Goal: Contribute content: Contribute content

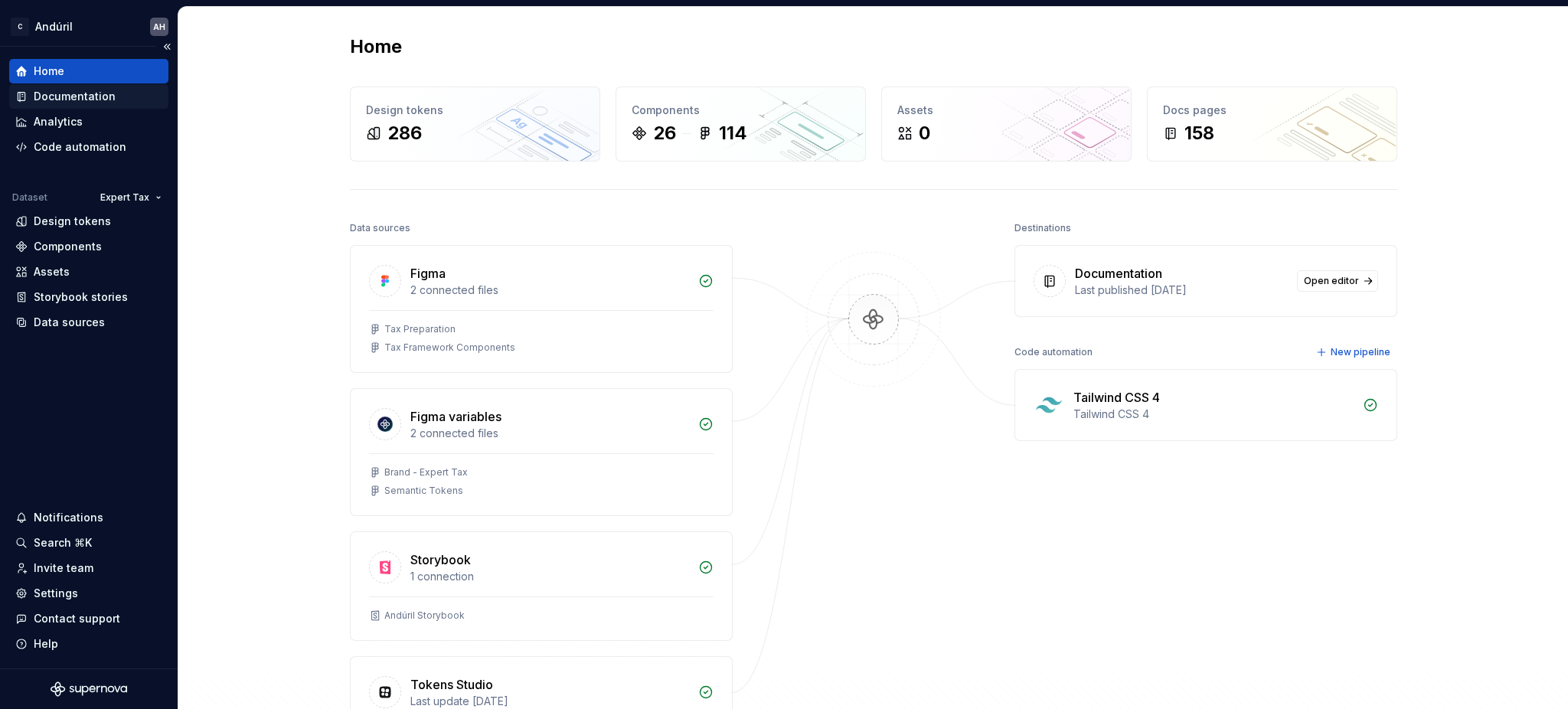
click at [71, 91] on div "Documentation" at bounding box center [74, 96] width 82 height 15
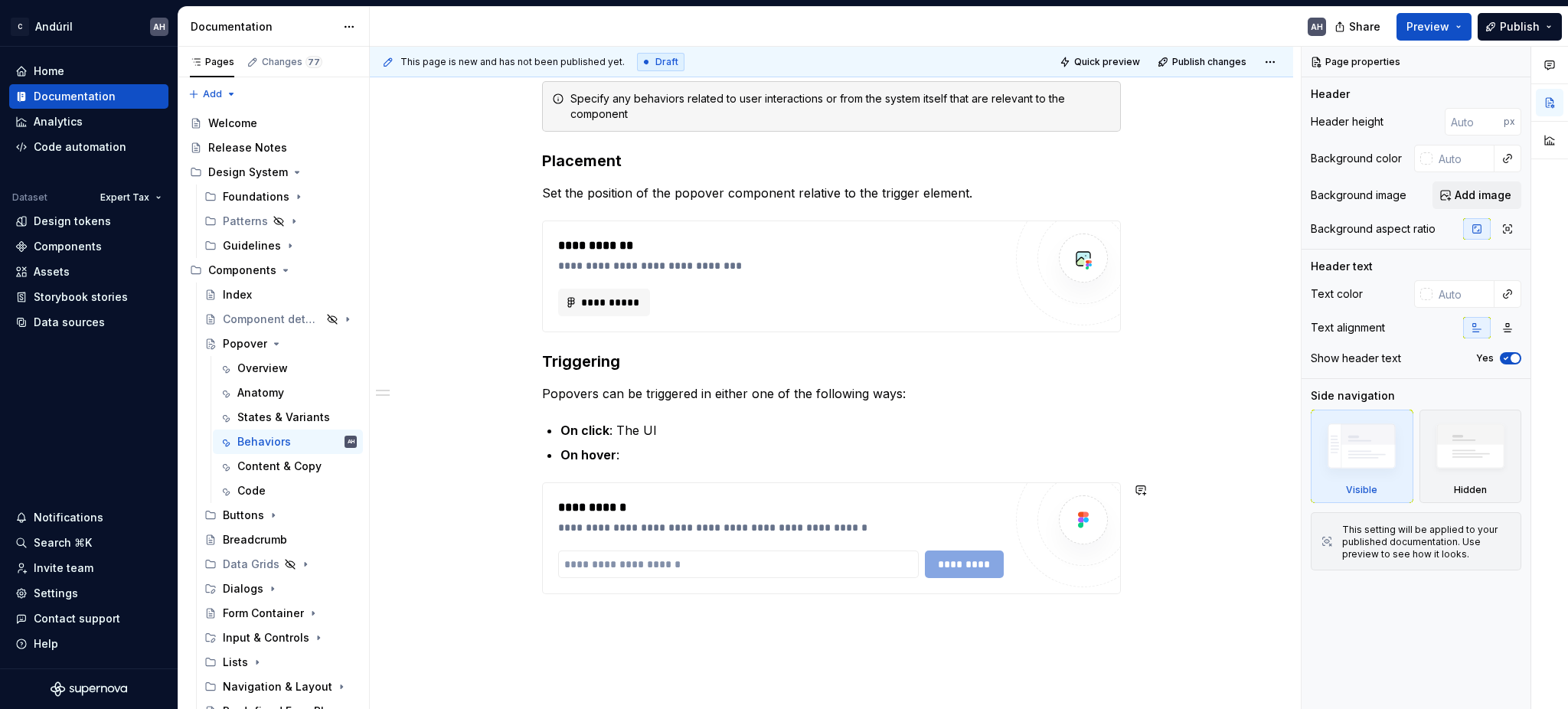
scroll to position [168, 0]
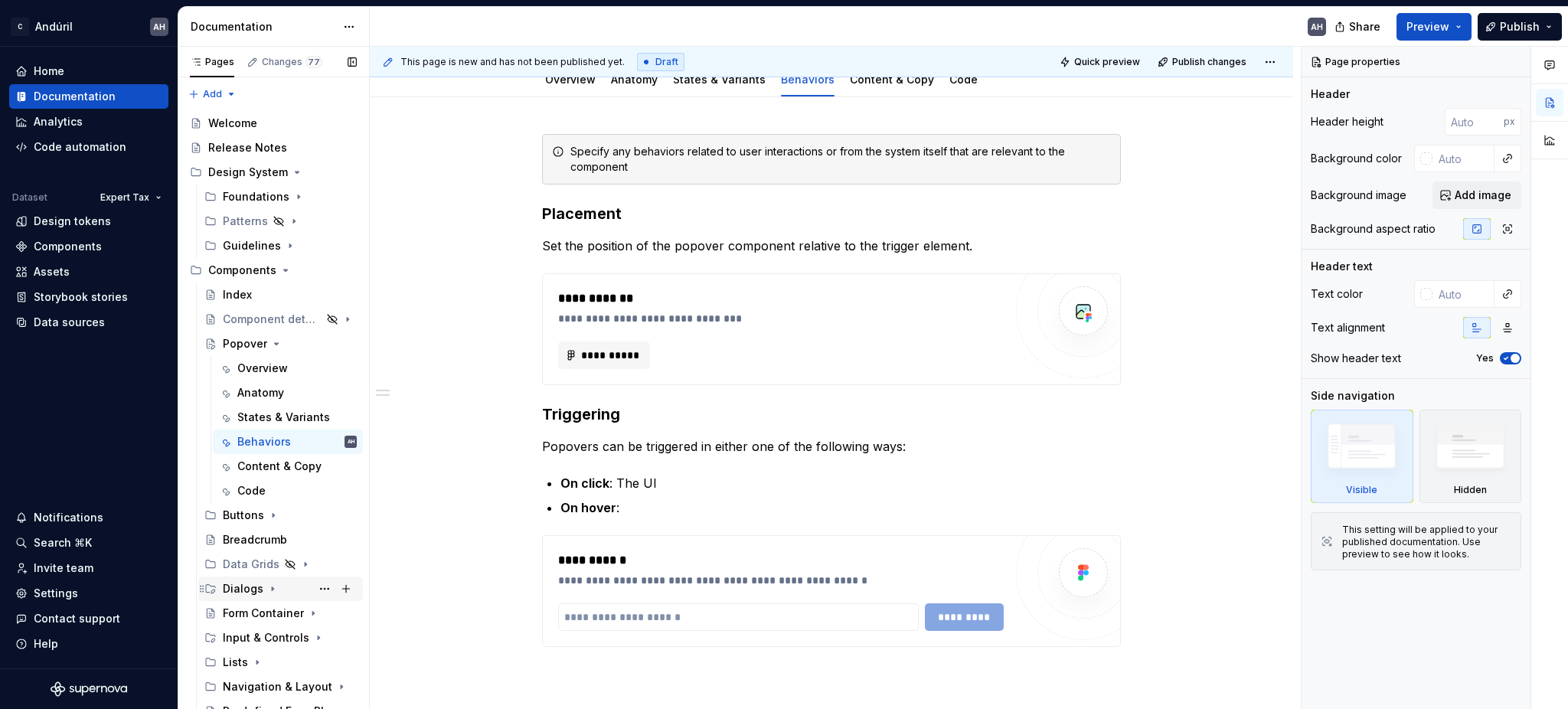
click at [249, 597] on div "Dialogs" at bounding box center [290, 589] width 134 height 22
click at [251, 615] on div "Non-Modal Dialog" at bounding box center [266, 613] width 58 height 15
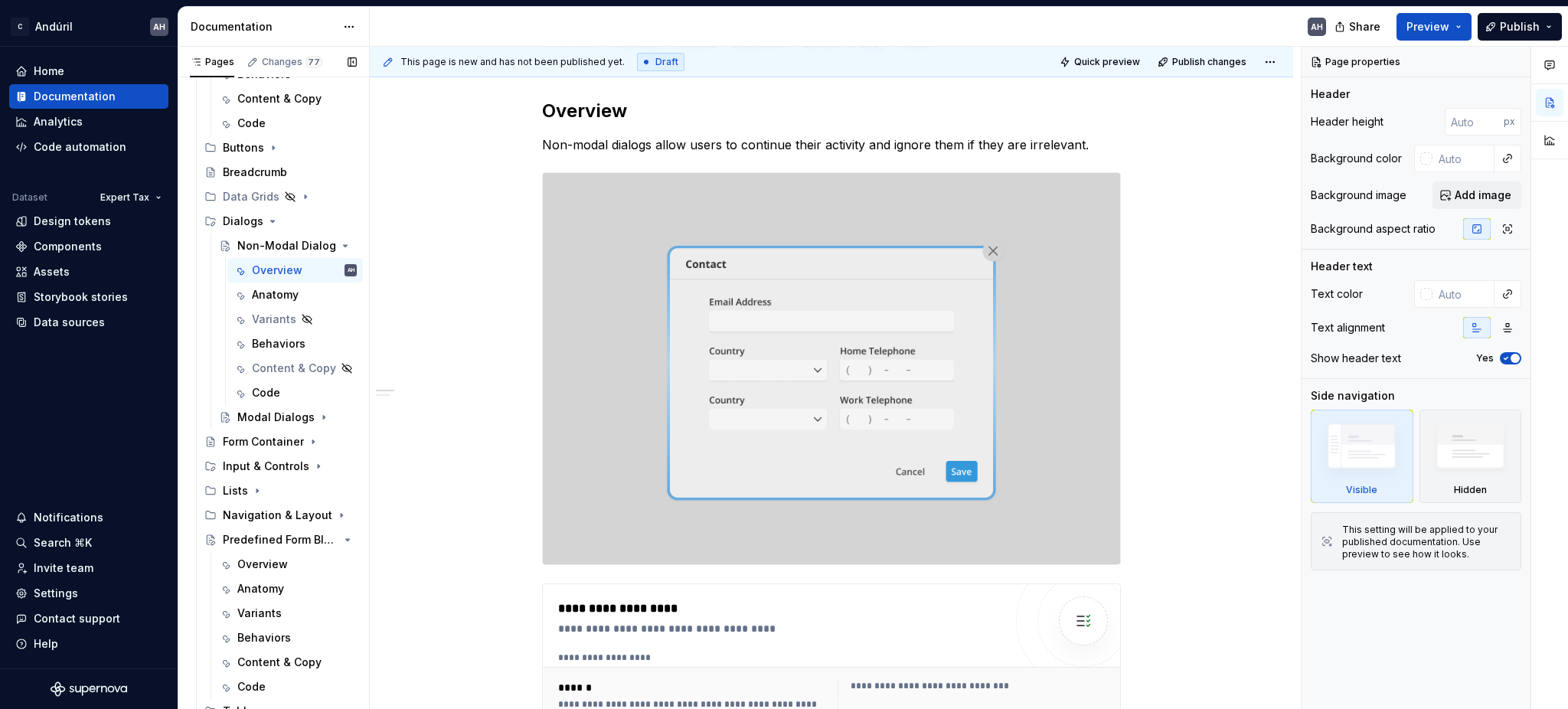
scroll to position [383, 0]
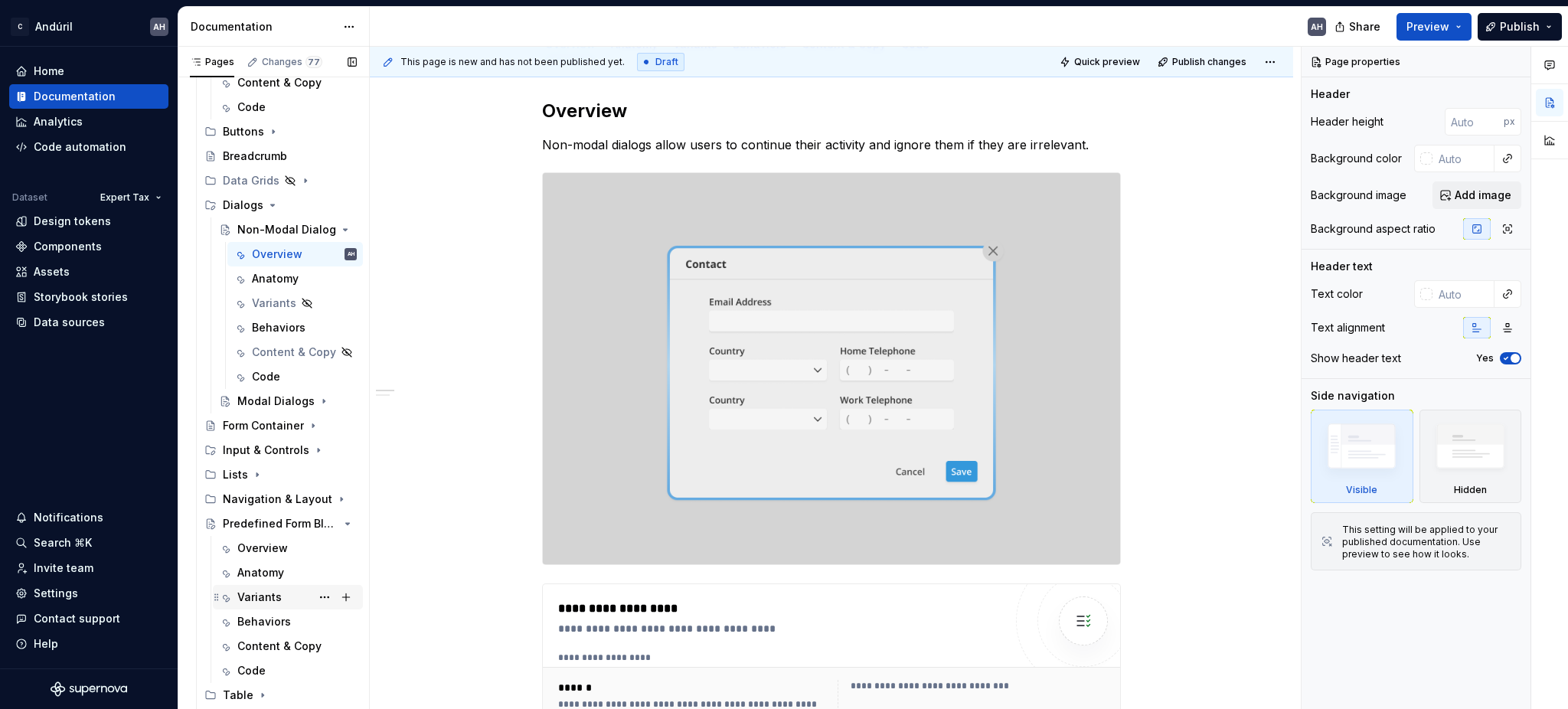
click at [248, 595] on div "Variants" at bounding box center [259, 596] width 44 height 15
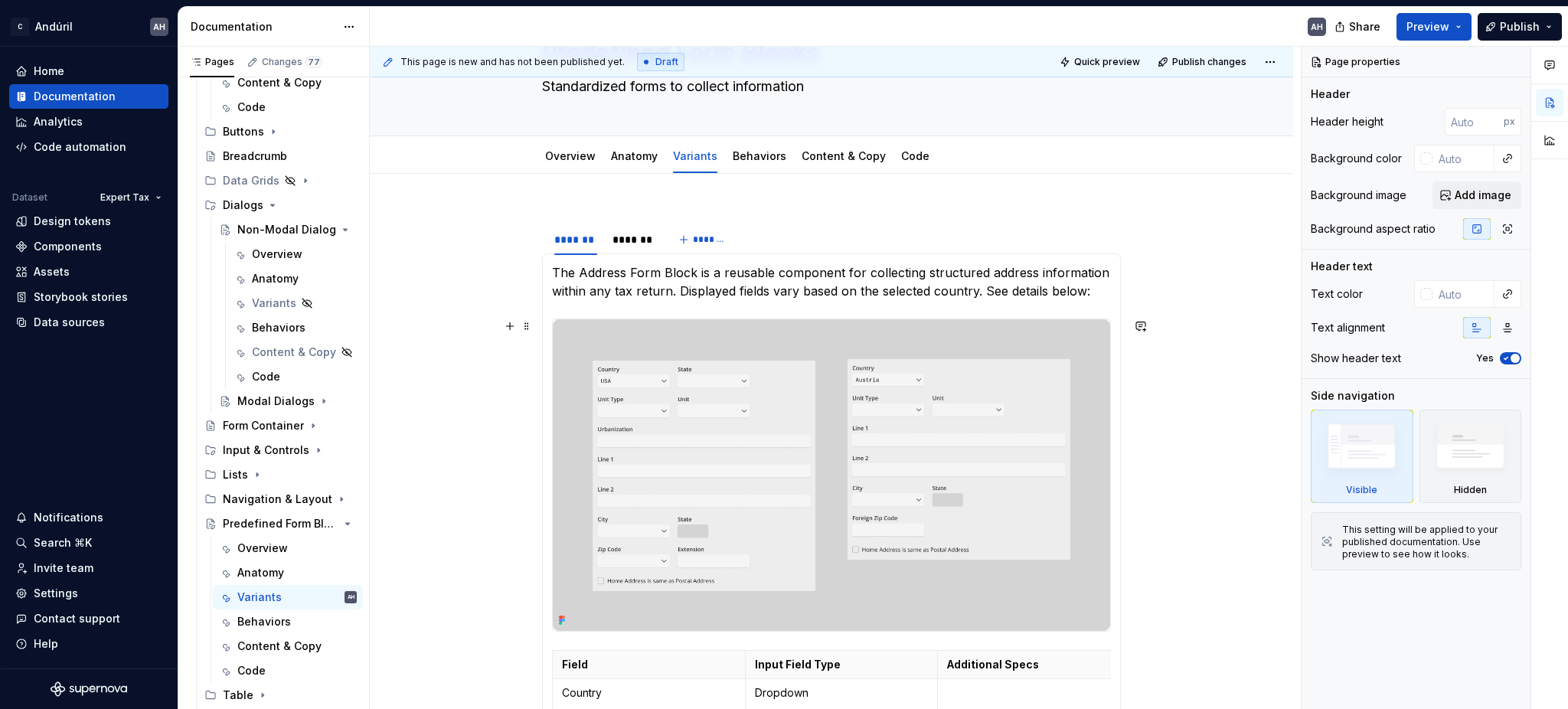
scroll to position [74, 0]
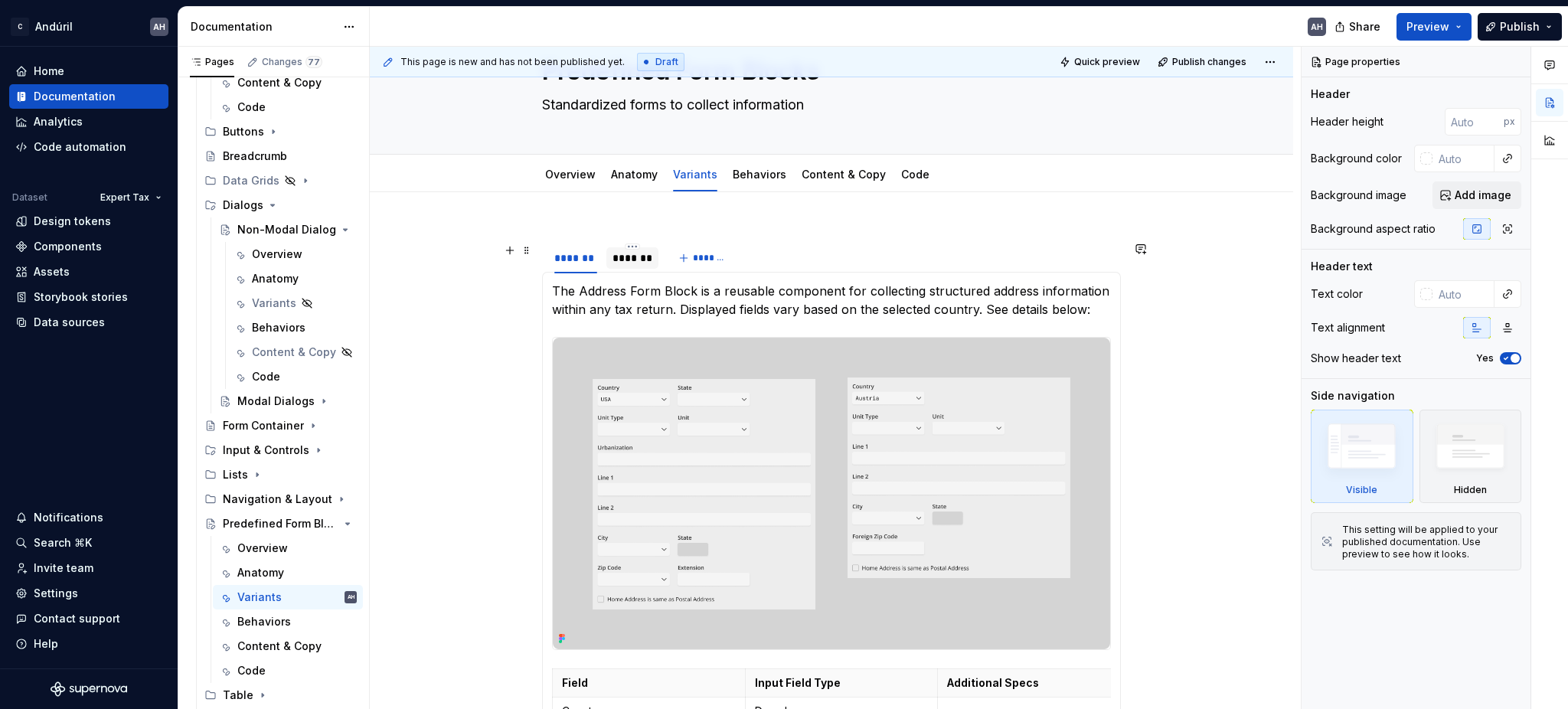
click at [633, 257] on div "*******" at bounding box center [633, 258] width 41 height 15
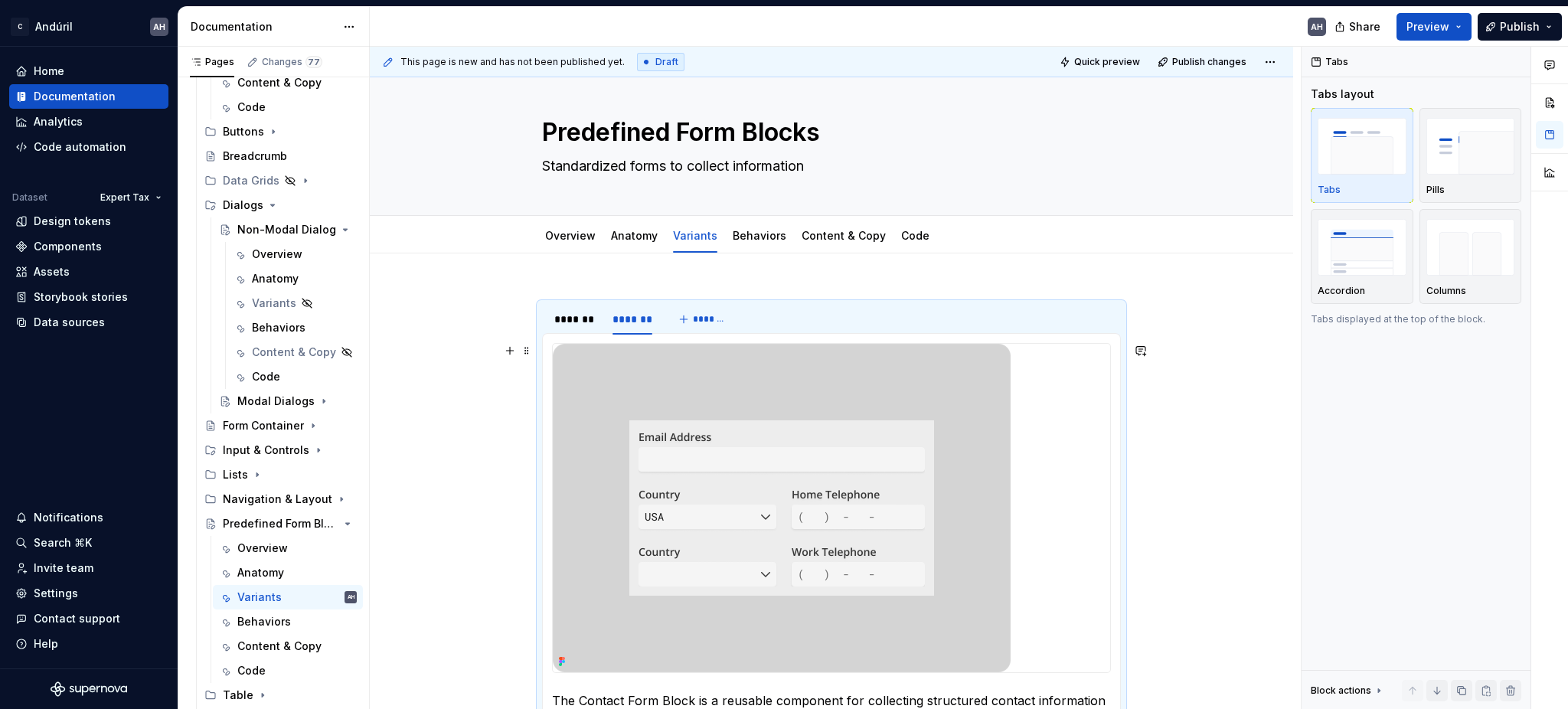
scroll to position [0, 0]
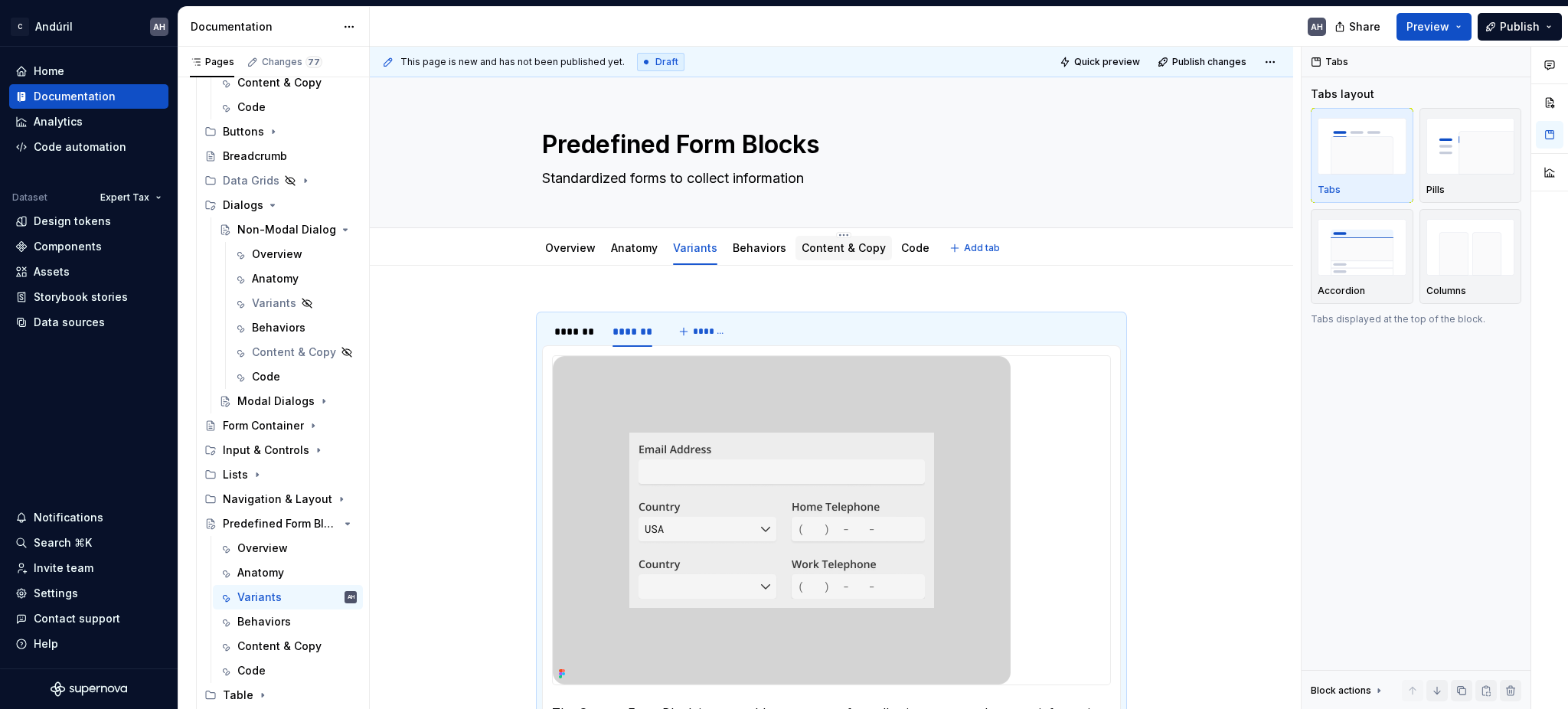
click at [825, 256] on div "Content & Copy" at bounding box center [843, 248] width 84 height 18
click at [815, 251] on link "Content & Copy" at bounding box center [843, 248] width 84 height 13
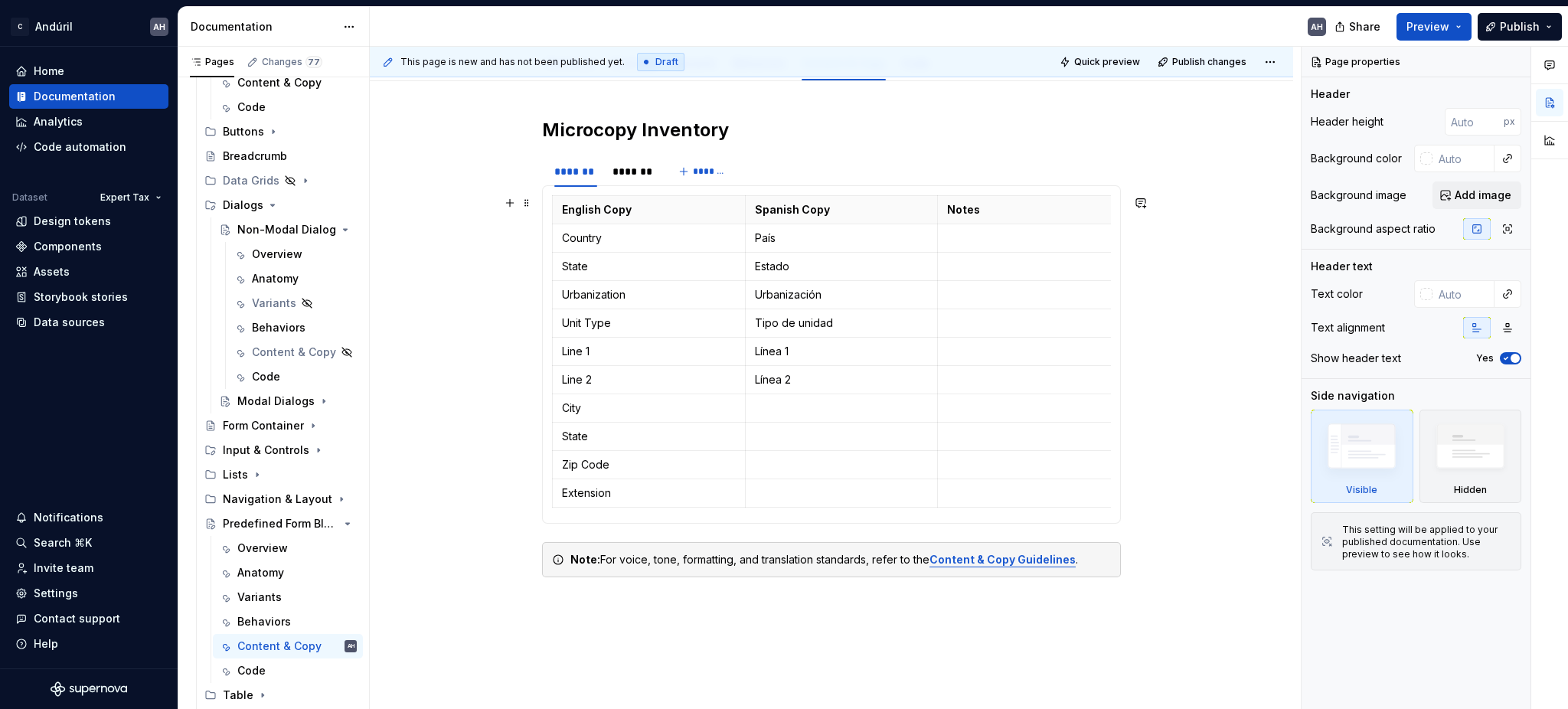
scroll to position [179, 0]
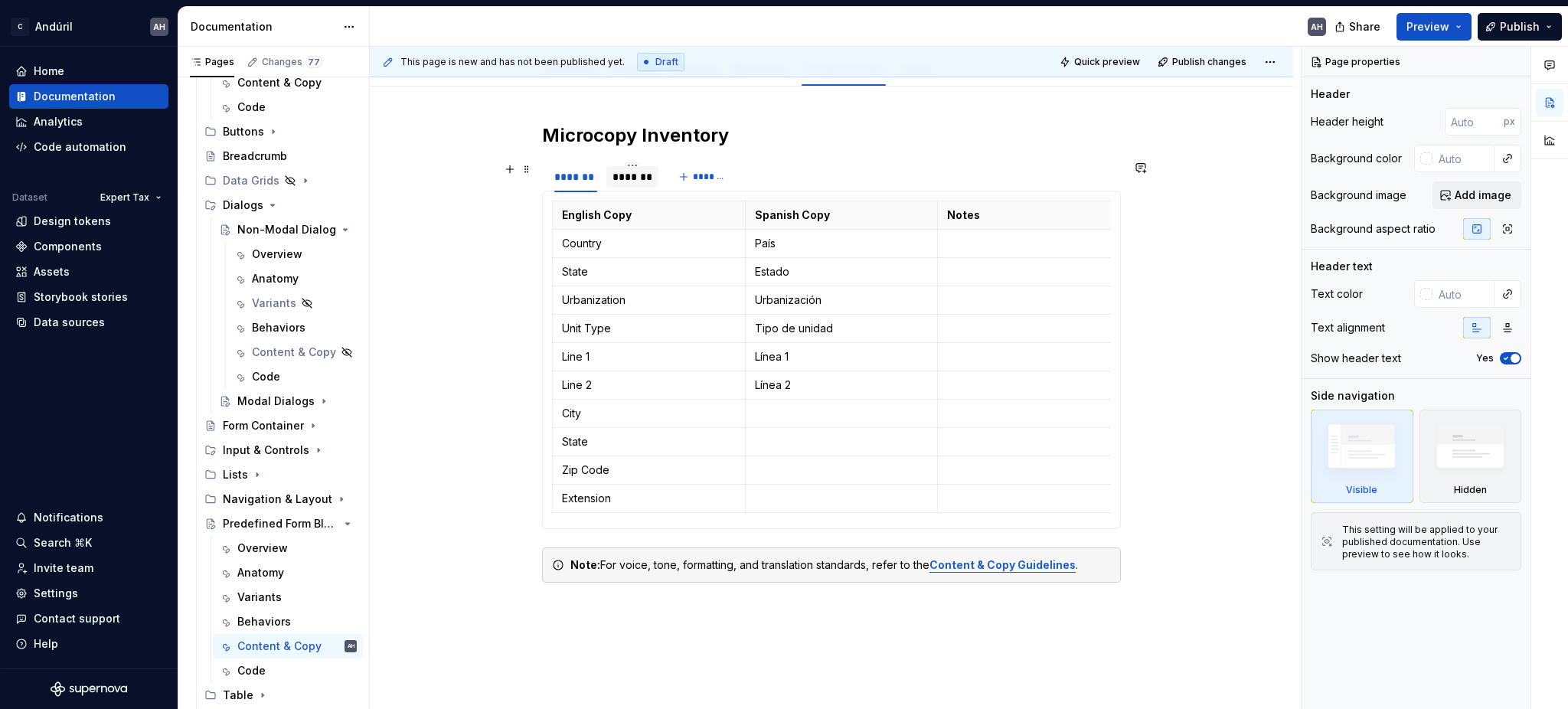
click at [632, 171] on div "*******" at bounding box center [633, 176] width 41 height 15
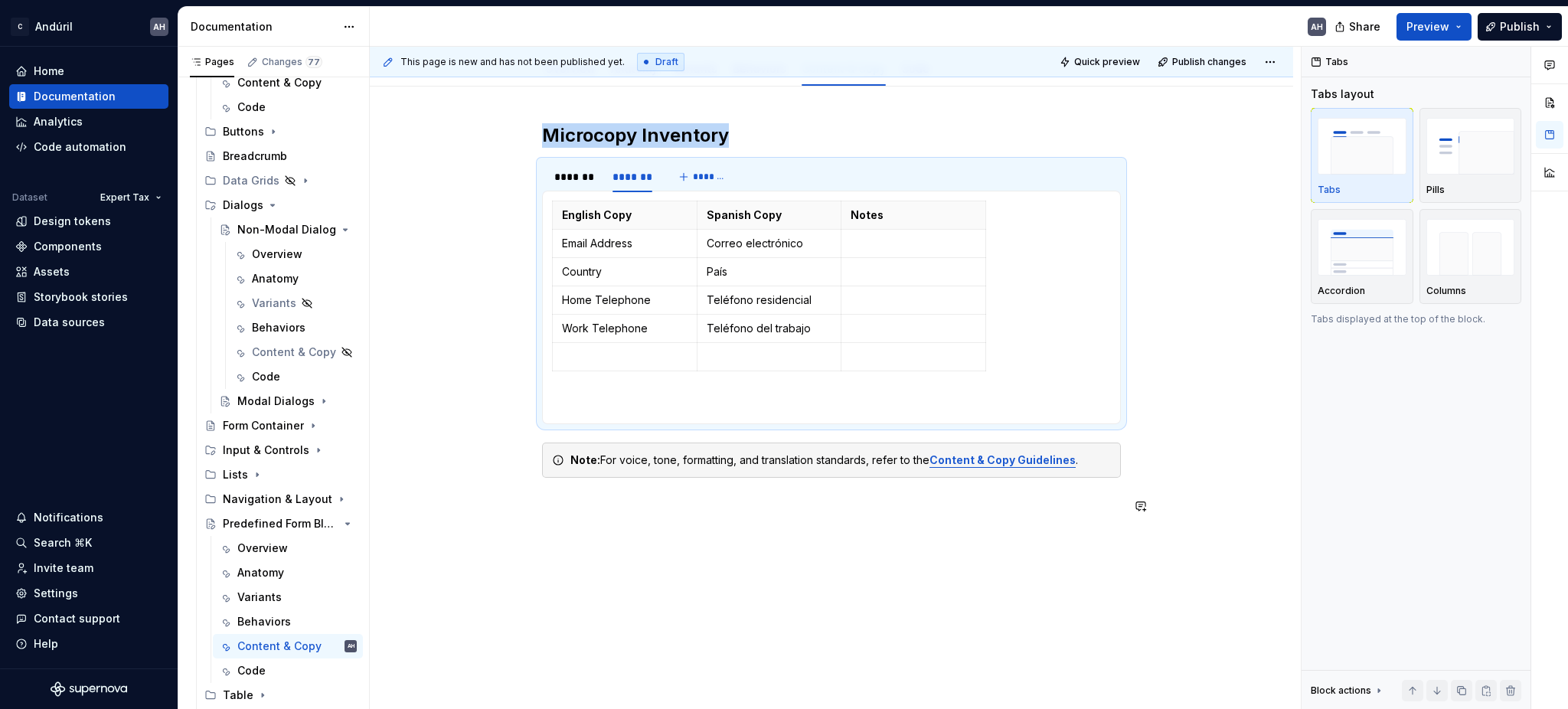
click at [654, 576] on div "Microcopy Inventory ******* ******* ******* English Copy Spanish Copy Notes Cou…" at bounding box center [831, 416] width 923 height 659
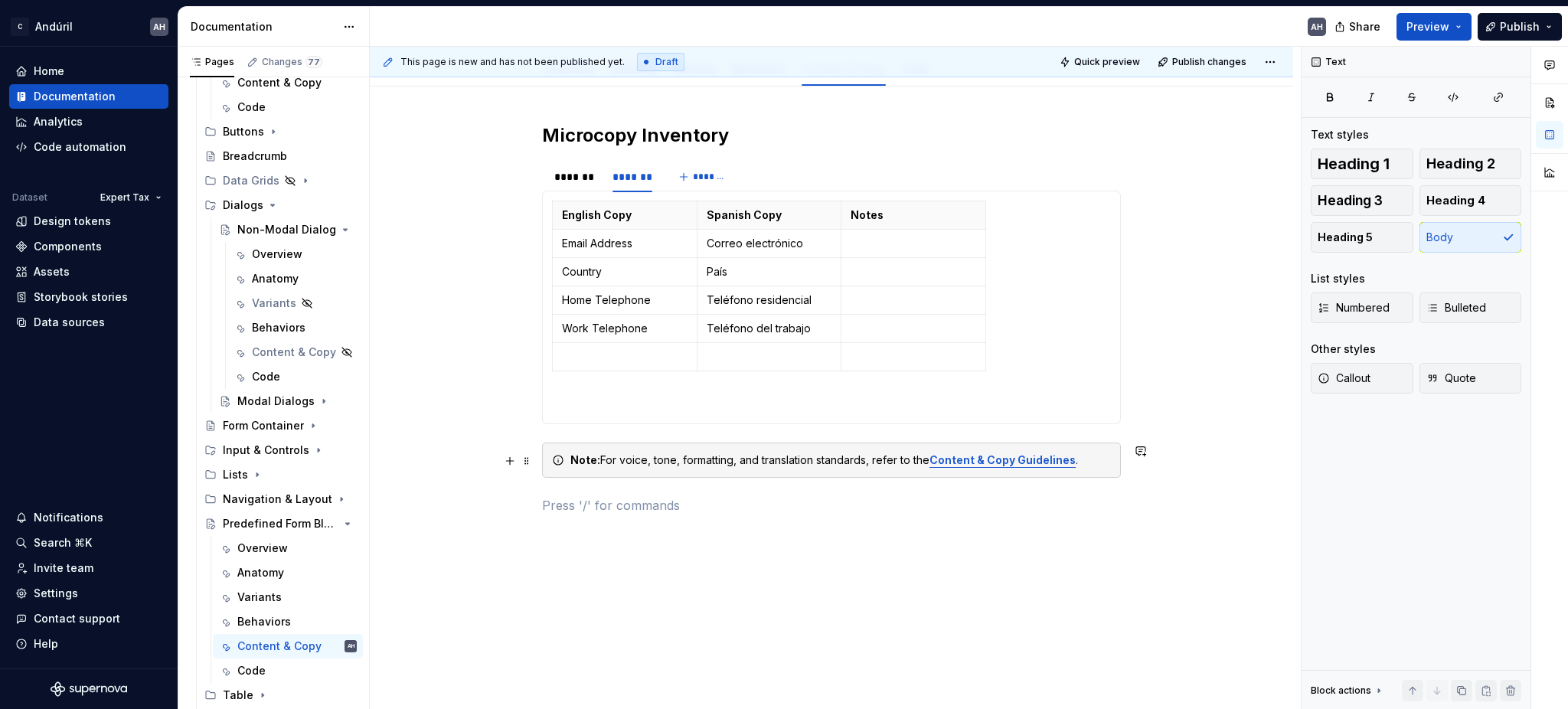
click at [981, 457] on strong "Content & Copy Guidelines" at bounding box center [1002, 459] width 146 height 13
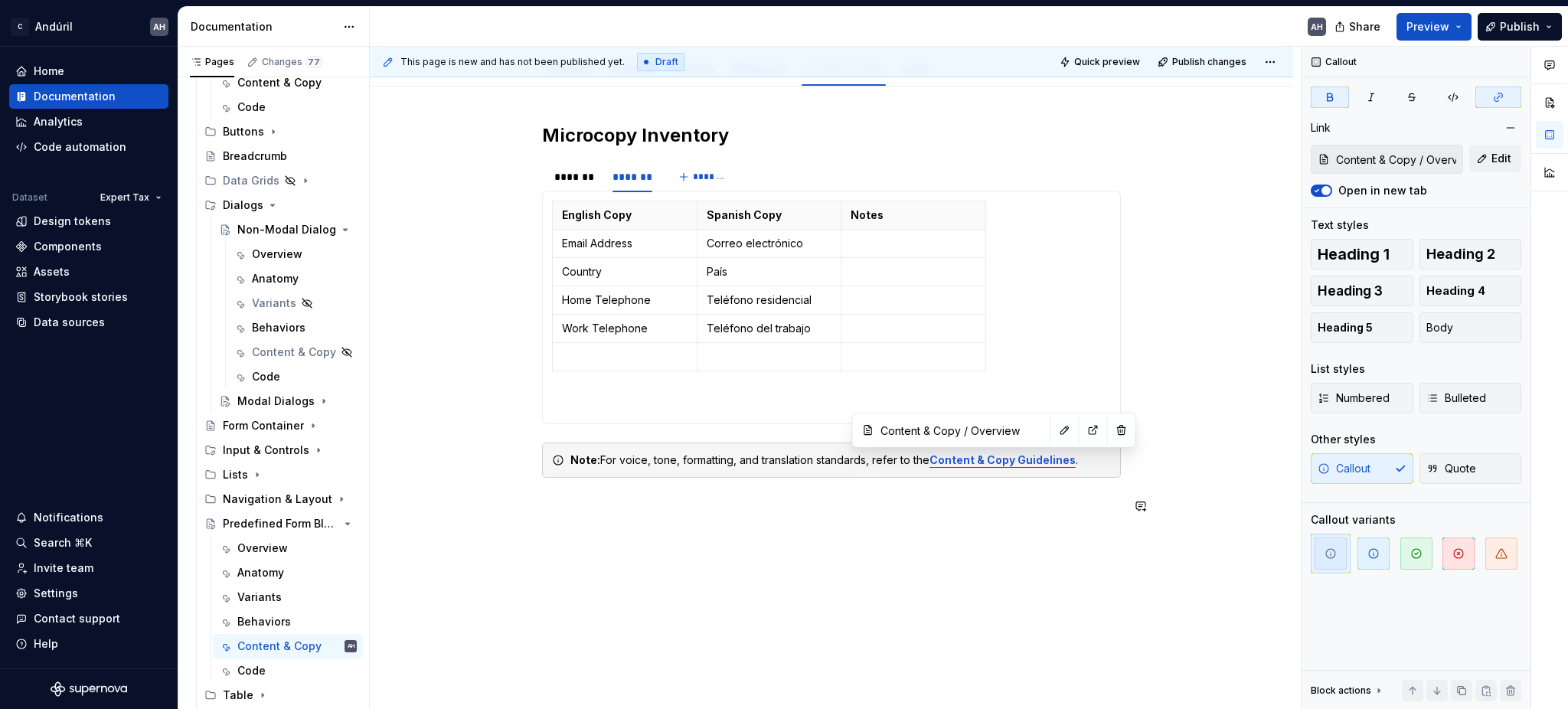
click at [678, 593] on div "Microcopy Inventory ******* ******* ******* English Copy Spanish Copy Notes Cou…" at bounding box center [831, 416] width 923 height 659
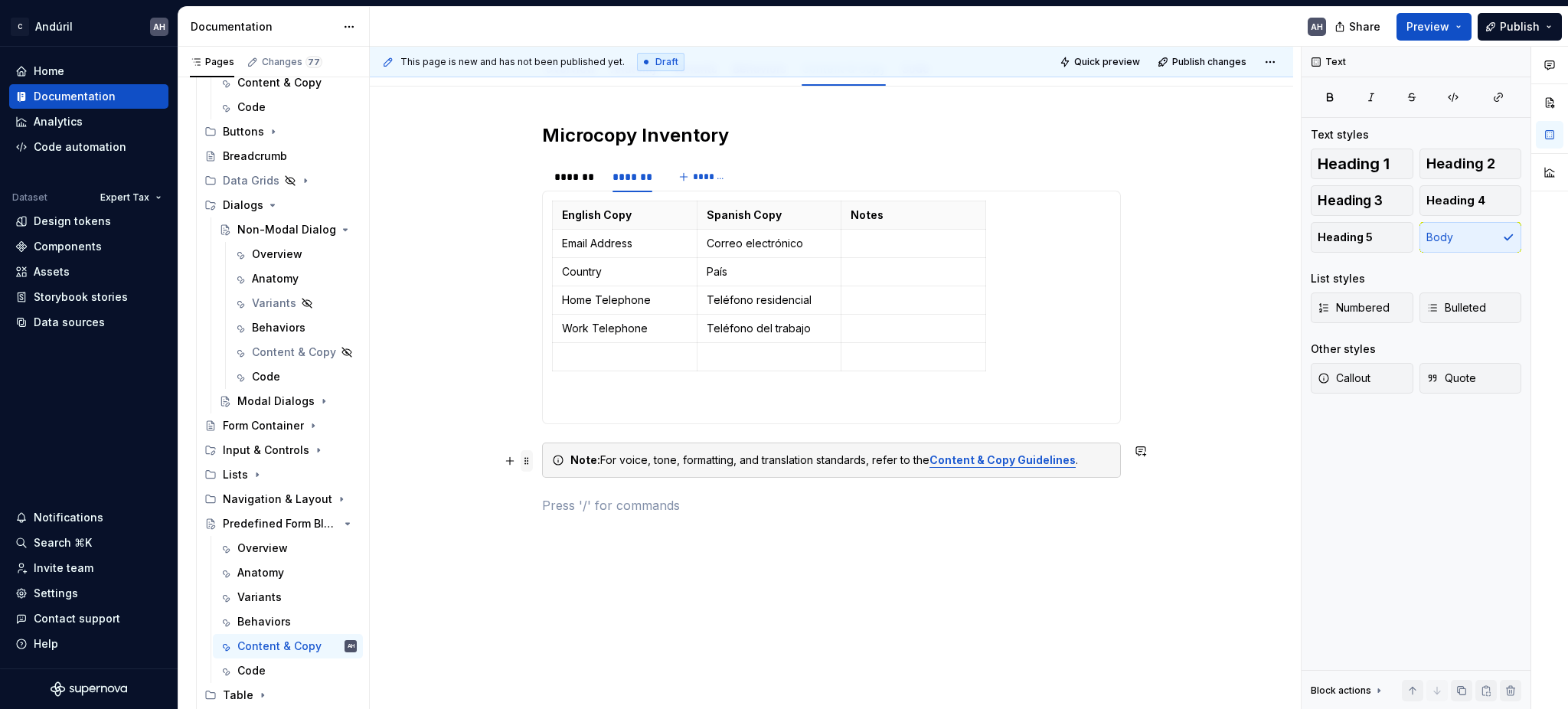
click at [528, 457] on span at bounding box center [526, 461] width 12 height 22
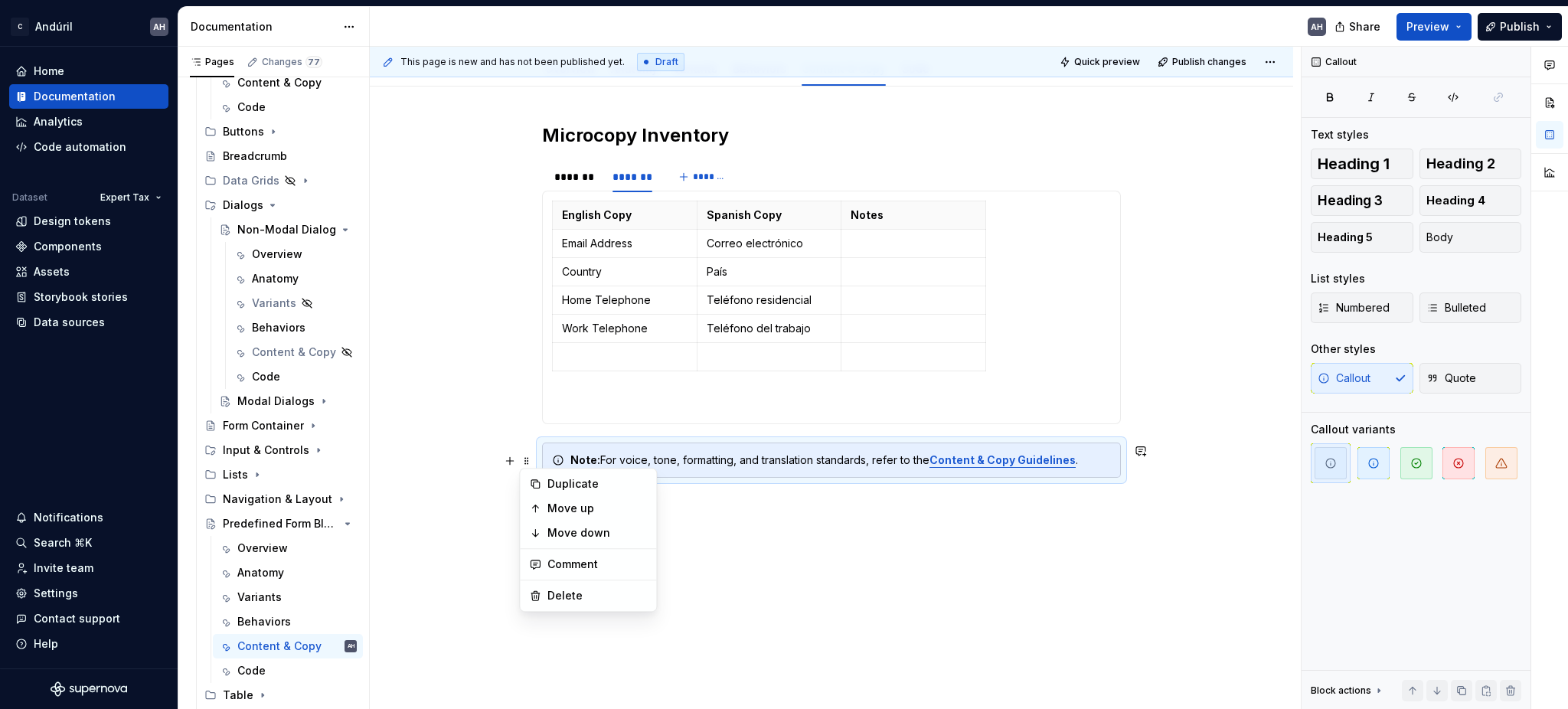
click at [821, 603] on div "Microcopy Inventory ******* ******* ******* English Copy Spanish Copy Notes Cou…" at bounding box center [831, 416] width 923 height 659
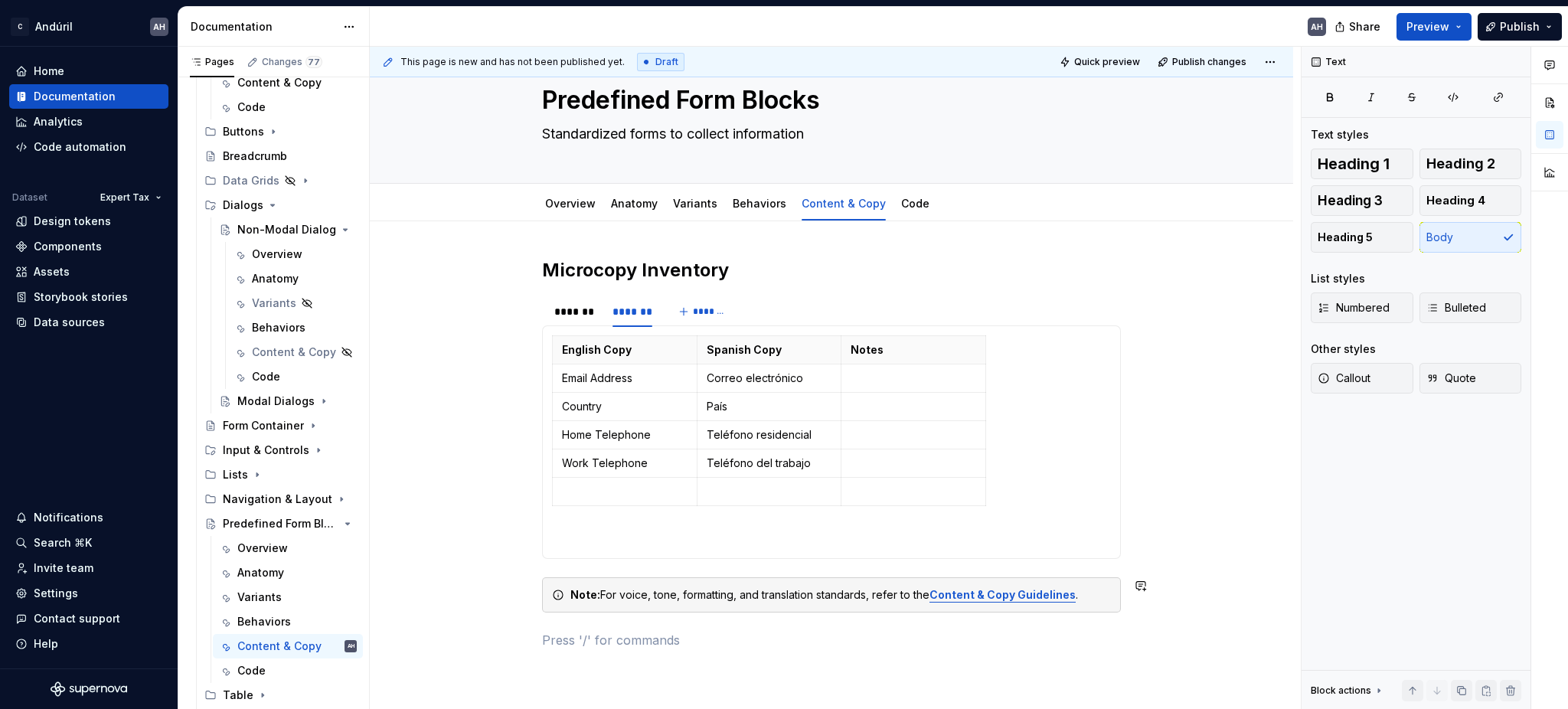
scroll to position [0, 0]
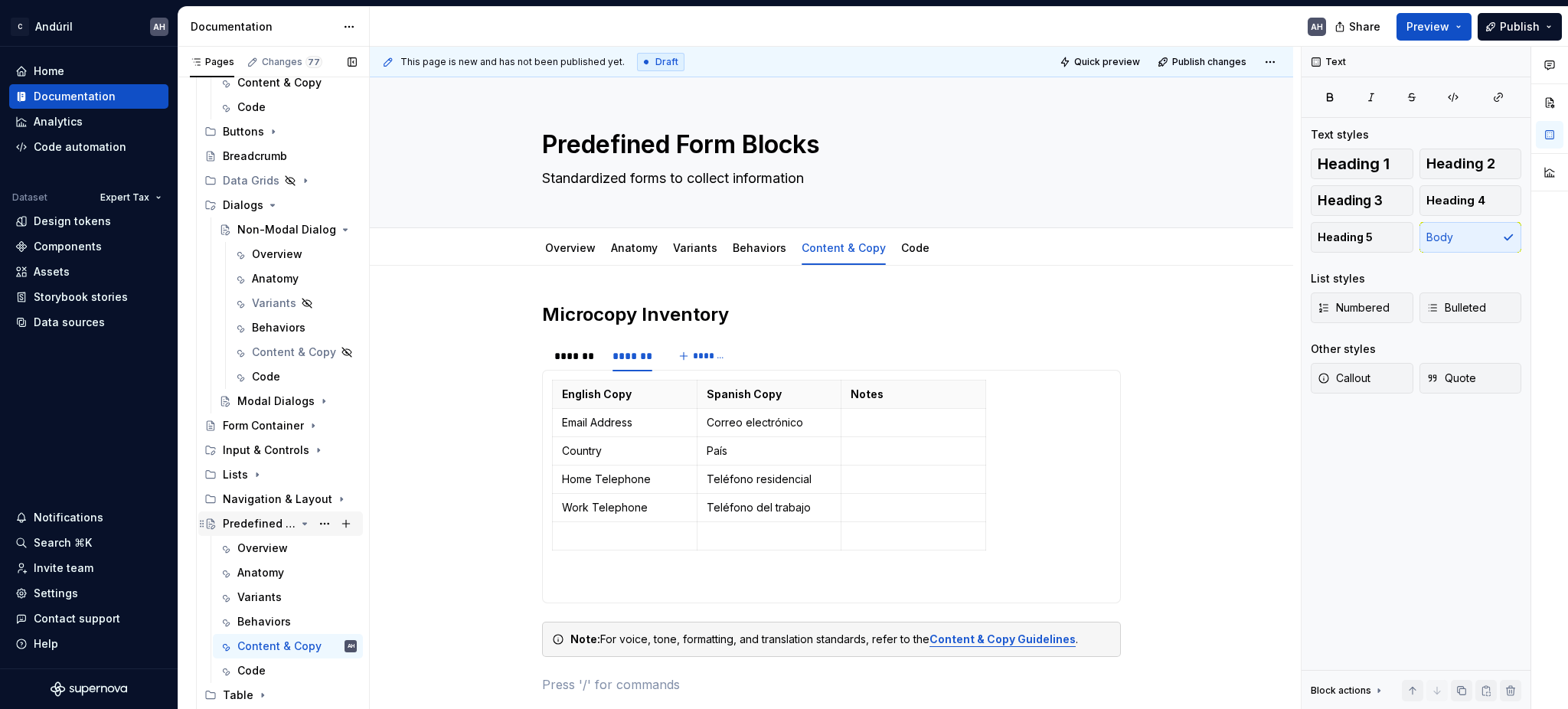
click at [299, 527] on icon "Page tree" at bounding box center [304, 523] width 12 height 12
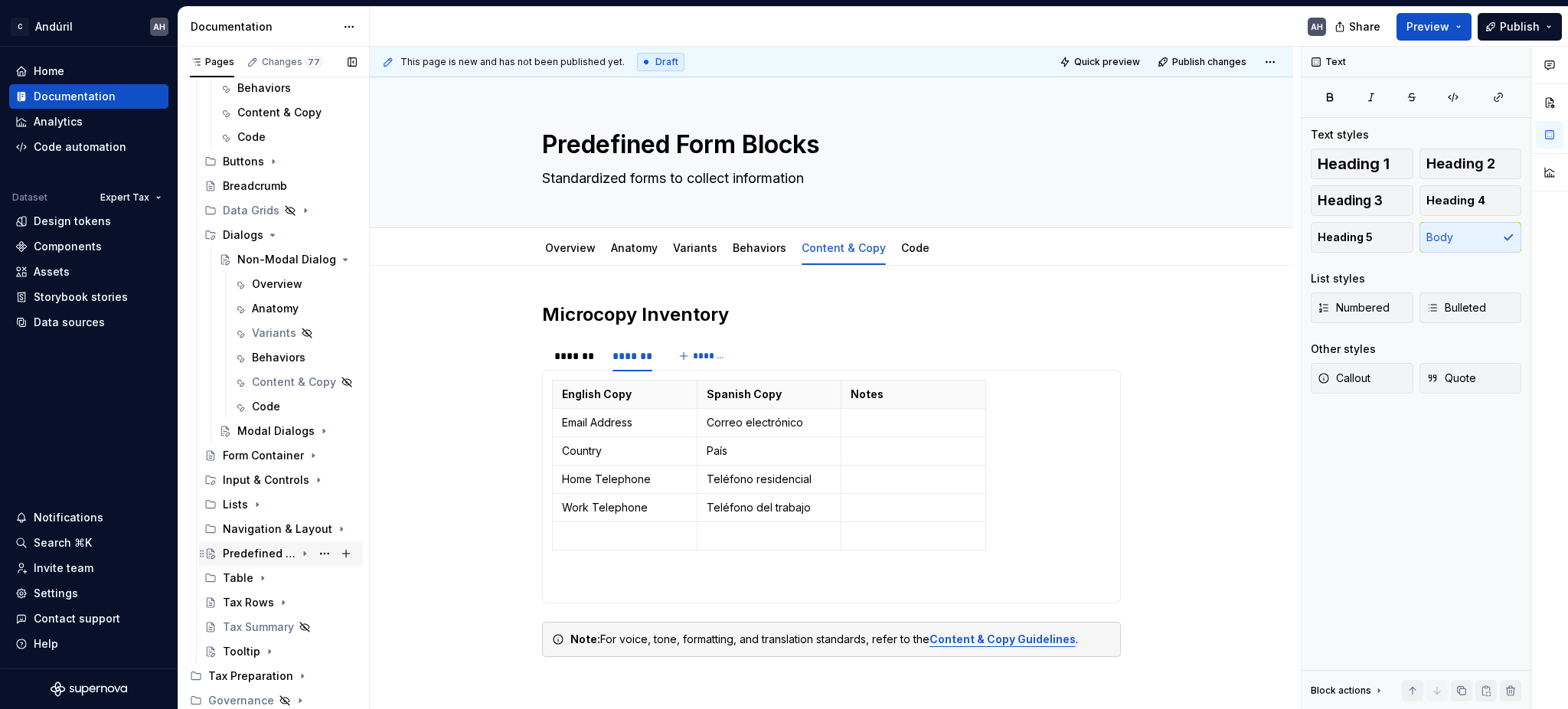
scroll to position [352, 0]
click at [299, 479] on icon "Page tree" at bounding box center [304, 481] width 12 height 12
click at [295, 556] on icon "Page tree" at bounding box center [301, 555] width 12 height 12
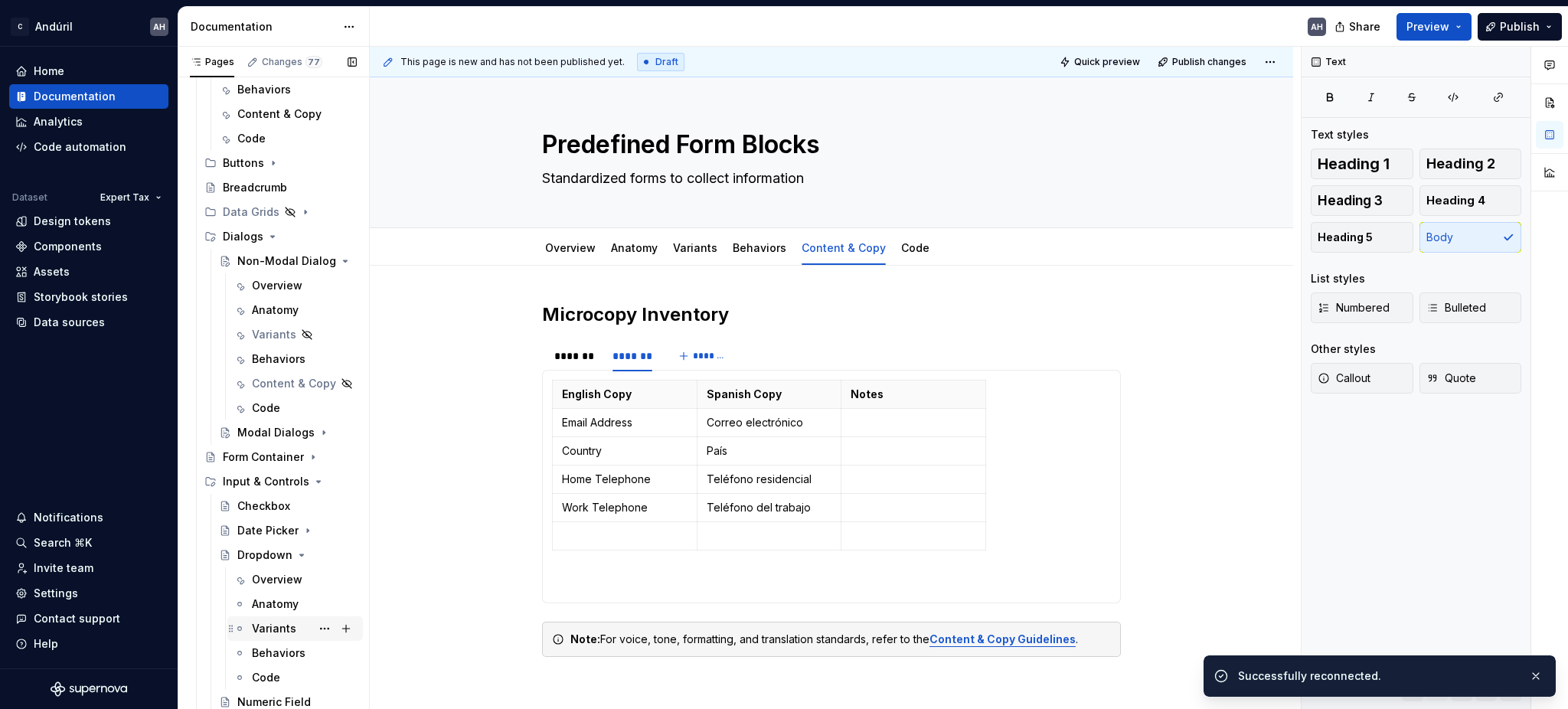
click at [278, 624] on div "Variants" at bounding box center [273, 628] width 44 height 15
click at [259, 624] on div "Variants" at bounding box center [273, 628] width 44 height 15
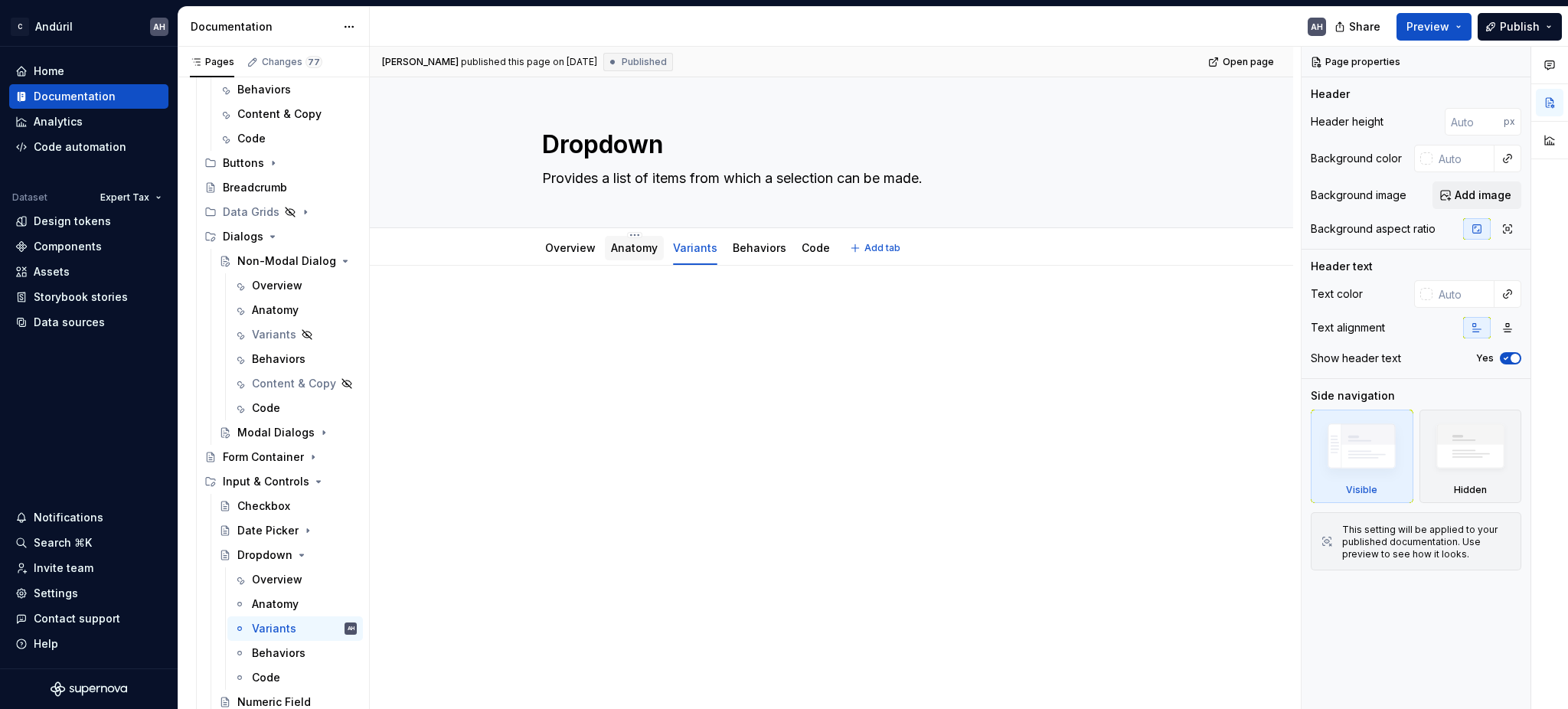
click at [633, 246] on link "Anatomy" at bounding box center [634, 248] width 46 height 13
click at [692, 254] on link "Variants" at bounding box center [695, 248] width 44 height 13
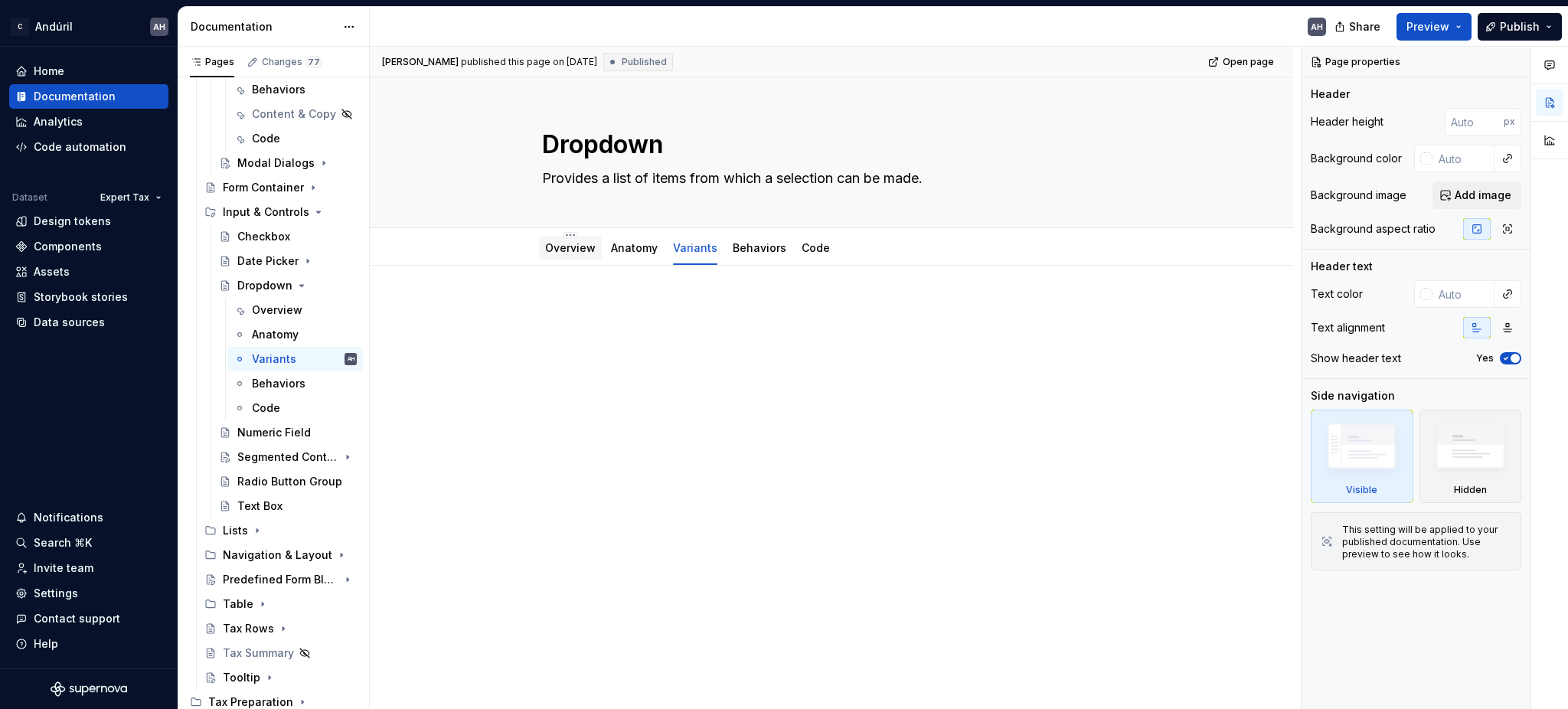
scroll to position [646, 0]
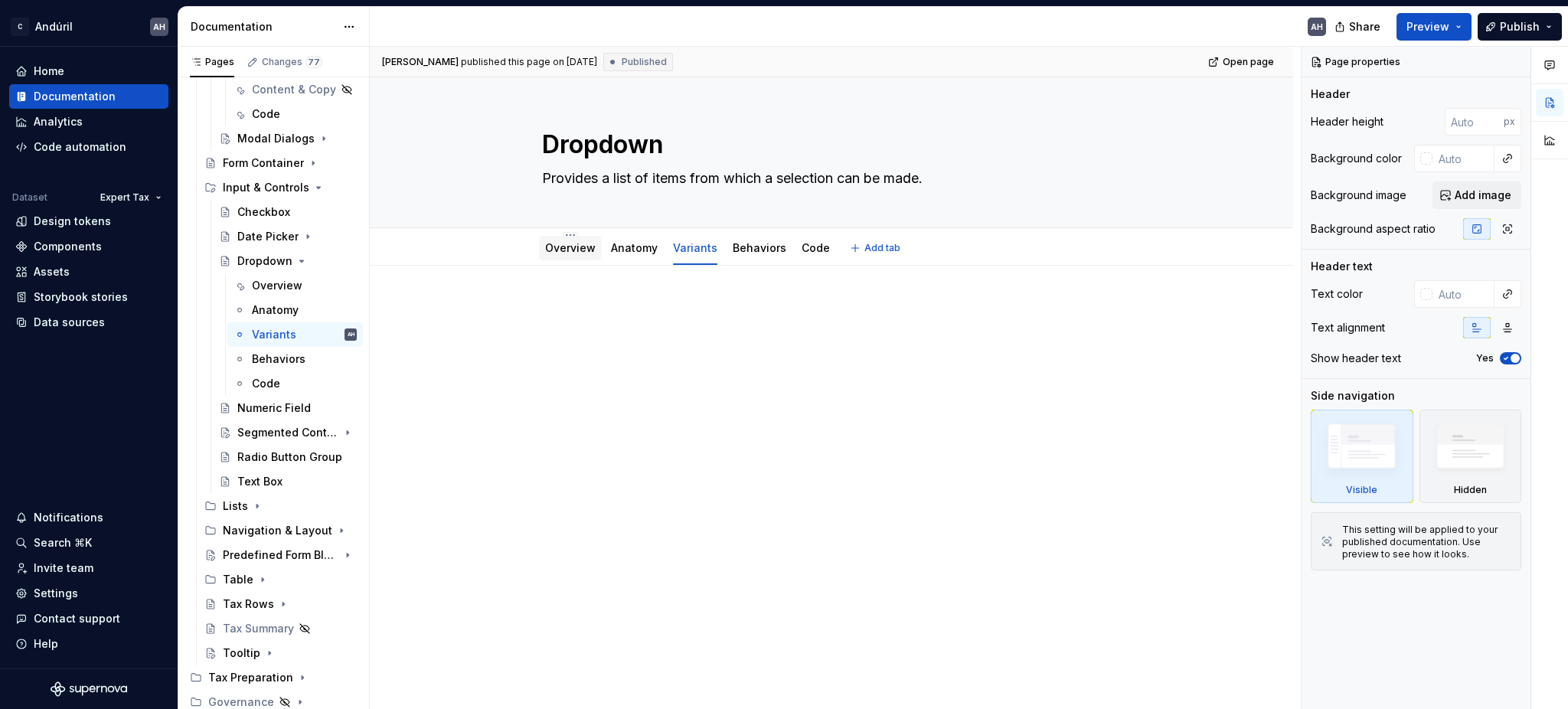
click at [554, 244] on link "Overview" at bounding box center [570, 248] width 51 height 13
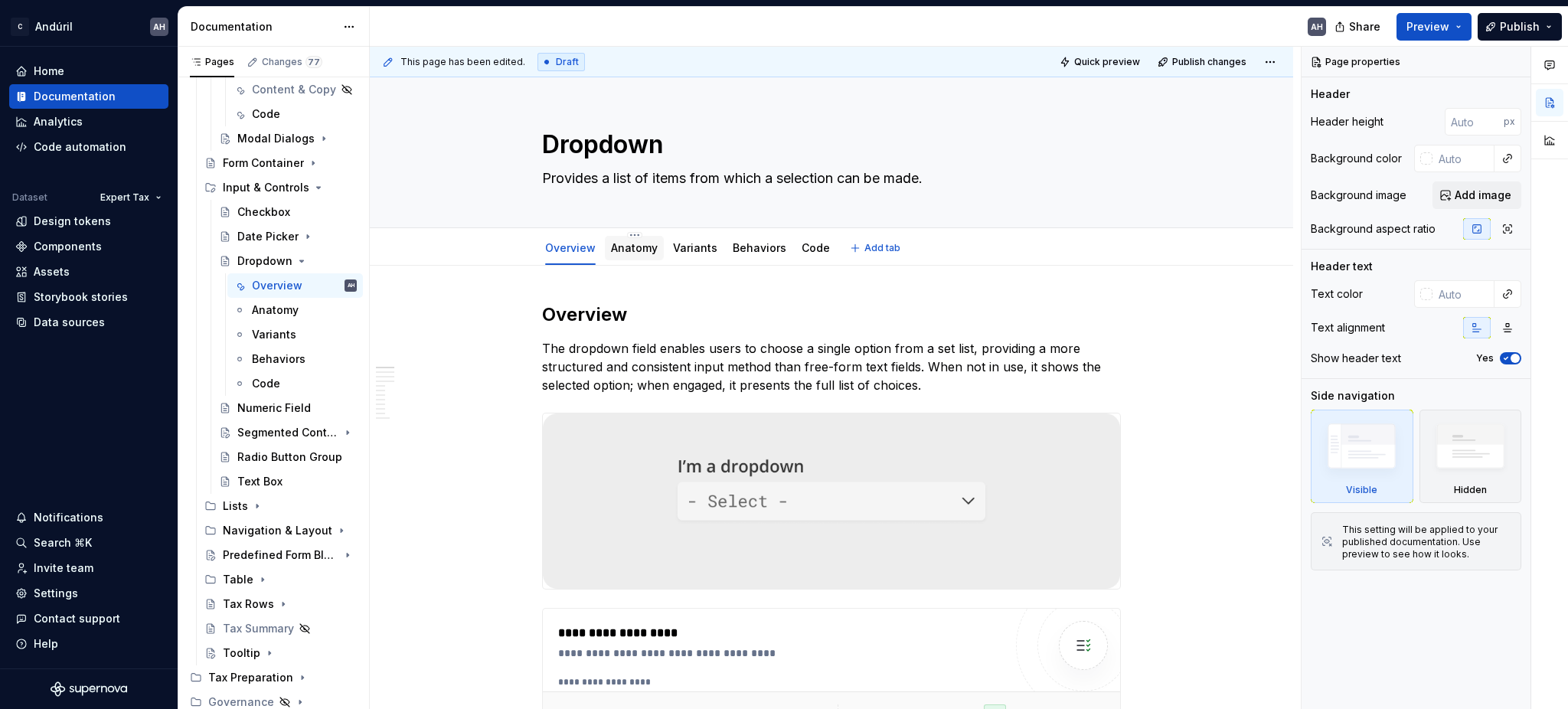
click at [632, 244] on link "Anatomy" at bounding box center [634, 248] width 46 height 13
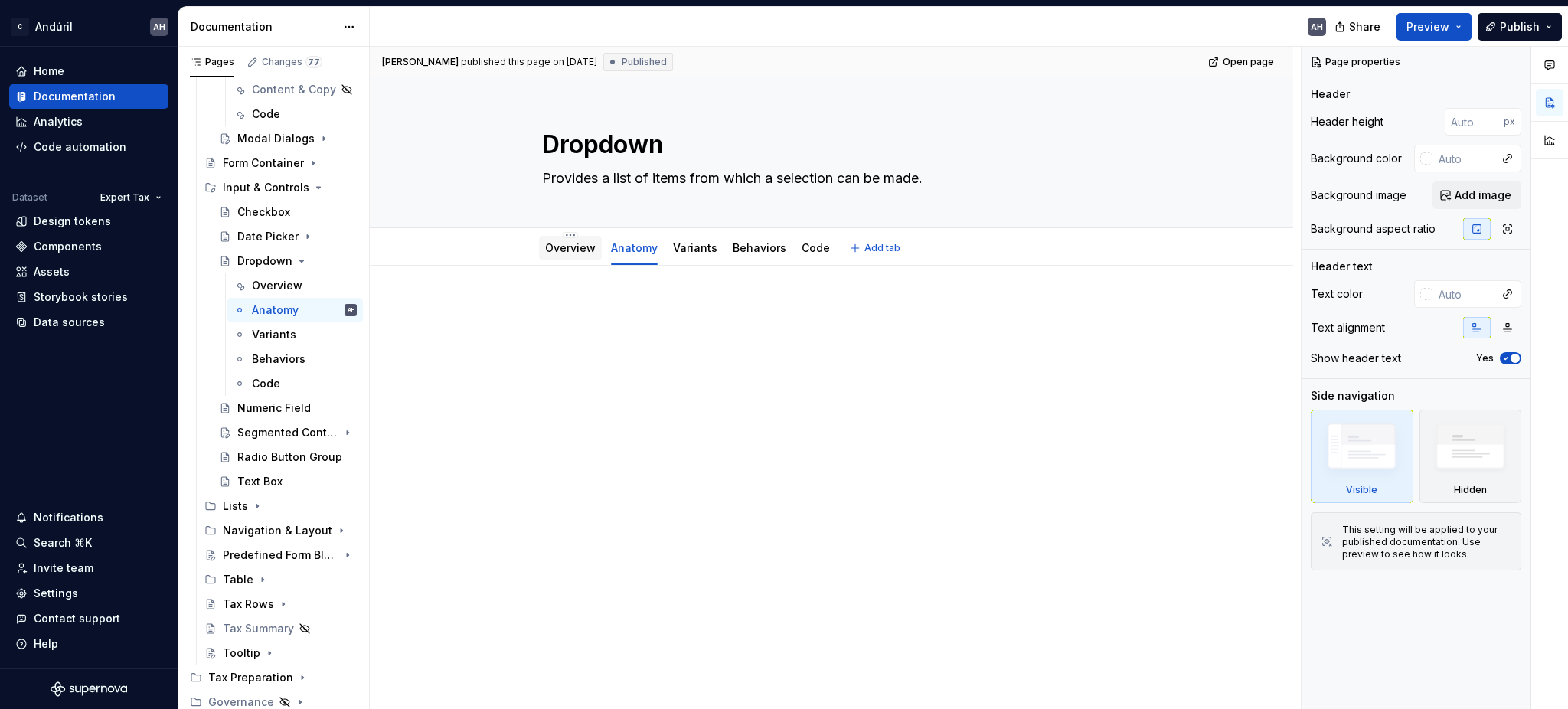
click at [566, 249] on link "Overview" at bounding box center [570, 248] width 51 height 13
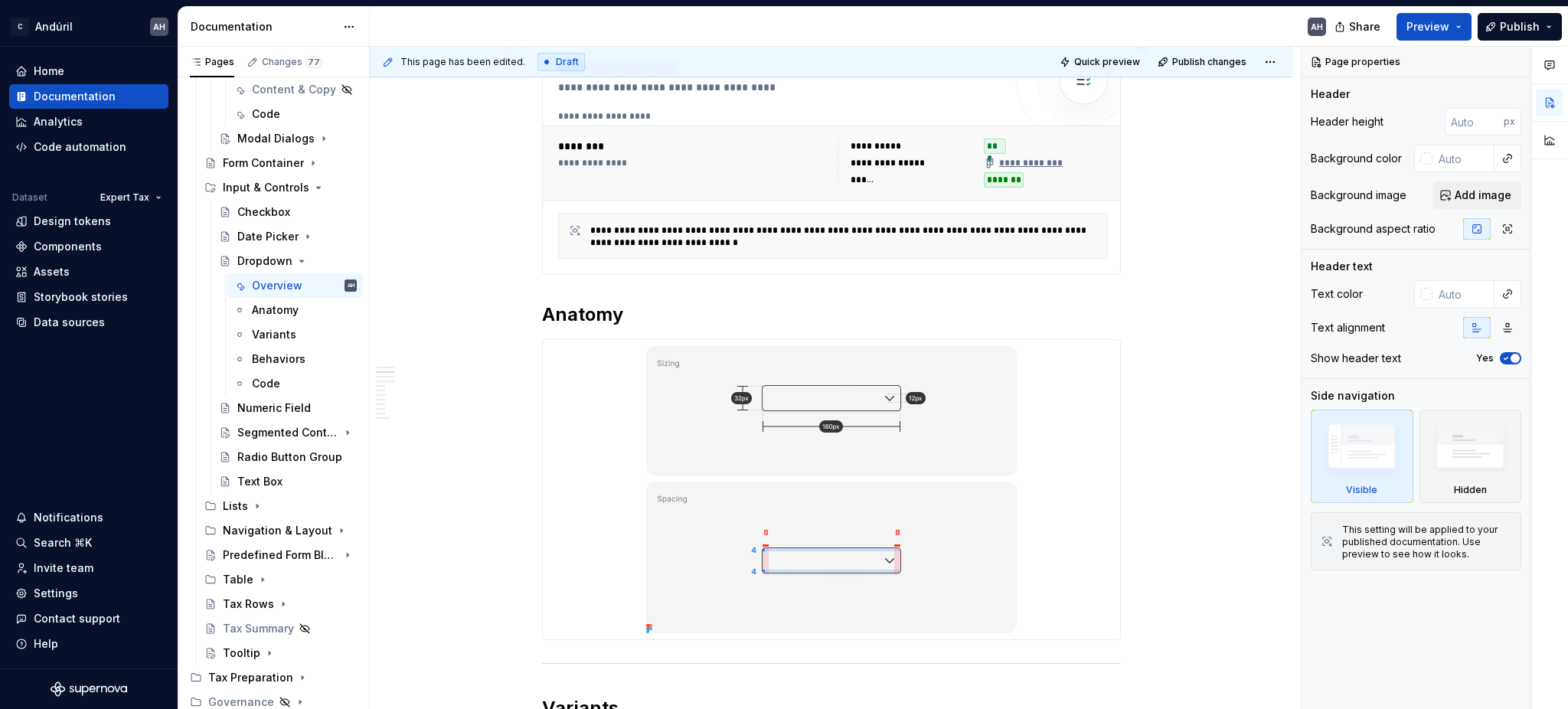
scroll to position [613, 0]
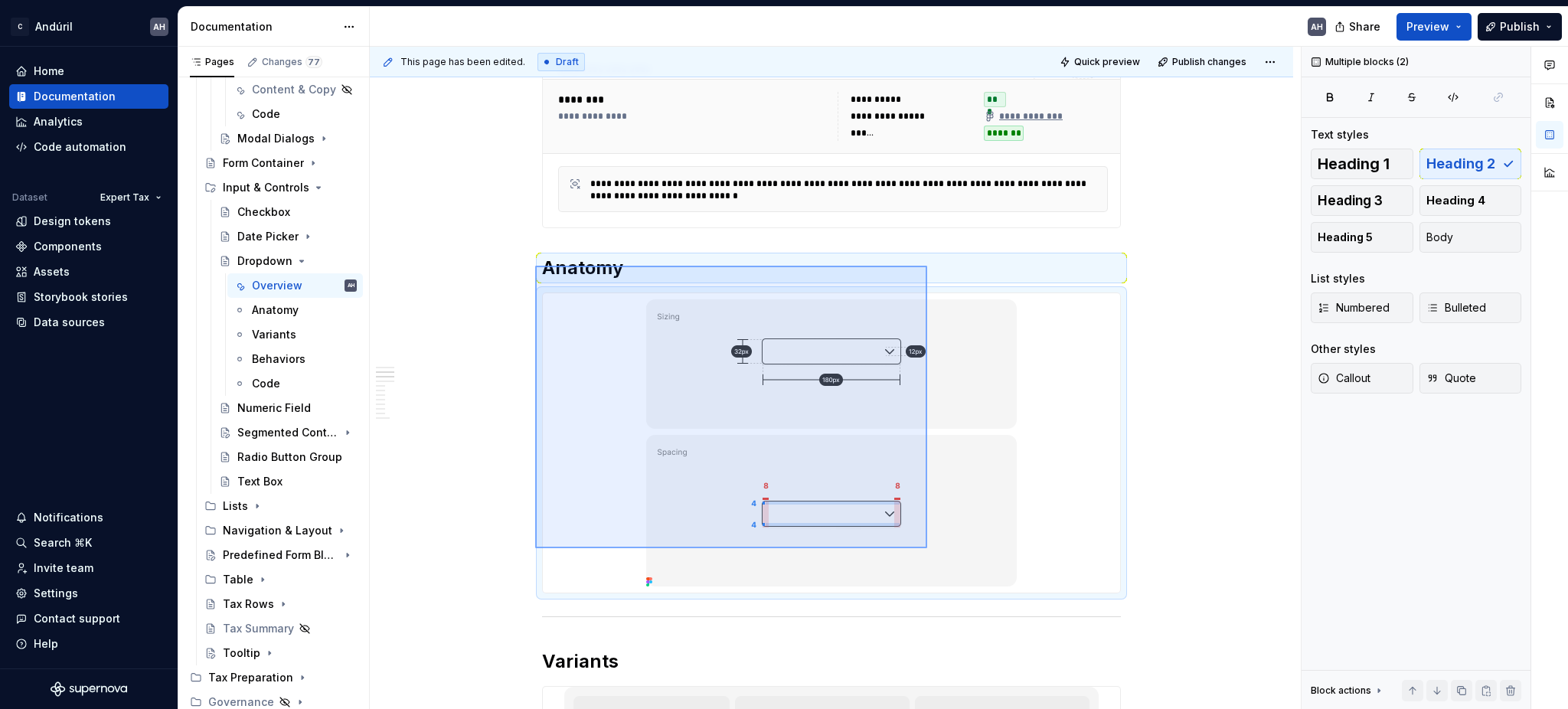
drag, startPoint x: 535, startPoint y: 266, endPoint x: 936, endPoint y: 554, distance: 493.7
click at [936, 554] on div "**********" at bounding box center [834, 378] width 931 height 663
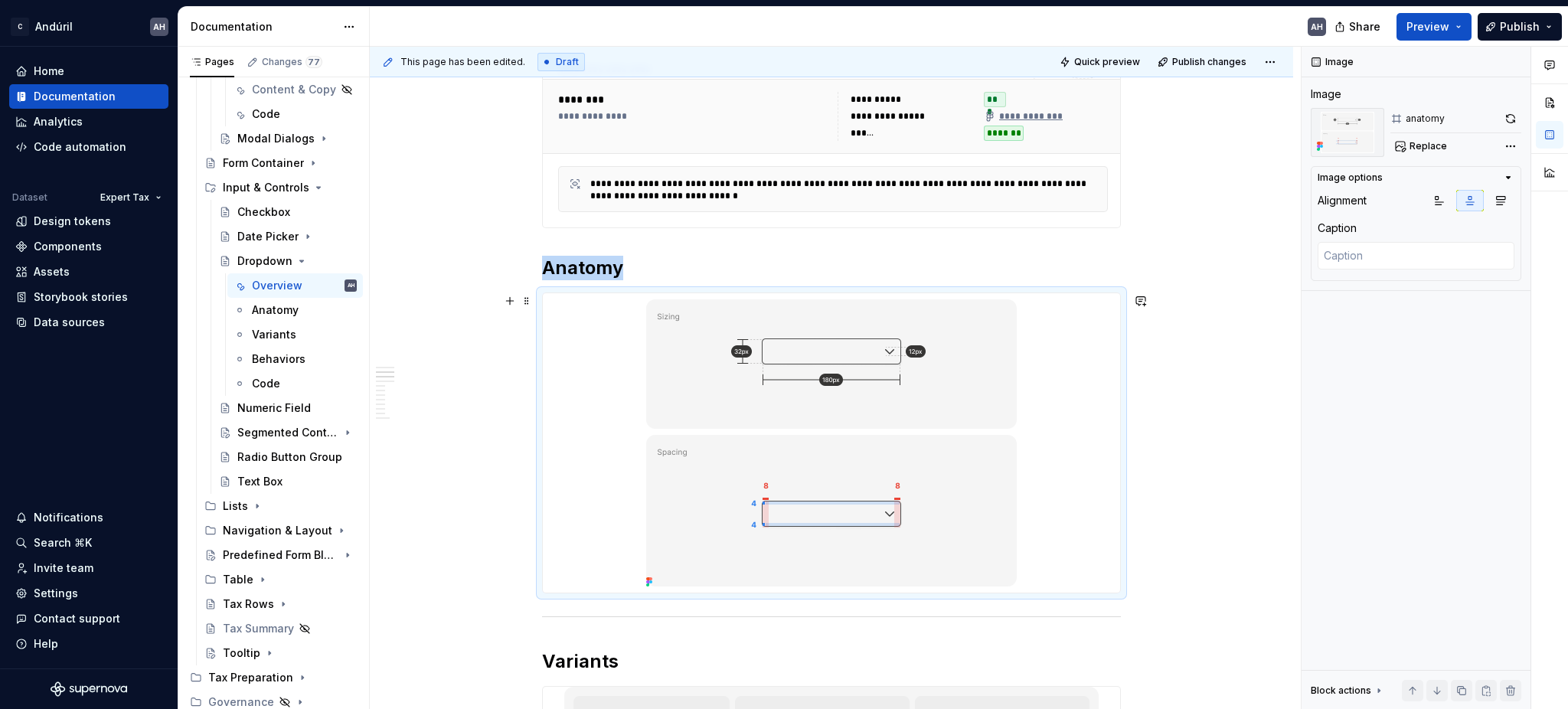
drag, startPoint x: 878, startPoint y: 458, endPoint x: 646, endPoint y: 289, distance: 287.0
click at [670, 299] on img at bounding box center [832, 443] width 383 height 300
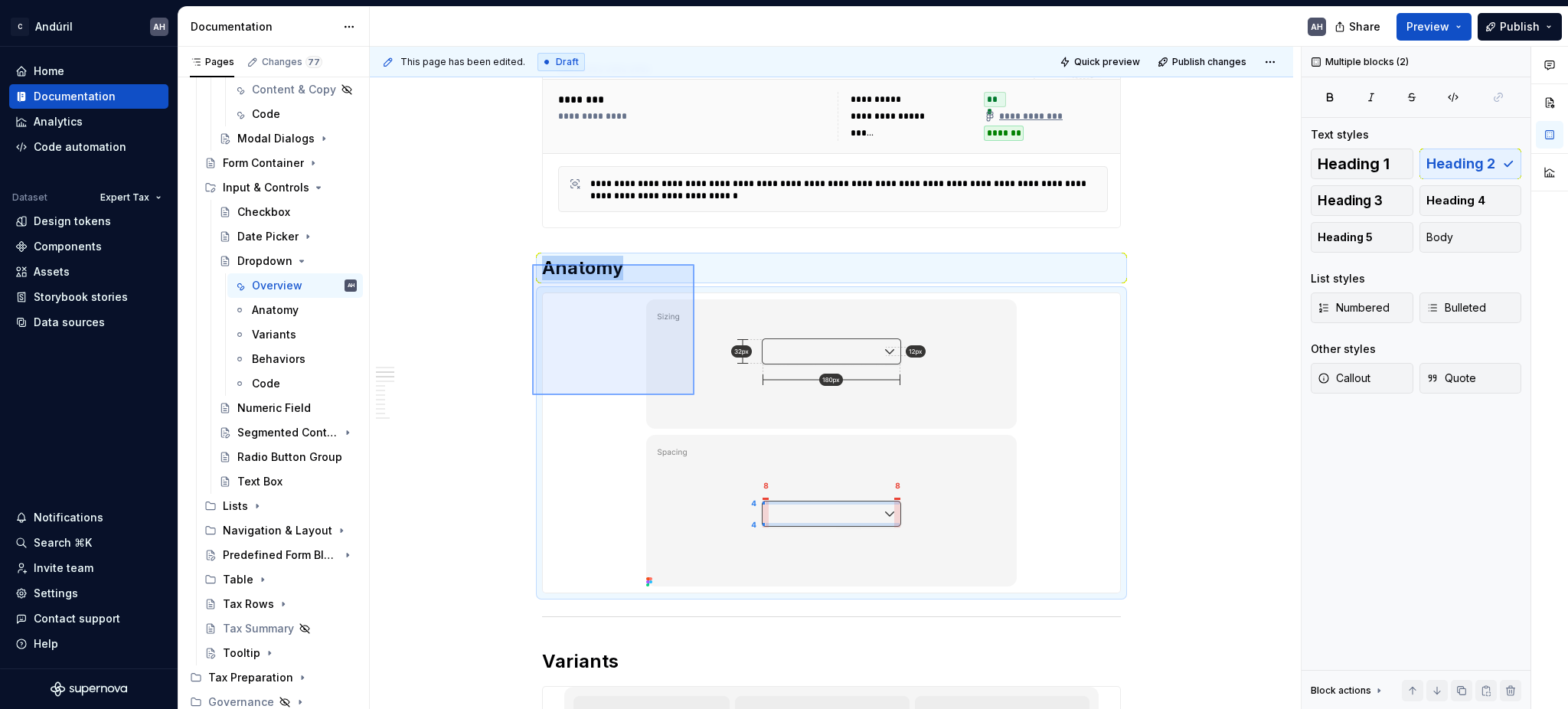
drag, startPoint x: 532, startPoint y: 264, endPoint x: 700, endPoint y: 404, distance: 218.7
click at [700, 404] on div "**********" at bounding box center [834, 378] width 931 height 663
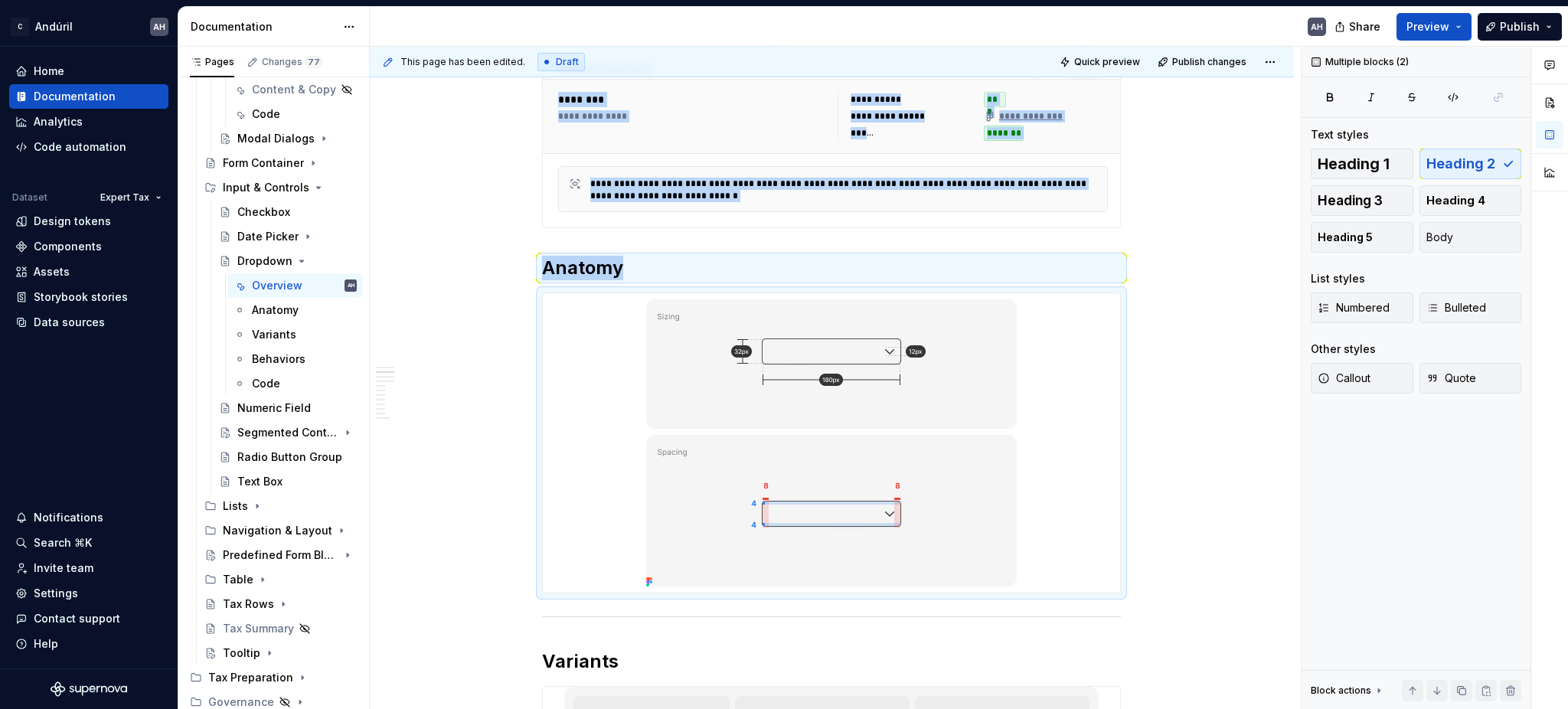
scroll to position [0, 0]
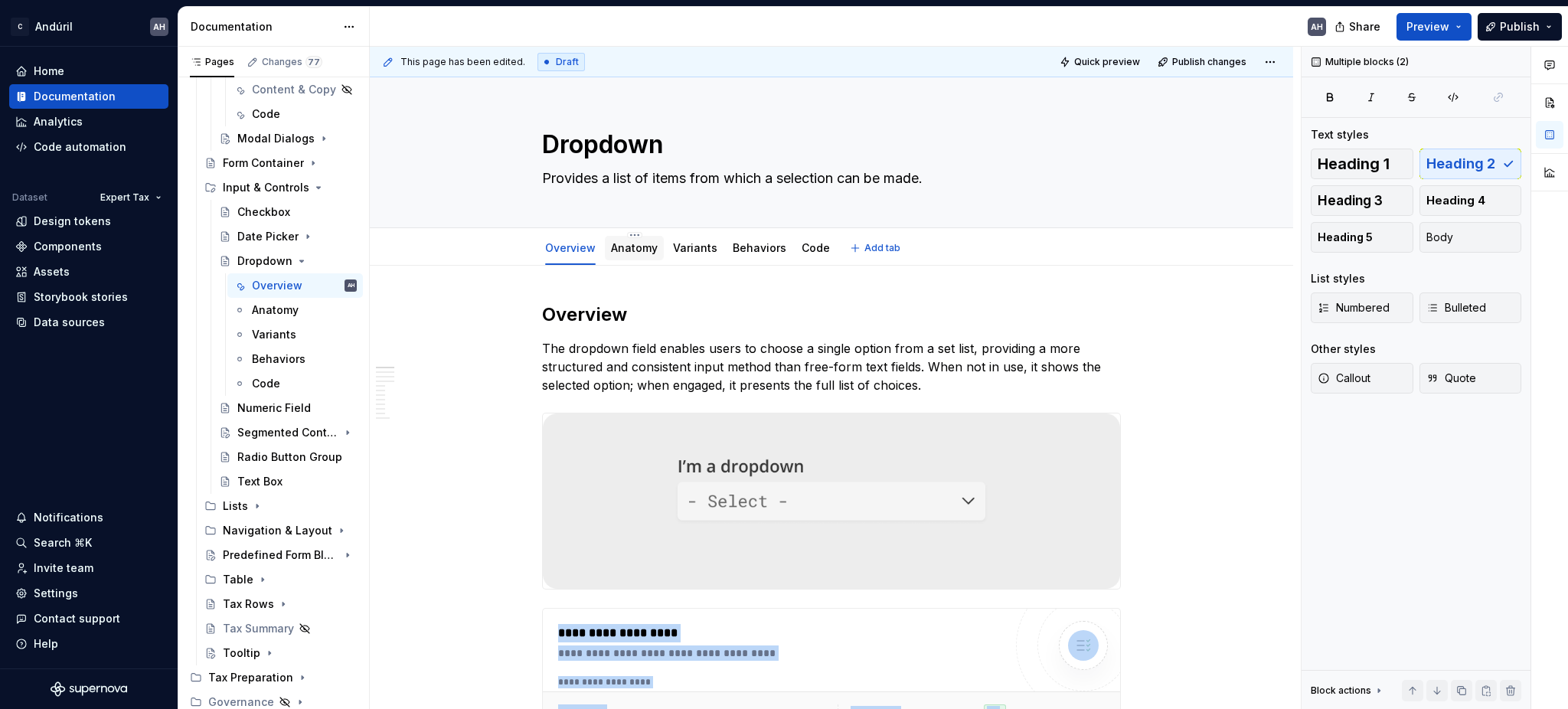
click at [628, 254] on link "Anatomy" at bounding box center [634, 248] width 46 height 13
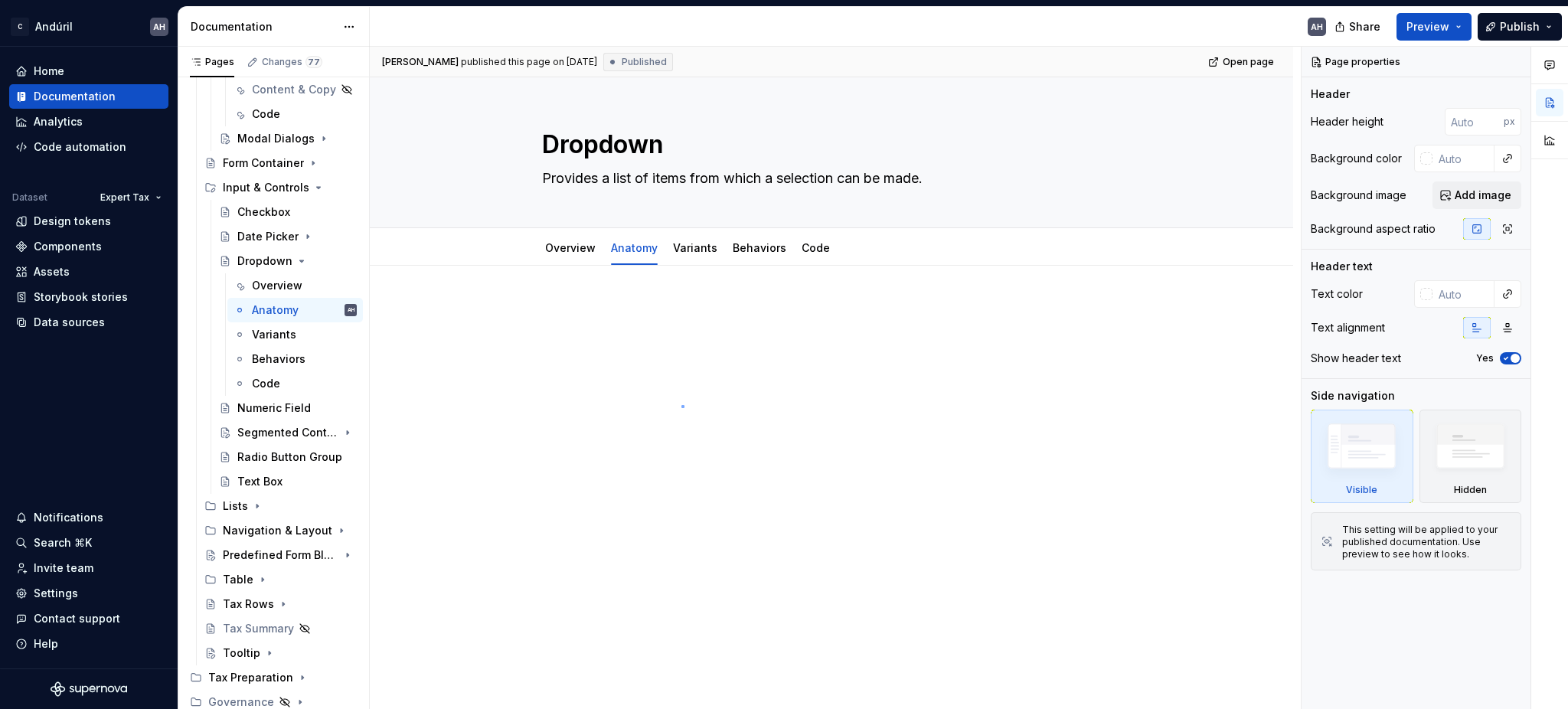
click at [682, 405] on div "[PERSON_NAME] published this page on [DATE] Published Open page Dropdown Provid…" at bounding box center [834, 378] width 931 height 663
click at [622, 337] on div at bounding box center [831, 331] width 578 height 58
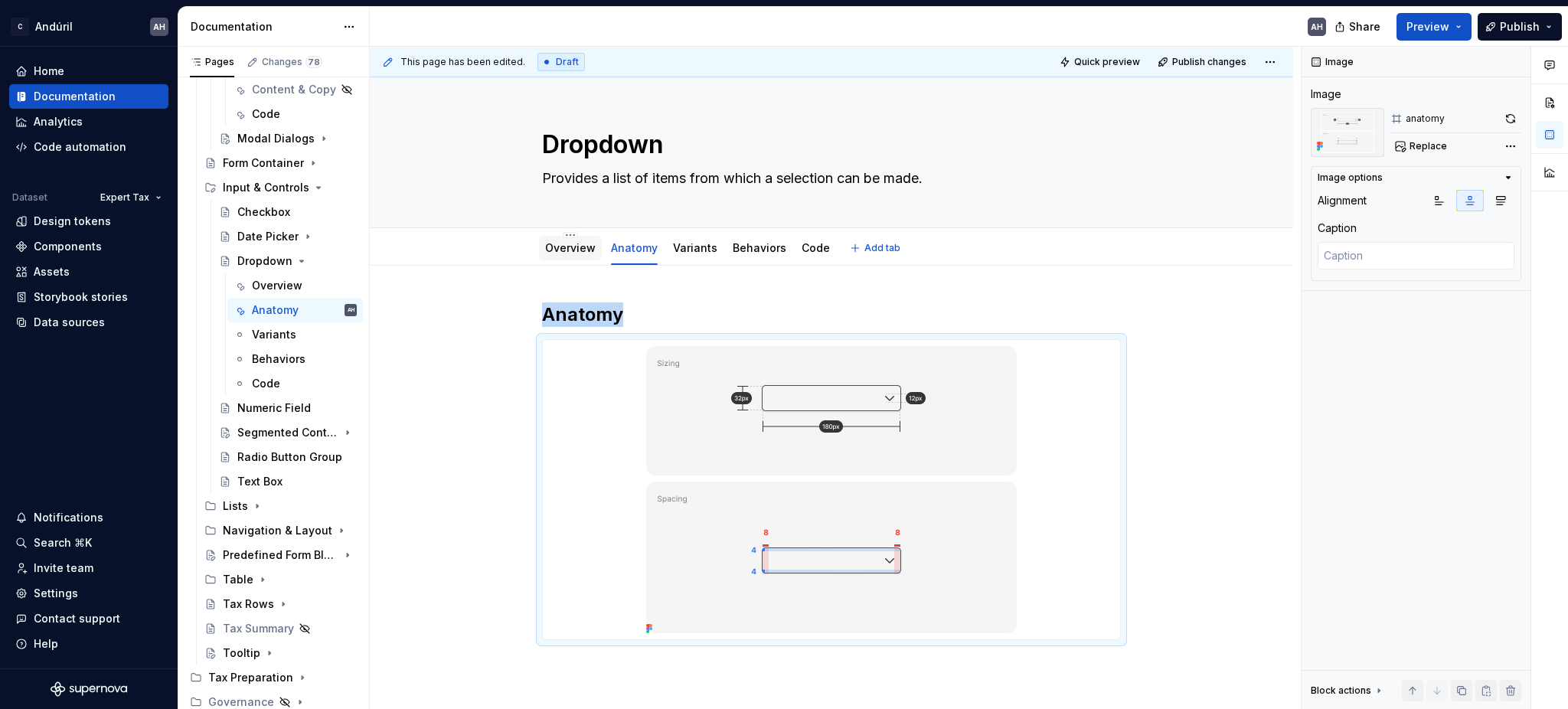
click at [564, 251] on link "Overview" at bounding box center [570, 248] width 51 height 13
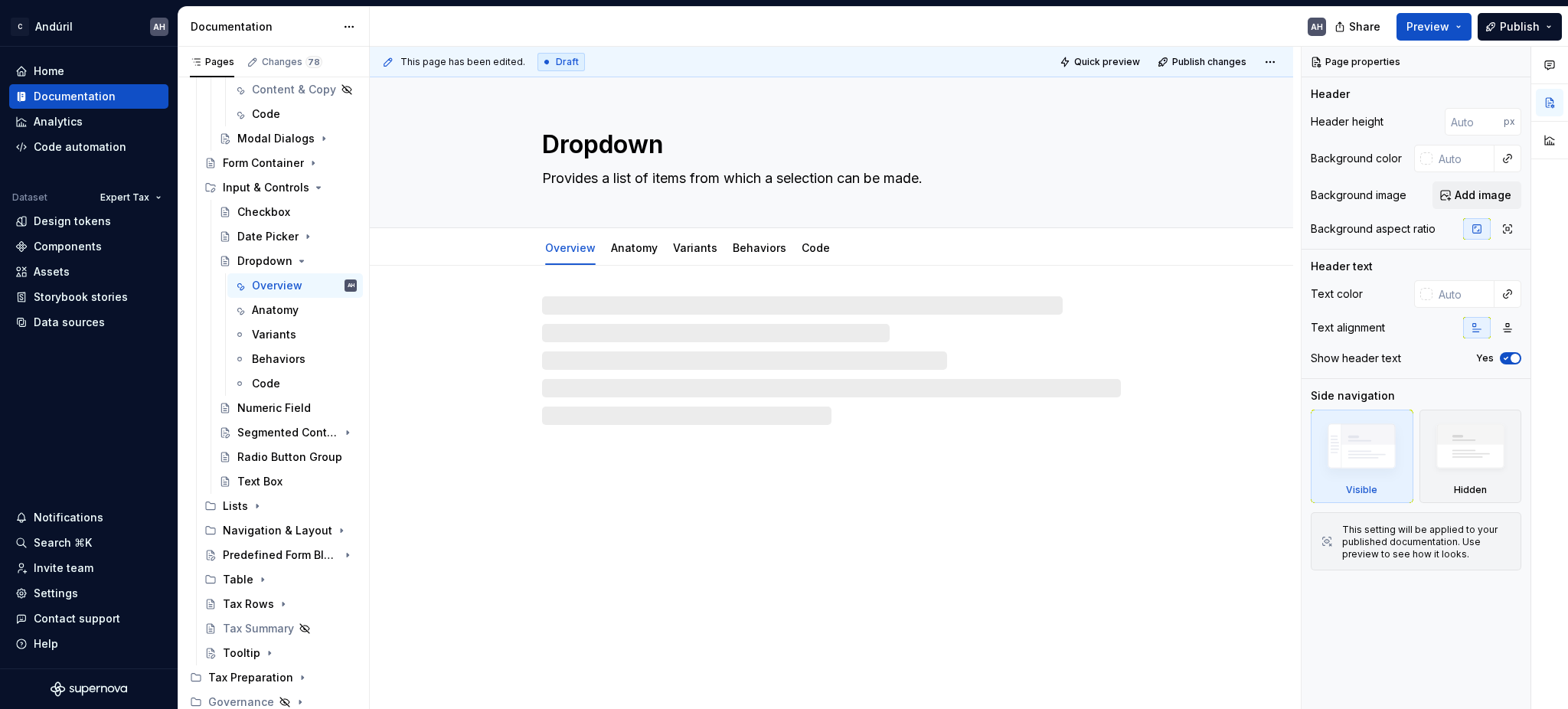
type textarea "*"
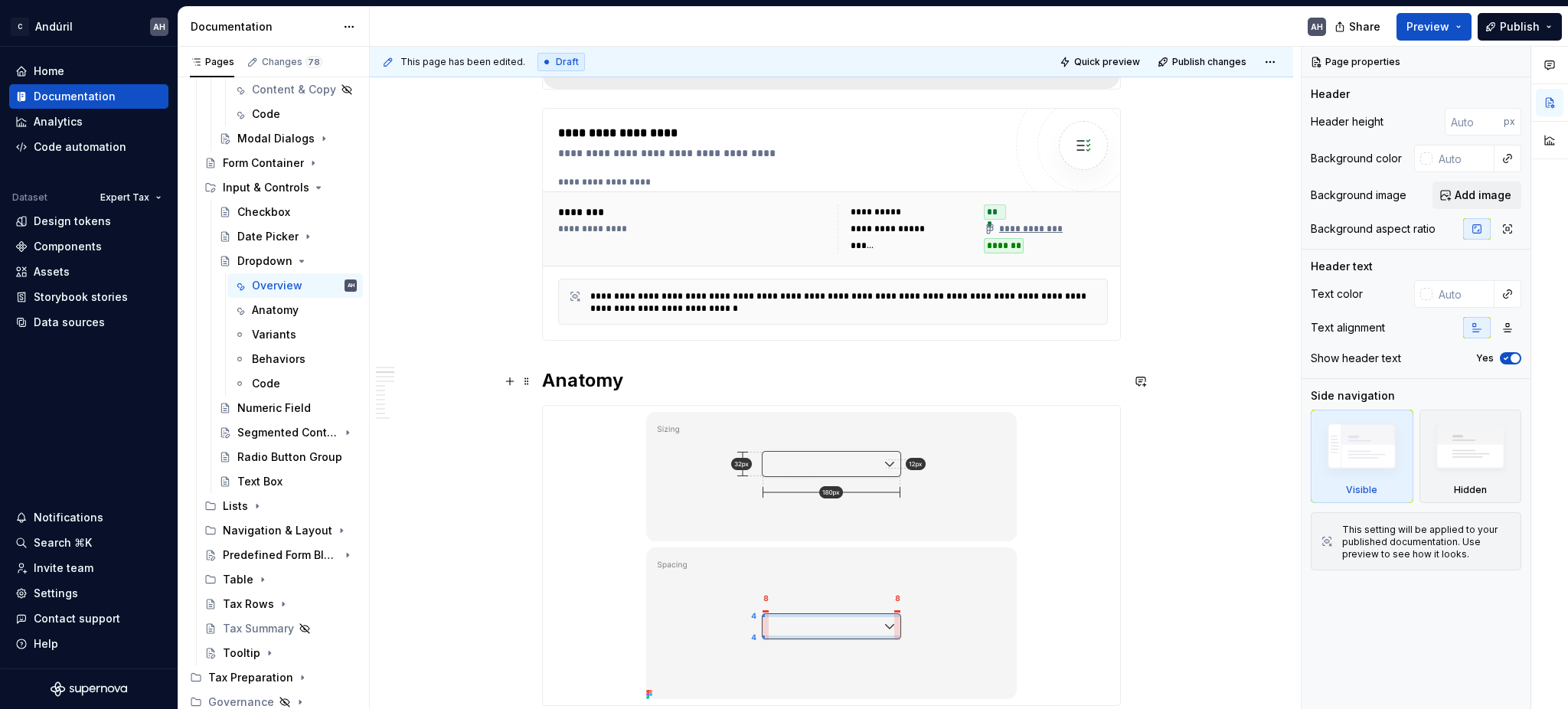
scroll to position [510, 0]
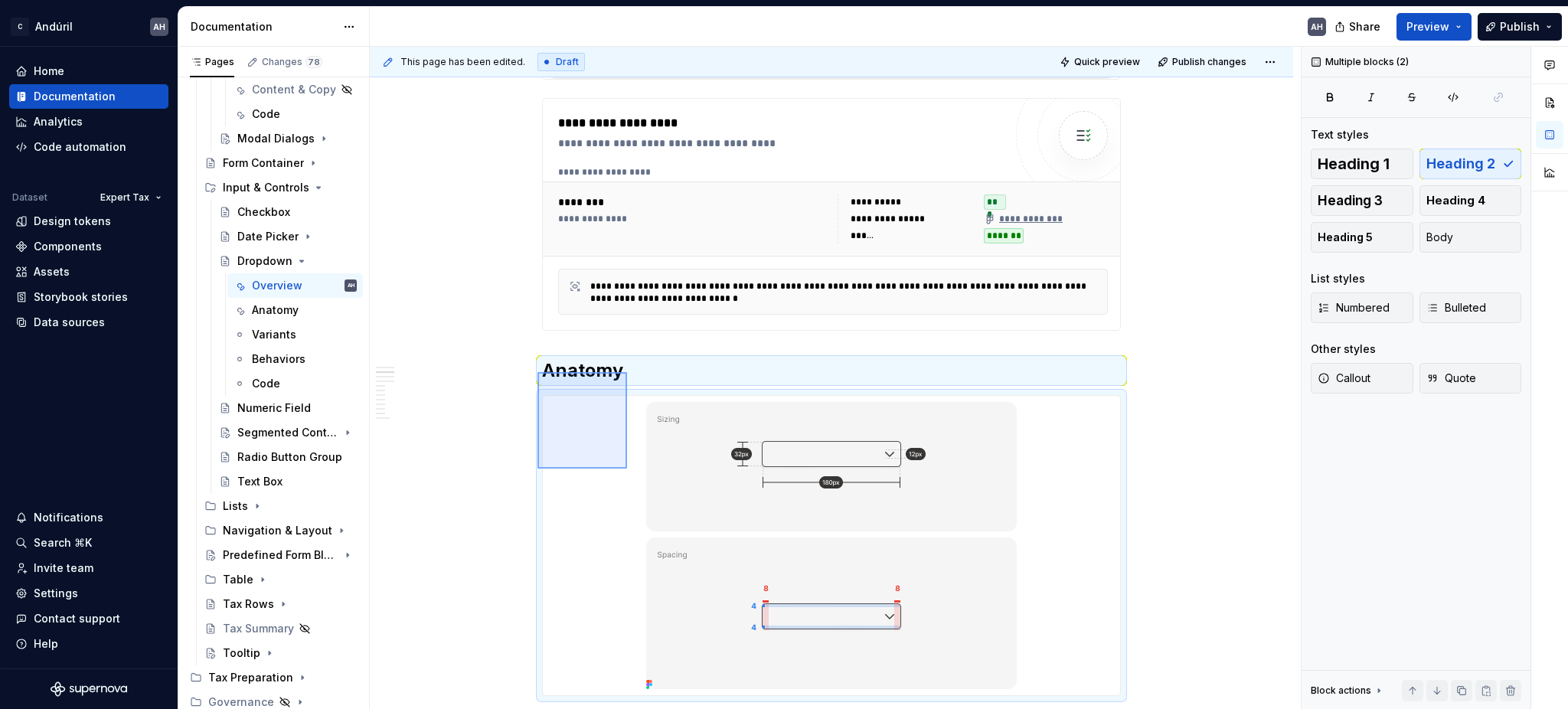
drag, startPoint x: 578, startPoint y: 418, endPoint x: 627, endPoint y: 468, distance: 70.0
click at [627, 468] on div "**********" at bounding box center [834, 378] width 931 height 663
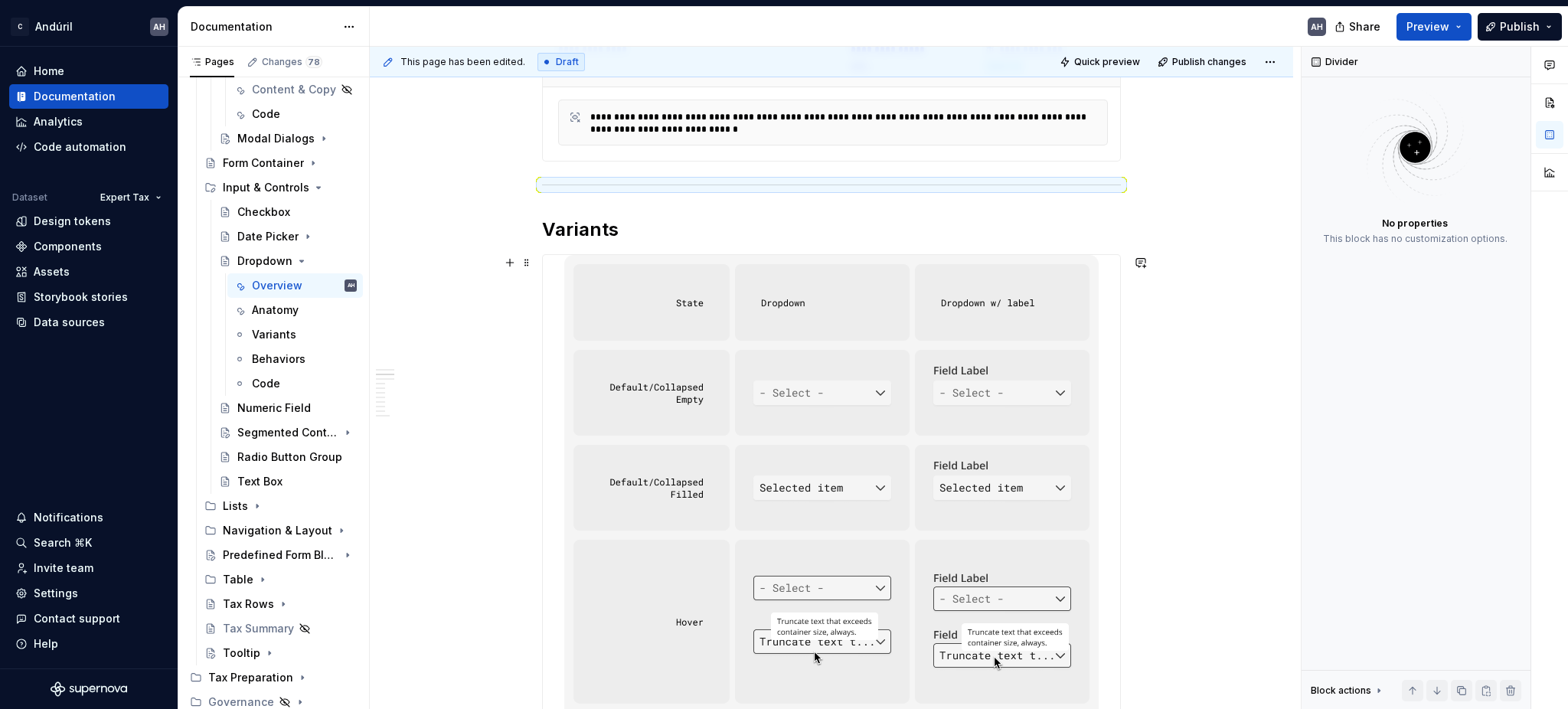
scroll to position [714, 0]
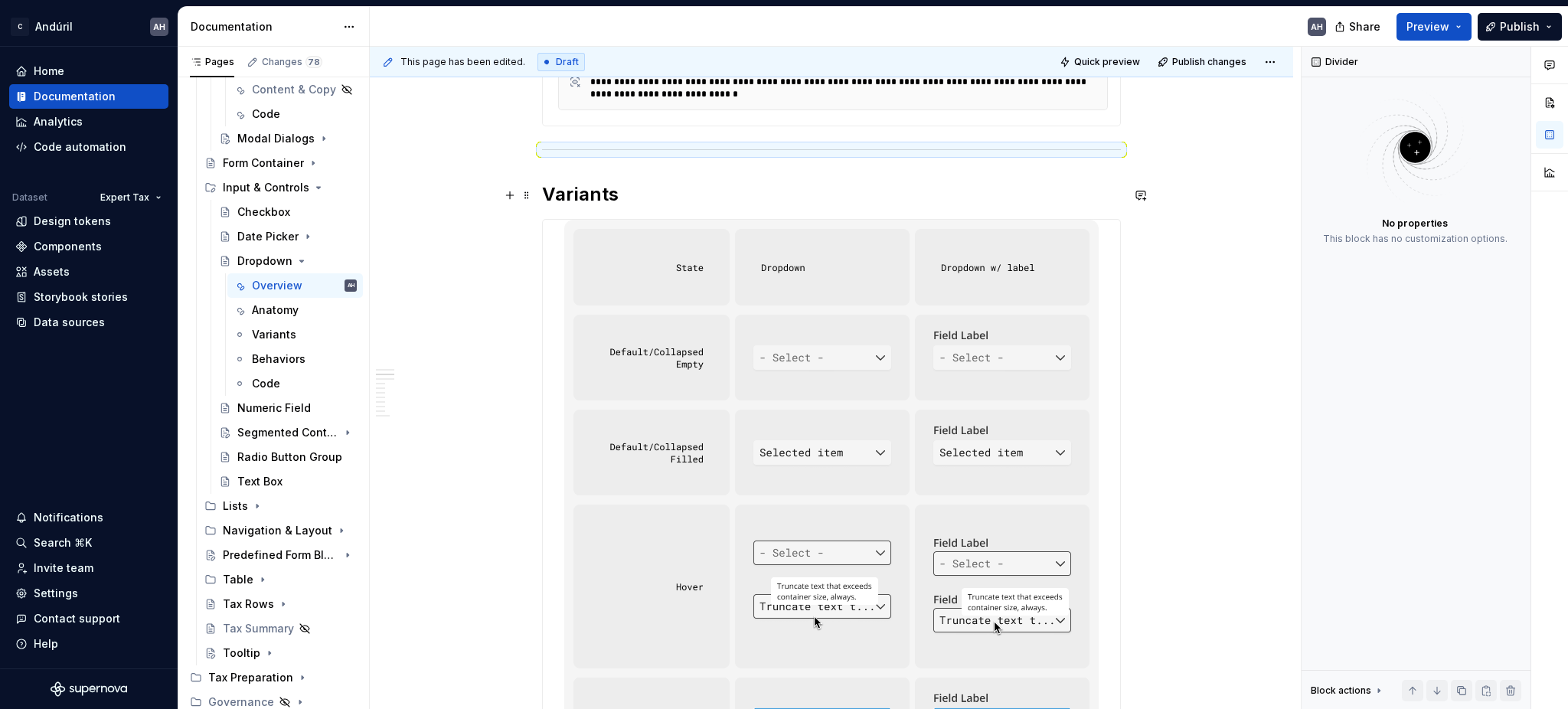
click at [558, 197] on h2 "Variants" at bounding box center [831, 194] width 578 height 25
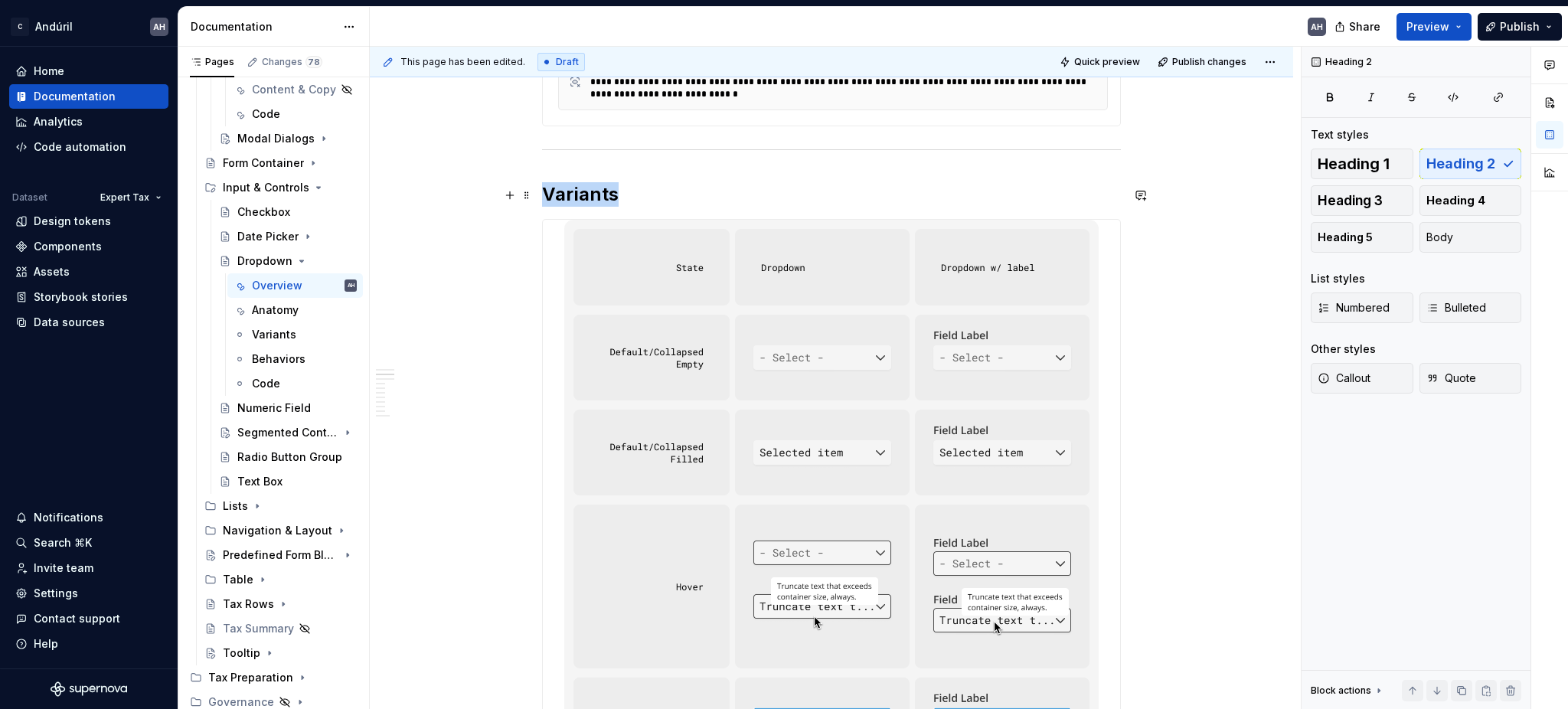
click at [558, 197] on h2 "Variants" at bounding box center [831, 194] width 578 height 25
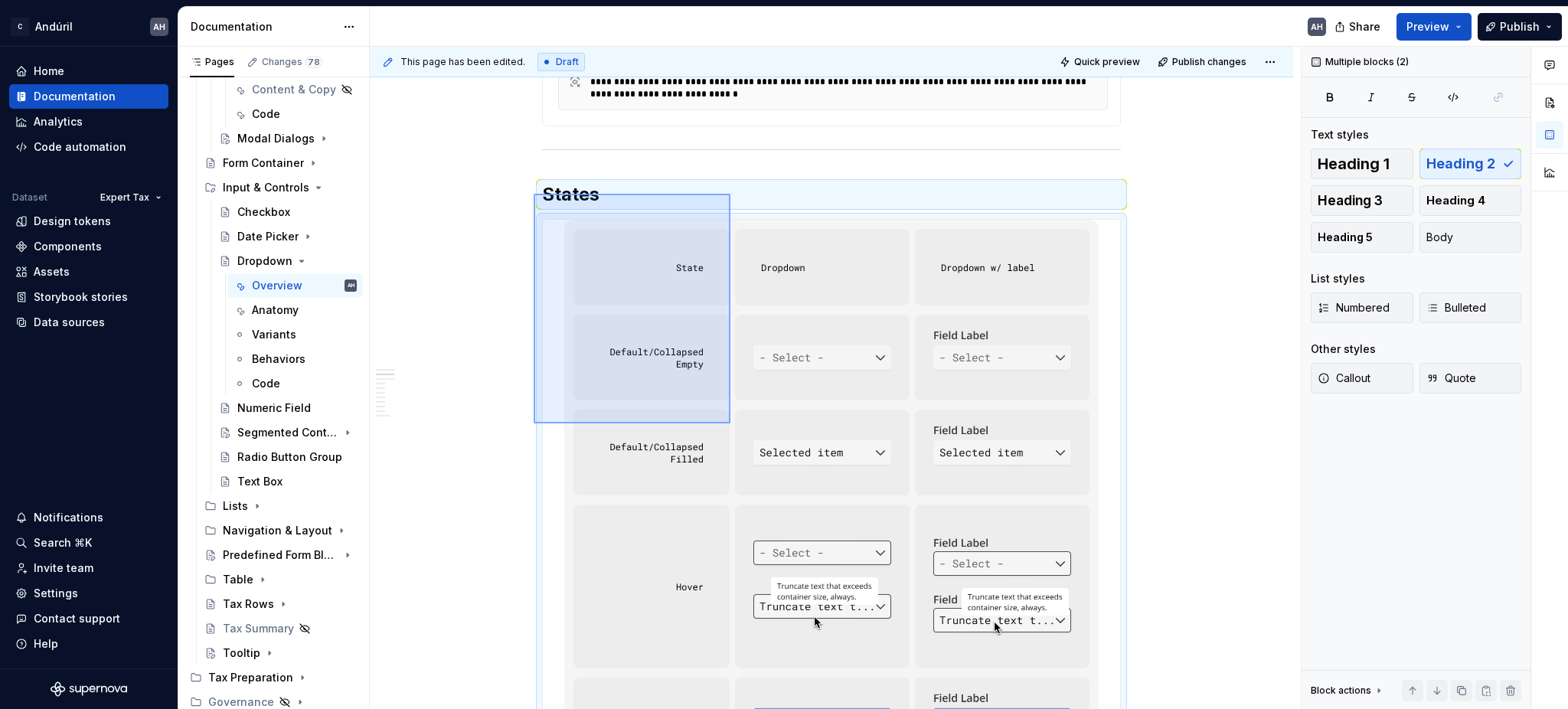
drag, startPoint x: 534, startPoint y: 193, endPoint x: 733, endPoint y: 427, distance: 307.2
click at [733, 427] on div "**********" at bounding box center [834, 378] width 931 height 663
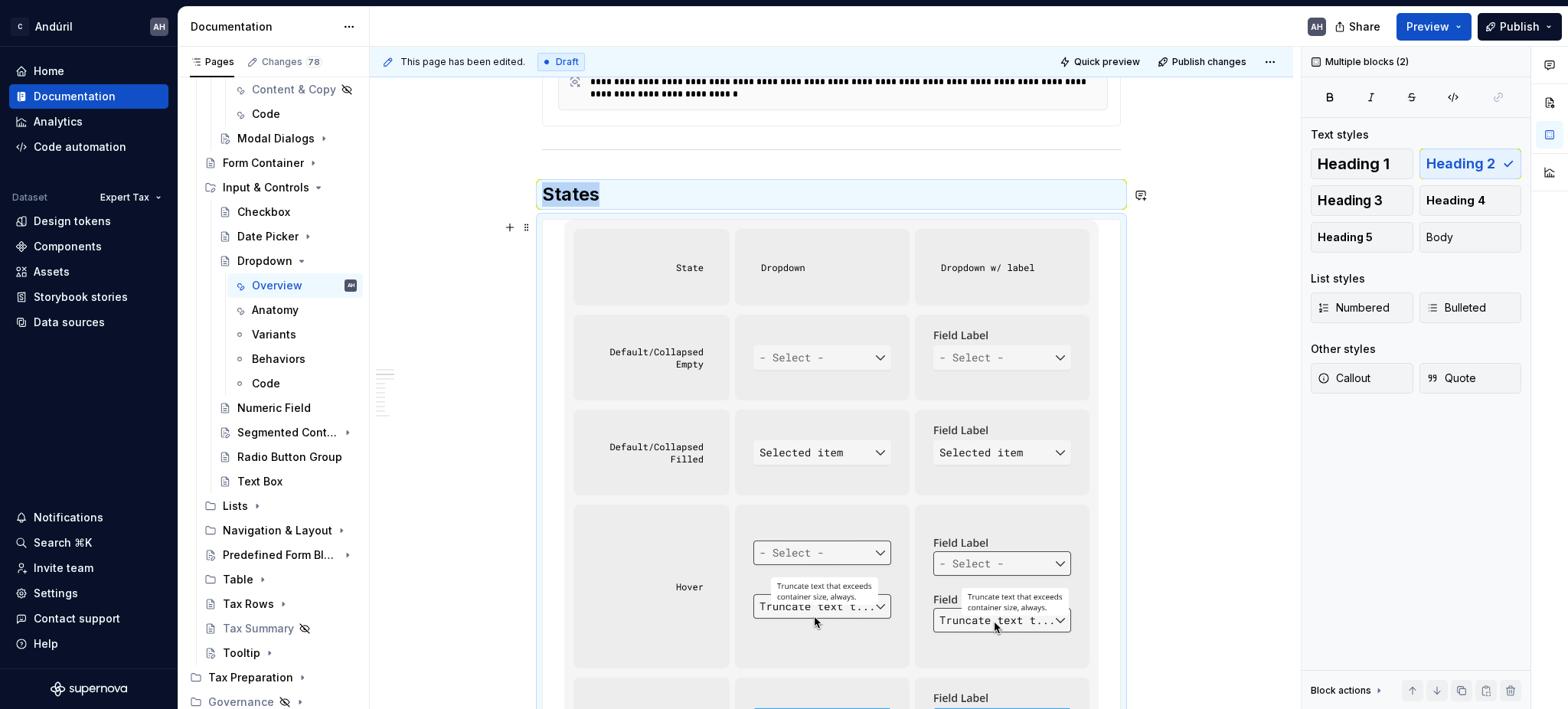
scroll to position [887, 0]
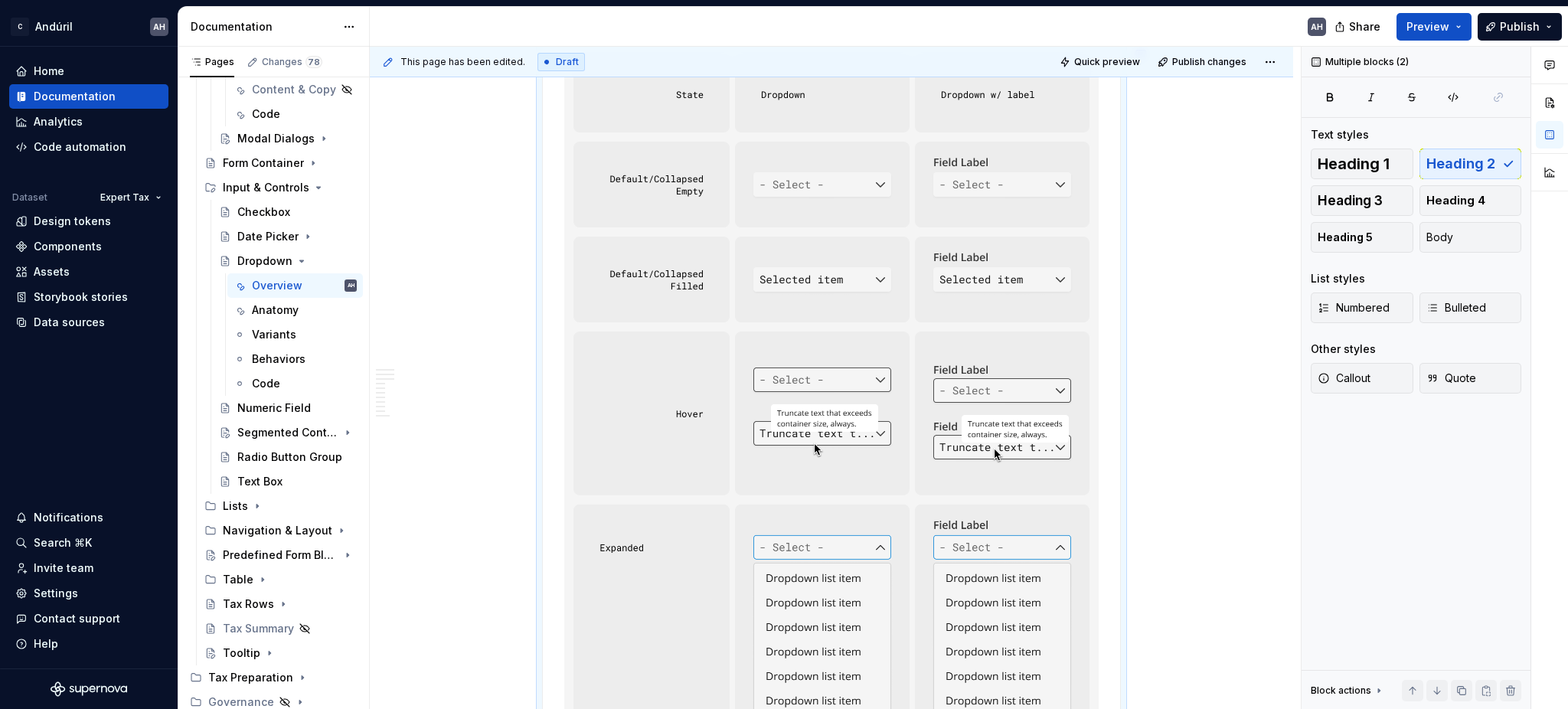
copy div "States"
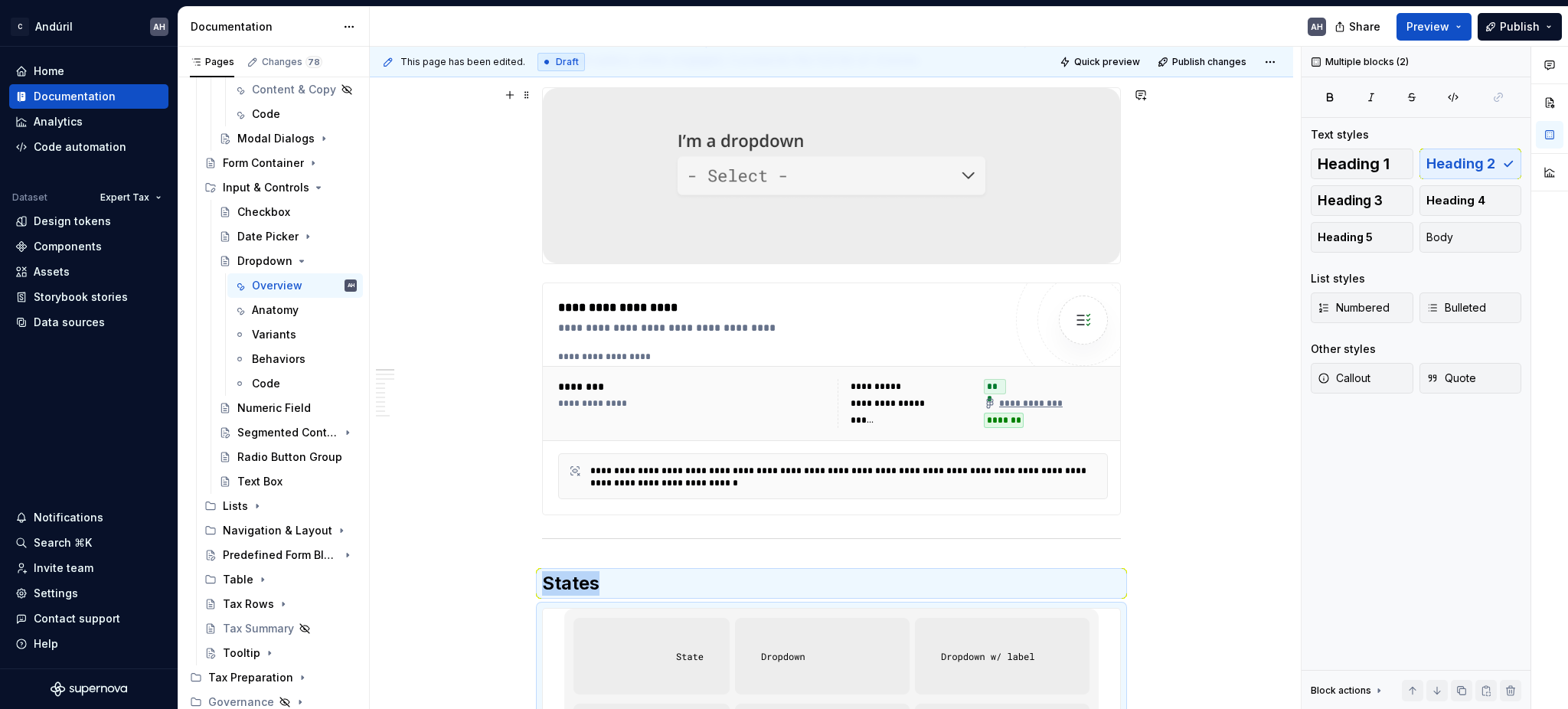
scroll to position [0, 0]
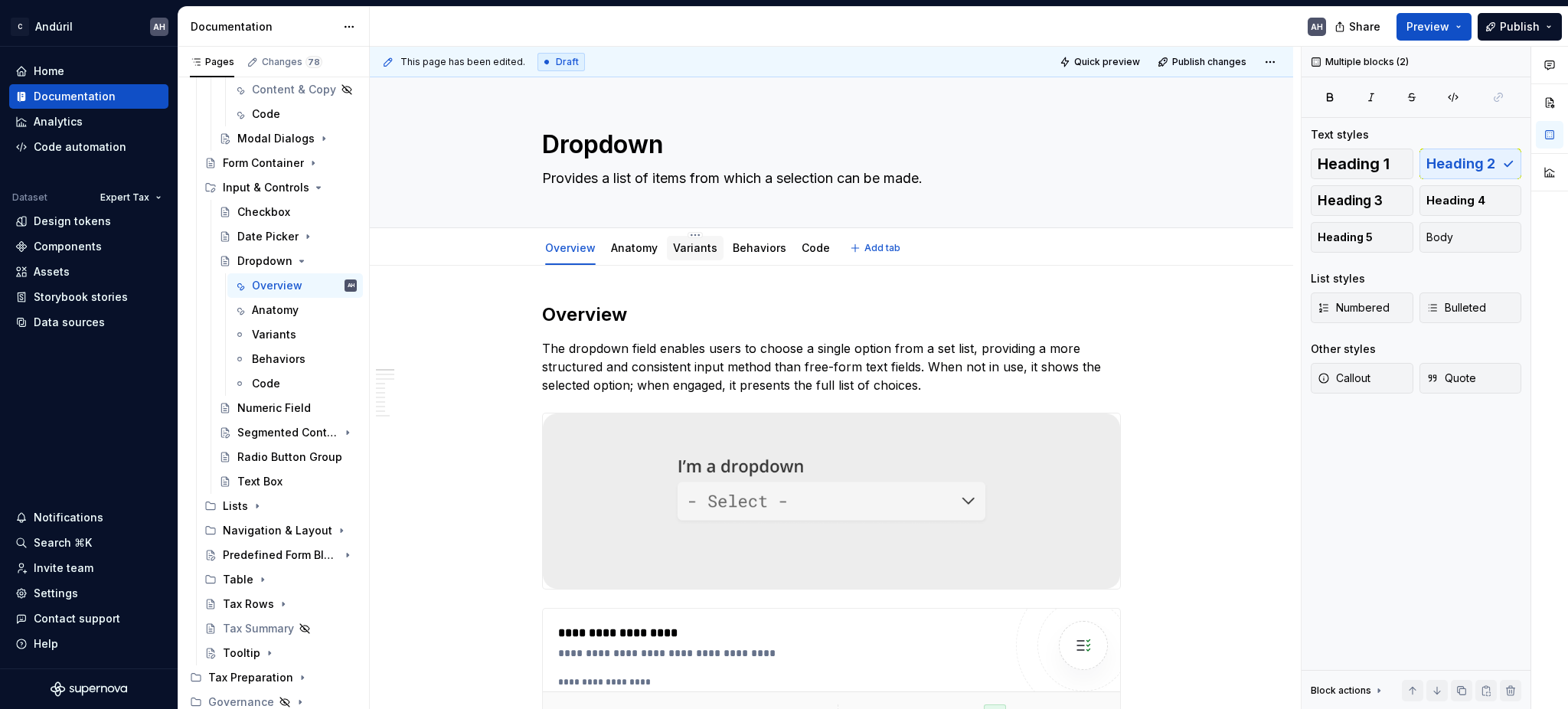
click at [677, 258] on div "Variants" at bounding box center [695, 248] width 56 height 25
click at [692, 246] on link "Variants" at bounding box center [695, 248] width 44 height 13
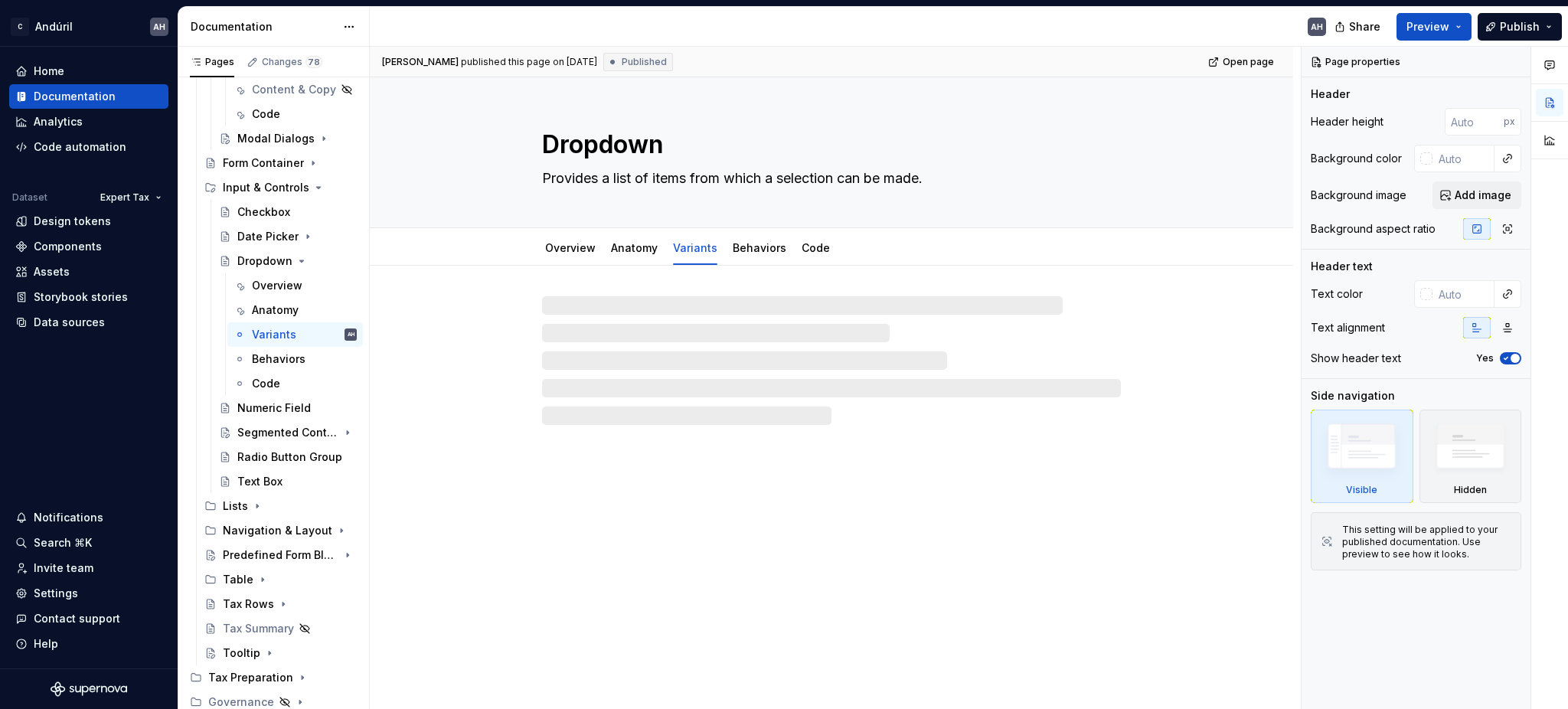
click at [634, 310] on div at bounding box center [831, 360] width 578 height 129
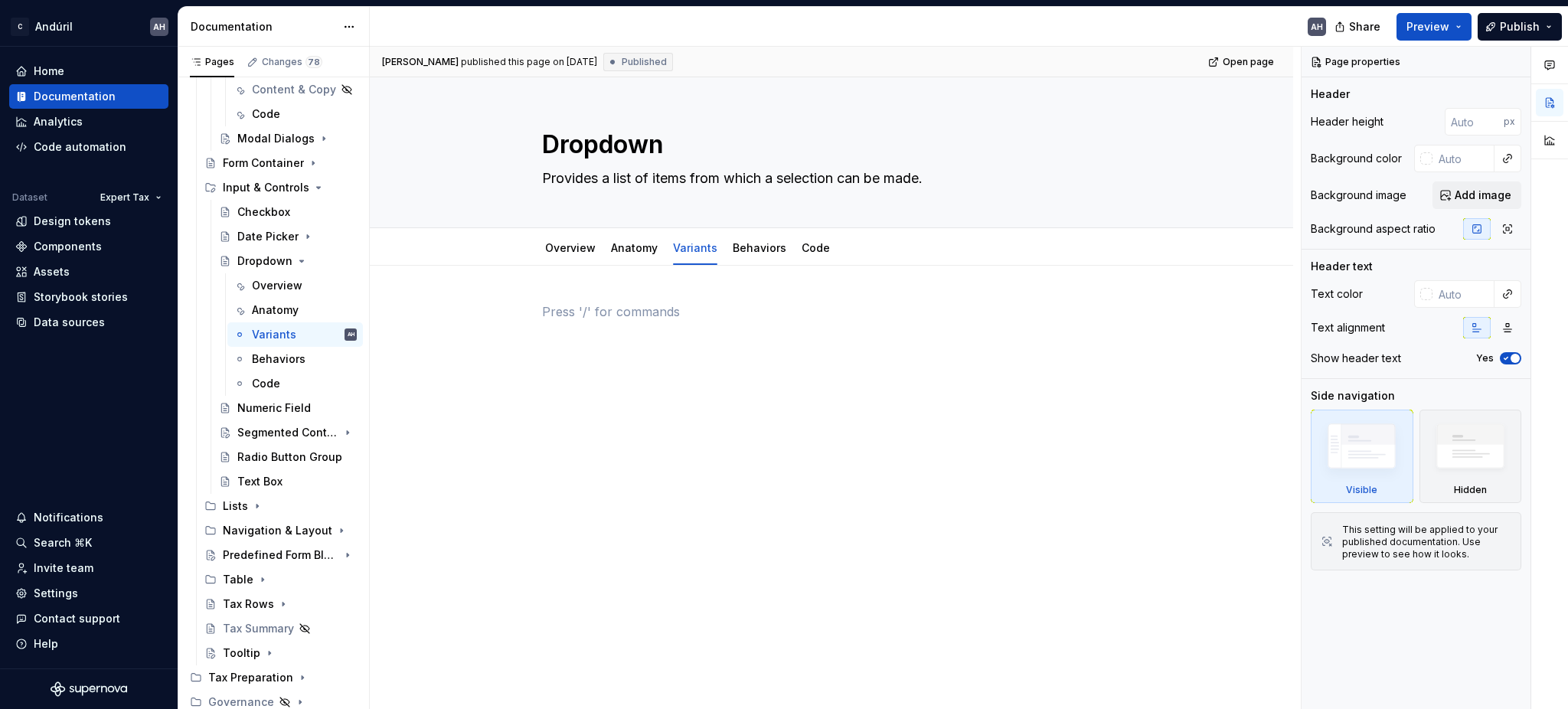
click at [604, 346] on div at bounding box center [831, 331] width 578 height 58
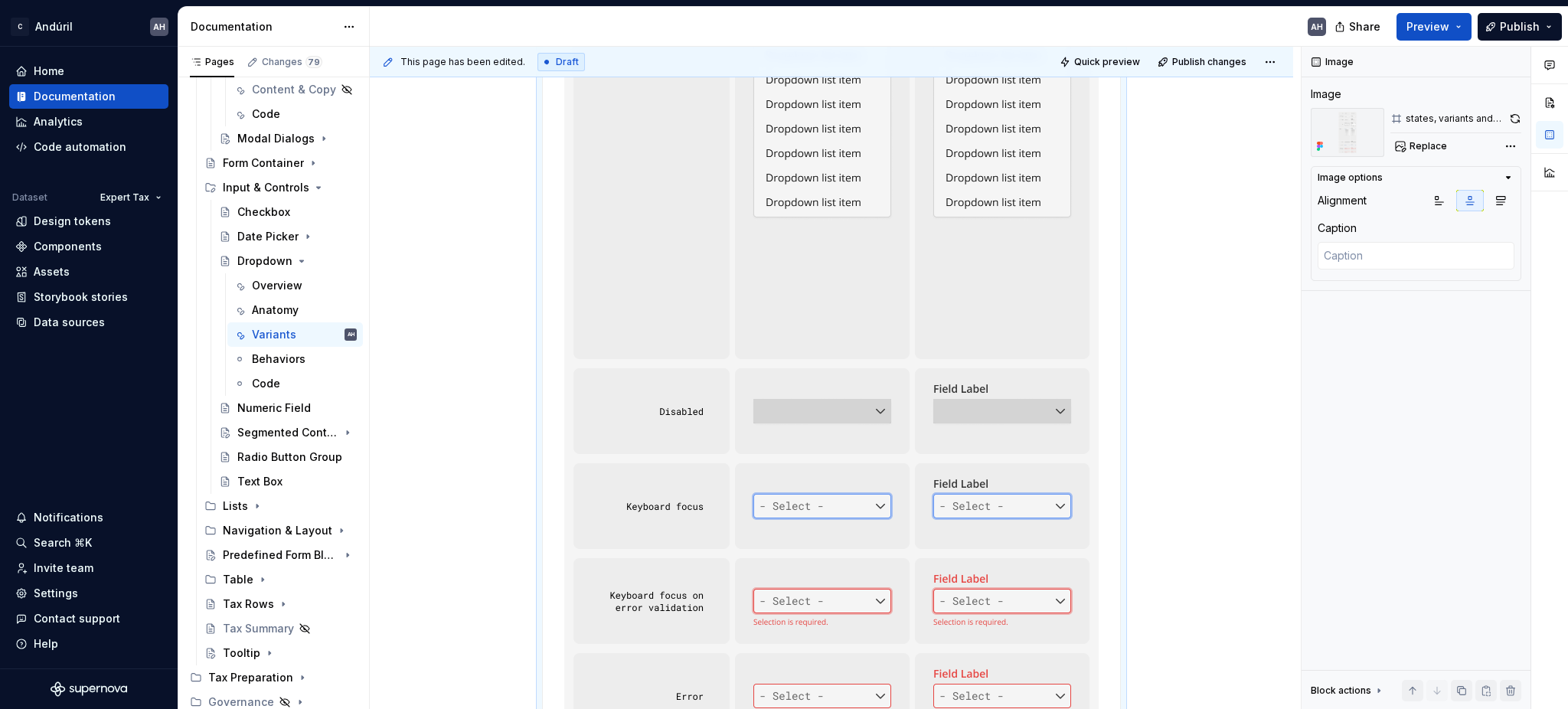
type textarea "*"
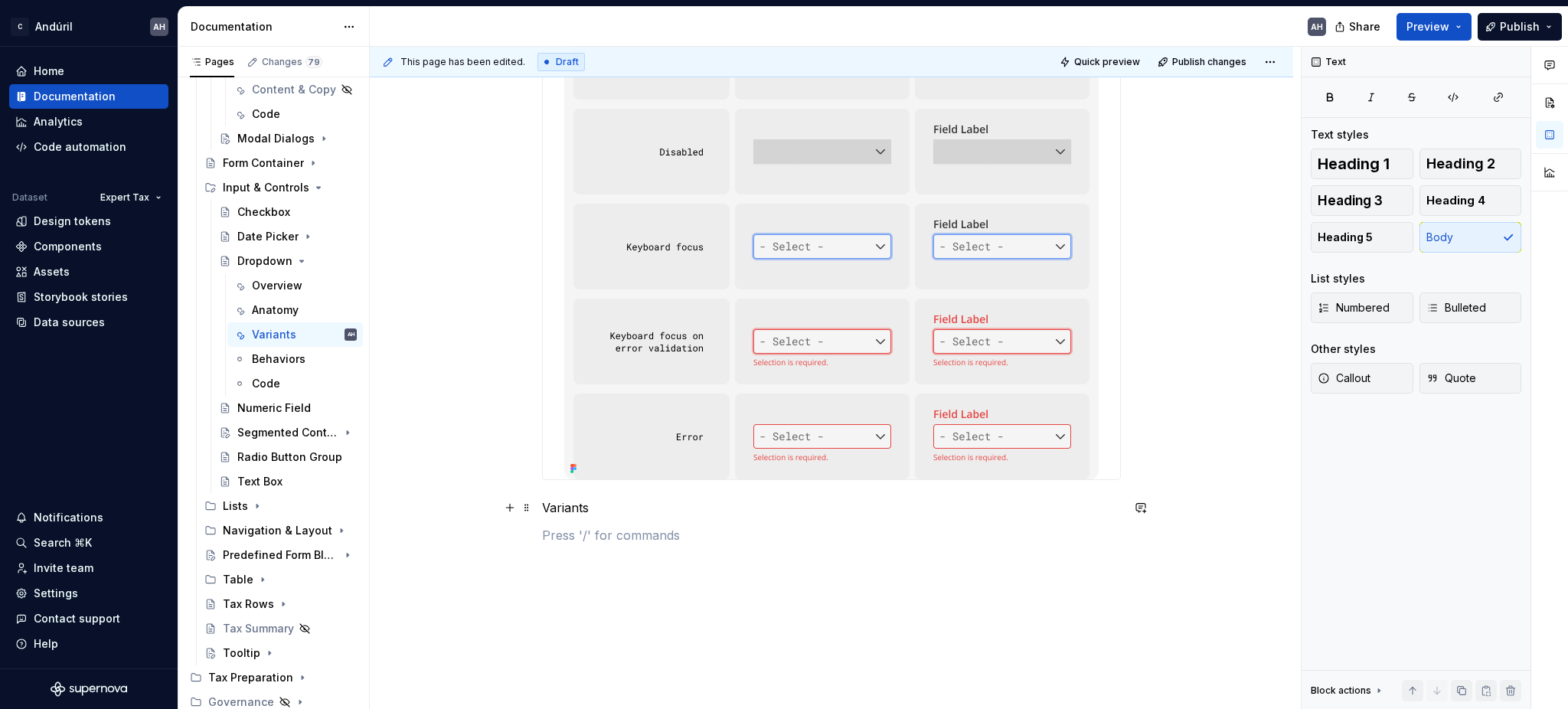
click at [579, 509] on p "Variants" at bounding box center [831, 507] width 578 height 18
click at [655, 478] on button "button" at bounding box center [662, 478] width 22 height 22
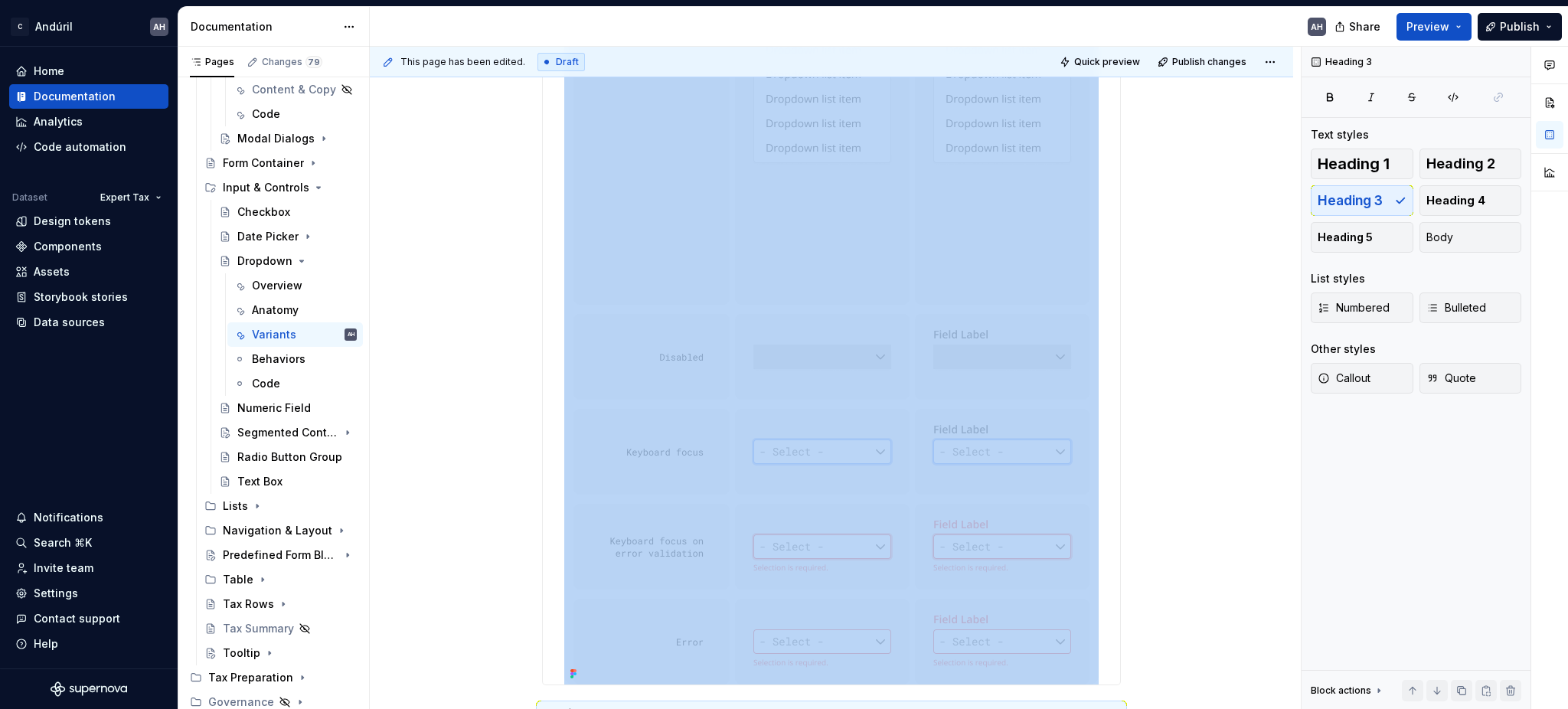
scroll to position [0, 0]
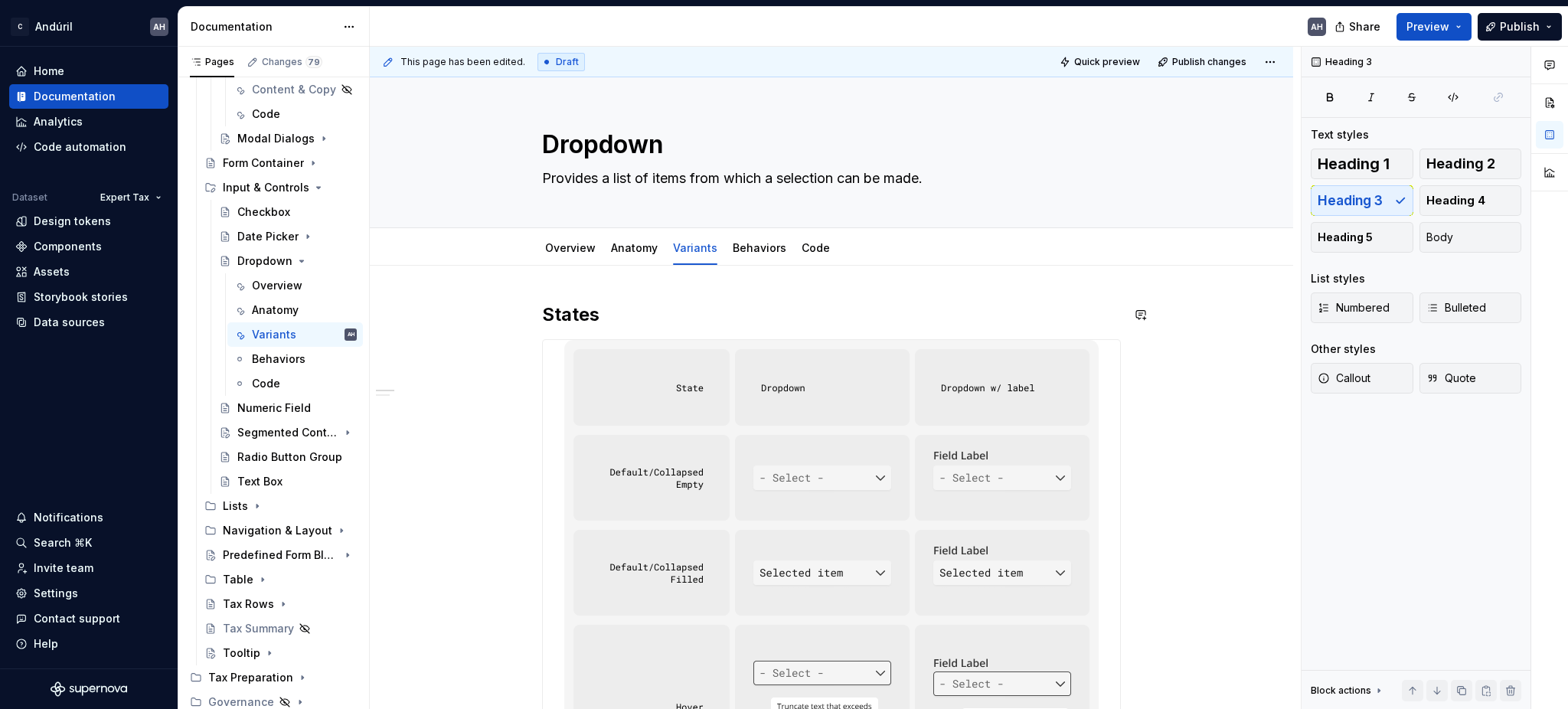
click at [583, 320] on h2 "States" at bounding box center [831, 314] width 578 height 25
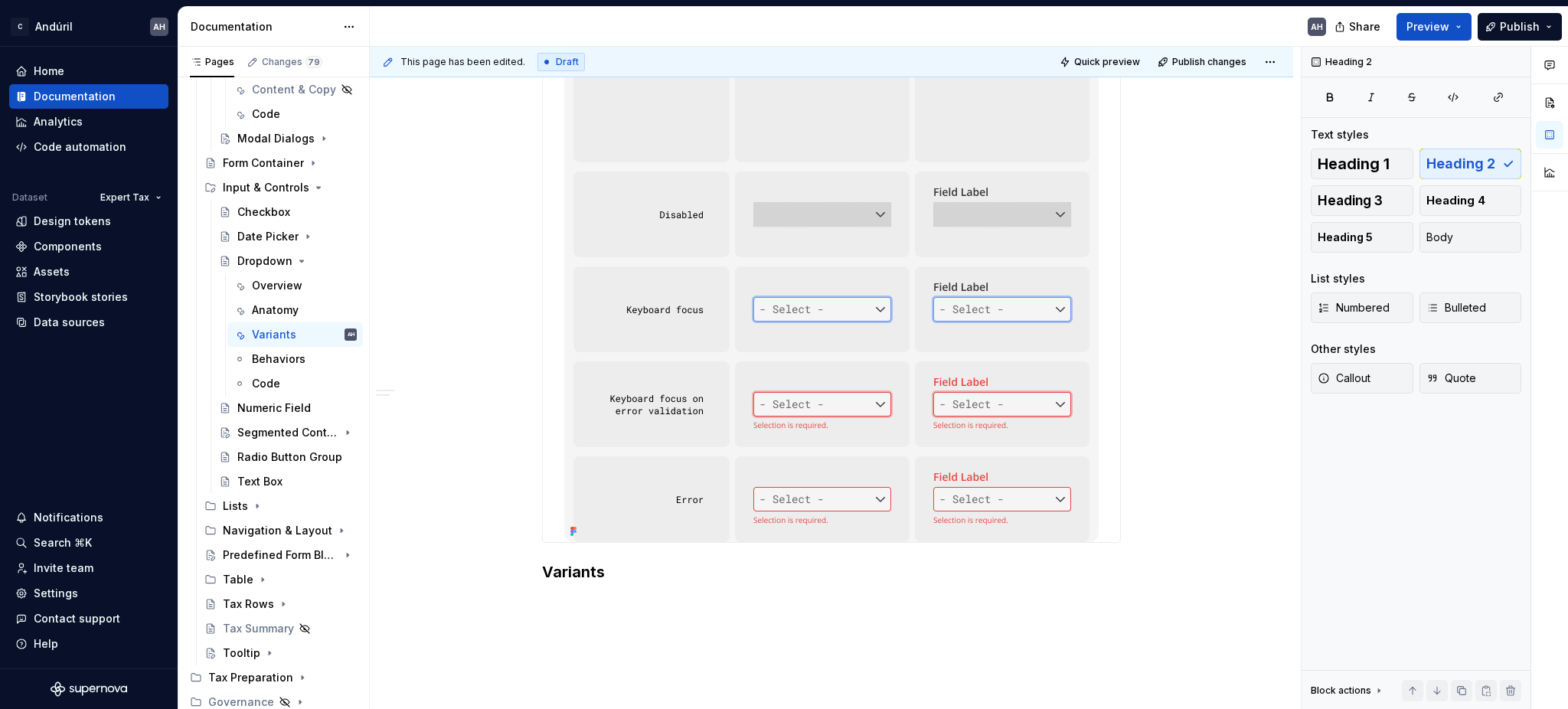
scroll to position [1146, 0]
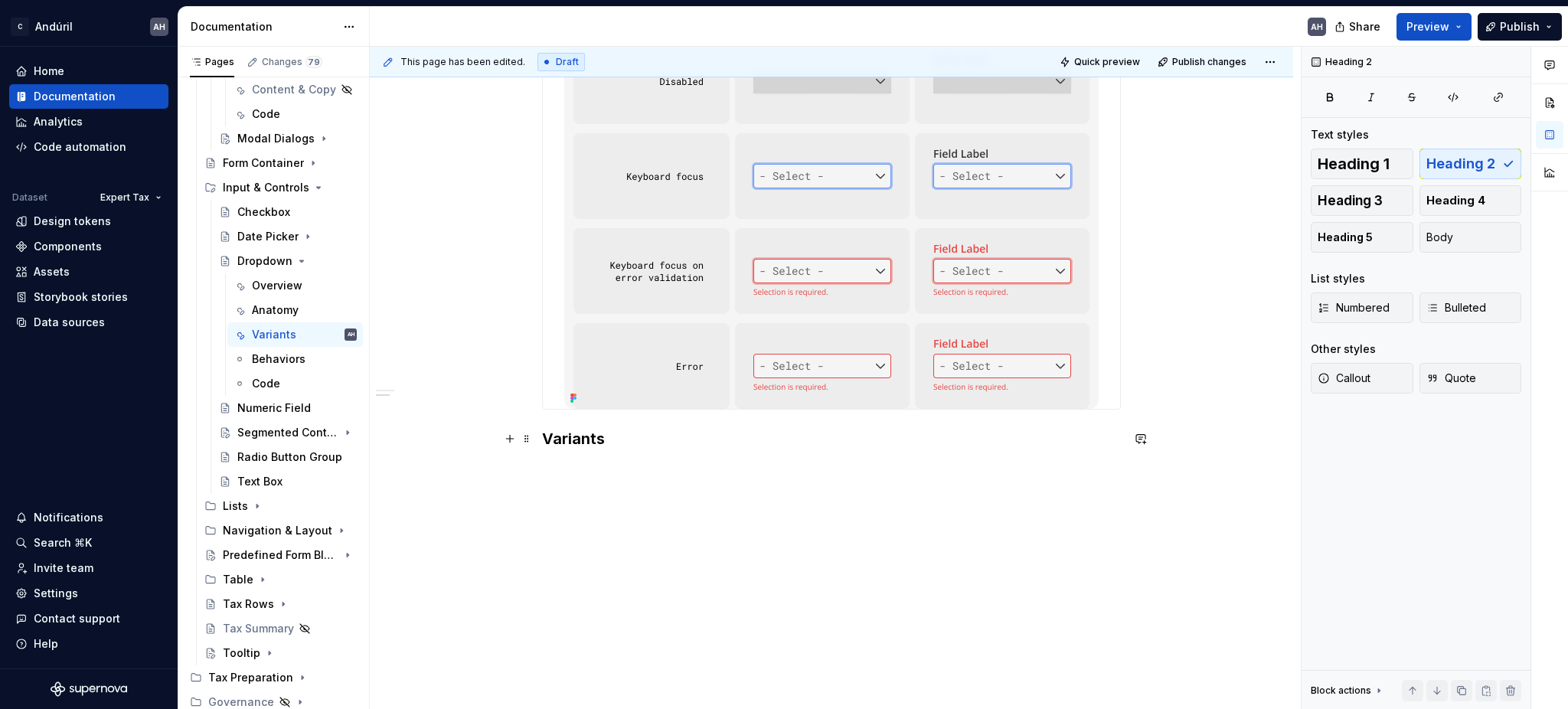
click at [581, 438] on h3 "Variants" at bounding box center [831, 438] width 578 height 22
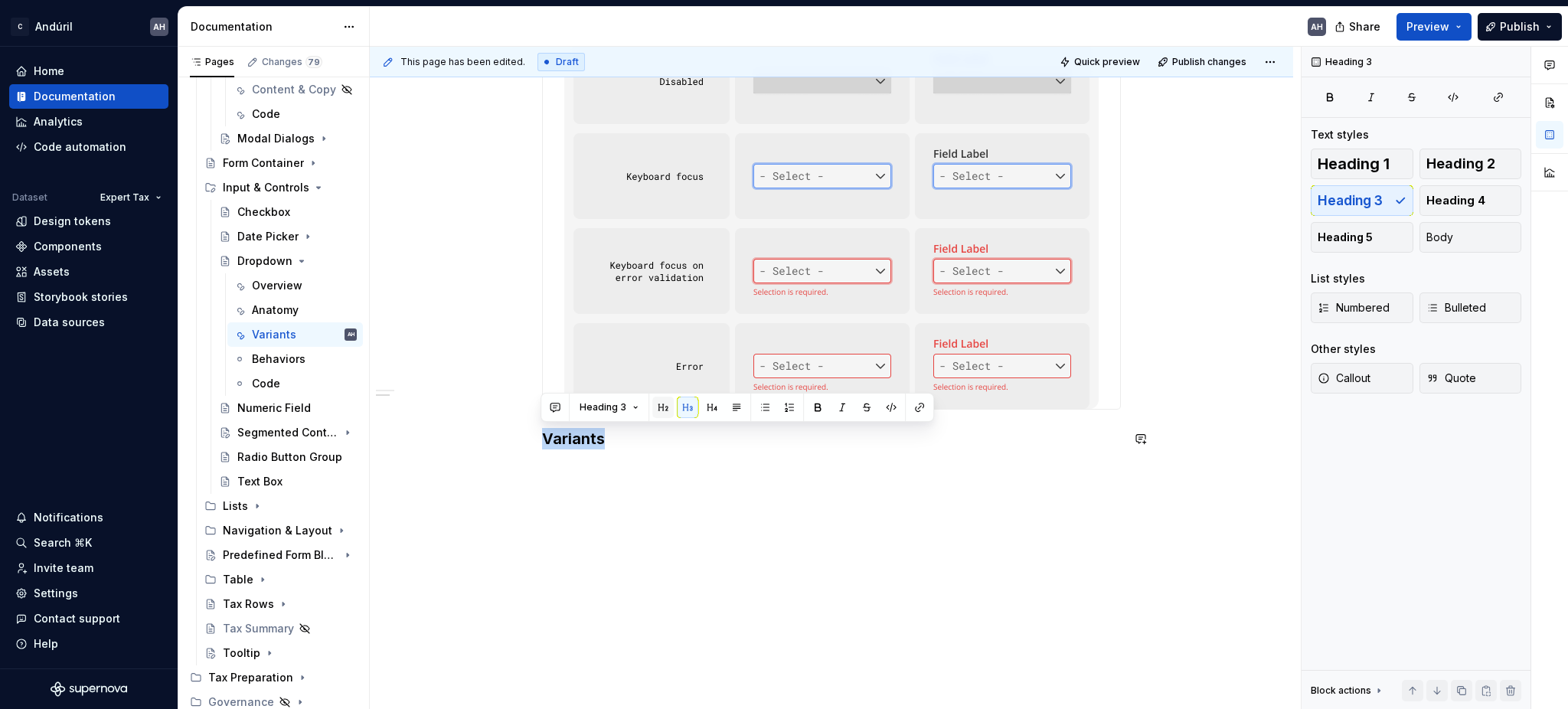
click at [663, 410] on button "button" at bounding box center [663, 408] width 22 height 22
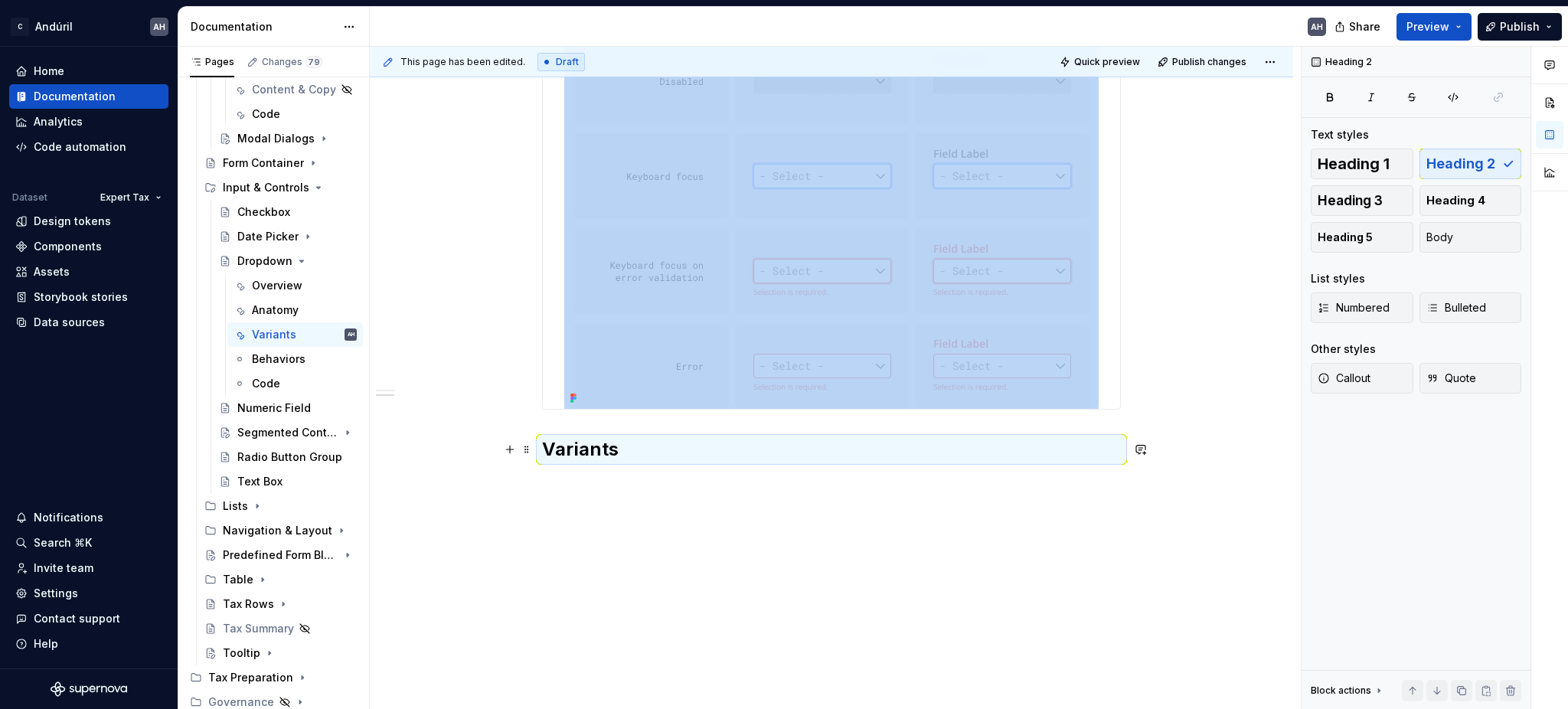
scroll to position [0, 0]
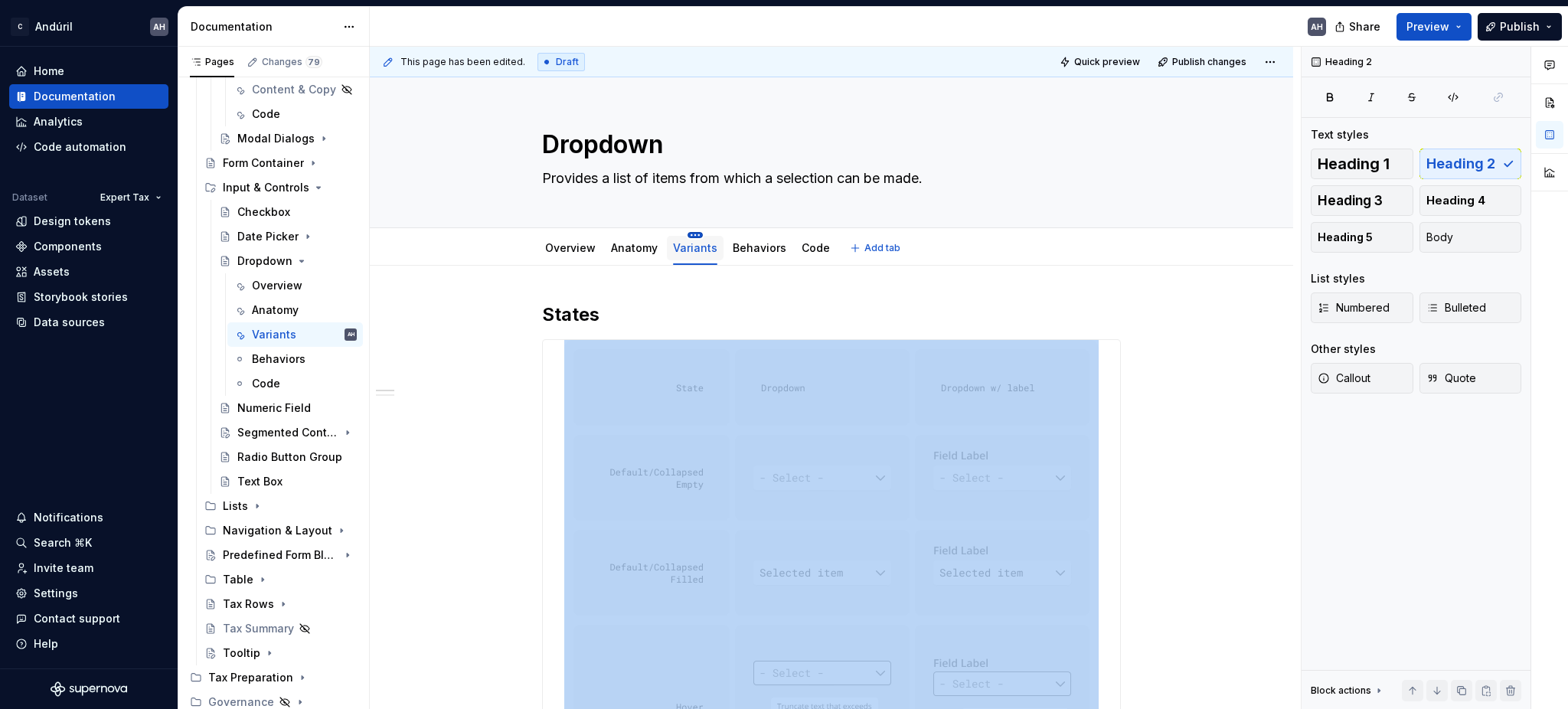
click at [691, 234] on html "C Andúril AH Home Documentation Analytics Code automation Dataset Expert Tax De…" at bounding box center [784, 354] width 1568 height 709
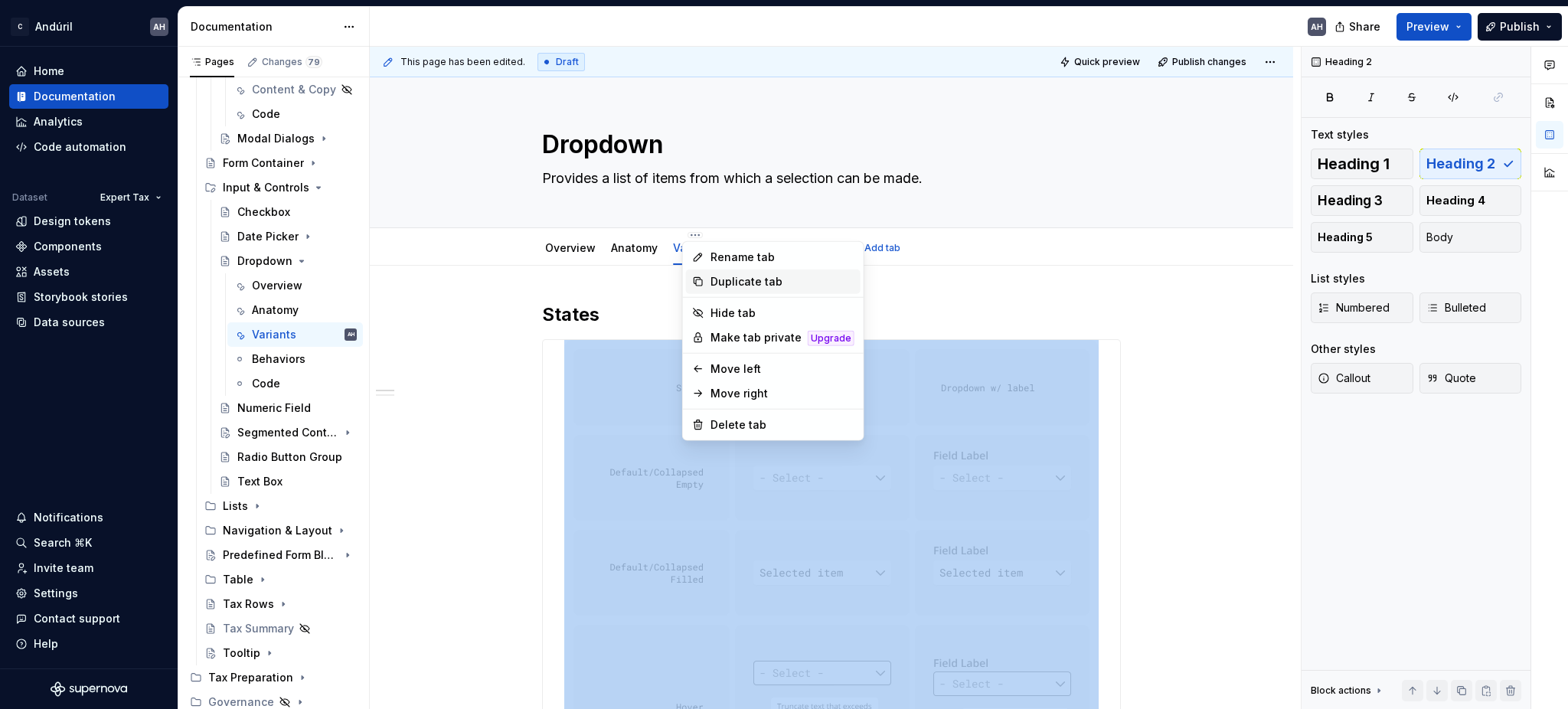
type textarea "*"
click at [726, 246] on div "Rename tab" at bounding box center [773, 257] width 174 height 25
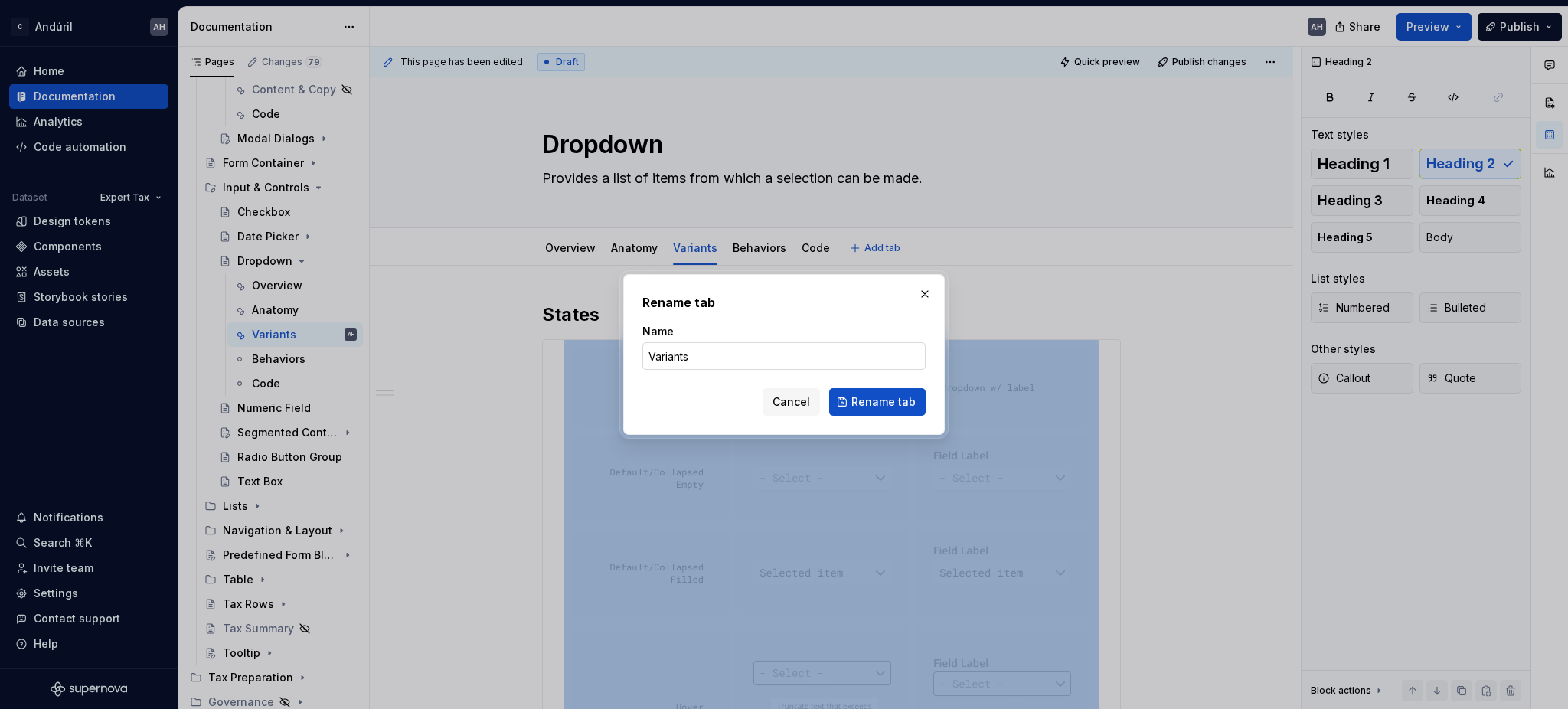
click at [651, 369] on input "Variants" at bounding box center [784, 356] width 283 height 27
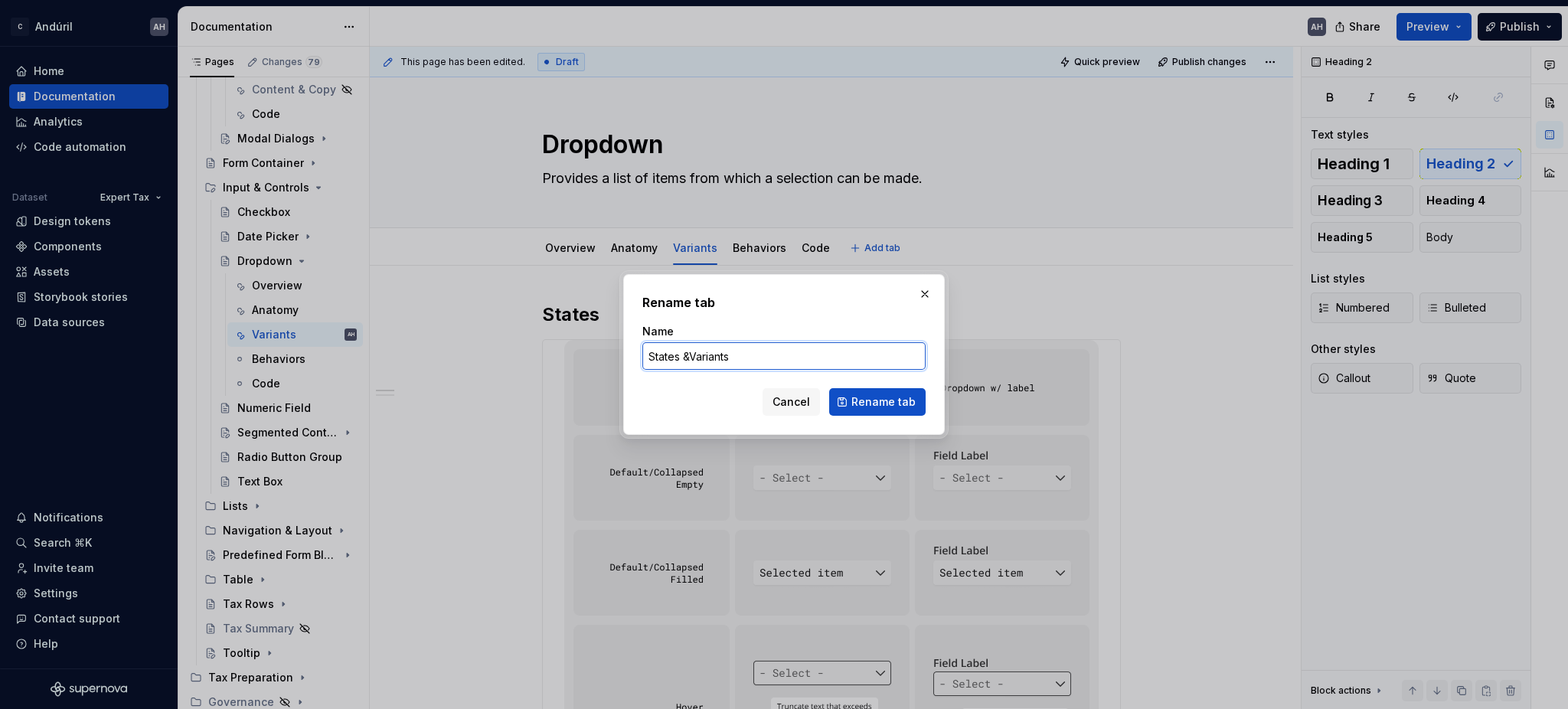
type input "States & Variants"
click button "Rename tab" at bounding box center [877, 401] width 96 height 27
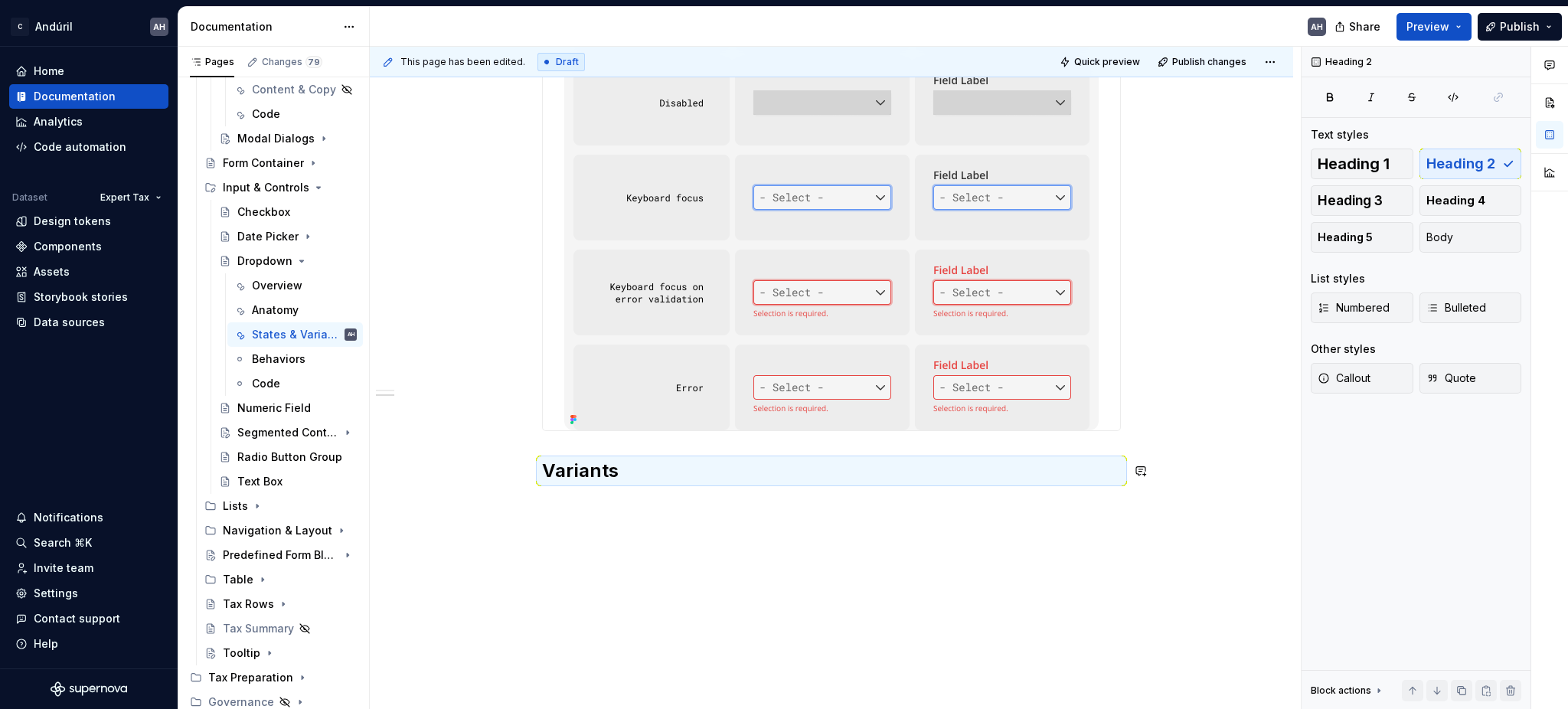
scroll to position [1158, 0]
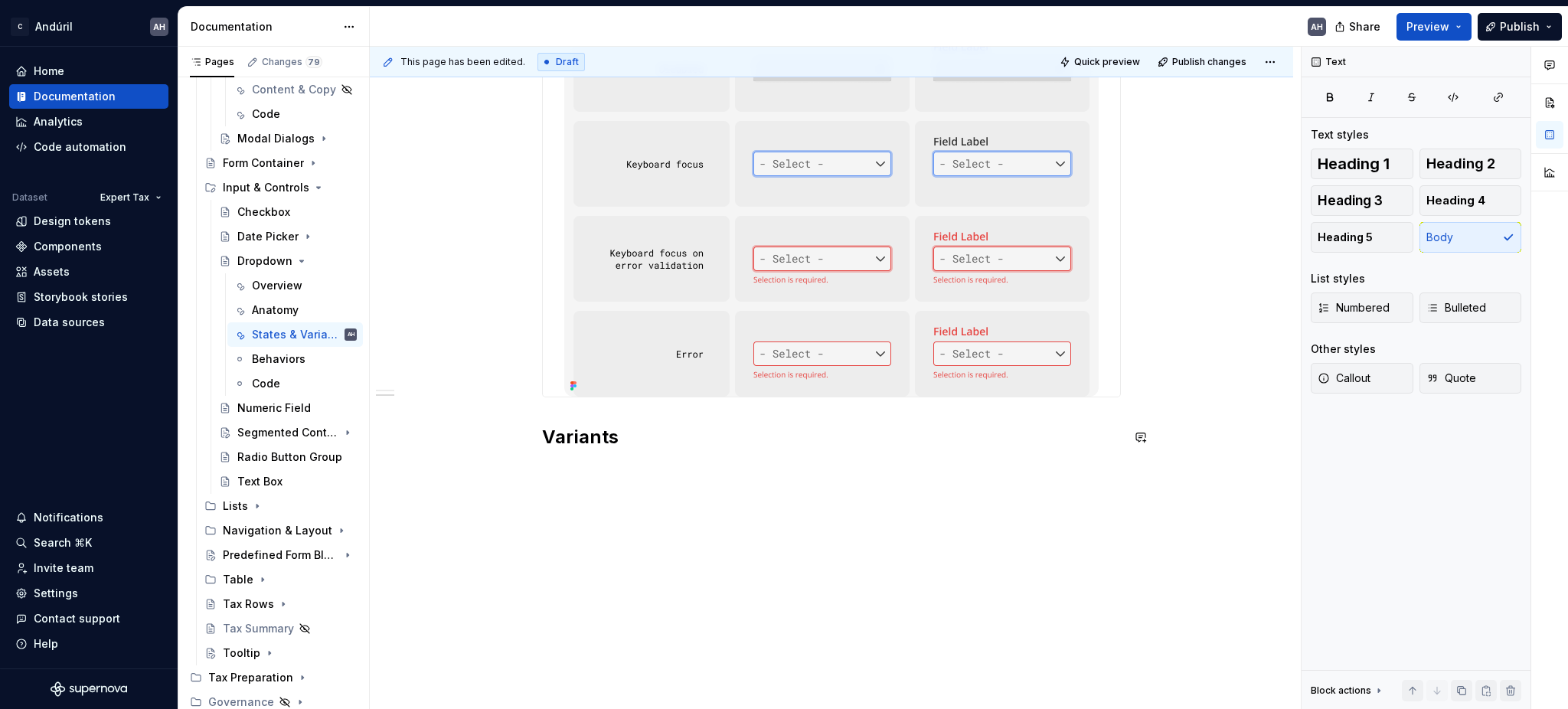
click at [603, 466] on p at bounding box center [831, 470] width 578 height 18
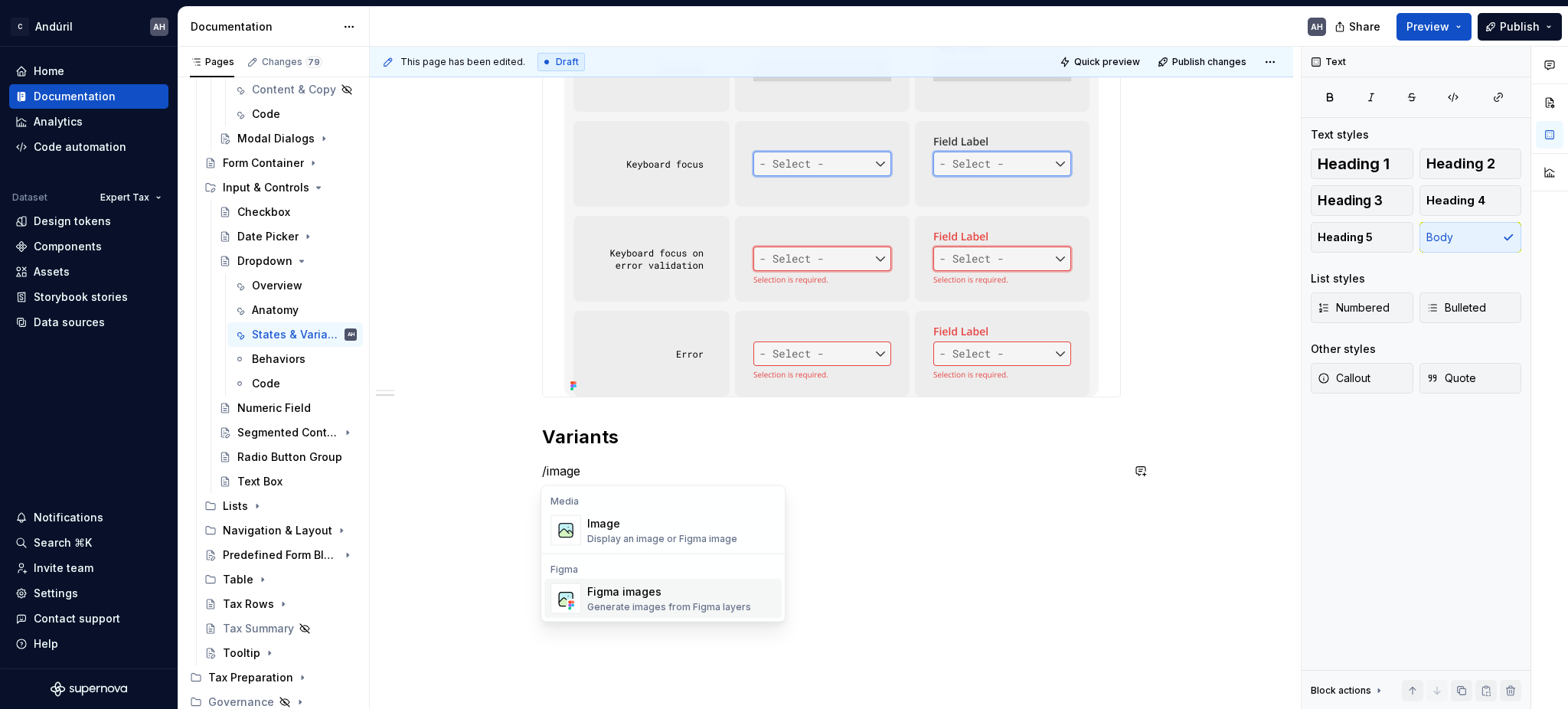
click at [641, 595] on div "Figma images" at bounding box center [669, 591] width 163 height 15
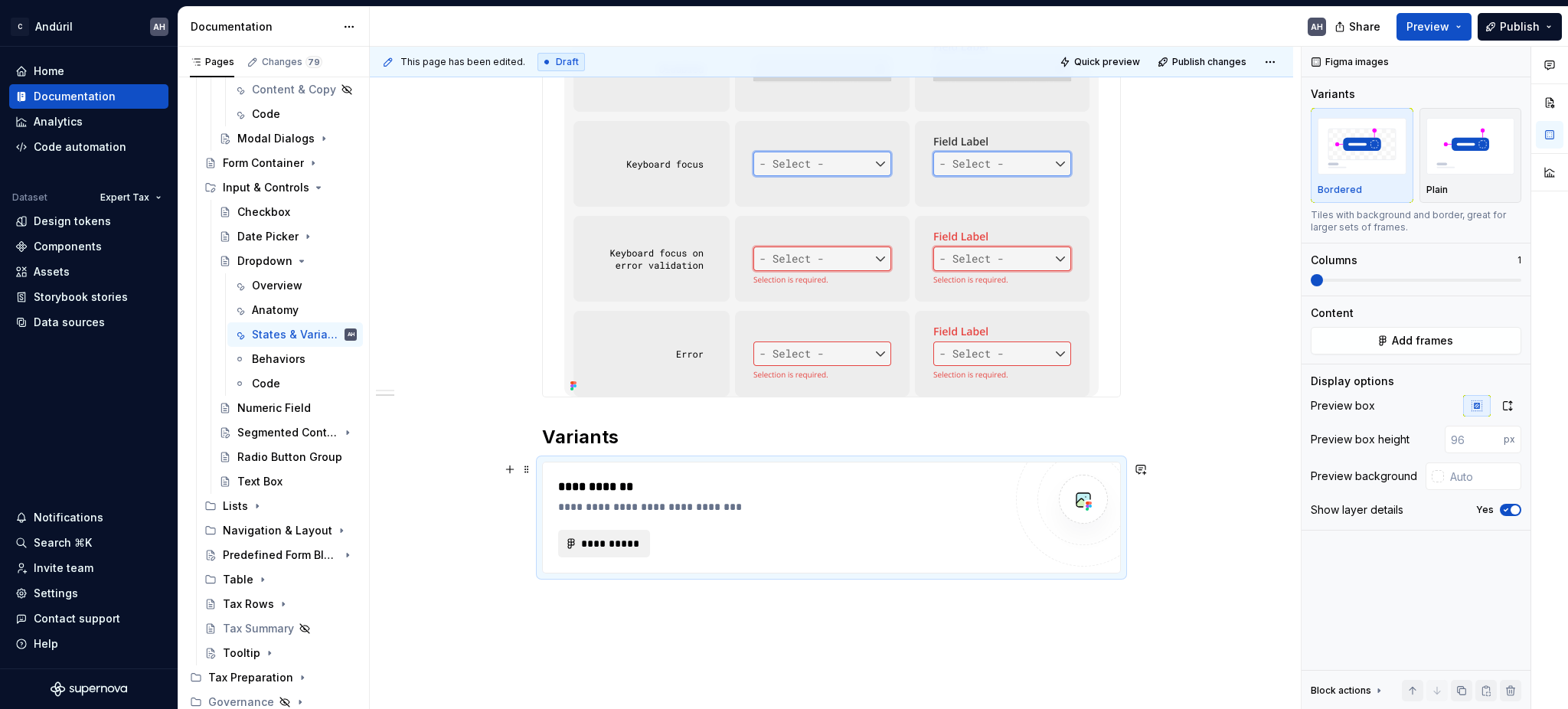
click at [640, 546] on button "**********" at bounding box center [604, 543] width 92 height 27
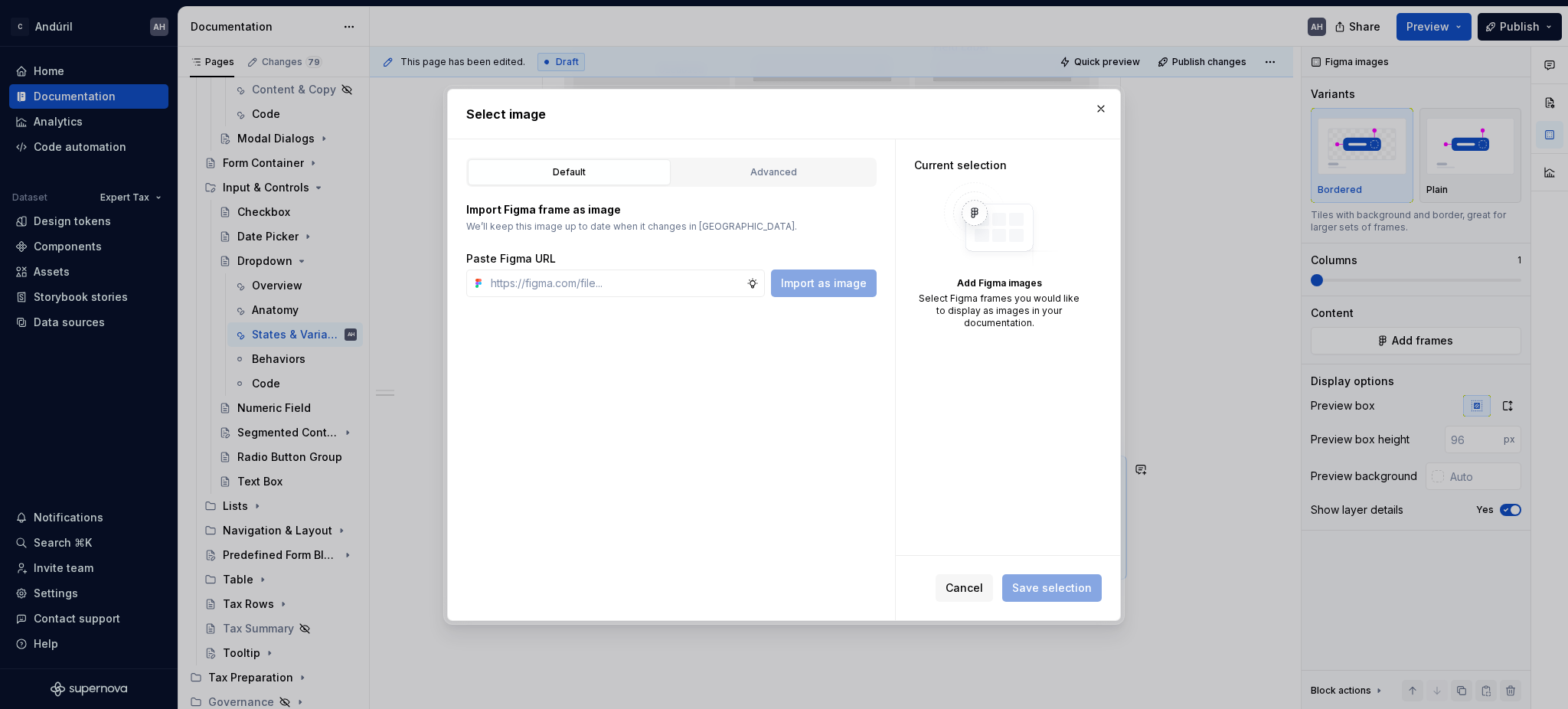
type textarea "*"
type input "[URL][DOMAIN_NAME]"
click at [819, 286] on span "Import as image" at bounding box center [823, 283] width 85 height 15
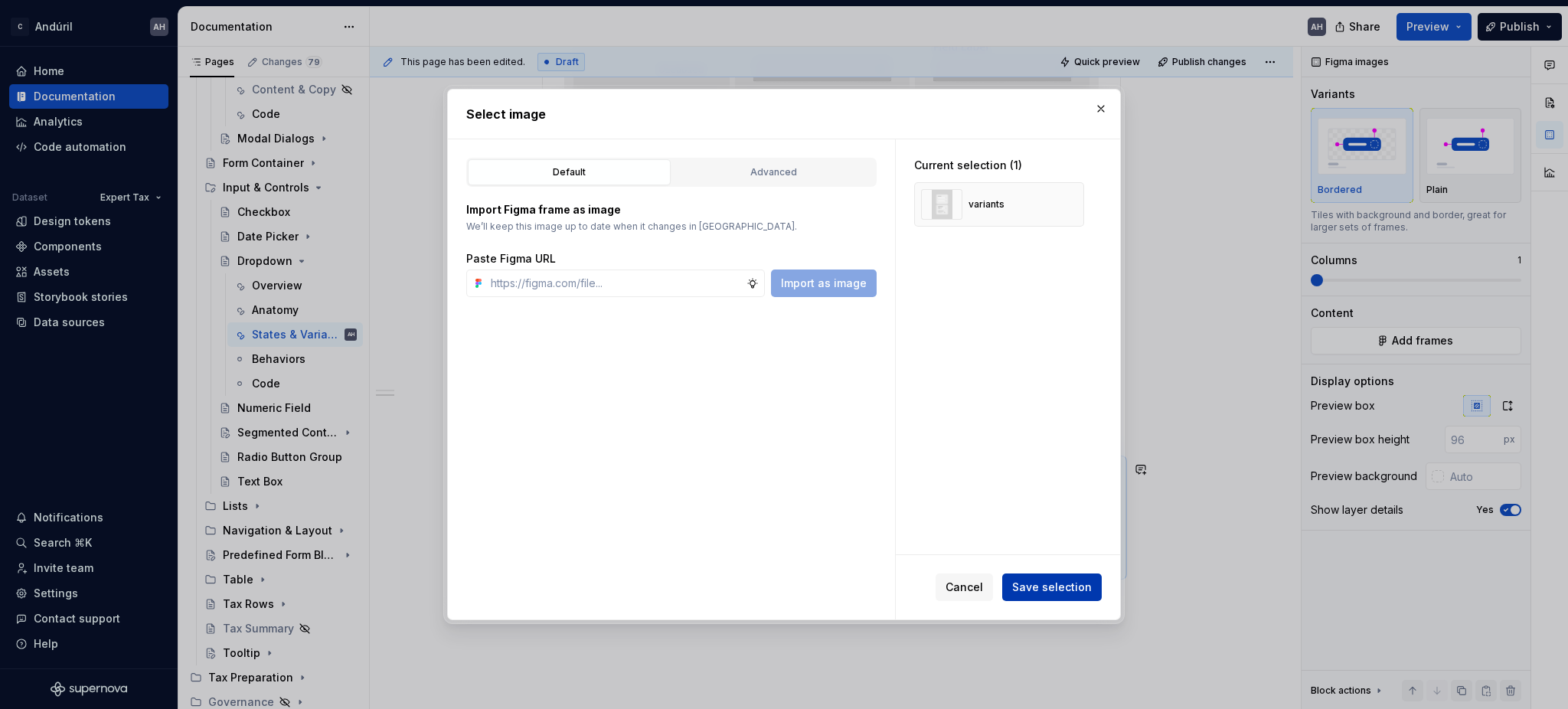
click at [1054, 588] on span "Save selection" at bounding box center [1052, 586] width 80 height 15
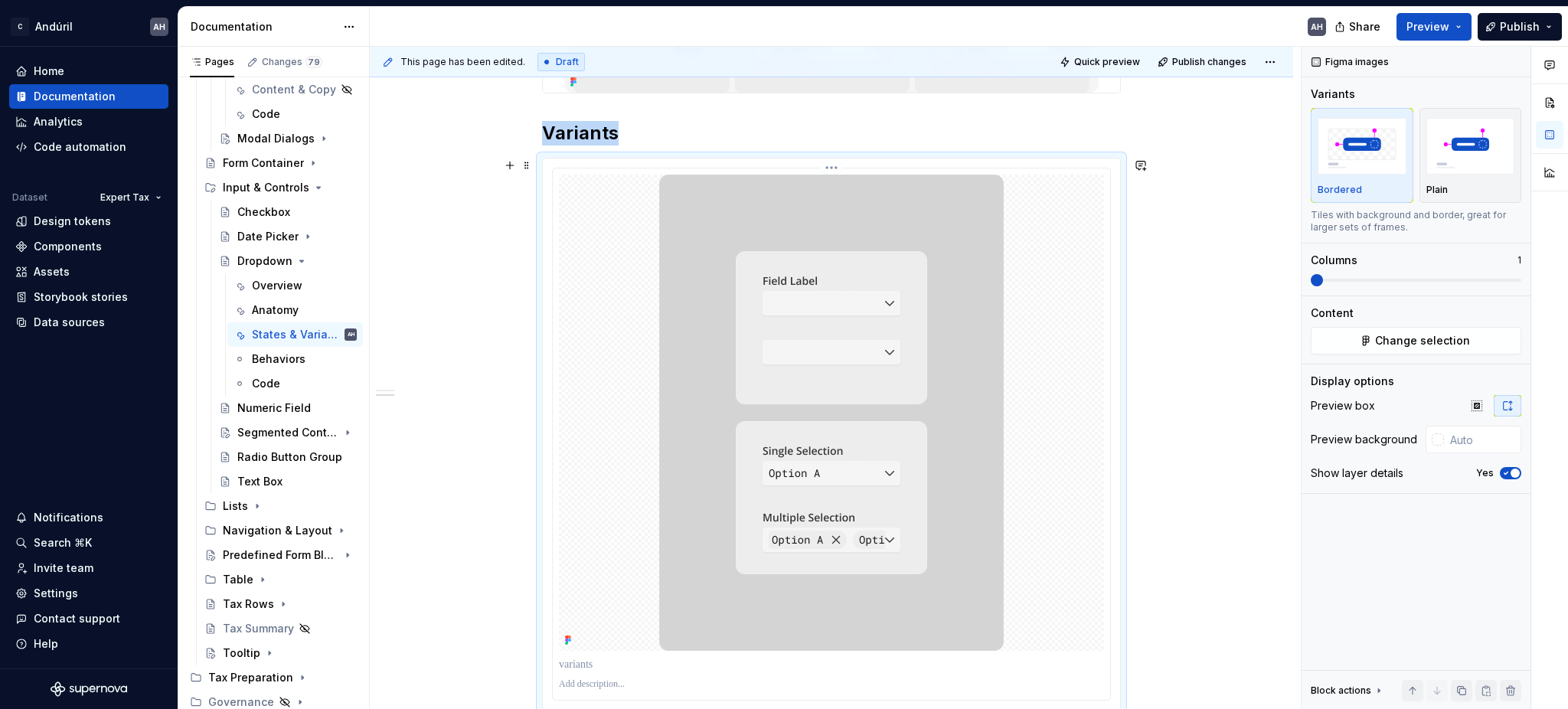
scroll to position [1564, 0]
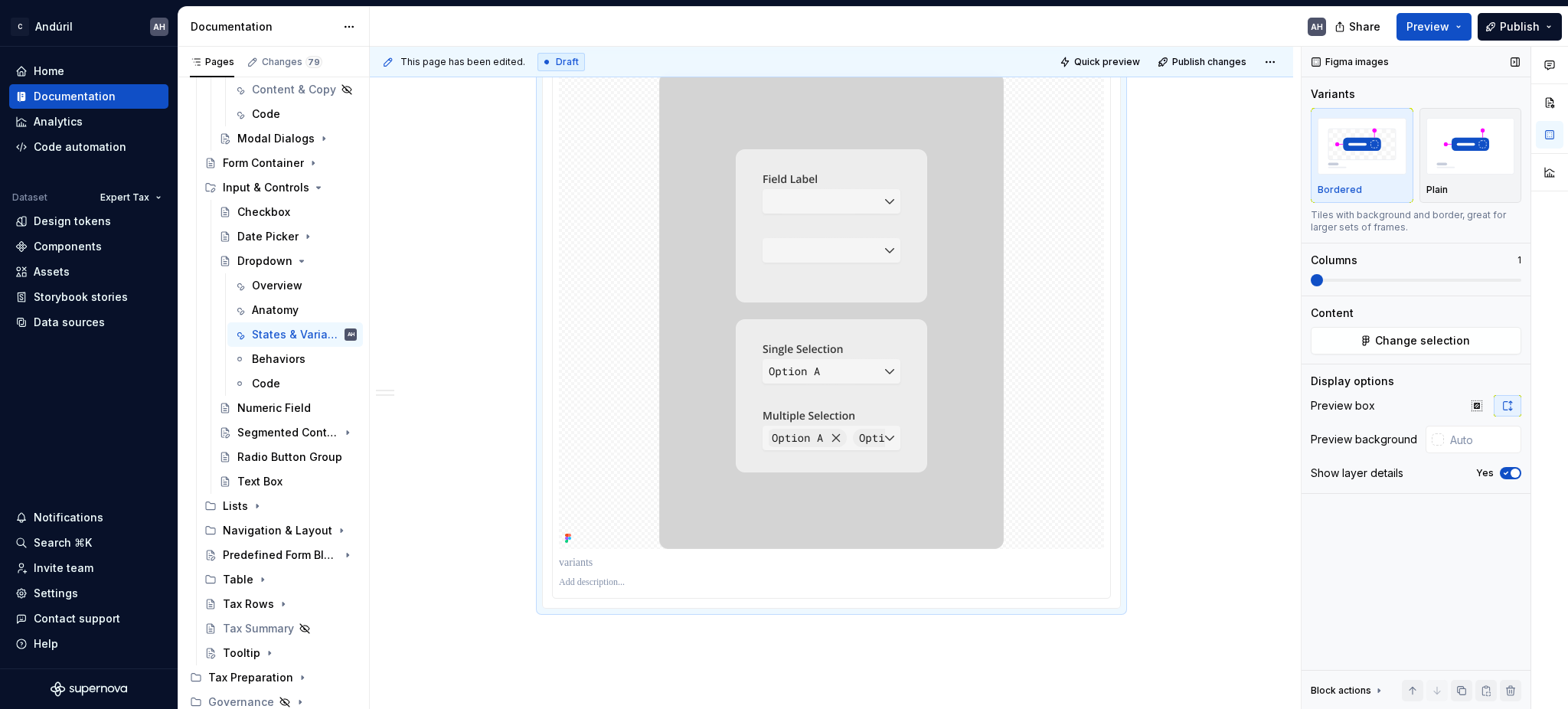
click at [1514, 472] on span "button" at bounding box center [1515, 473] width 9 height 9
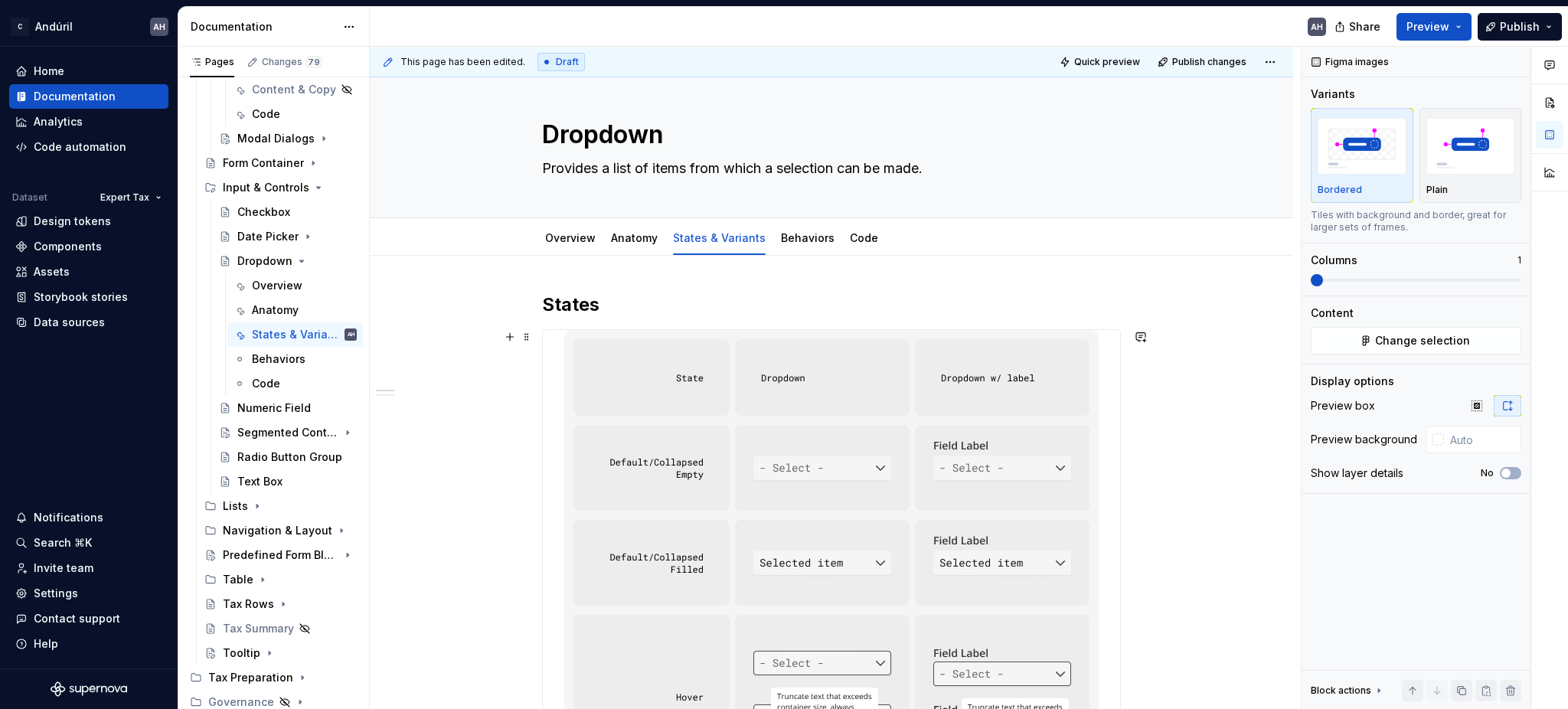
scroll to position [0, 0]
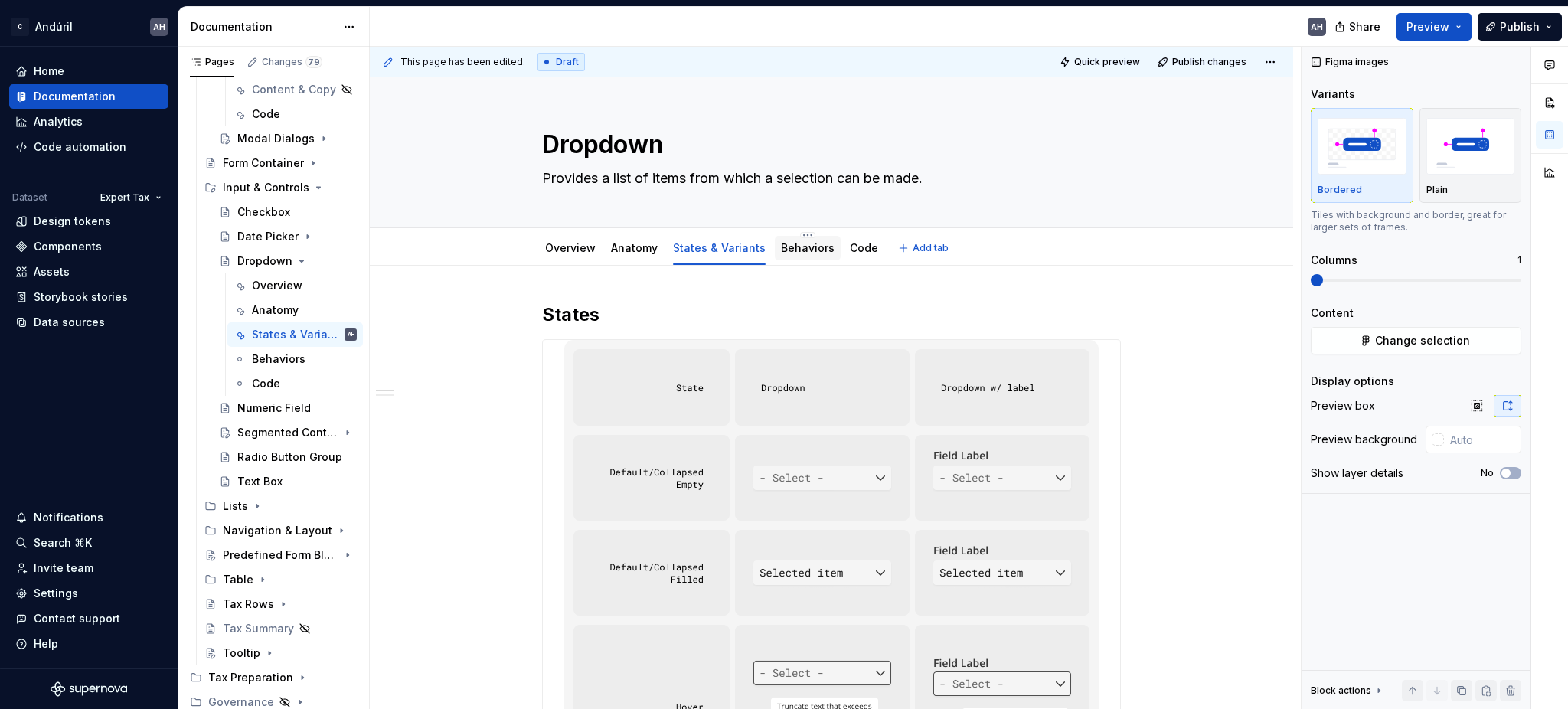
click at [793, 244] on link "Behaviors" at bounding box center [807, 248] width 54 height 13
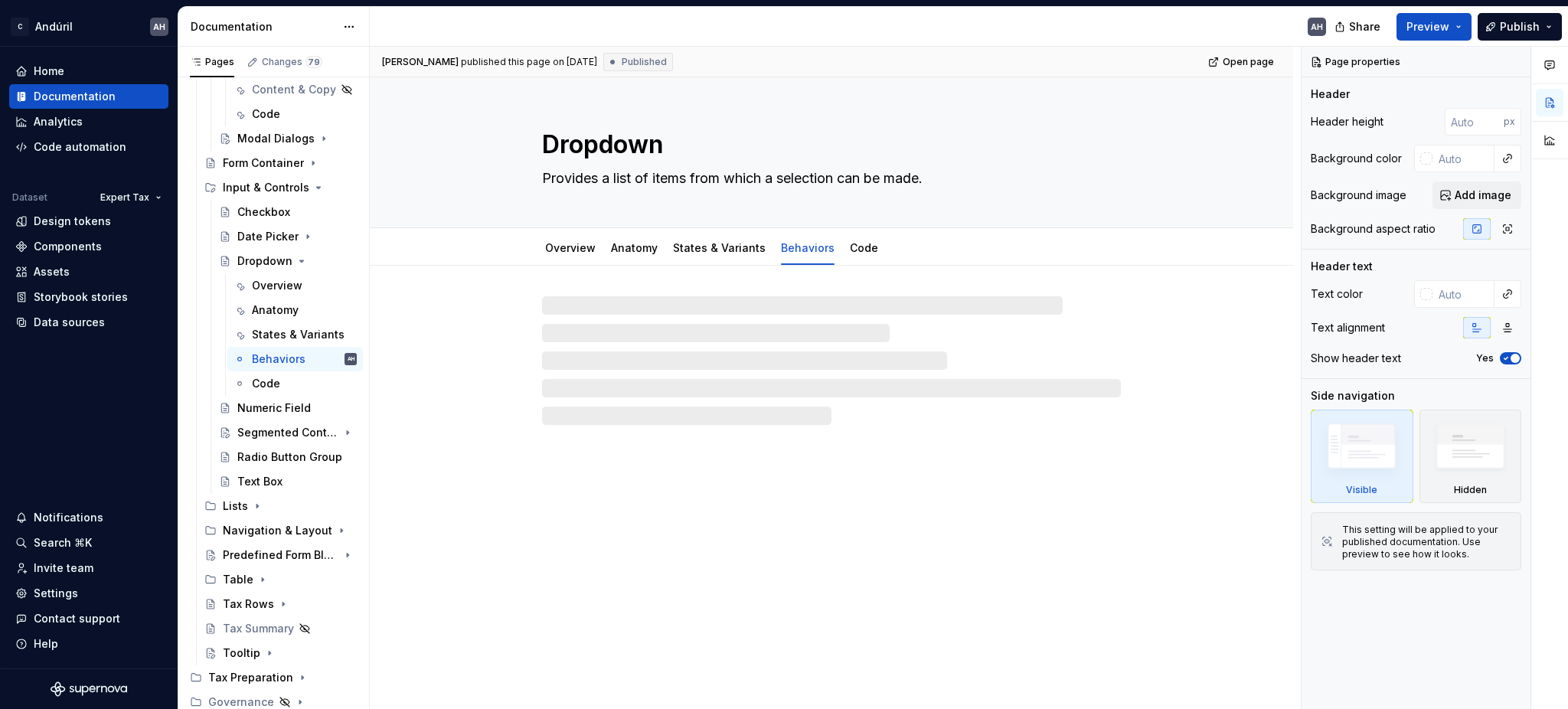
click at [555, 404] on div at bounding box center [831, 360] width 578 height 129
type textarea "*"
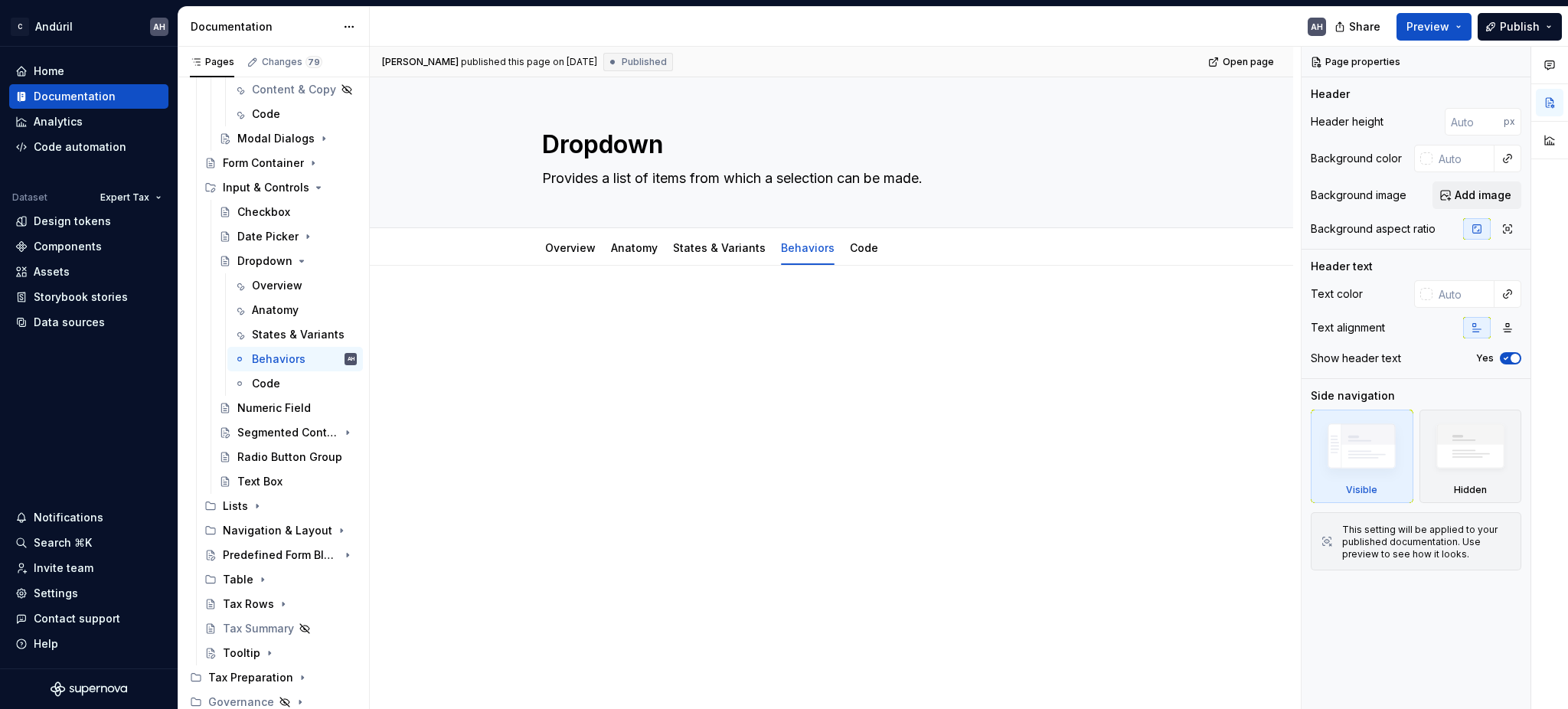
click at [618, 410] on div at bounding box center [831, 428] width 923 height 326
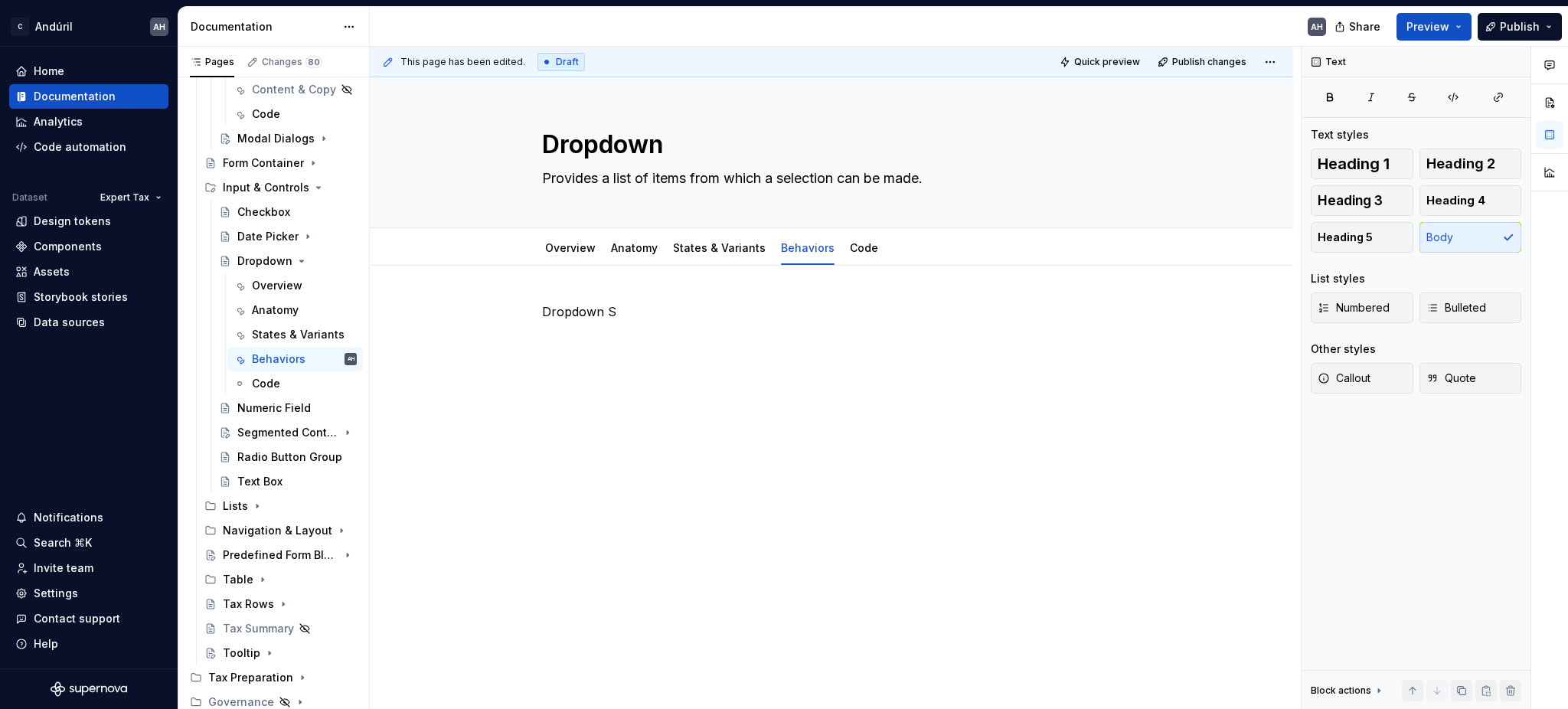
type textarea "*"
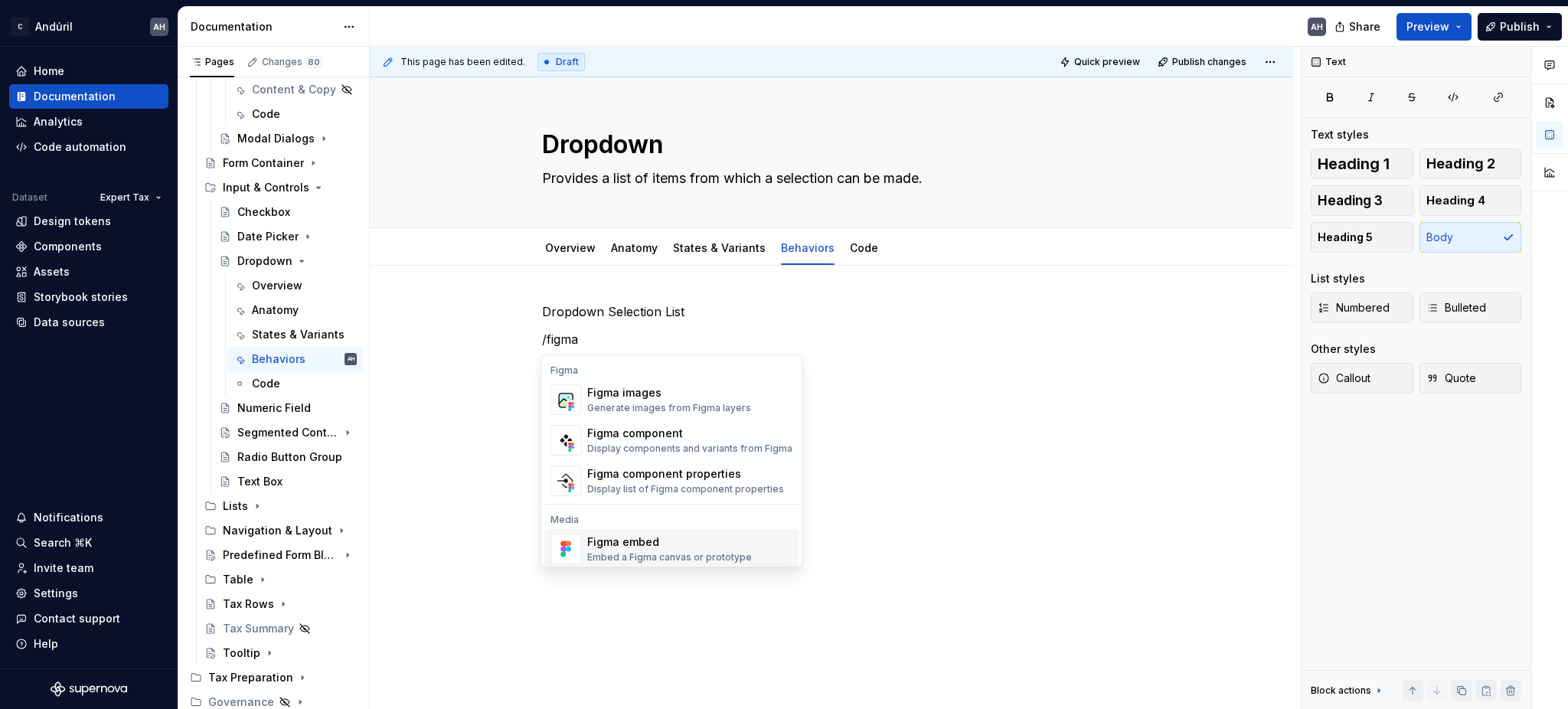
scroll to position [15, 0]
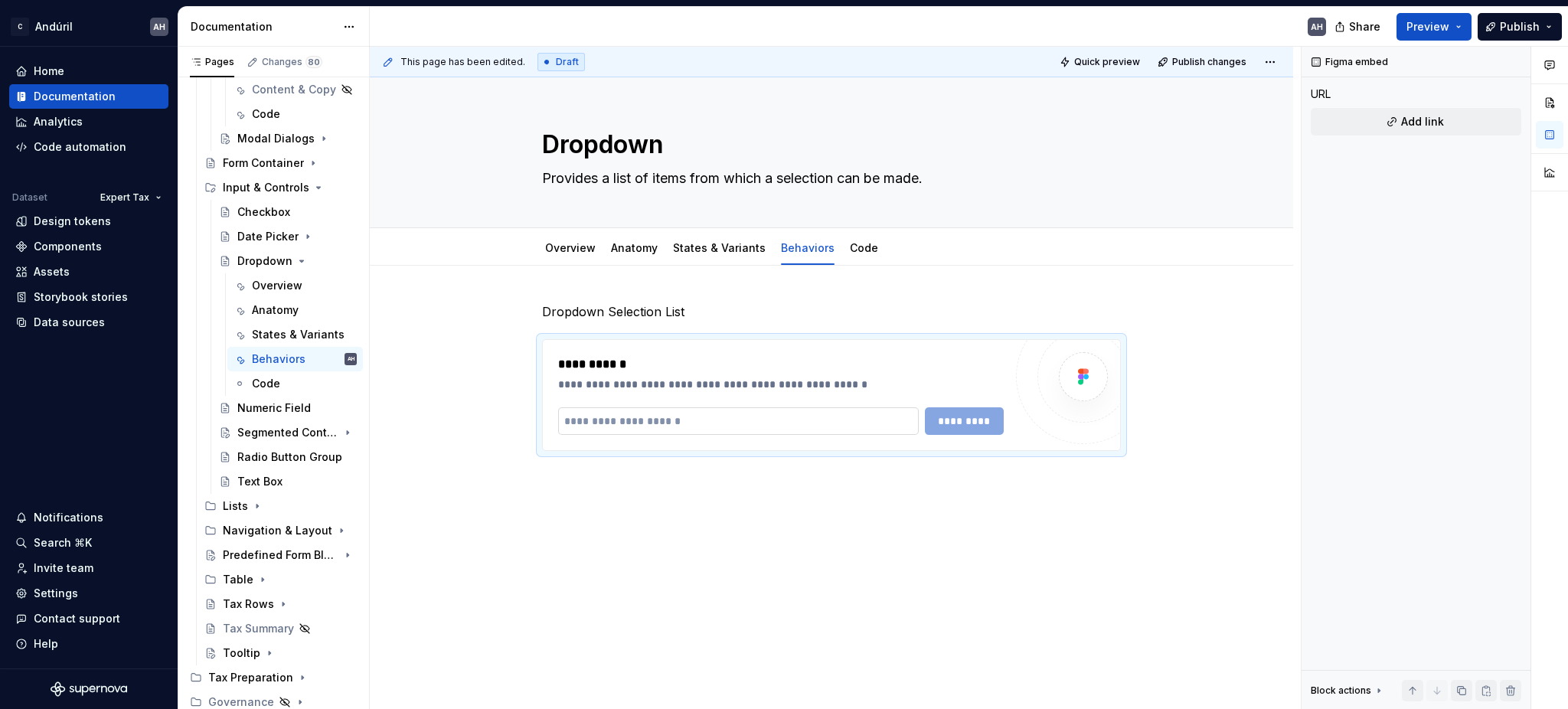
click at [638, 408] on input "text" at bounding box center [738, 421] width 360 height 27
click at [642, 415] on input "text" at bounding box center [738, 421] width 360 height 27
paste input "**********"
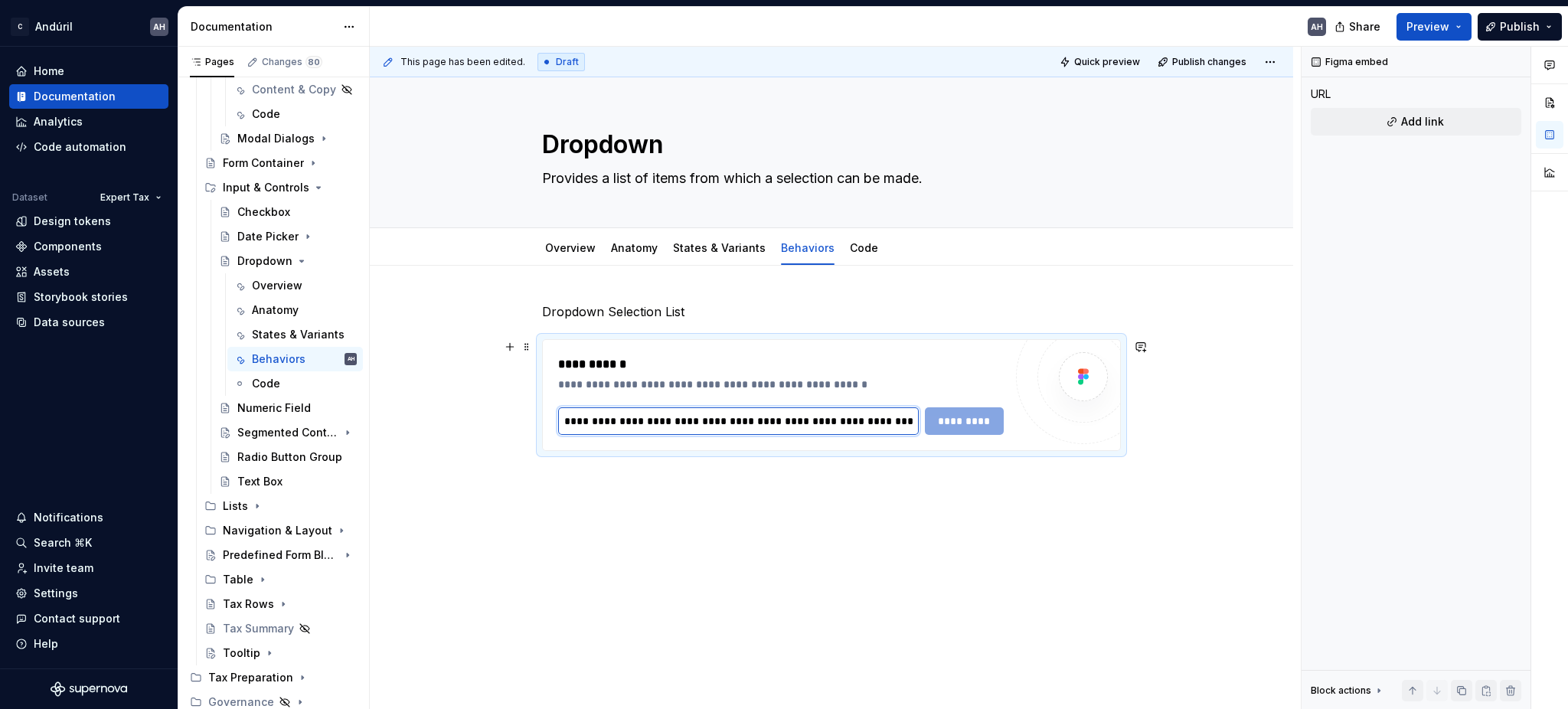
scroll to position [0, 362]
type input "**********"
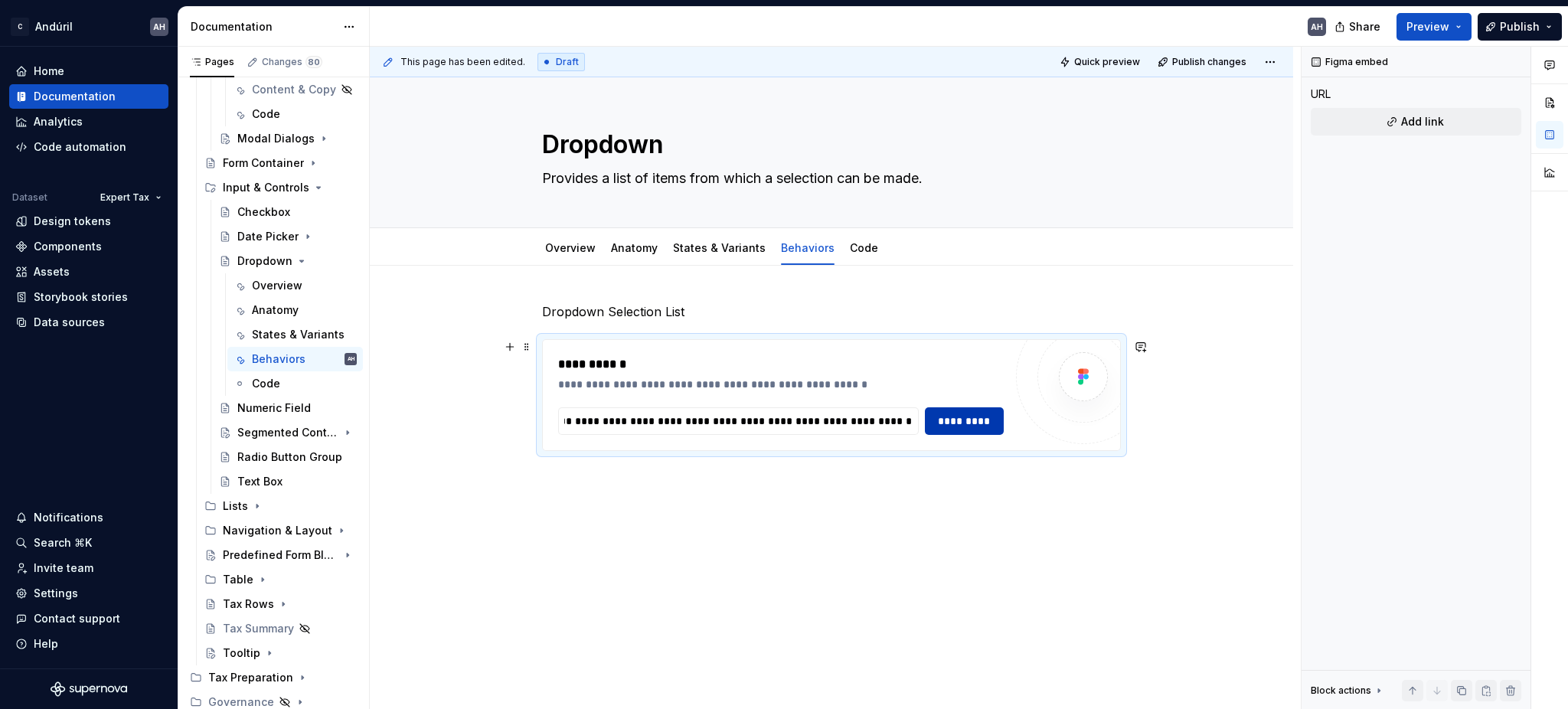
click at [951, 416] on span "*********" at bounding box center [963, 420] width 59 height 15
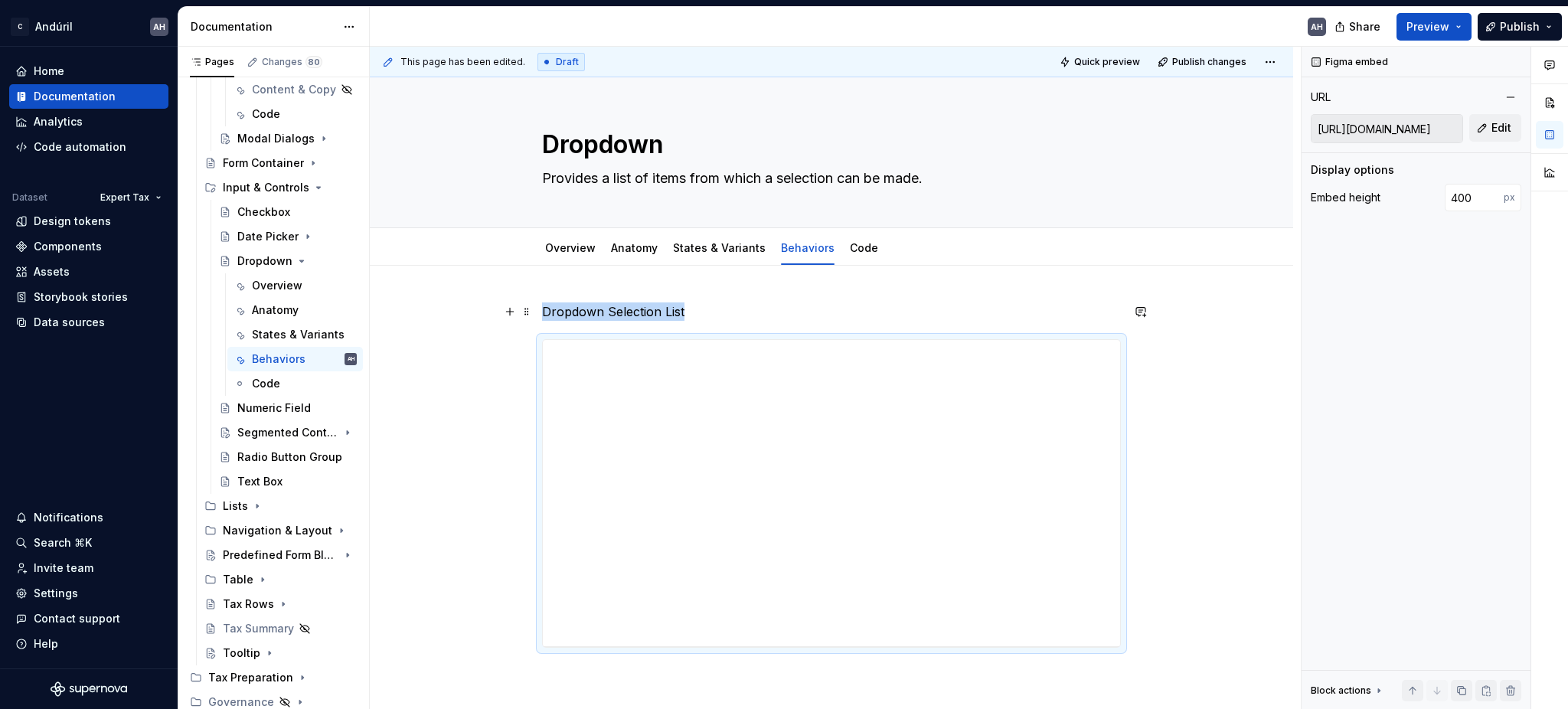
click at [605, 312] on p "Dropdown Selection List" at bounding box center [831, 311] width 578 height 18
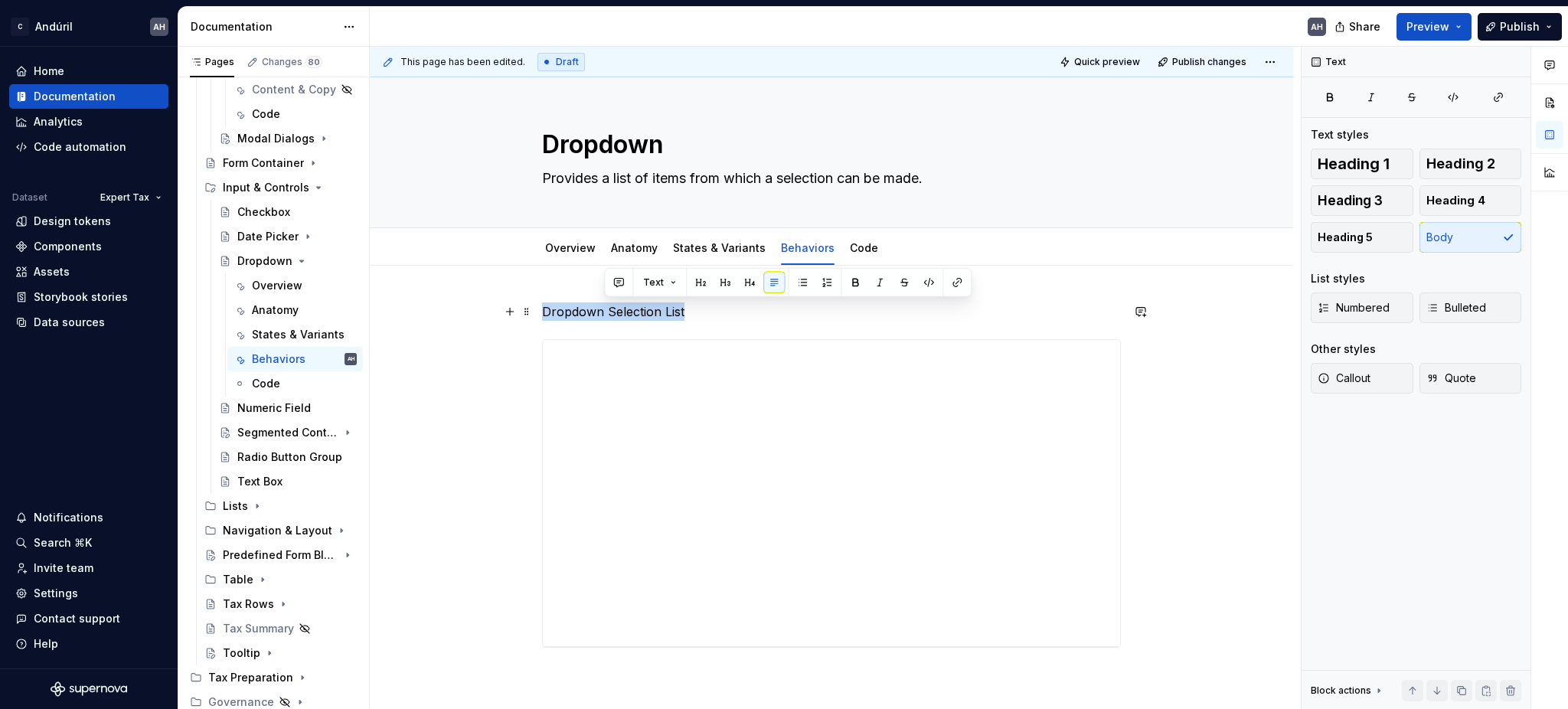
click at [605, 312] on p "Dropdown Selection List" at bounding box center [831, 311] width 578 height 18
click at [660, 277] on button "button" at bounding box center [662, 282] width 22 height 22
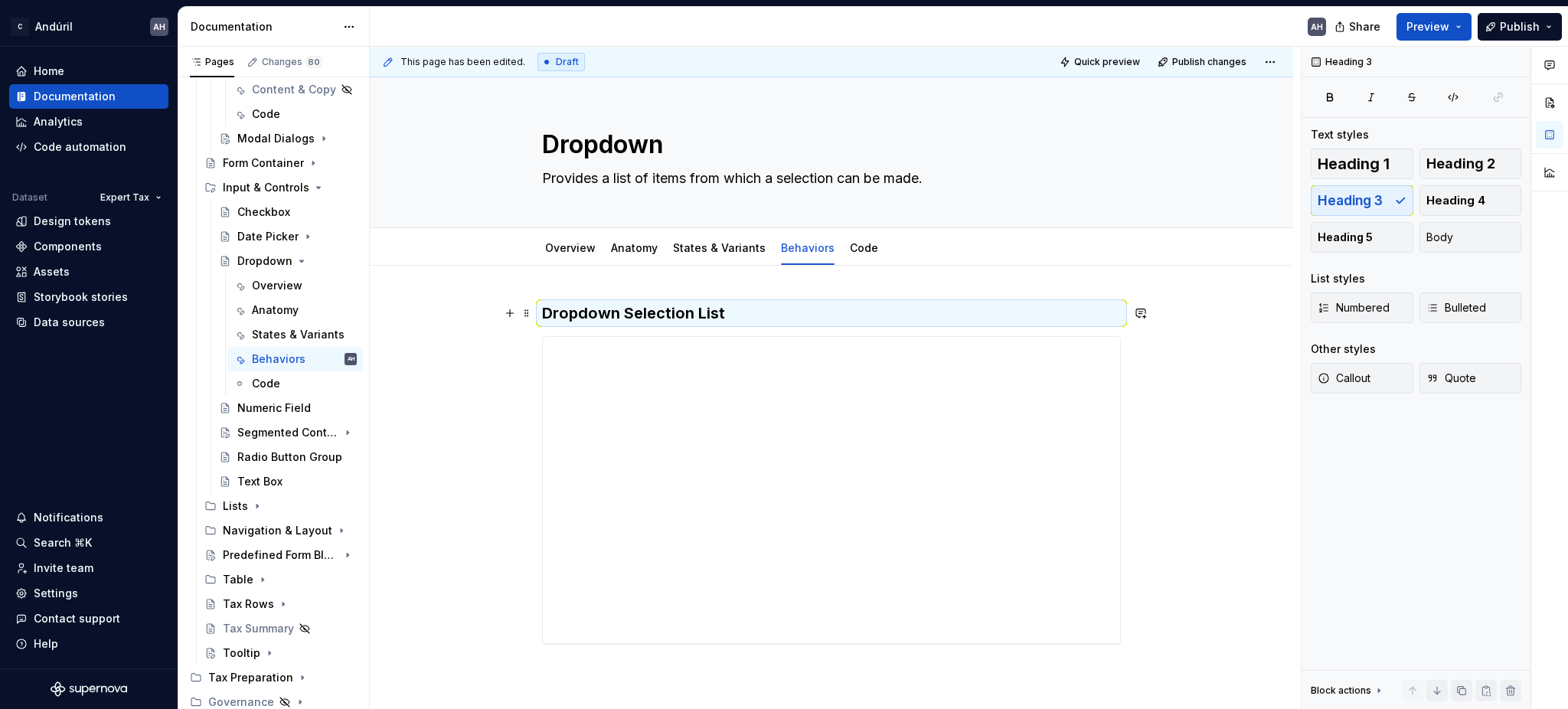
click at [656, 320] on h3 "Dropdown Selection List" at bounding box center [831, 313] width 578 height 22
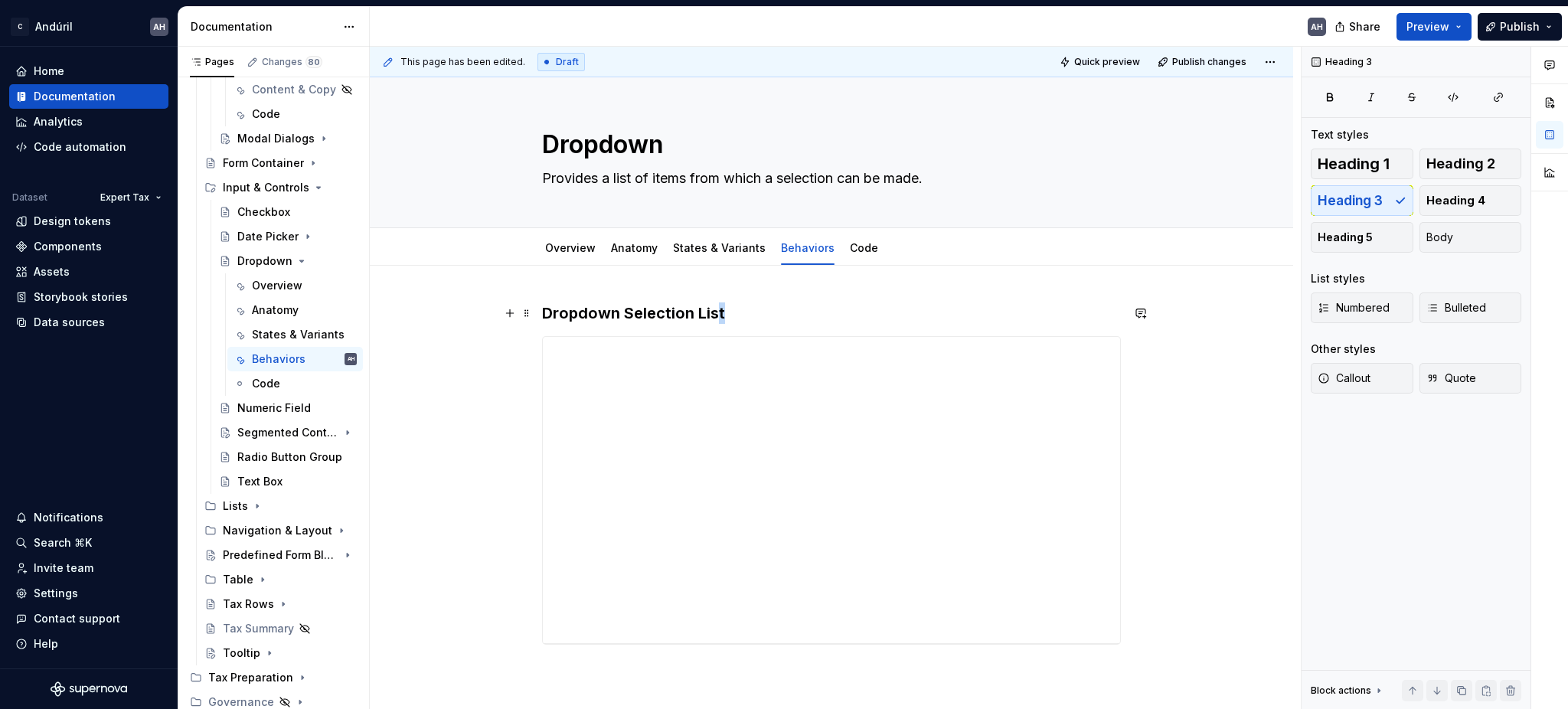
click at [721, 313] on h3 "Dropdown Selection List" at bounding box center [831, 313] width 578 height 22
click at [568, 255] on div "Overview" at bounding box center [570, 248] width 51 height 15
click at [565, 244] on link "Overview" at bounding box center [570, 248] width 51 height 13
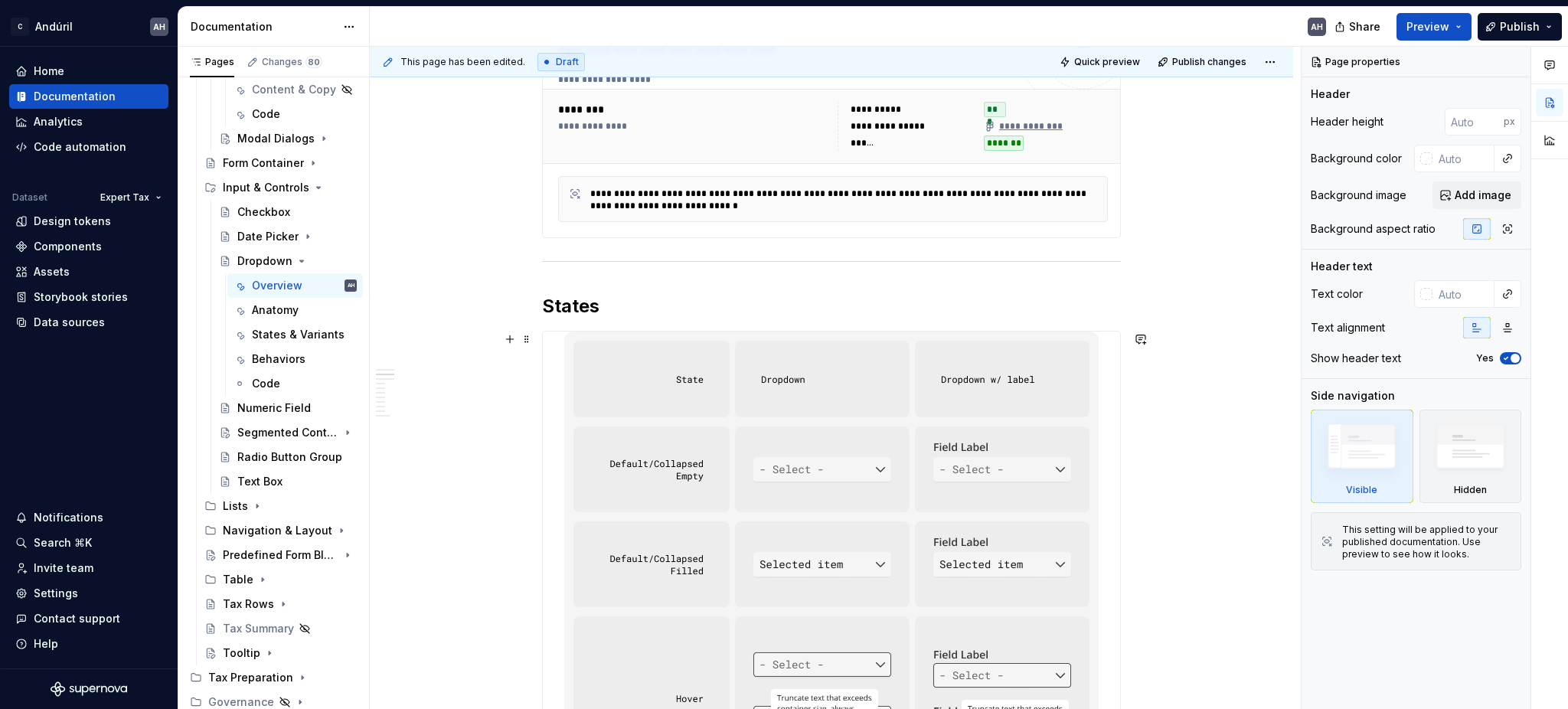
scroll to position [613, 0]
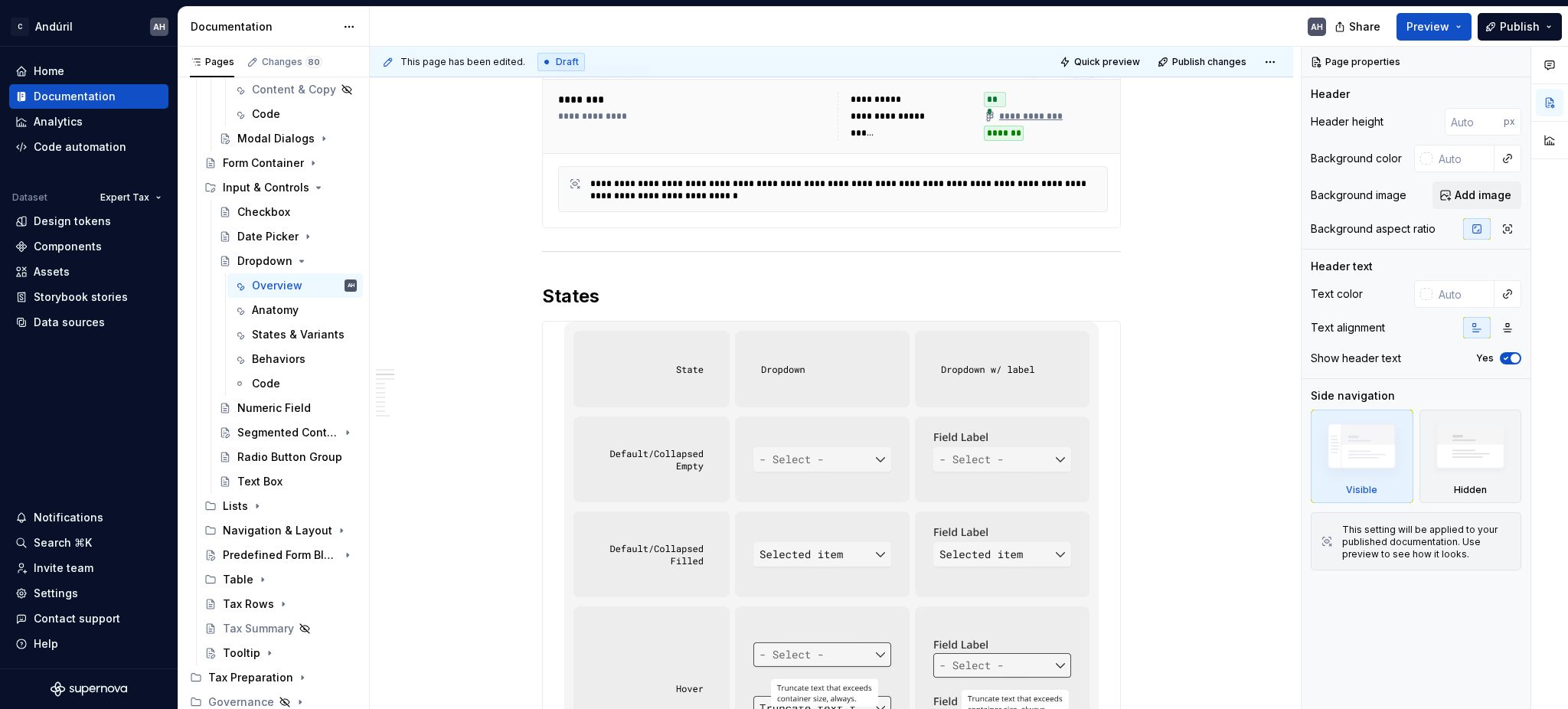
type textarea "*"
click at [837, 193] on div "**********" at bounding box center [843, 190] width 508 height 25
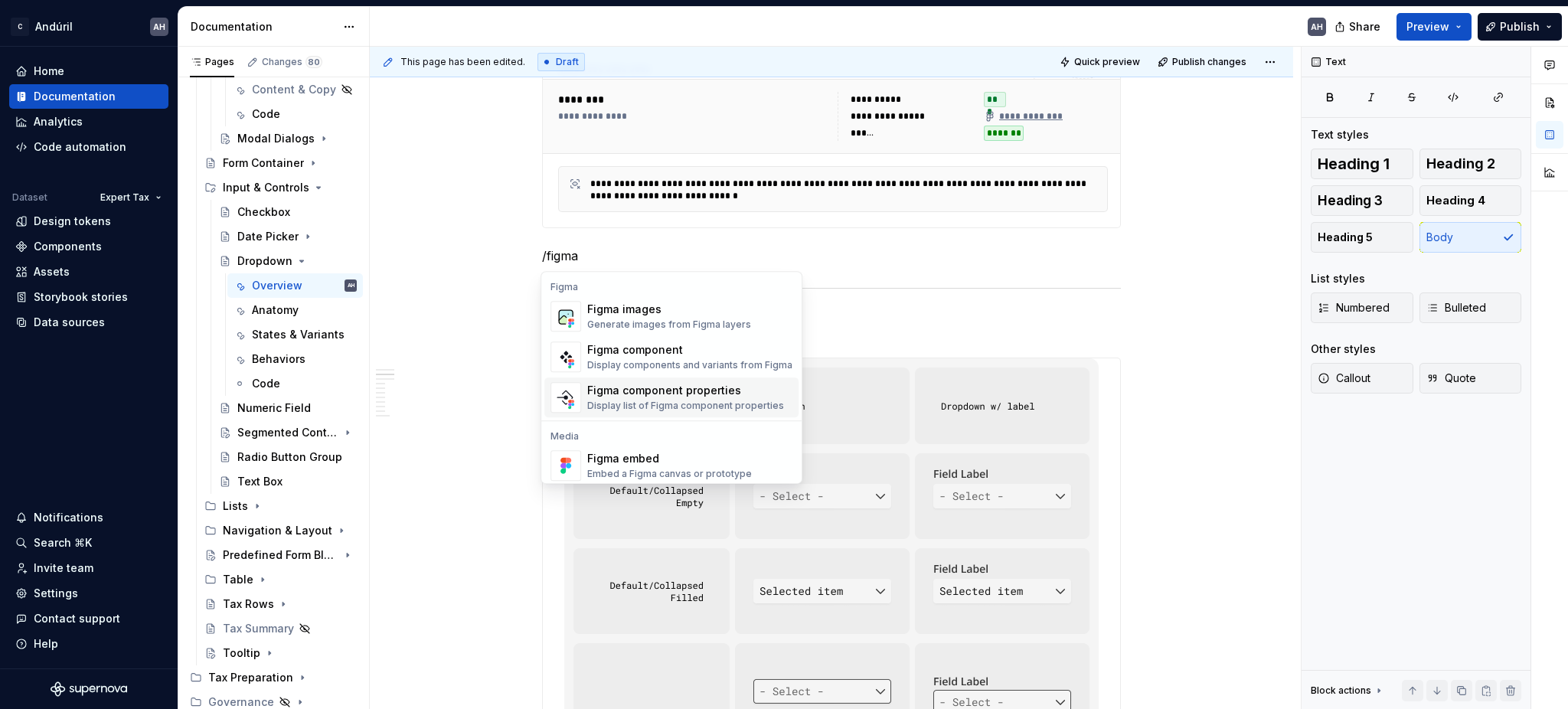
scroll to position [15, 0]
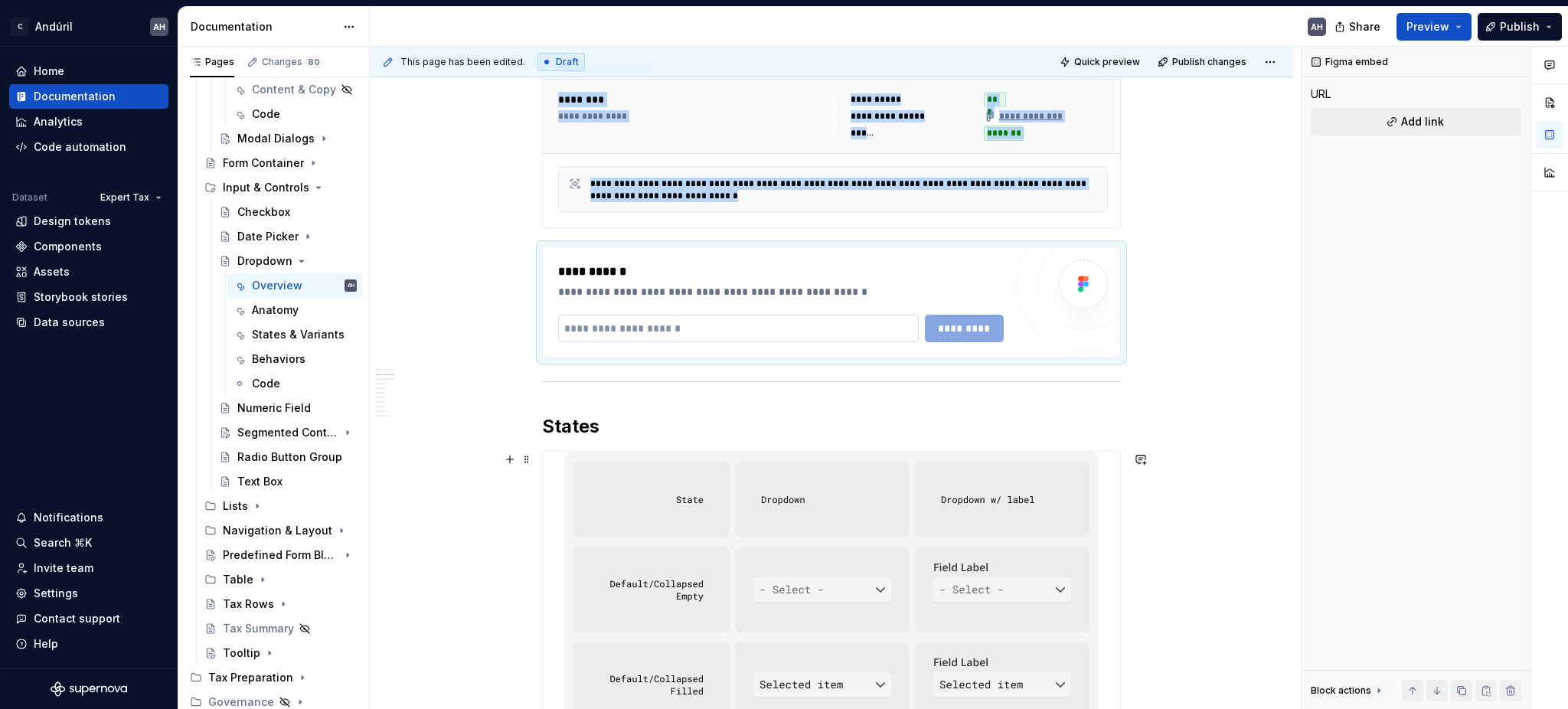
type textarea "*"
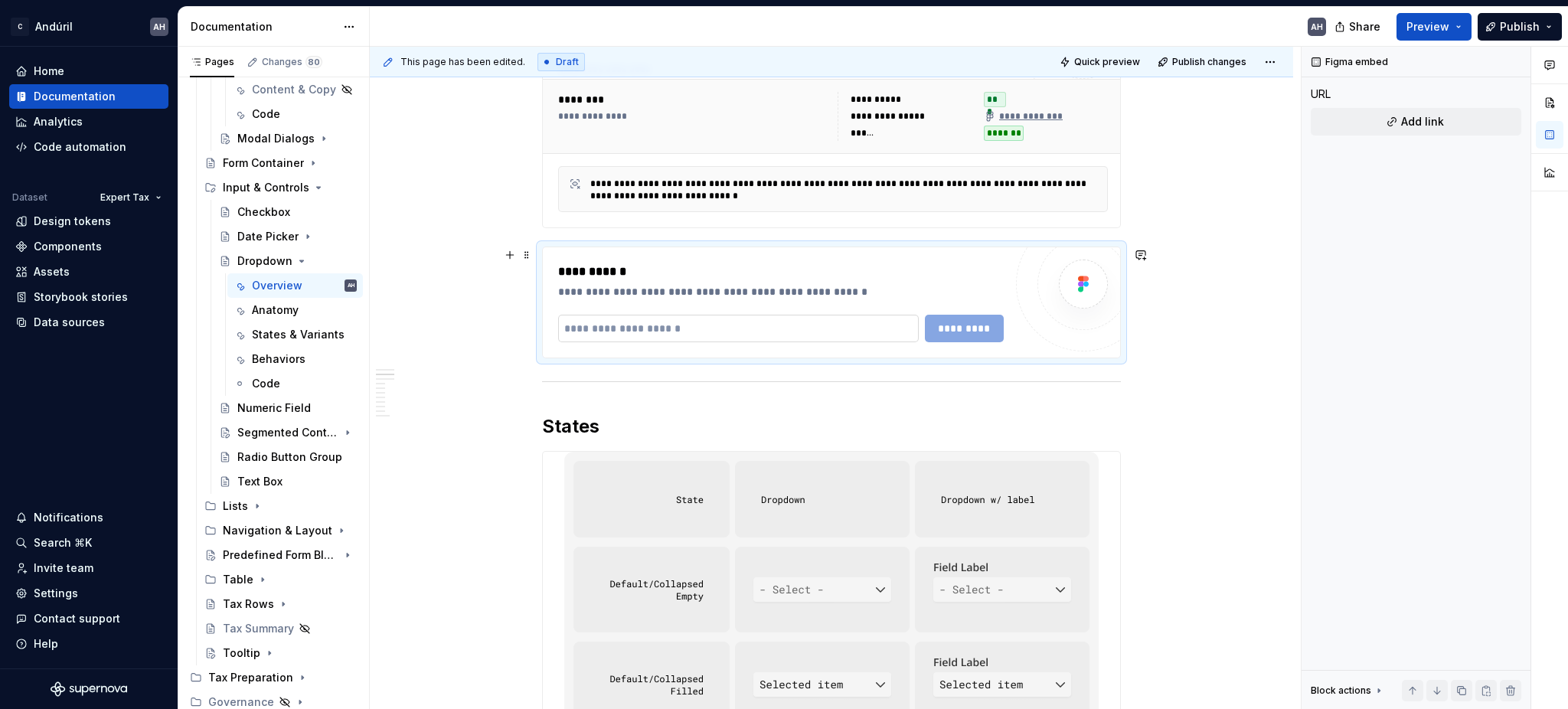
click at [642, 330] on input "text" at bounding box center [738, 329] width 360 height 27
paste input "**********"
type input "**********"
click at [962, 330] on span "*********" at bounding box center [963, 328] width 59 height 15
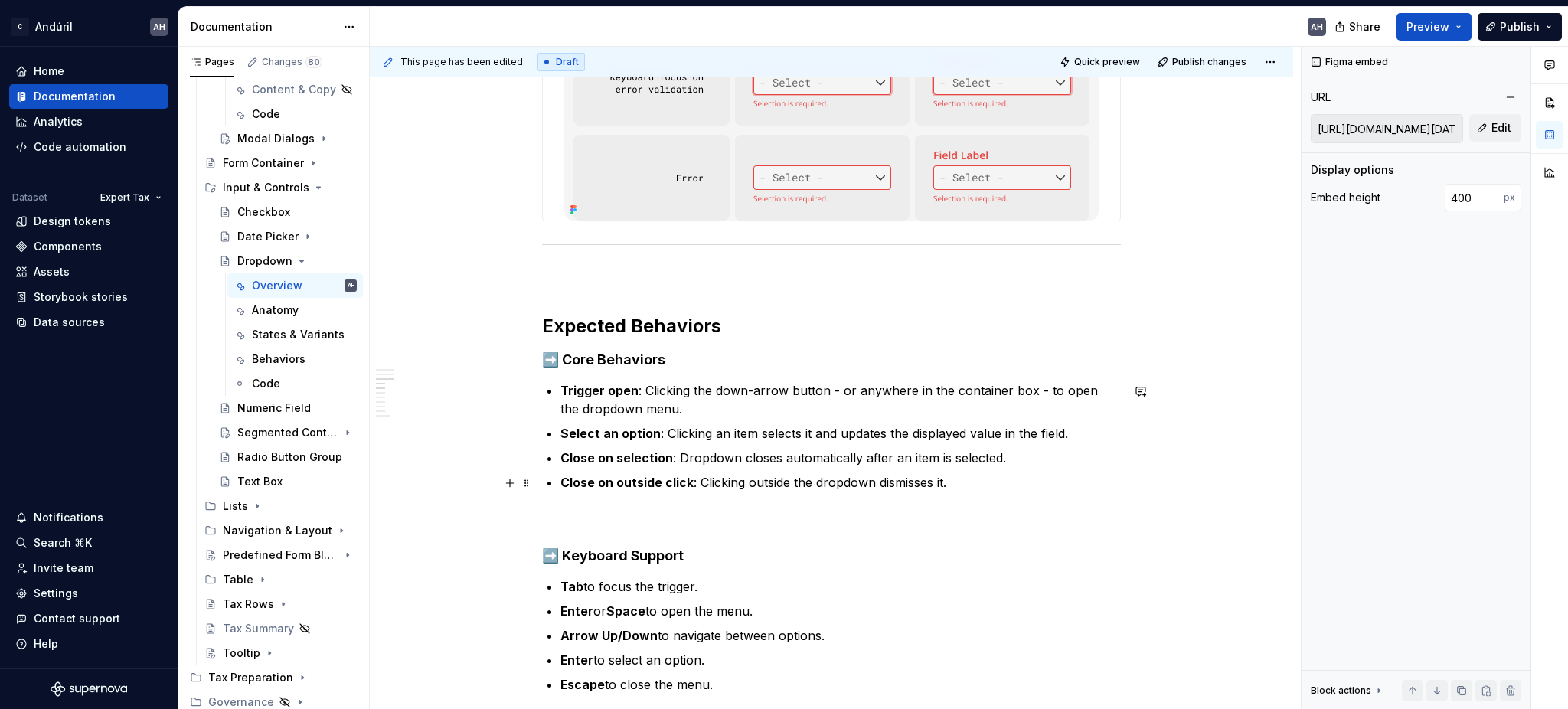
scroll to position [2347, 0]
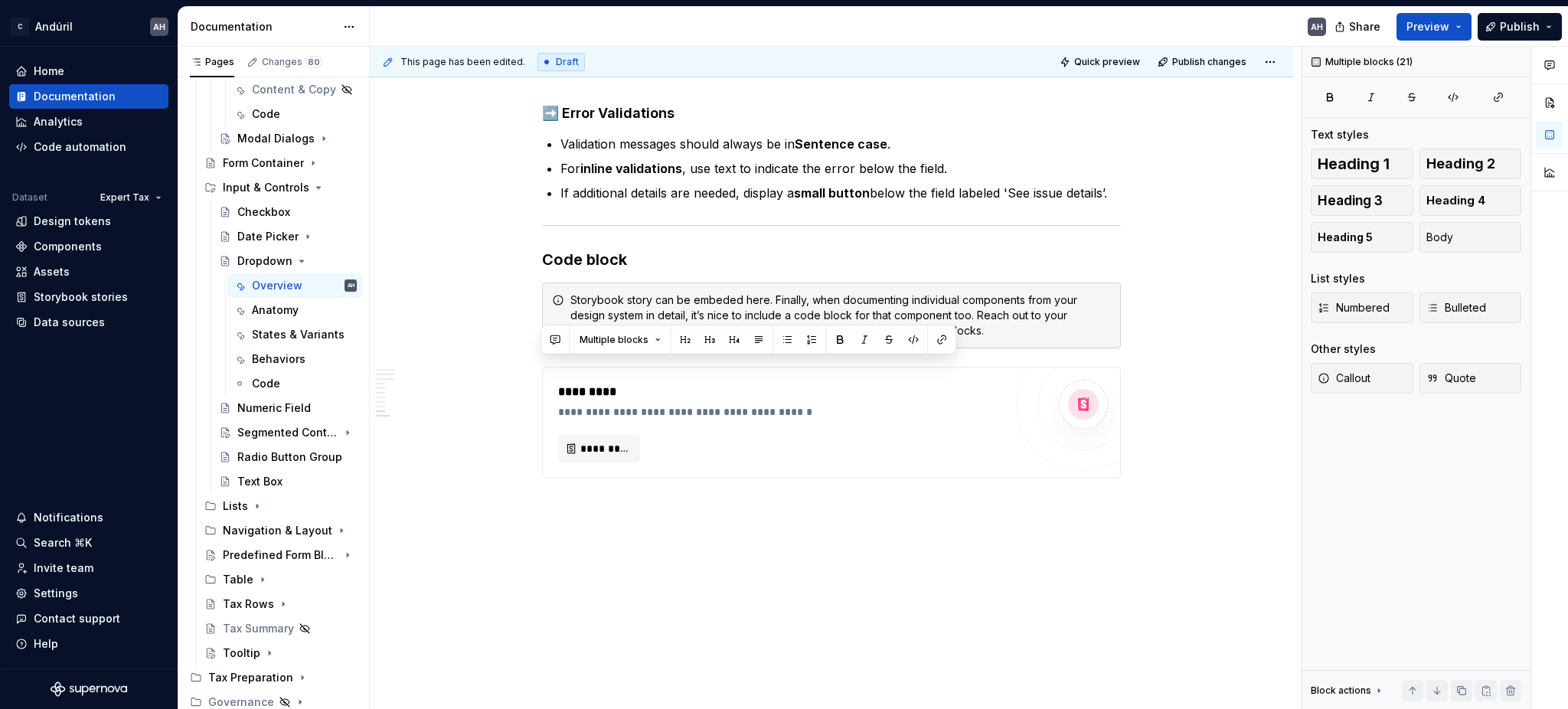
drag, startPoint x: 541, startPoint y: 233, endPoint x: 890, endPoint y: 32, distance: 402.7
click at [890, 32] on div "Documentation AH Share Preview Publish Pages Changes 80 Add Accessibility guide…" at bounding box center [873, 358] width 1389 height 702
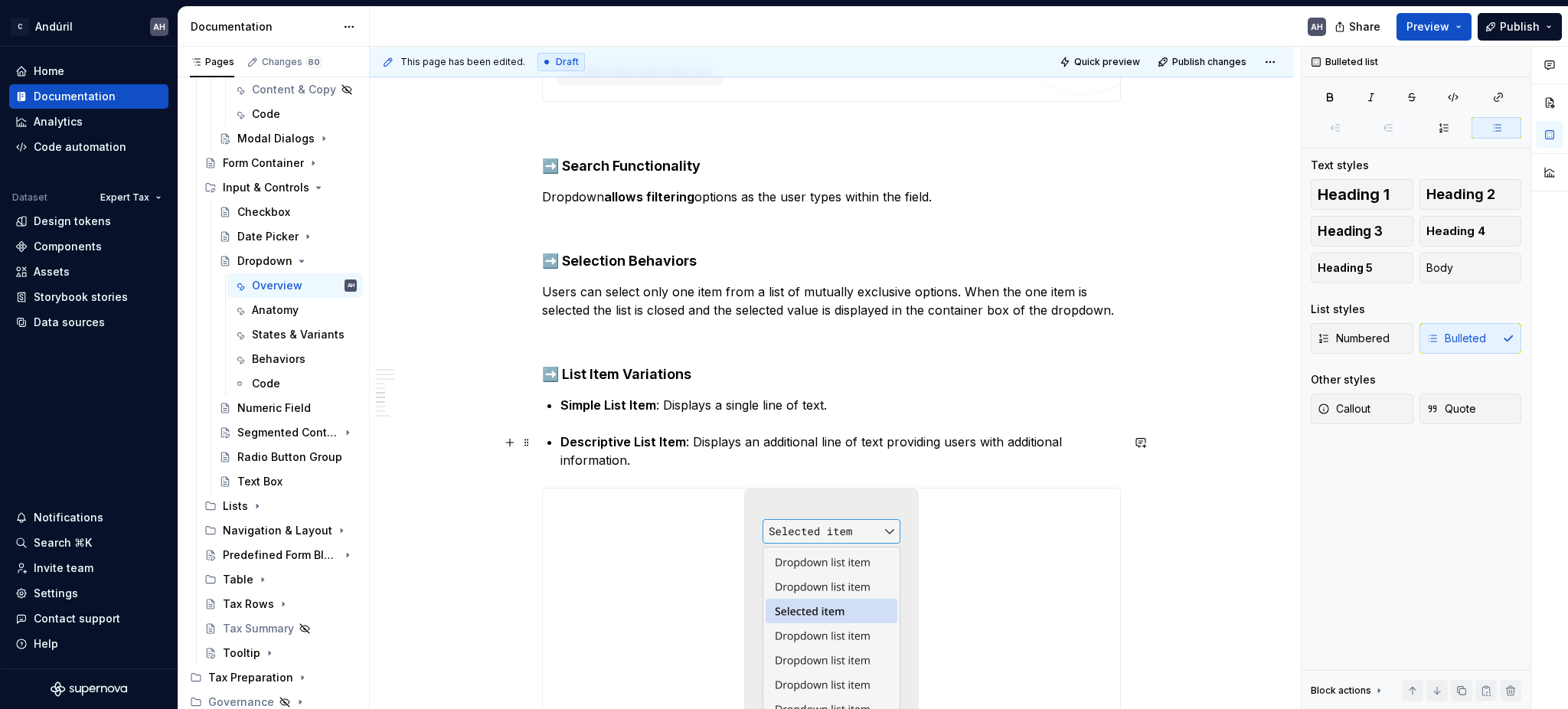
click at [862, 450] on p "Descriptive List Item : Displays an additional line of text providing users wit…" at bounding box center [840, 450] width 560 height 36
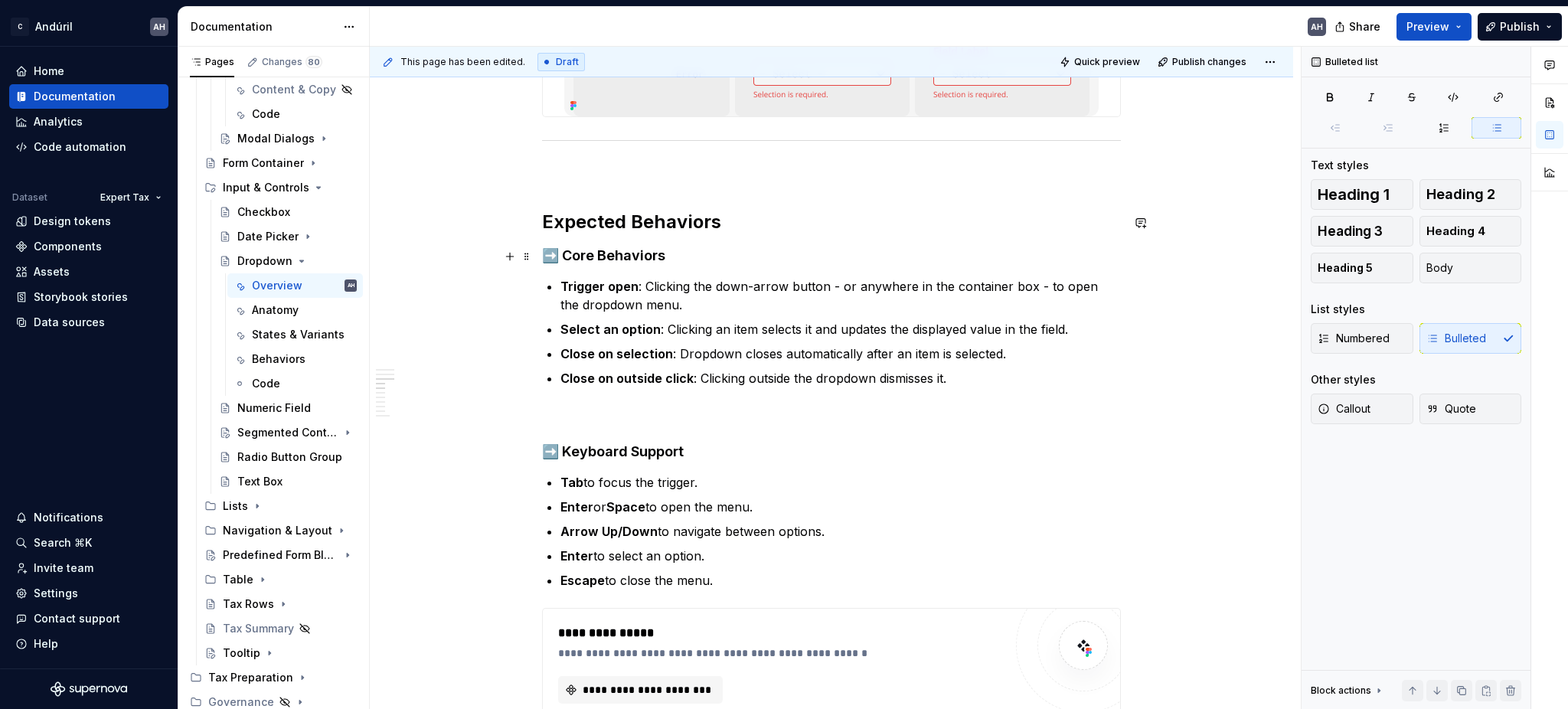
scroll to position [2364, 0]
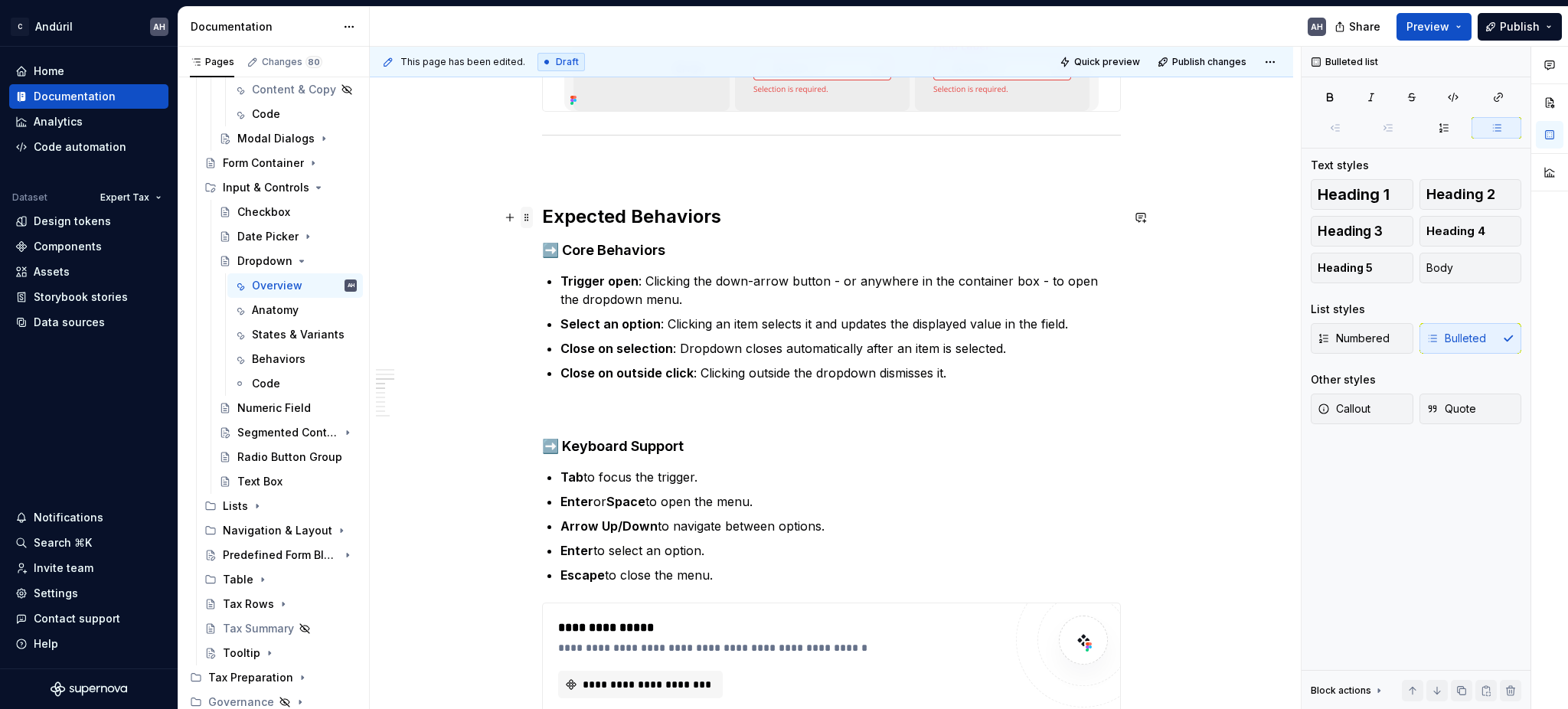
click at [530, 215] on span at bounding box center [526, 218] width 12 height 22
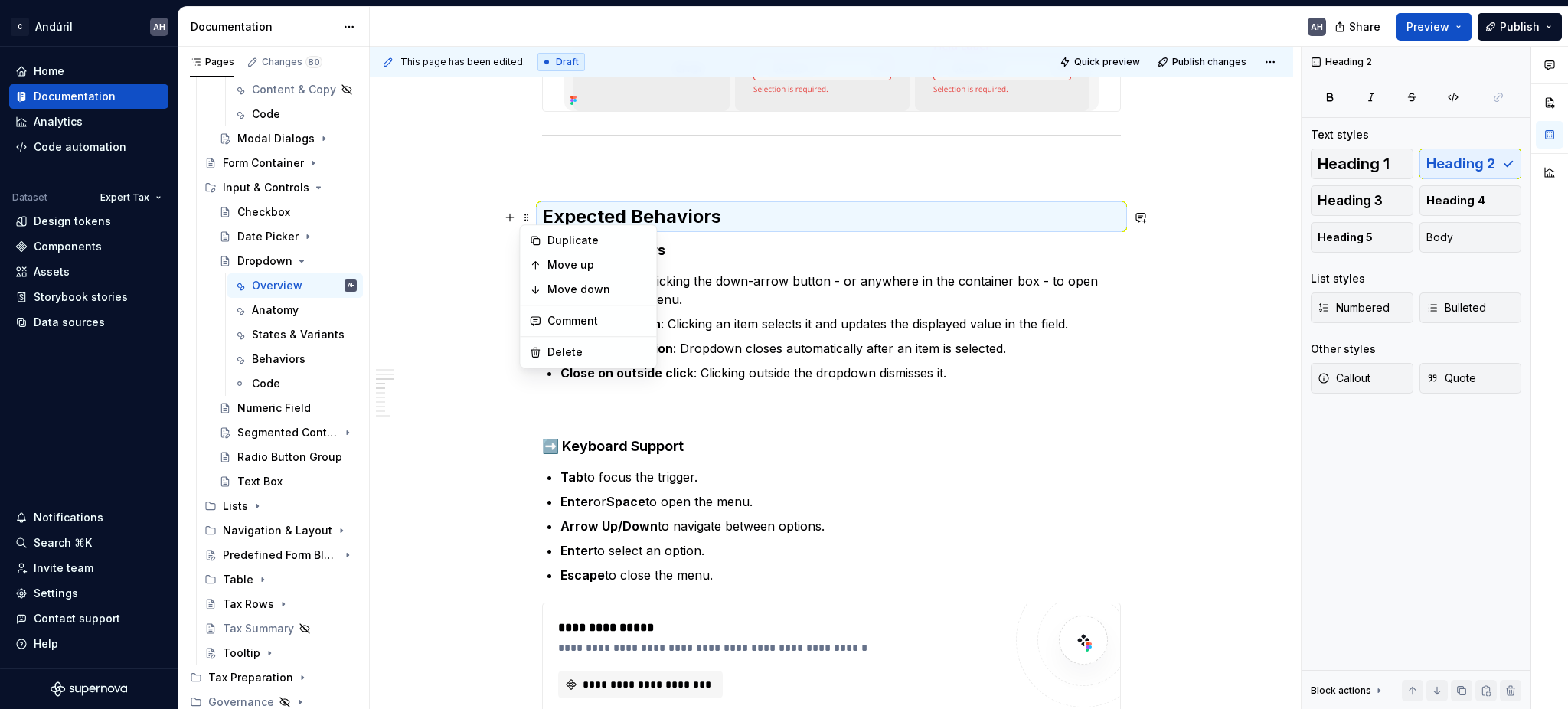
click at [535, 215] on div "**********" at bounding box center [831, 54] width 923 height 4307
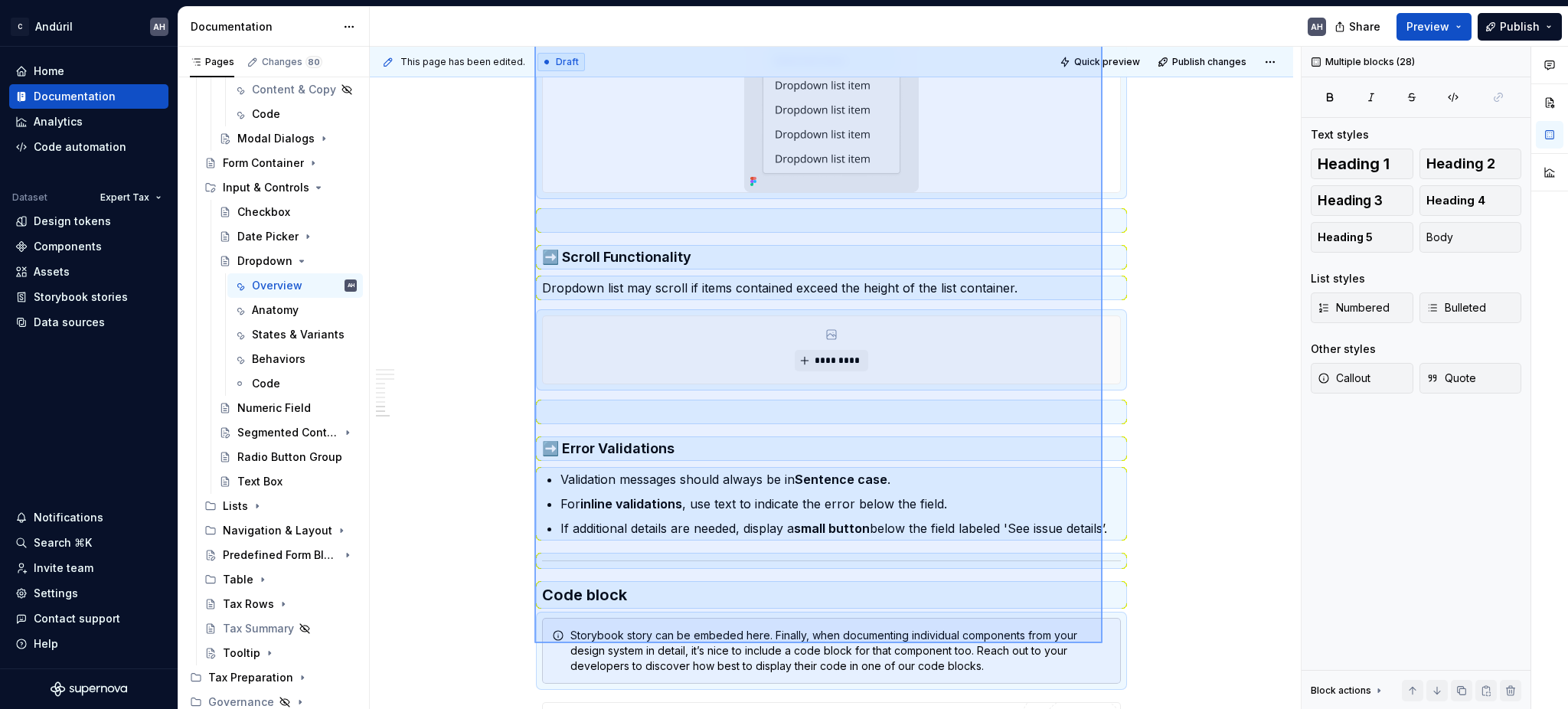
scroll to position [3527, 0]
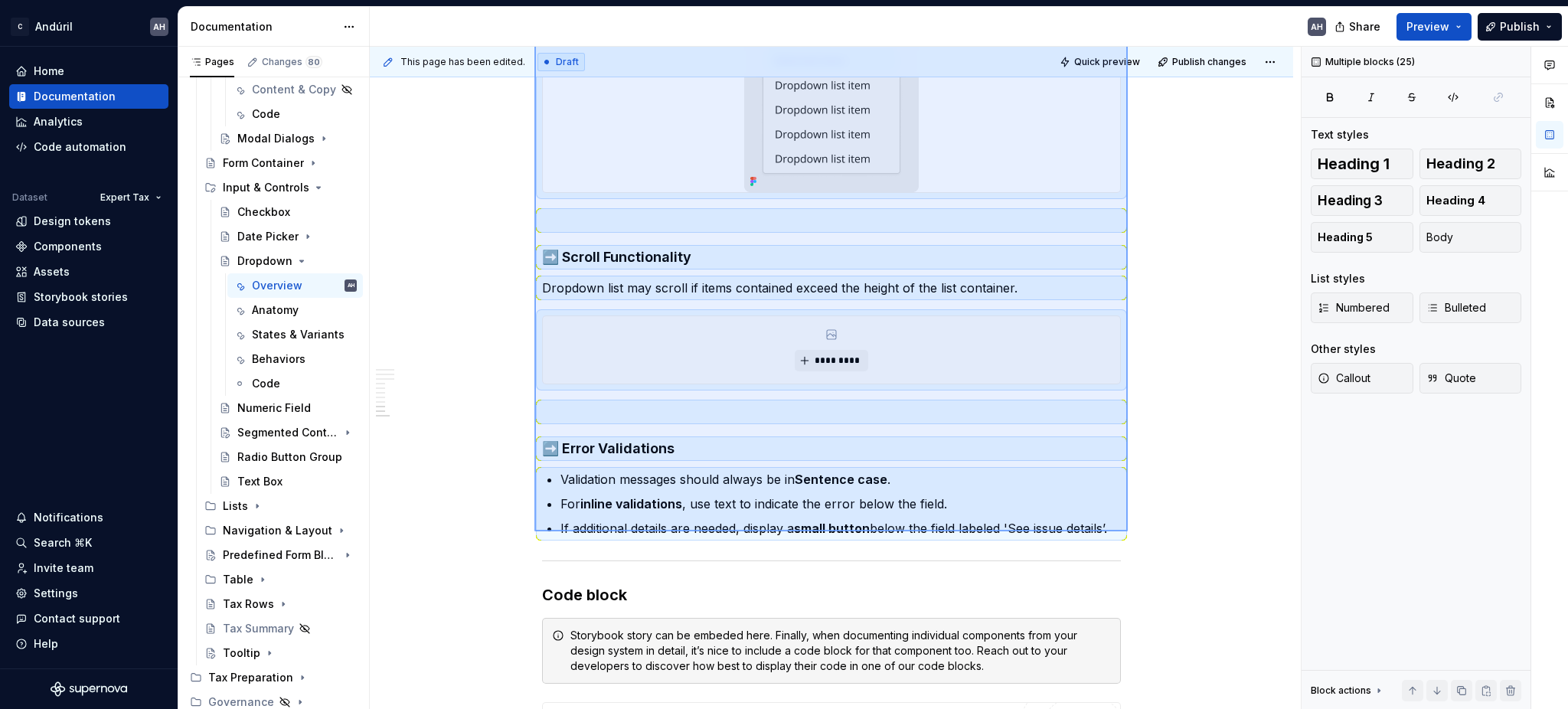
drag, startPoint x: 535, startPoint y: 213, endPoint x: 1128, endPoint y: 531, distance: 672.9
click at [1128, 531] on div "**********" at bounding box center [834, 378] width 931 height 663
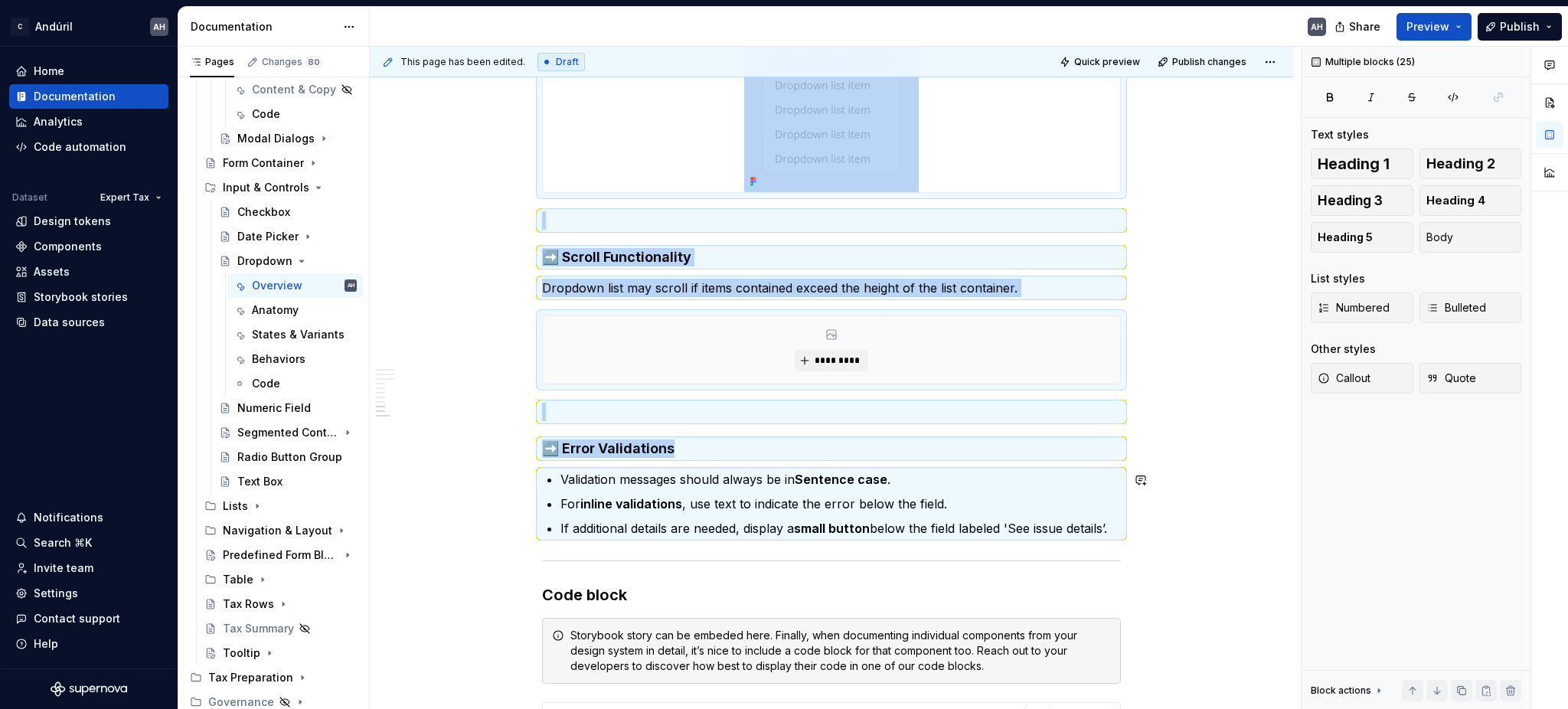
copy div "**********"
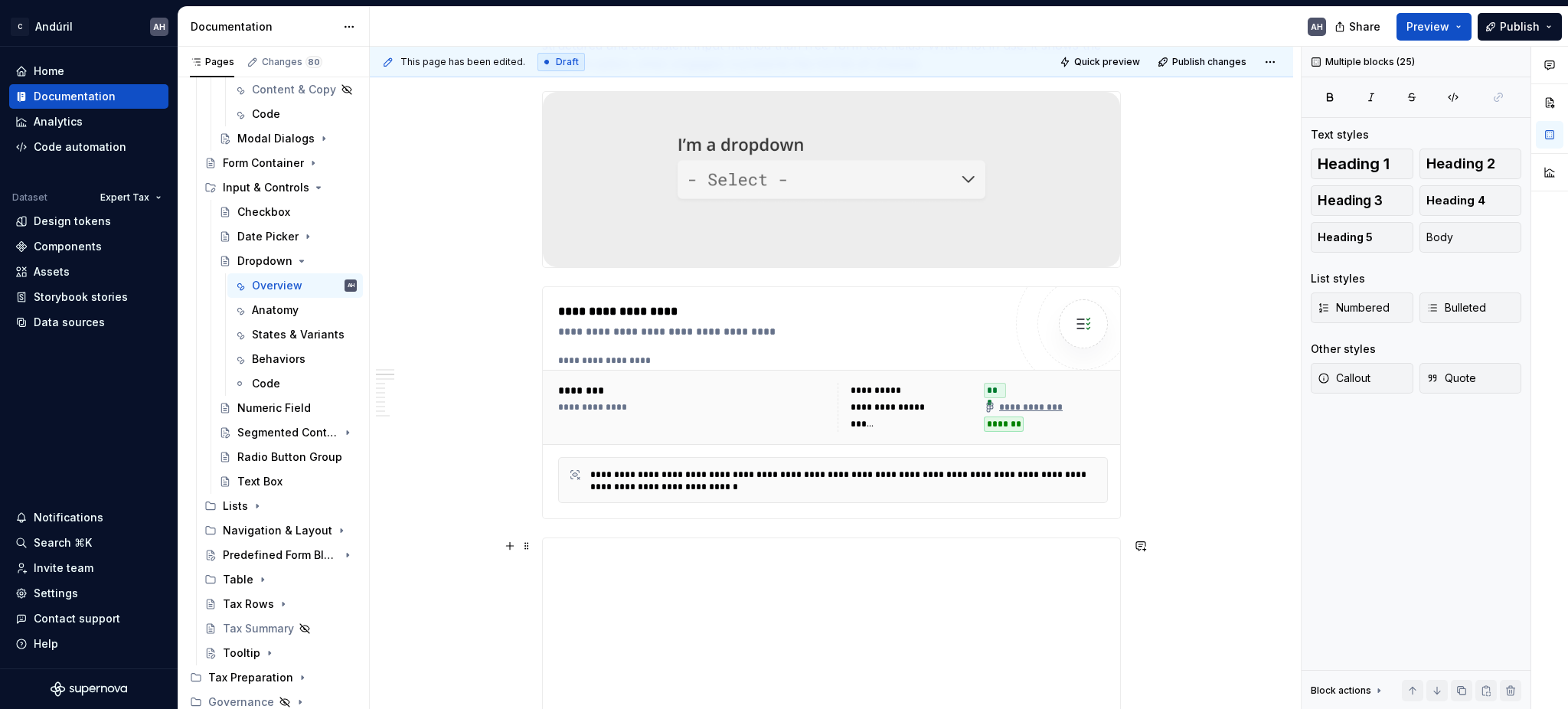
scroll to position [0, 0]
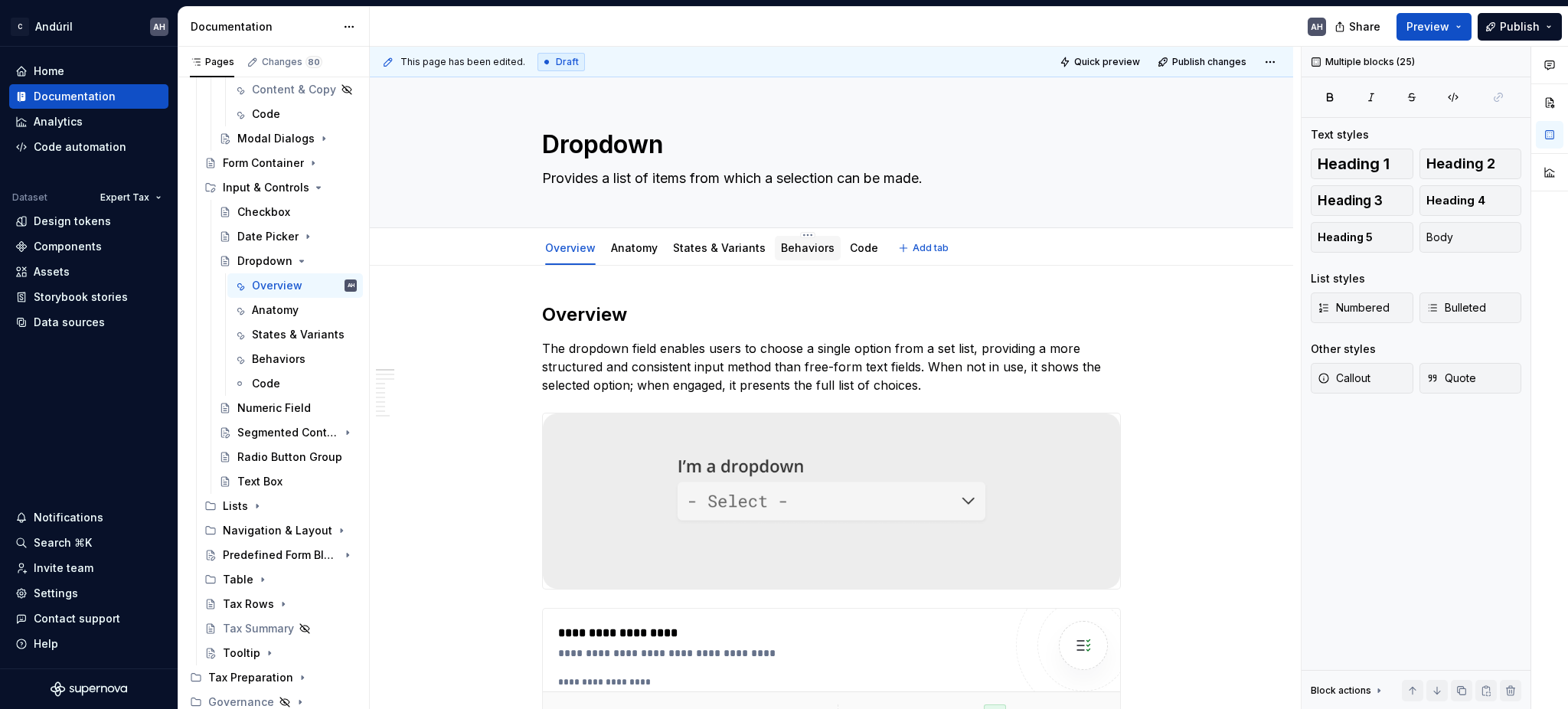
click at [791, 254] on link "Behaviors" at bounding box center [807, 248] width 54 height 13
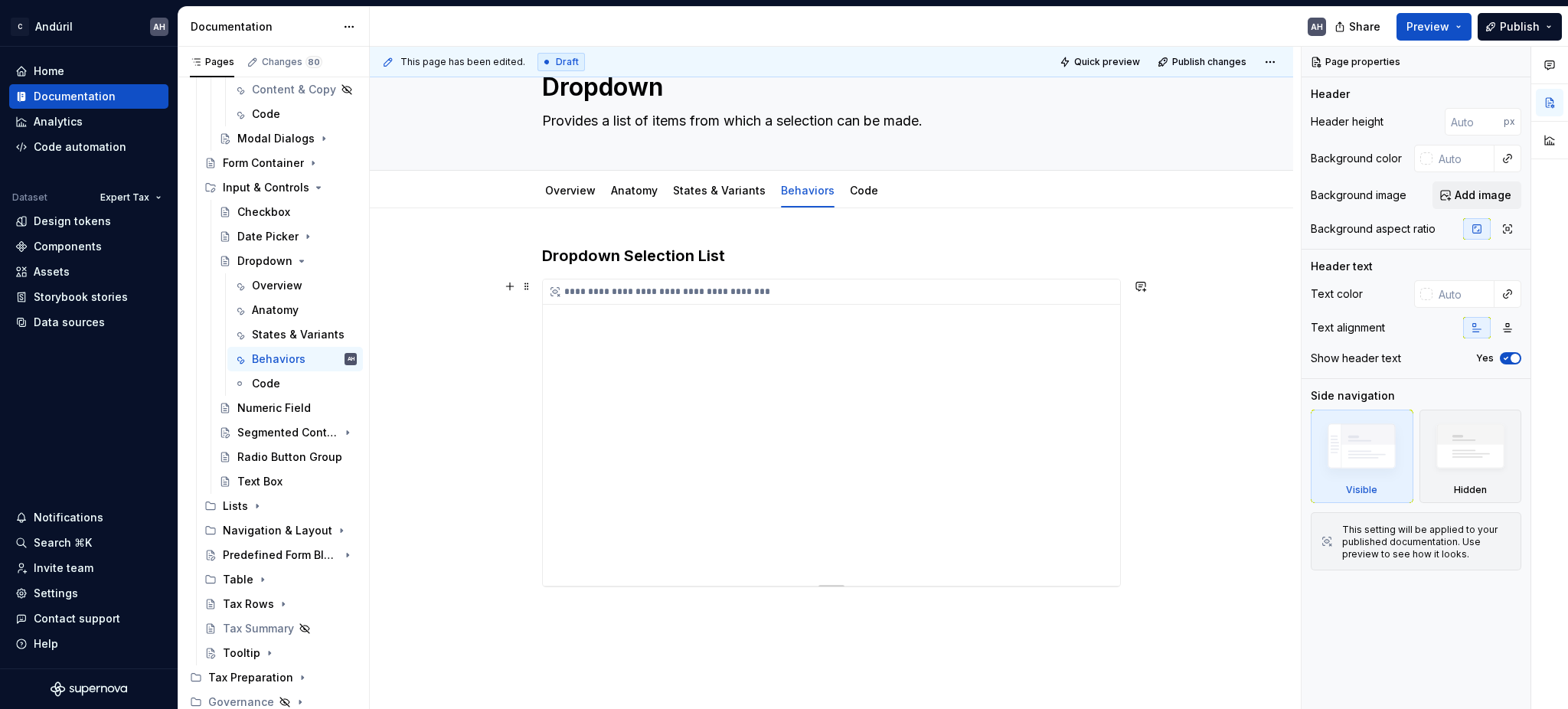
scroll to position [165, 0]
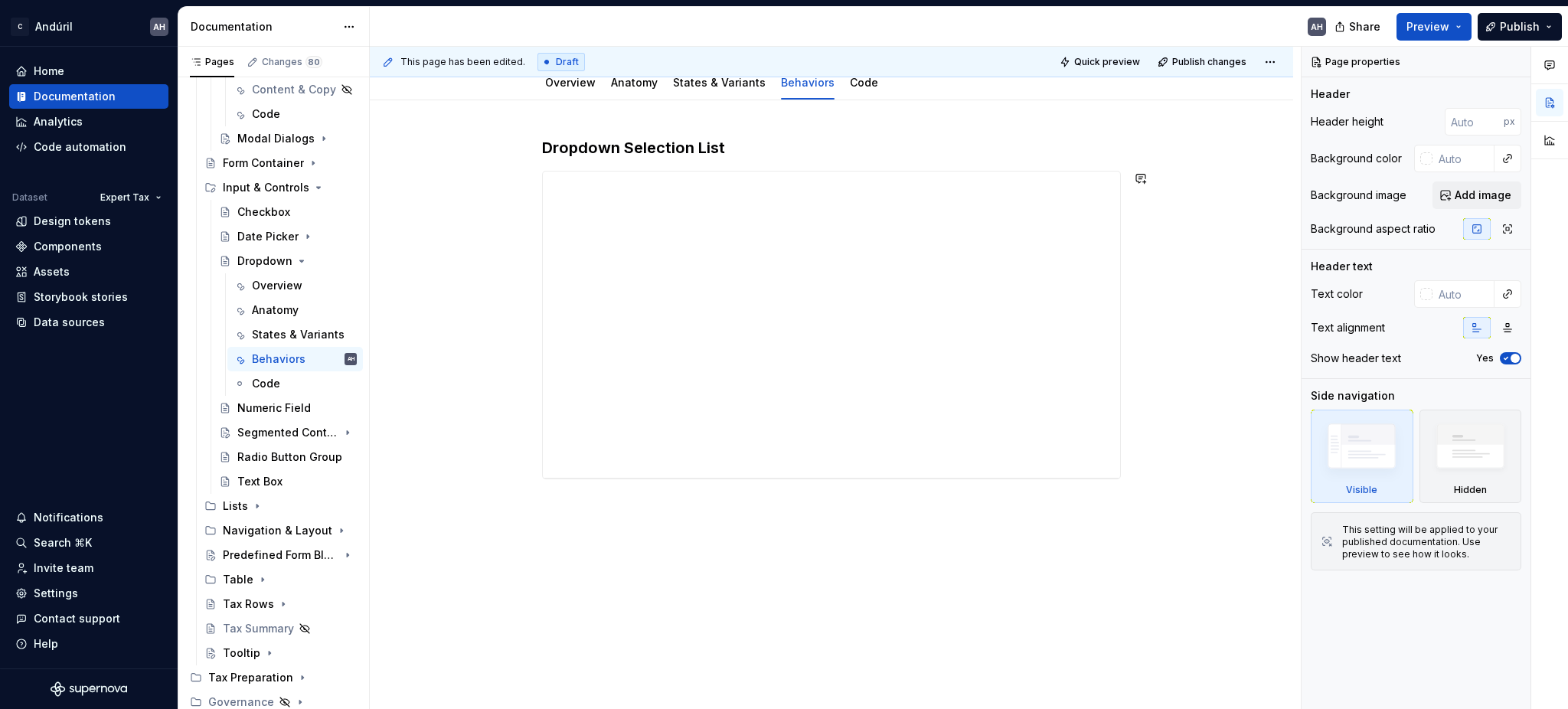
click at [635, 567] on div "**********" at bounding box center [834, 378] width 931 height 663
click at [554, 542] on div "**********" at bounding box center [831, 405] width 923 height 610
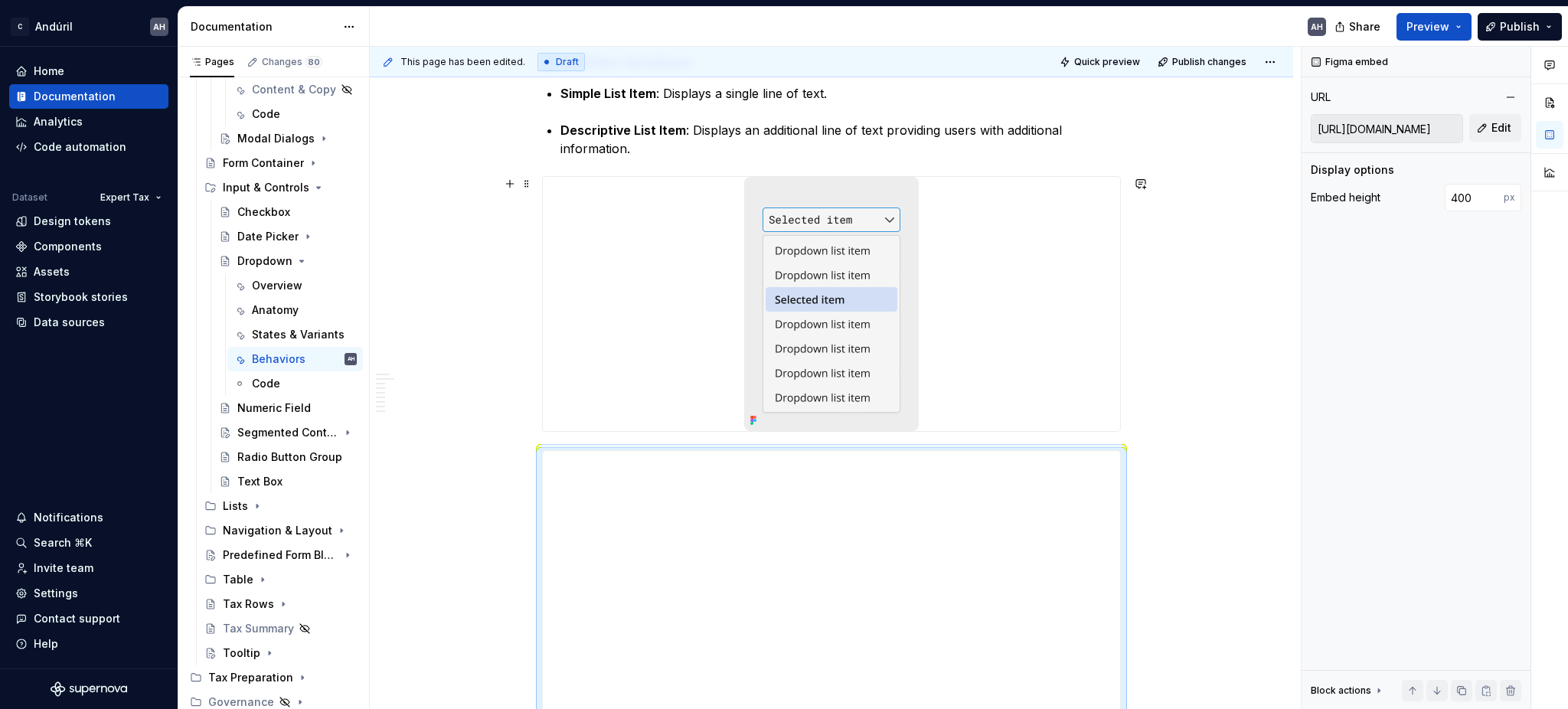
scroll to position [944, 0]
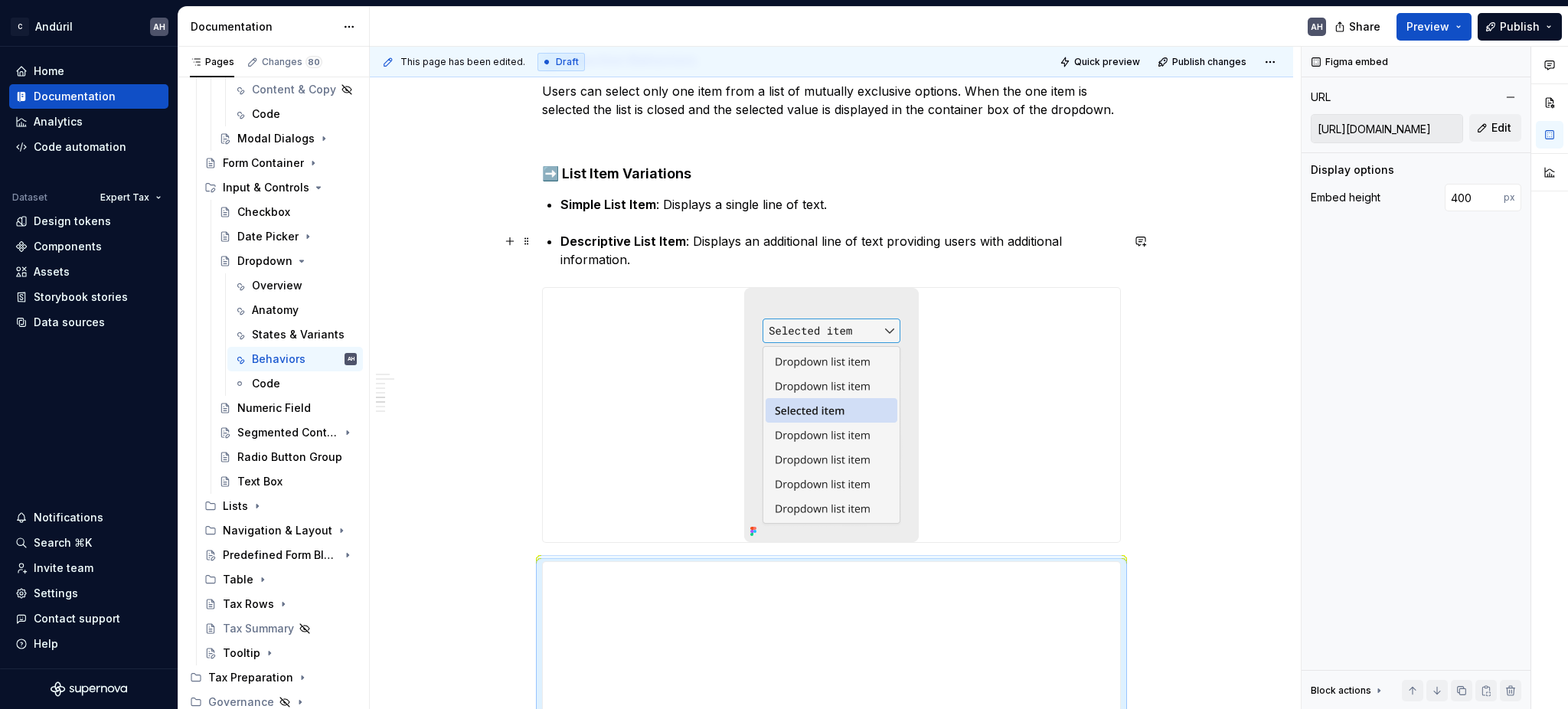
click at [659, 249] on p "Descriptive List Item : Displays an additional line of text providing users wit…" at bounding box center [840, 250] width 560 height 36
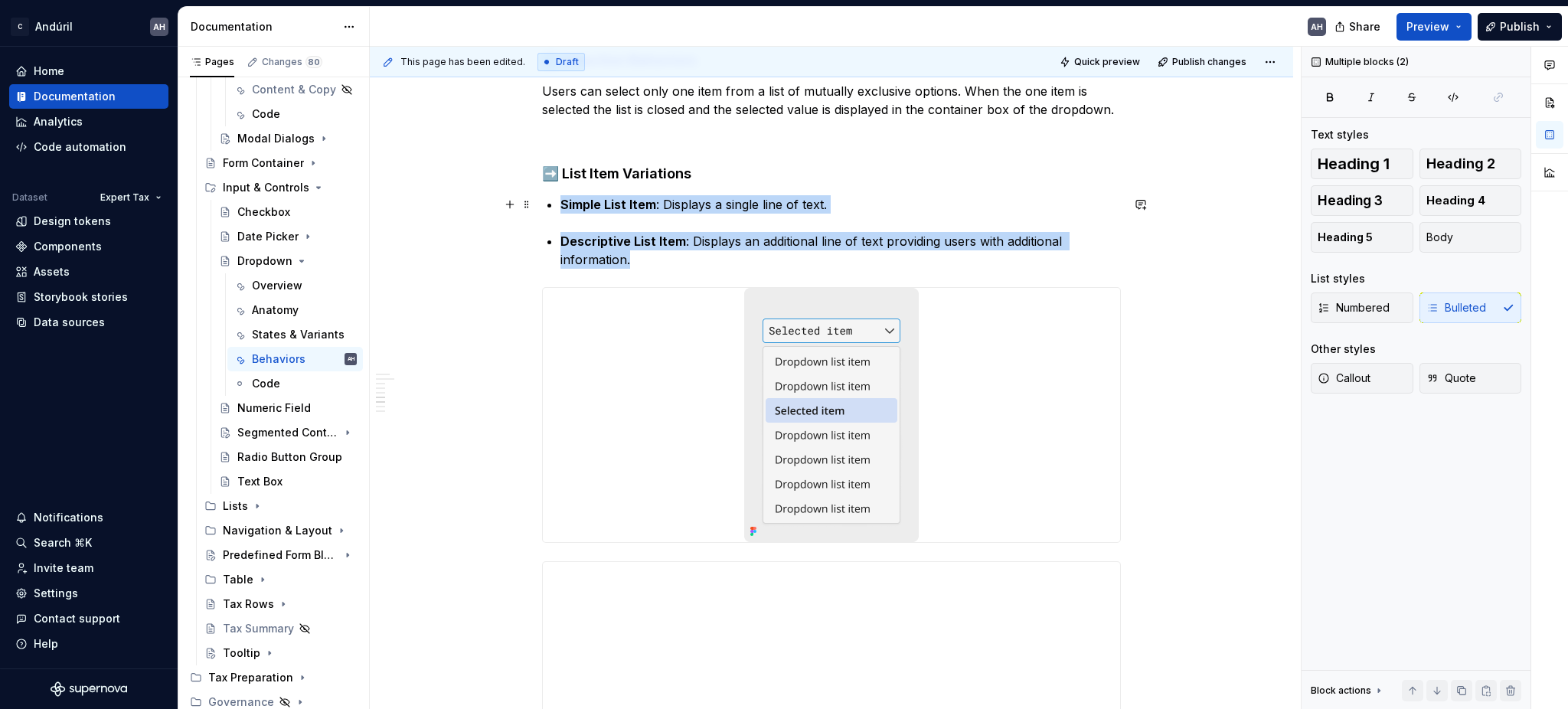
drag, startPoint x: 638, startPoint y: 262, endPoint x: 546, endPoint y: 202, distance: 109.8
click at [546, 202] on div "**********" at bounding box center [831, 286] width 578 height 1856
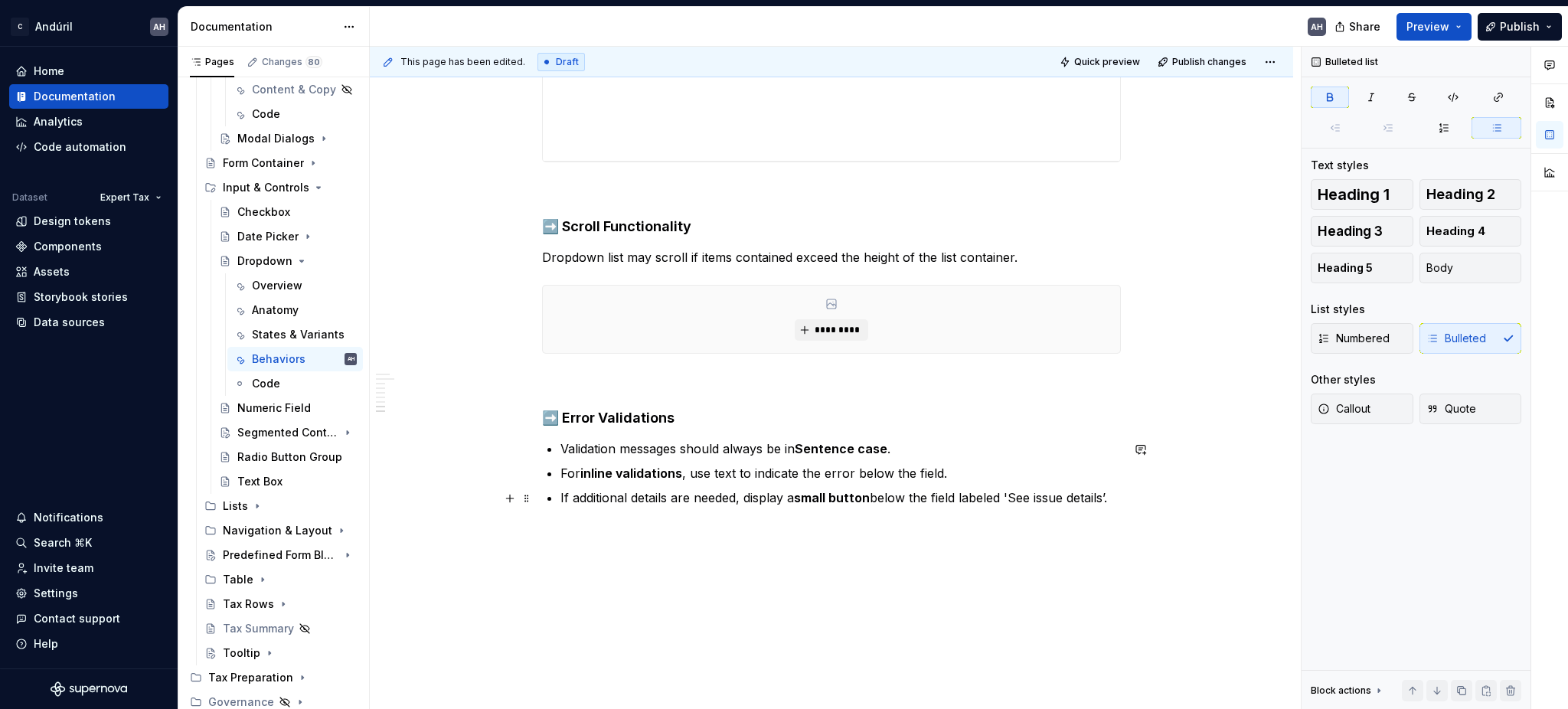
scroll to position [1624, 0]
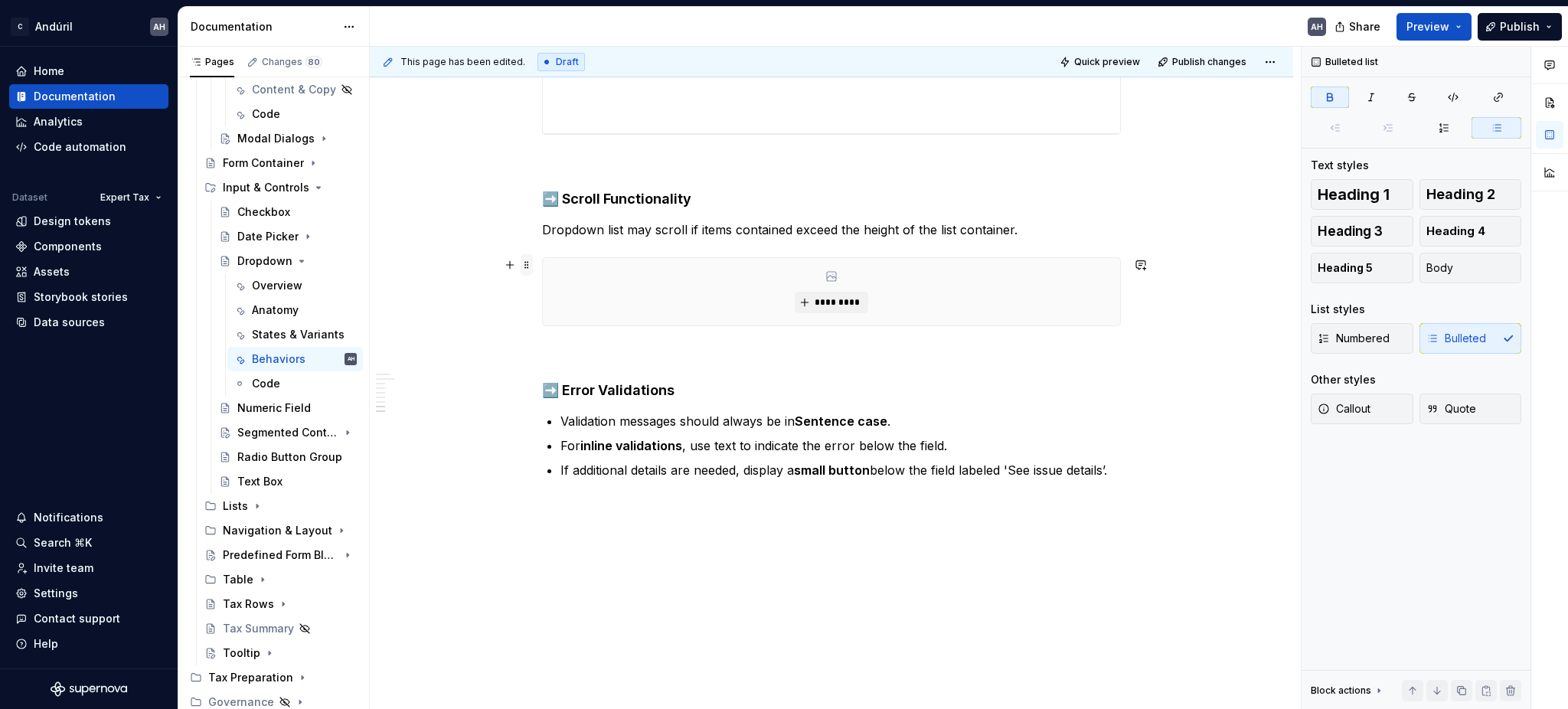
click at [527, 267] on span at bounding box center [526, 265] width 12 height 22
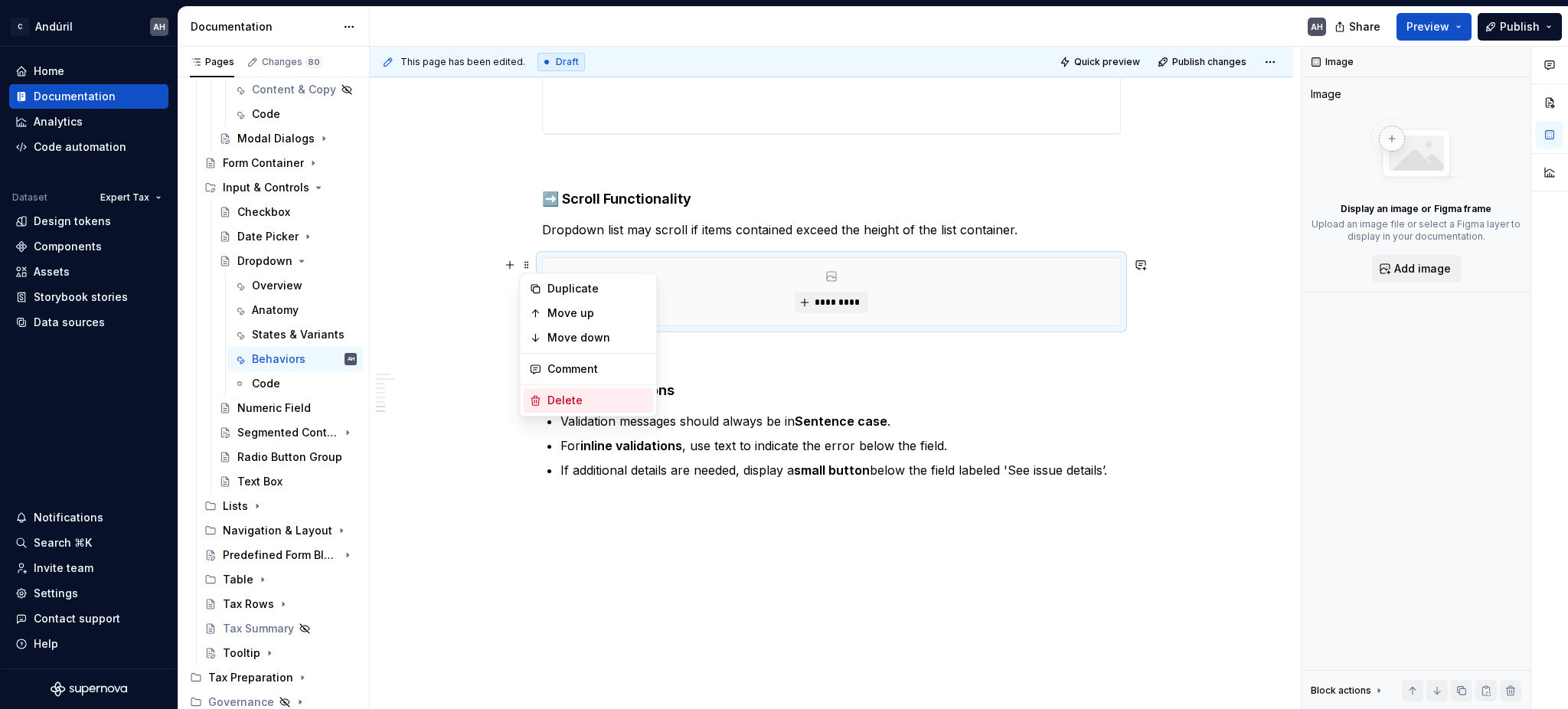
click at [567, 398] on div "Delete" at bounding box center [597, 400] width 100 height 15
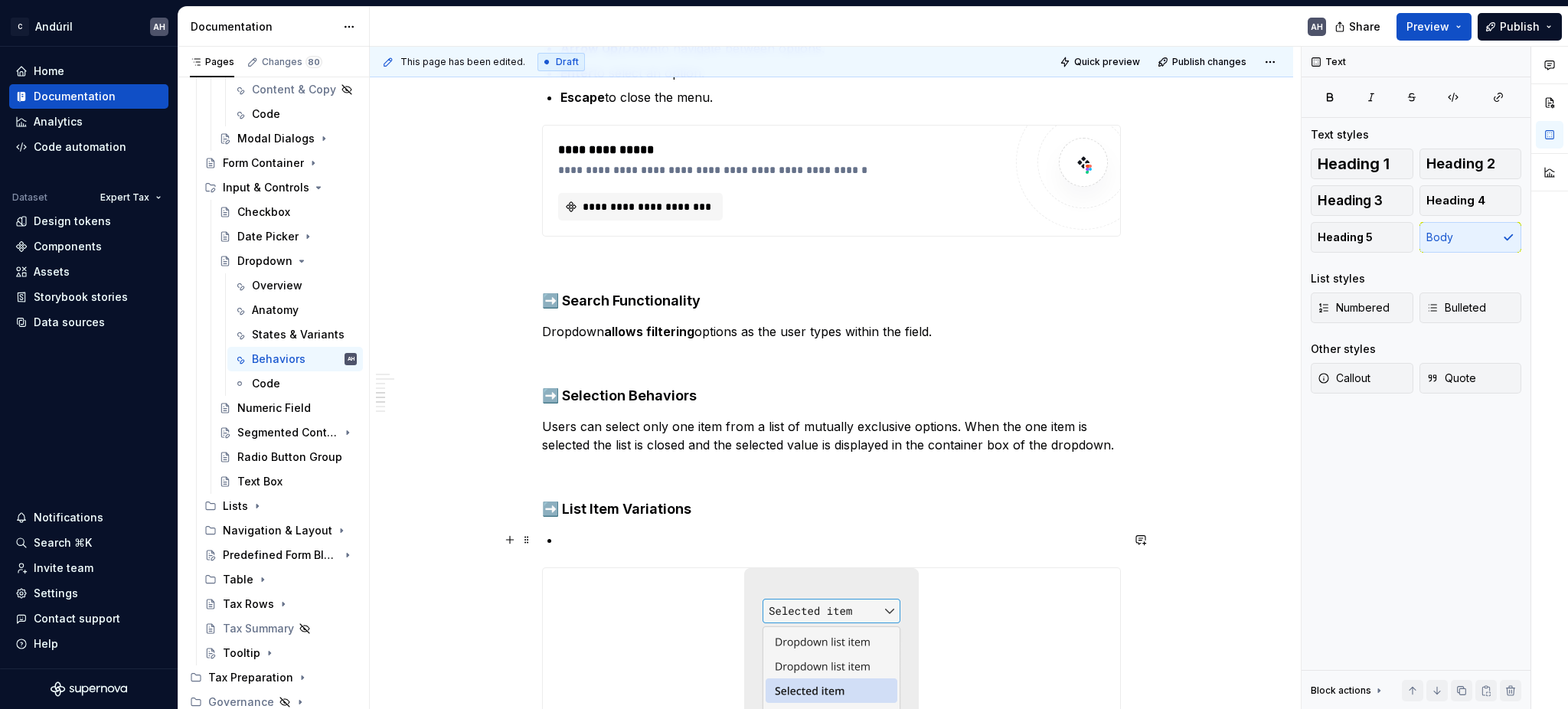
scroll to position [712, 0]
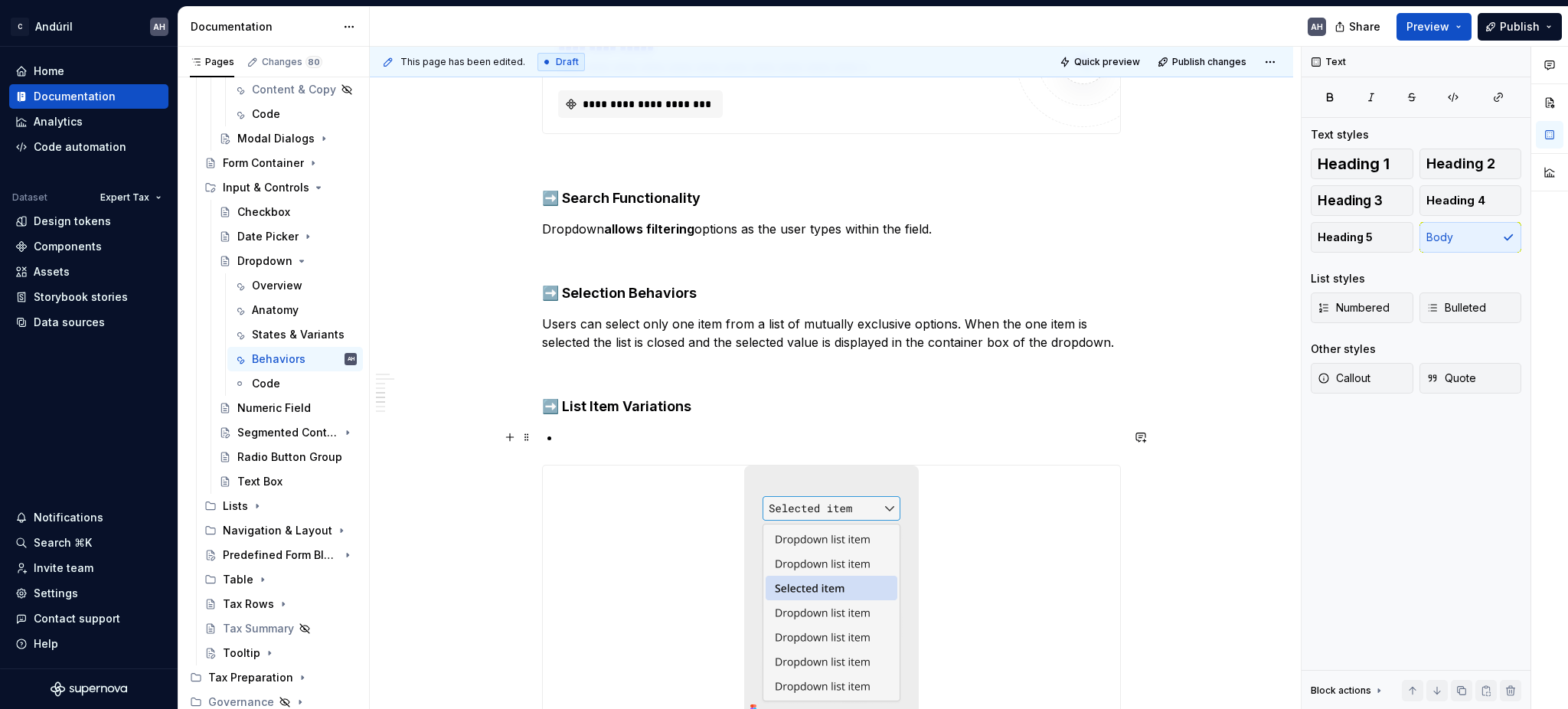
click at [613, 438] on p at bounding box center [840, 437] width 560 height 18
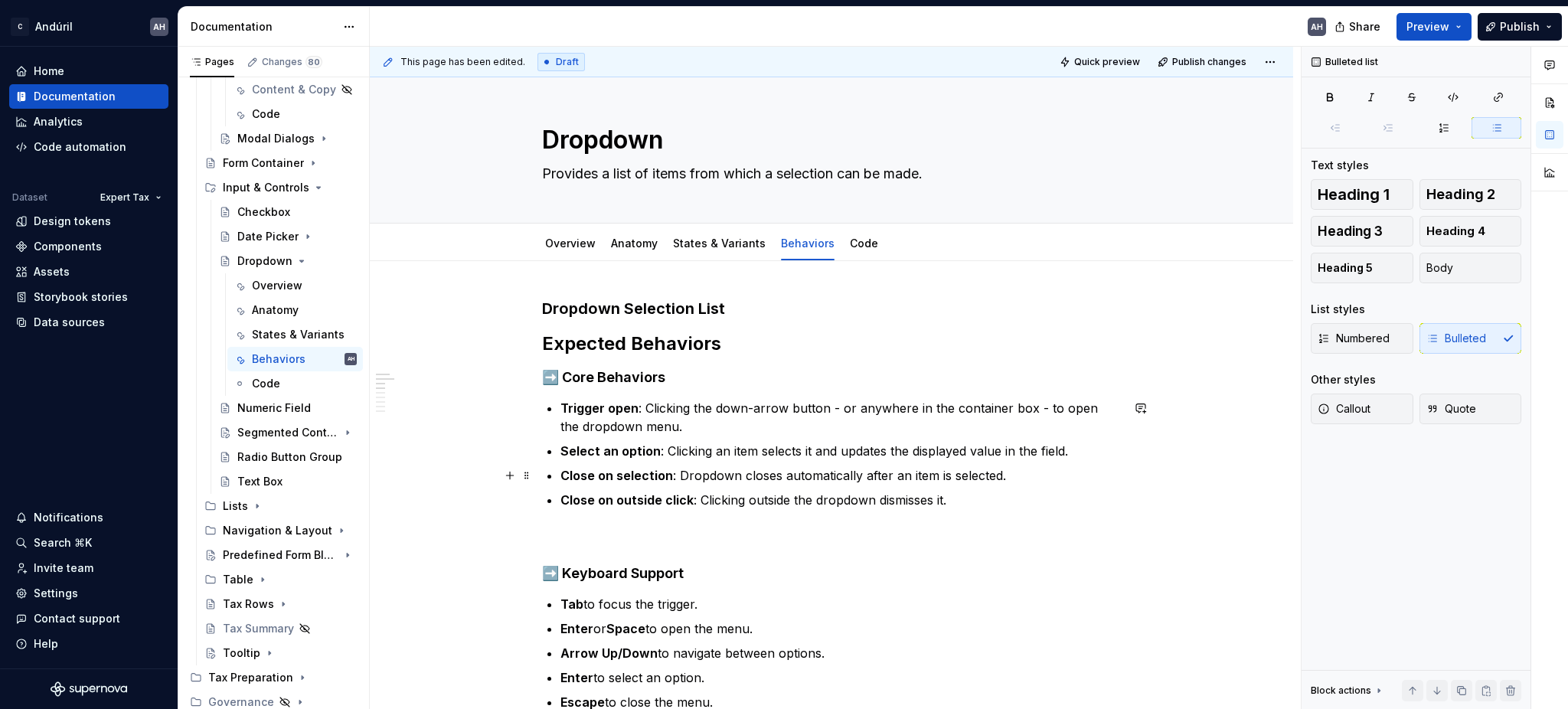
scroll to position [0, 0]
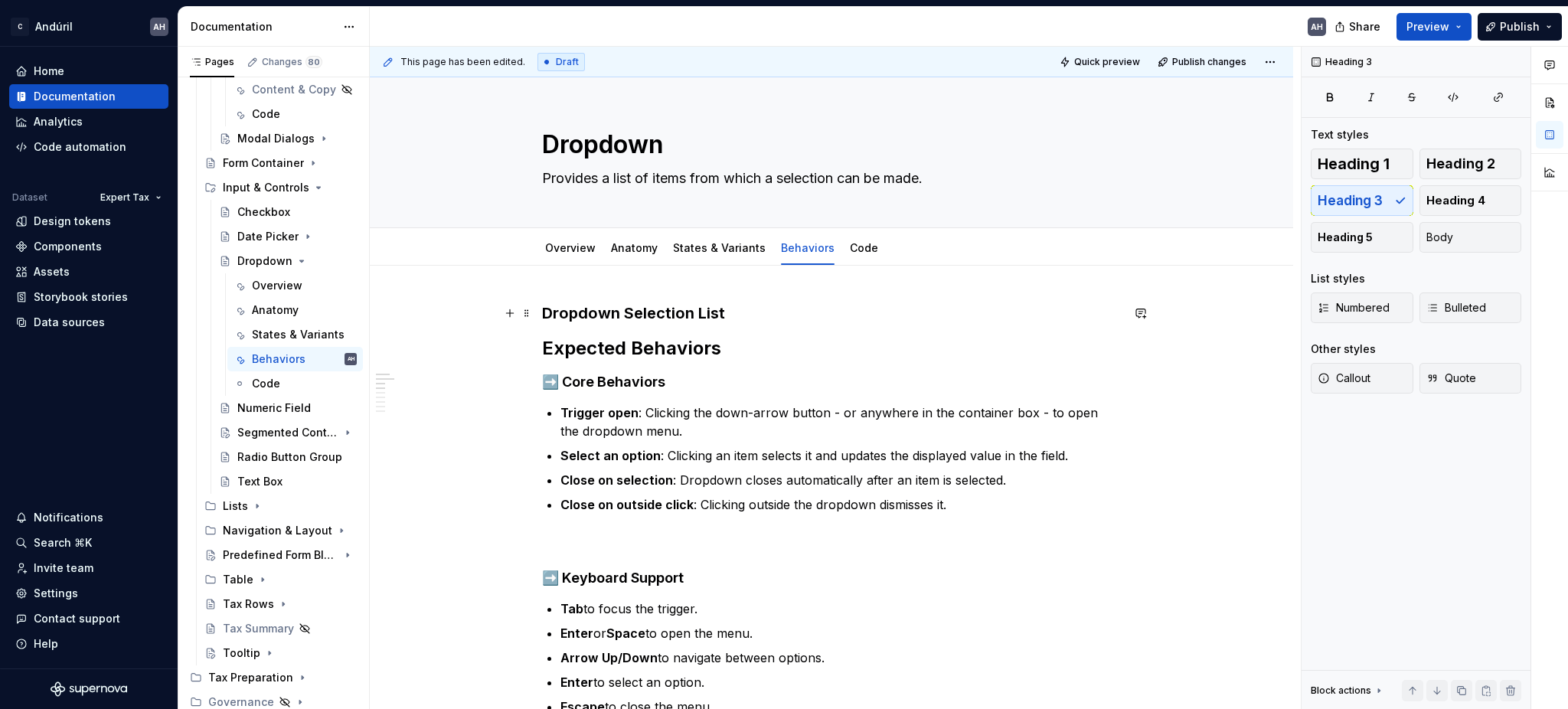
click at [669, 310] on h3 "Dropdown Selection List" at bounding box center [831, 313] width 578 height 22
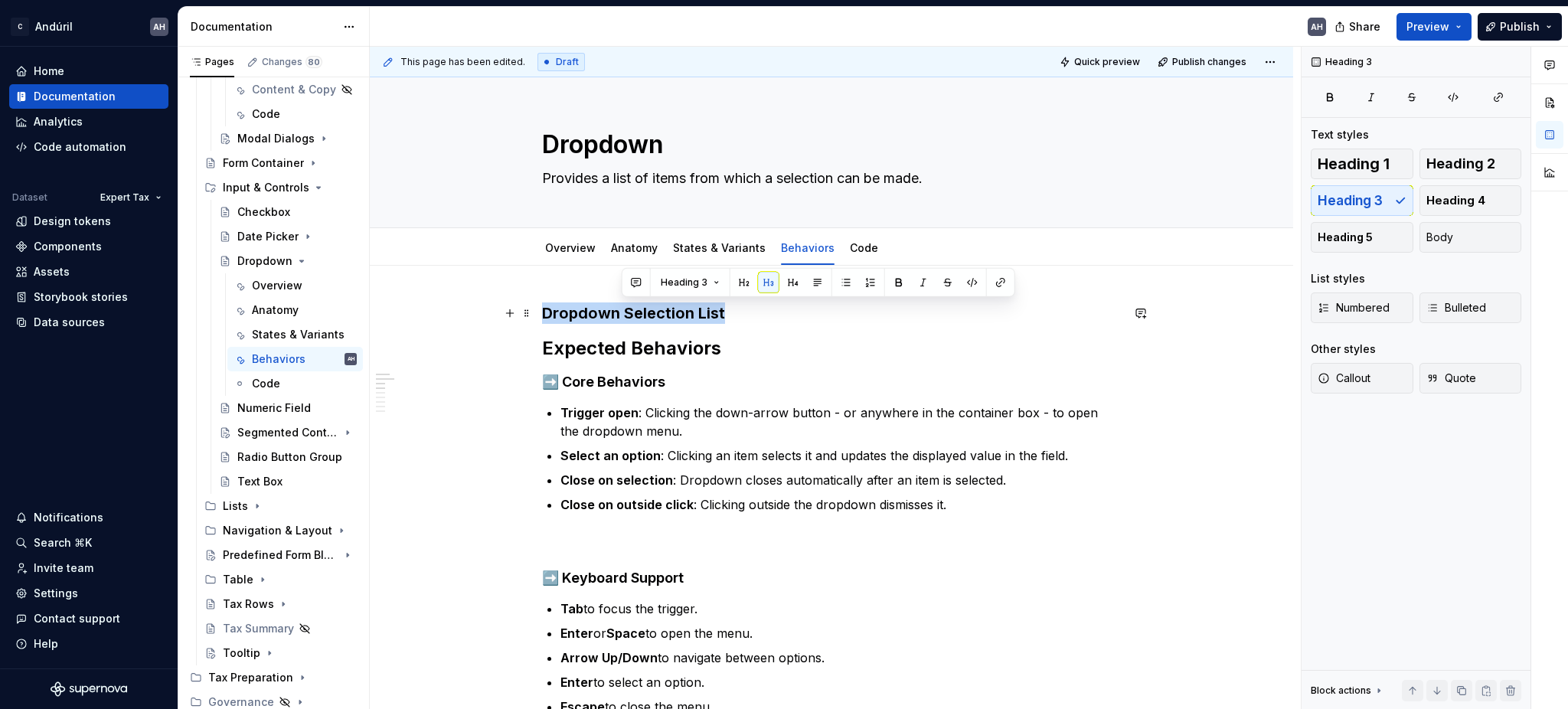
click at [669, 310] on h3 "Dropdown Selection List" at bounding box center [831, 313] width 578 height 22
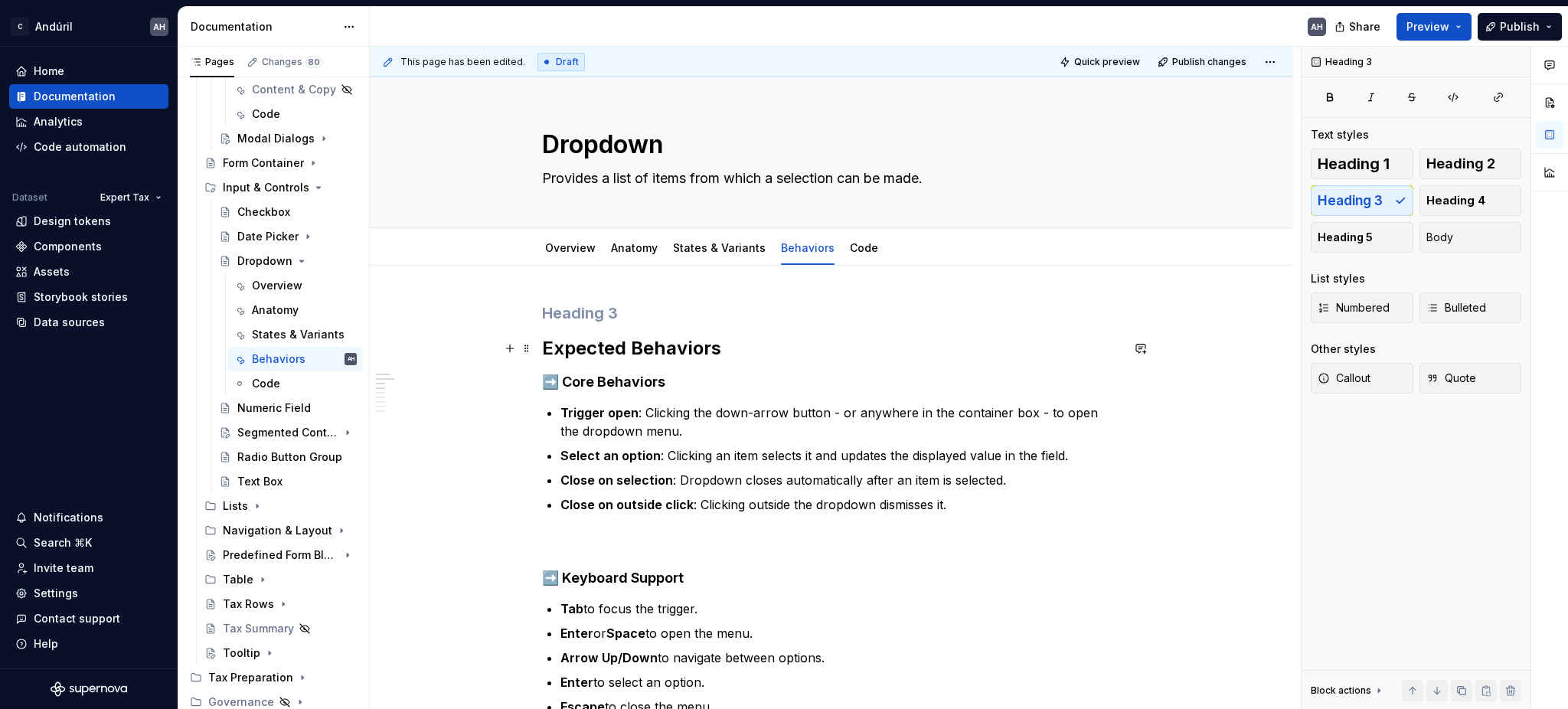
click at [542, 348] on h2 "Expected Behaviors" at bounding box center [831, 348] width 578 height 25
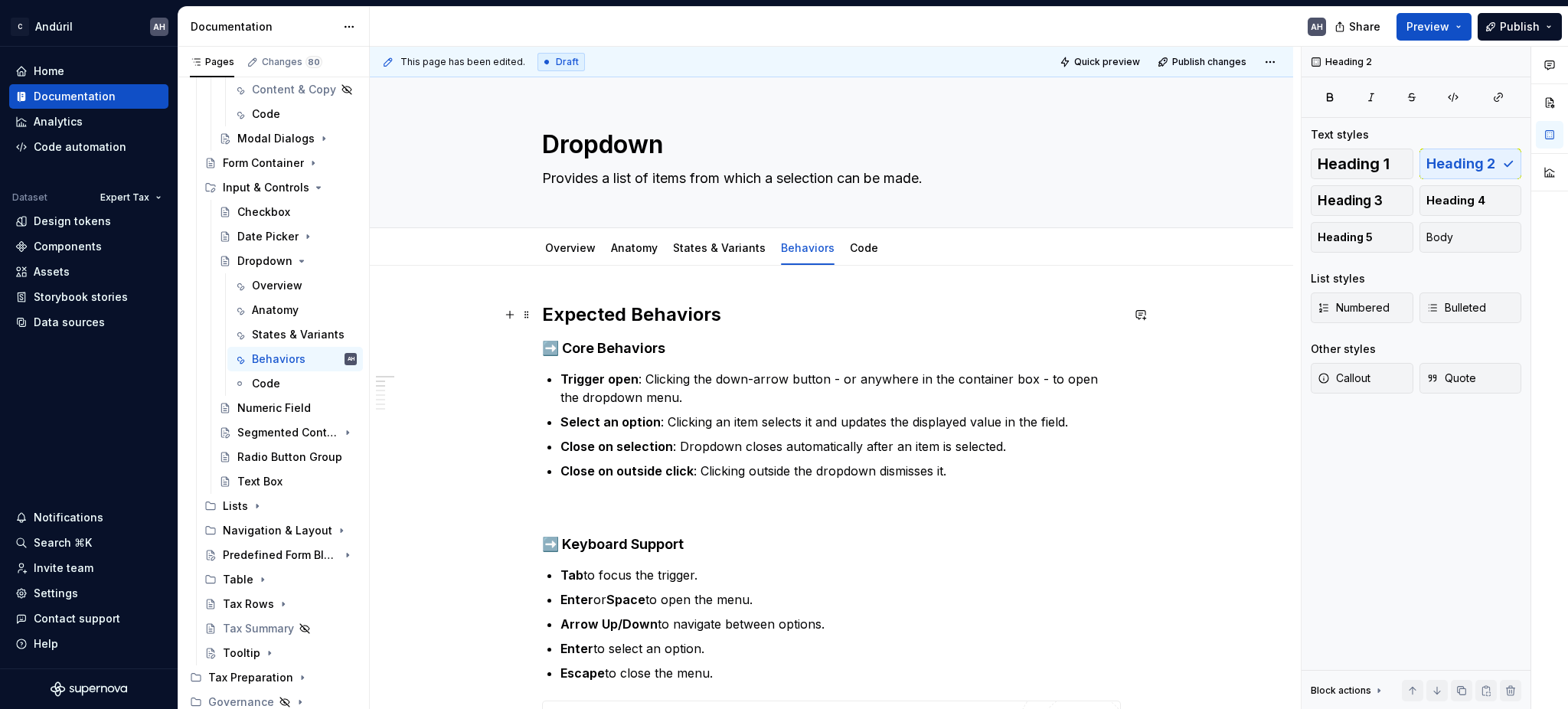
click at [574, 308] on h2 "Expected Behaviors" at bounding box center [831, 314] width 578 height 25
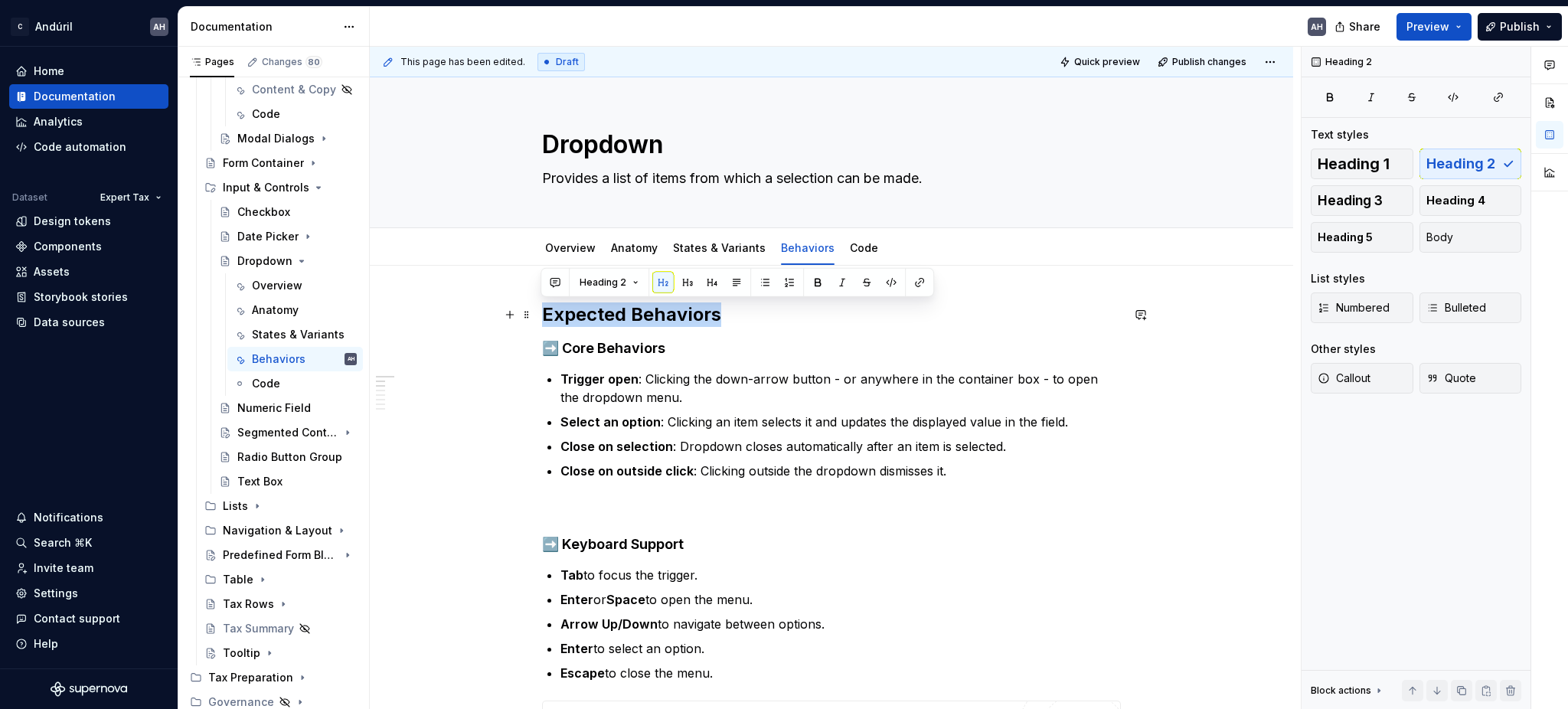
click at [574, 308] on h2 "Expected Behaviors" at bounding box center [831, 314] width 578 height 25
click at [633, 505] on p at bounding box center [831, 507] width 578 height 18
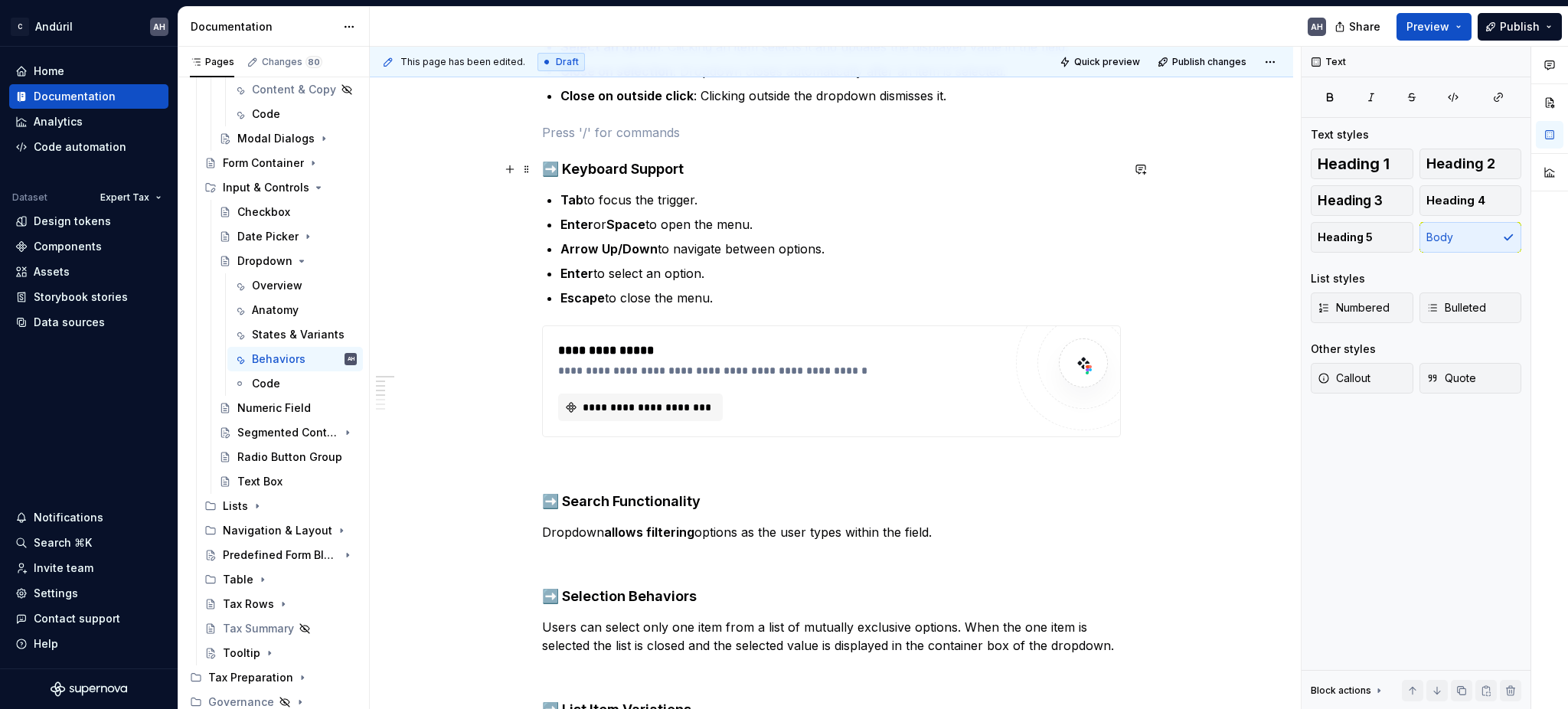
scroll to position [408, 0]
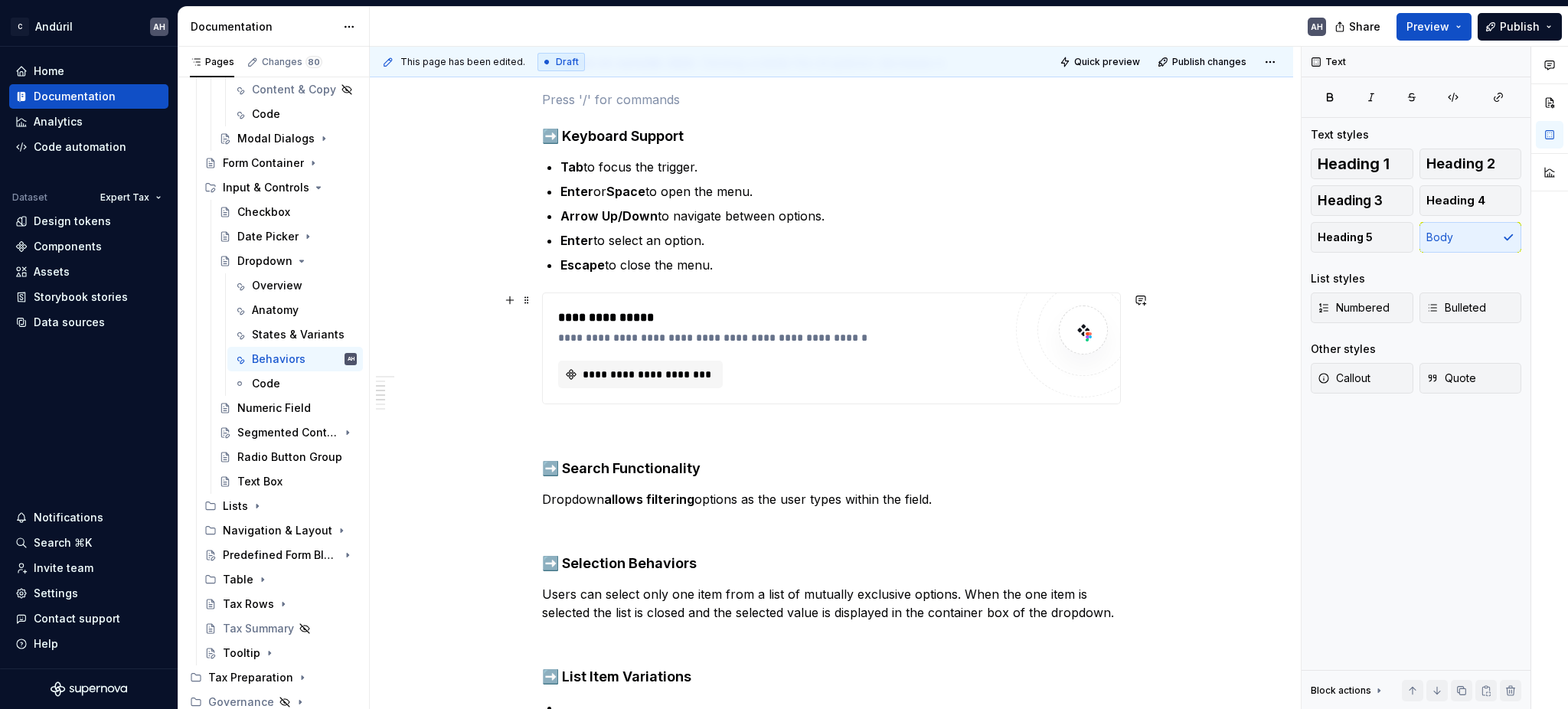
click at [543, 318] on div "**********" at bounding box center [832, 348] width 577 height 110
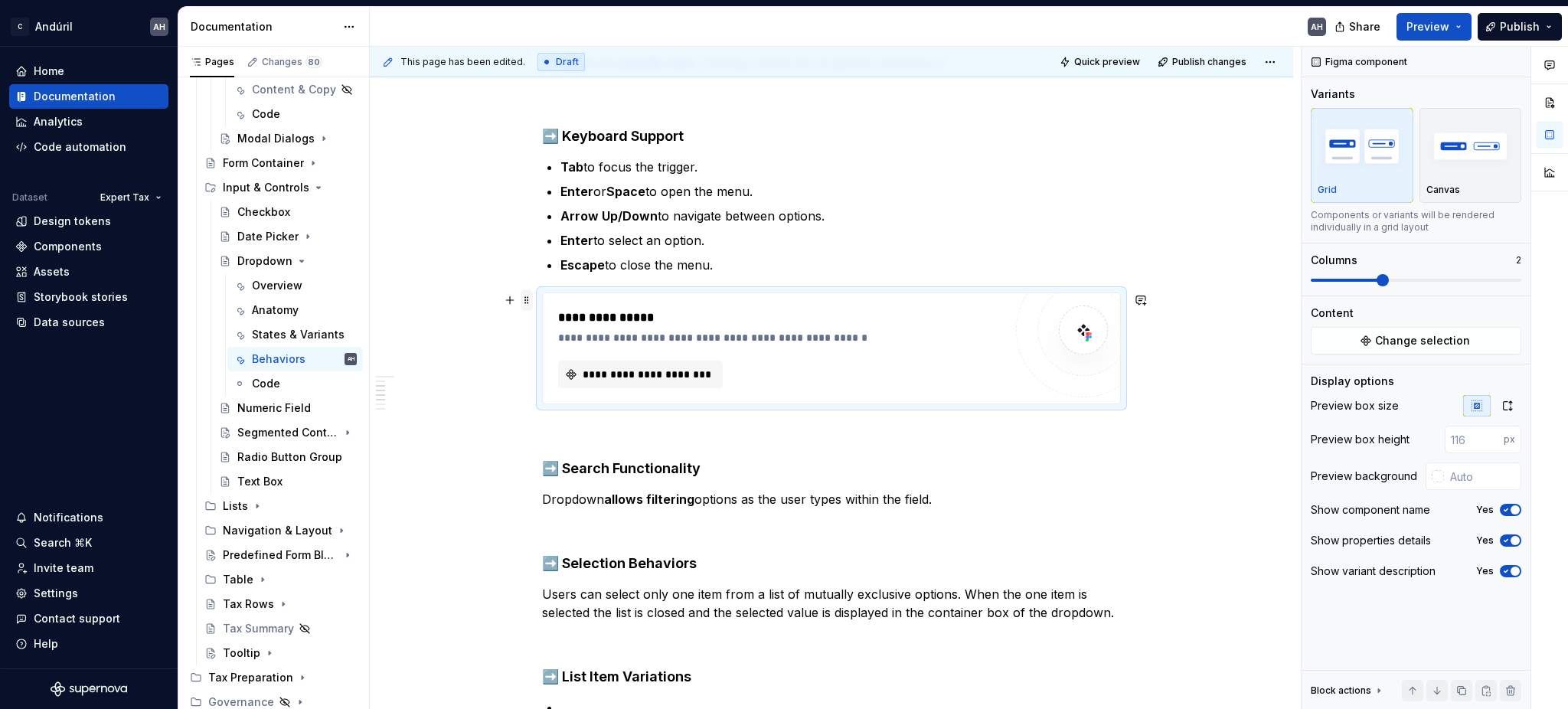
click at [527, 303] on span at bounding box center [526, 300] width 12 height 22
type textarea "*"
click at [557, 438] on div "Delete" at bounding box center [597, 435] width 100 height 15
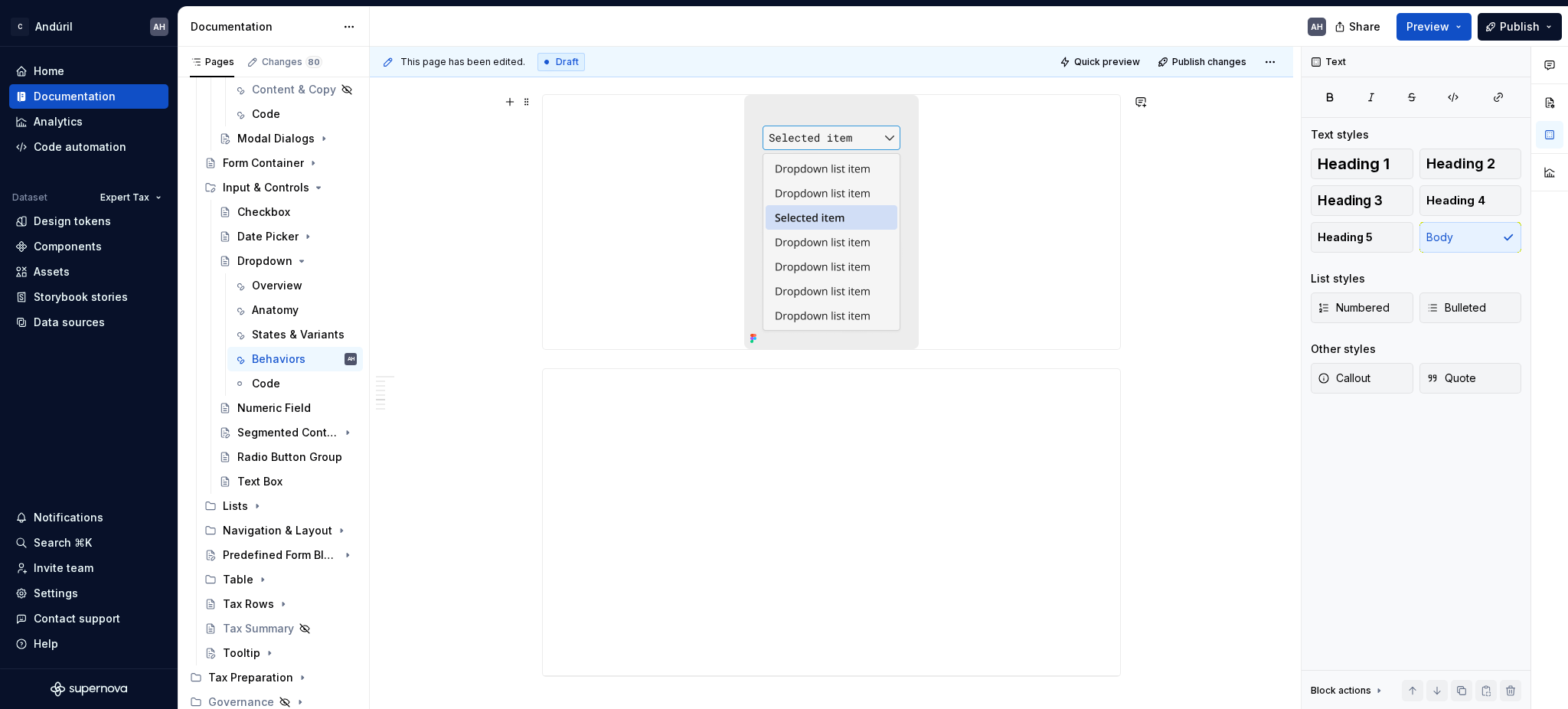
scroll to position [816, 0]
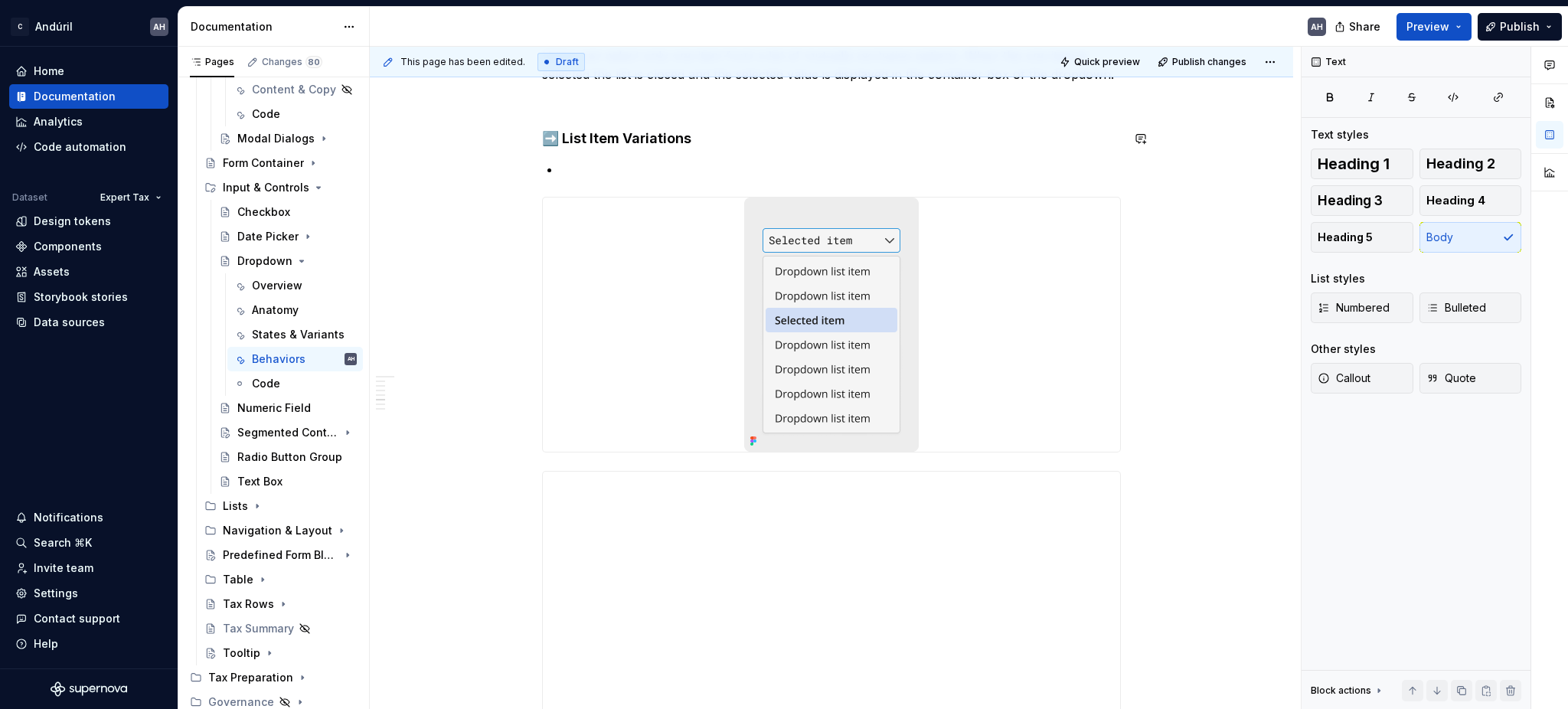
click at [634, 158] on div "**********" at bounding box center [831, 256] width 578 height 1541
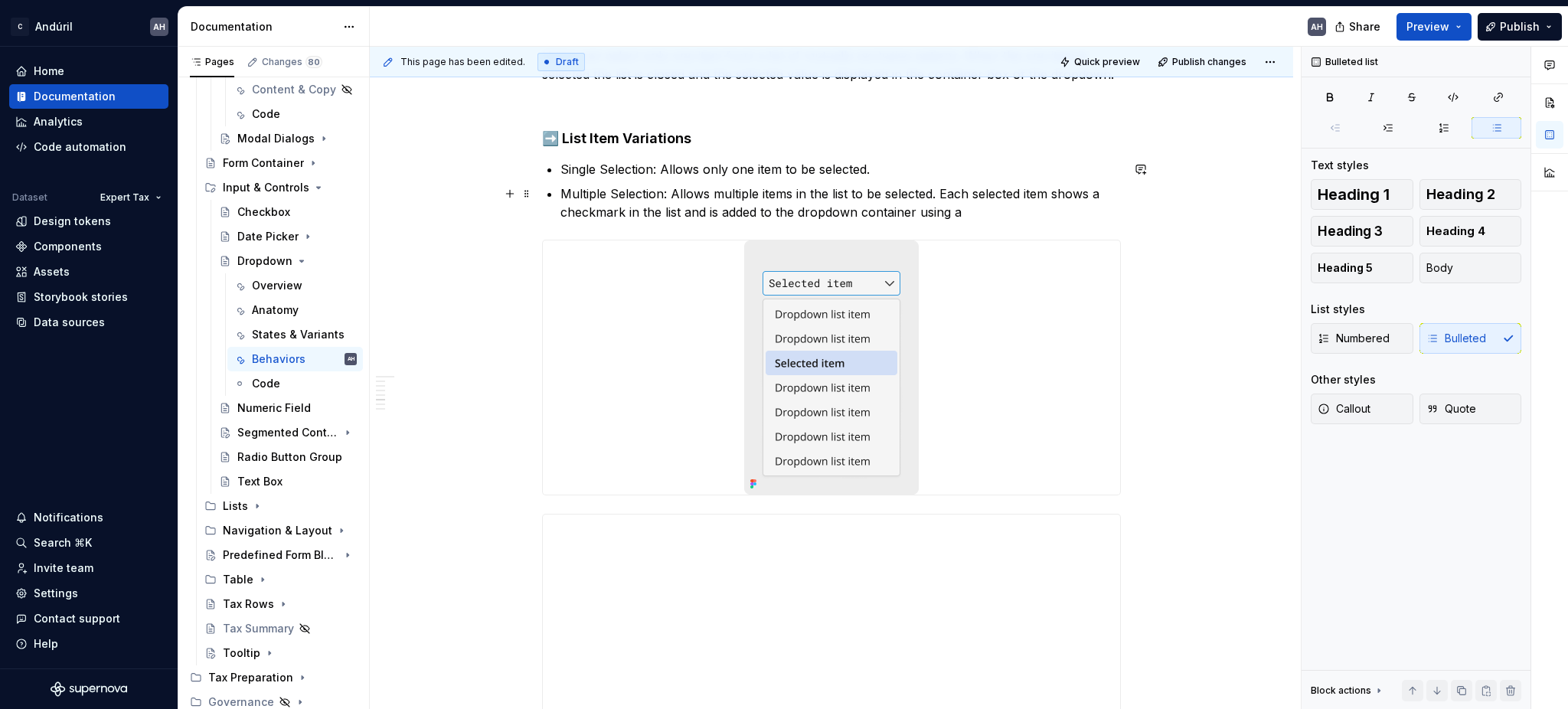
click at [963, 209] on p "Multiple Selection: Allows multiple items in the list to be selected. Each sele…" at bounding box center [840, 202] width 560 height 36
drag, startPoint x: 963, startPoint y: 209, endPoint x: 912, endPoint y: 212, distance: 51.1
click at [912, 212] on p "Multiple Selection: Allows multiple items in the list to be selected. Each sele…" at bounding box center [840, 202] width 560 height 36
drag, startPoint x: 1001, startPoint y: 213, endPoint x: 947, endPoint y: 210, distance: 54.1
click at [947, 210] on p "Multiple Selection: Allows multiple items in the list to be selected. Each sele…" at bounding box center [840, 202] width 560 height 36
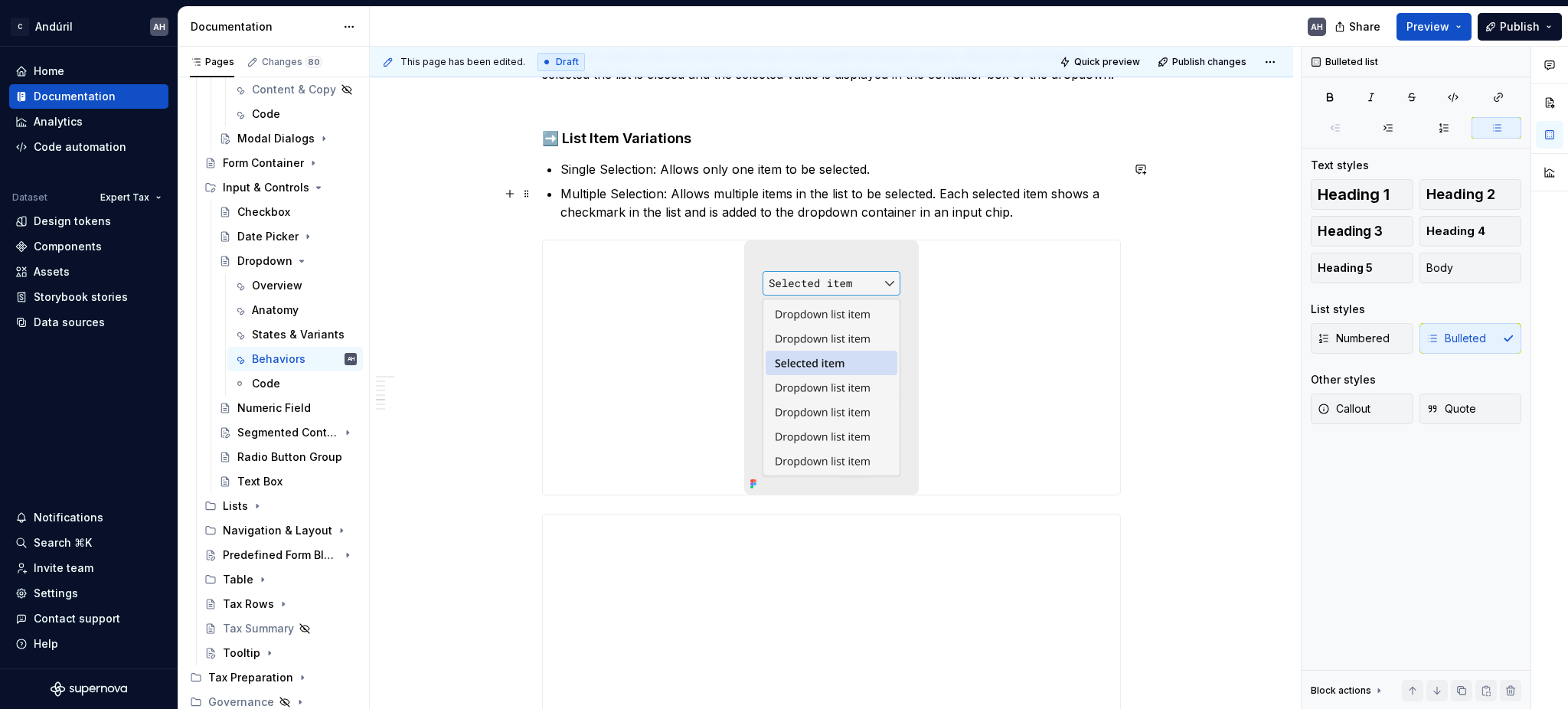
click at [788, 215] on p "Multiple Selection: Allows multiple items in the list to be selected. Each sele…" at bounding box center [840, 202] width 560 height 36
click at [1018, 209] on p "Multiple Selection: Allows multiple items in the list to be selected. Each sele…" at bounding box center [840, 202] width 560 height 36
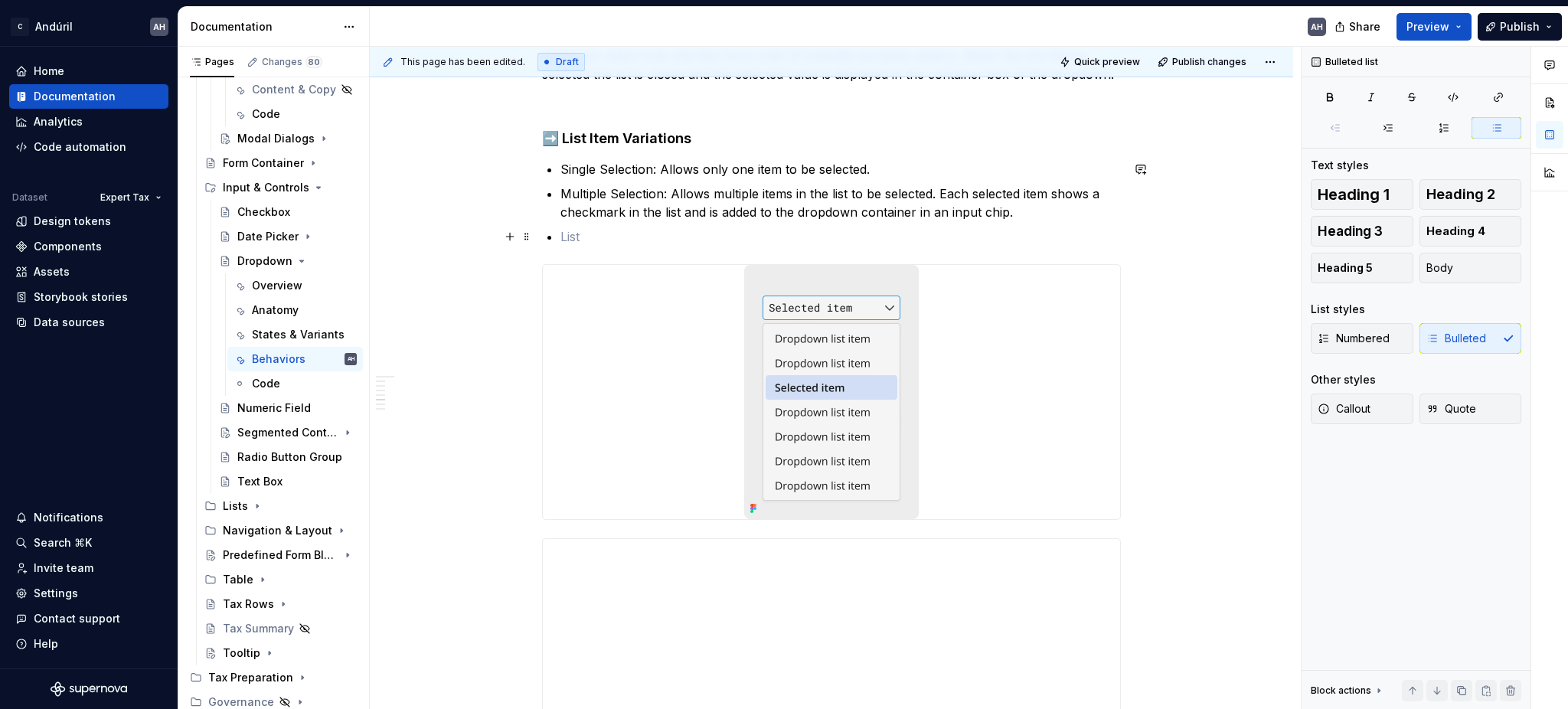
click at [760, 225] on ul "Single Selection: Allows only one item to be selected. Multiple Selection: Allo…" at bounding box center [840, 202] width 560 height 85
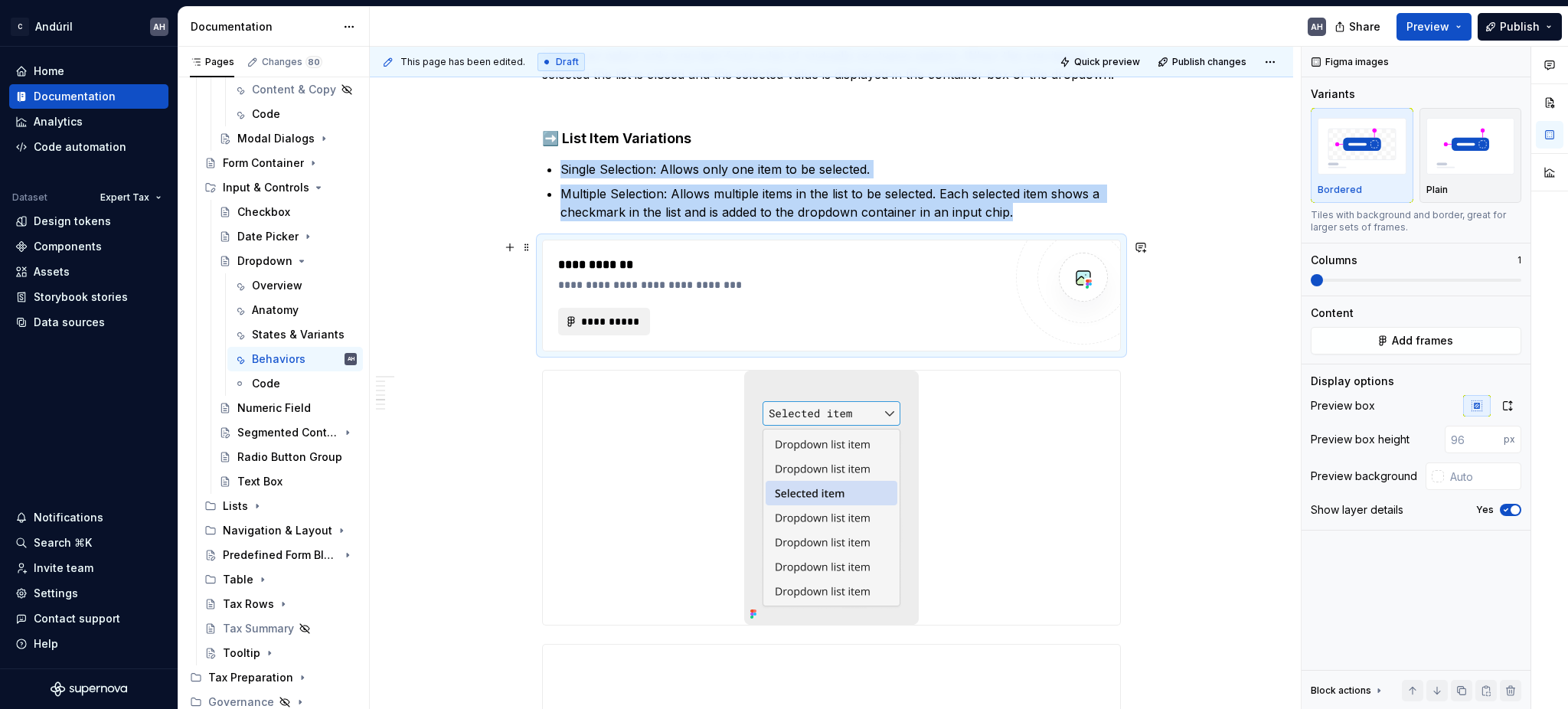
click at [616, 321] on span "**********" at bounding box center [610, 321] width 60 height 15
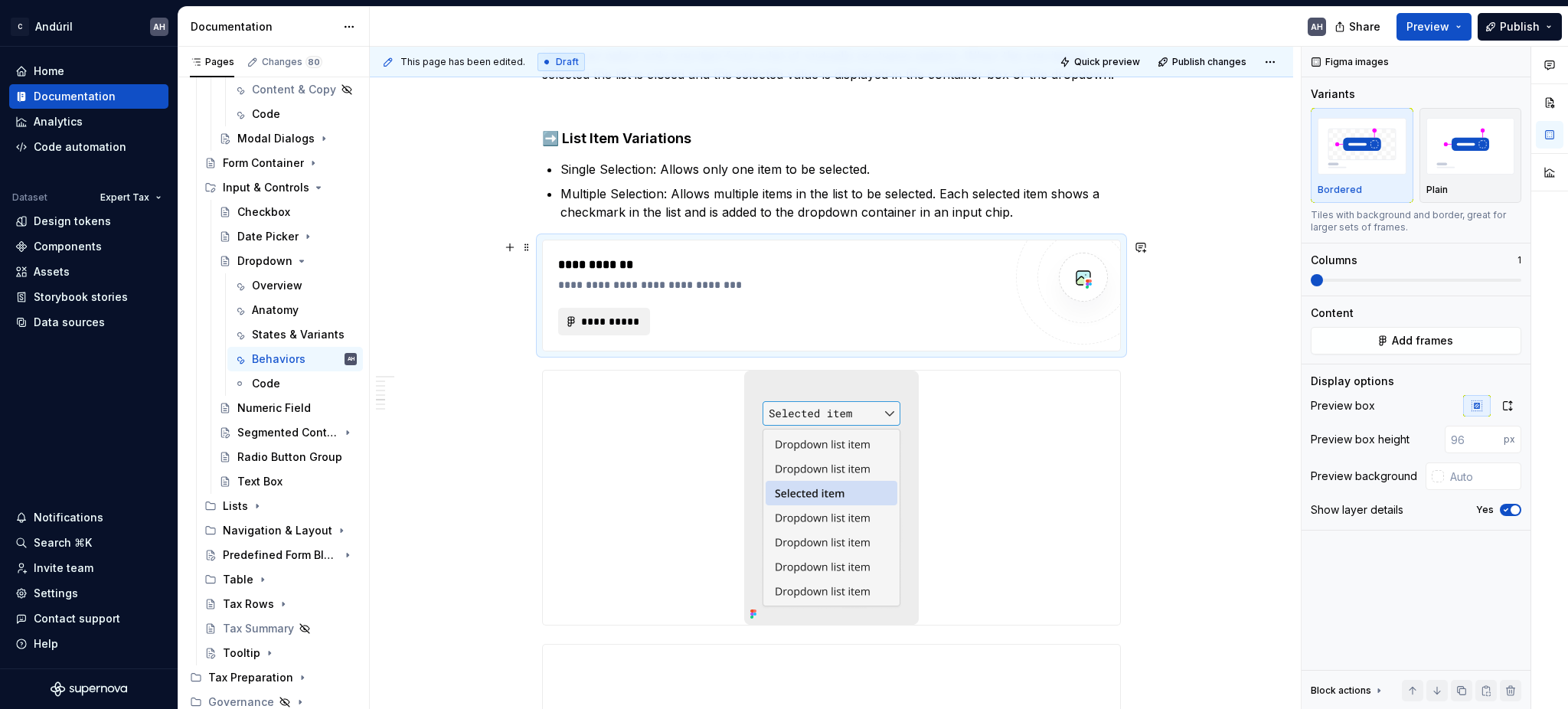
type textarea "*"
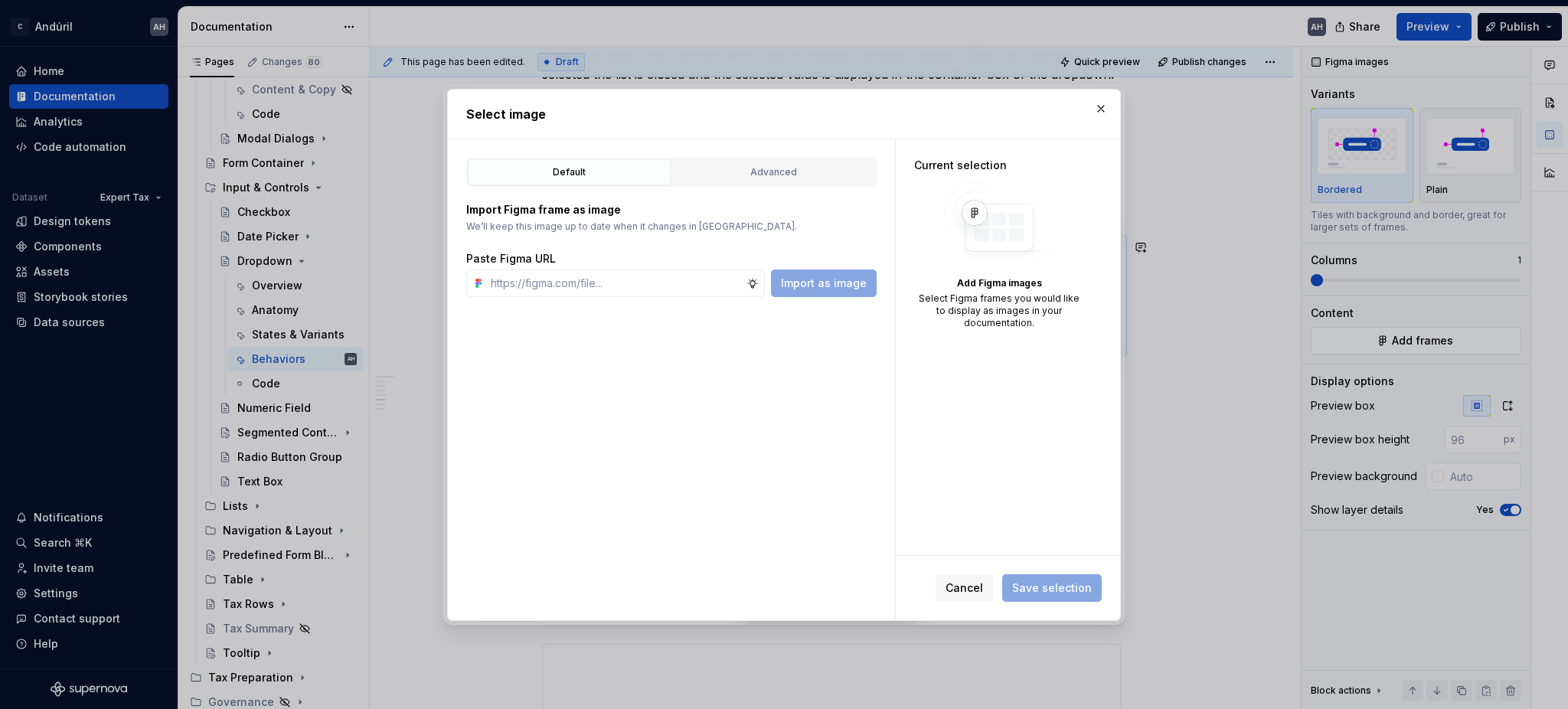
type input "[URL][DOMAIN_NAME]"
type textarea "*"
type input "[URL][DOMAIN_NAME]"
click at [815, 290] on span "Import as image" at bounding box center [823, 283] width 85 height 15
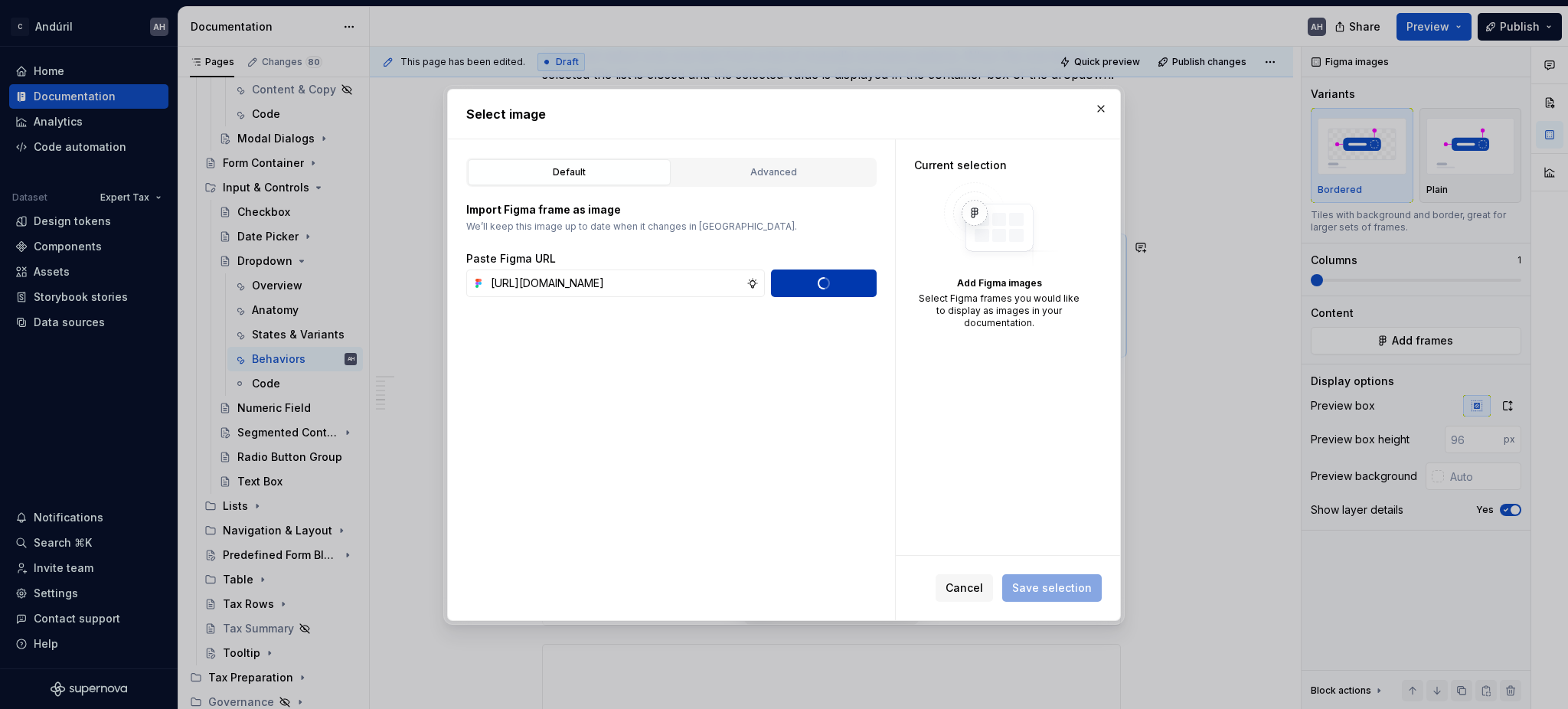
type textarea "*"
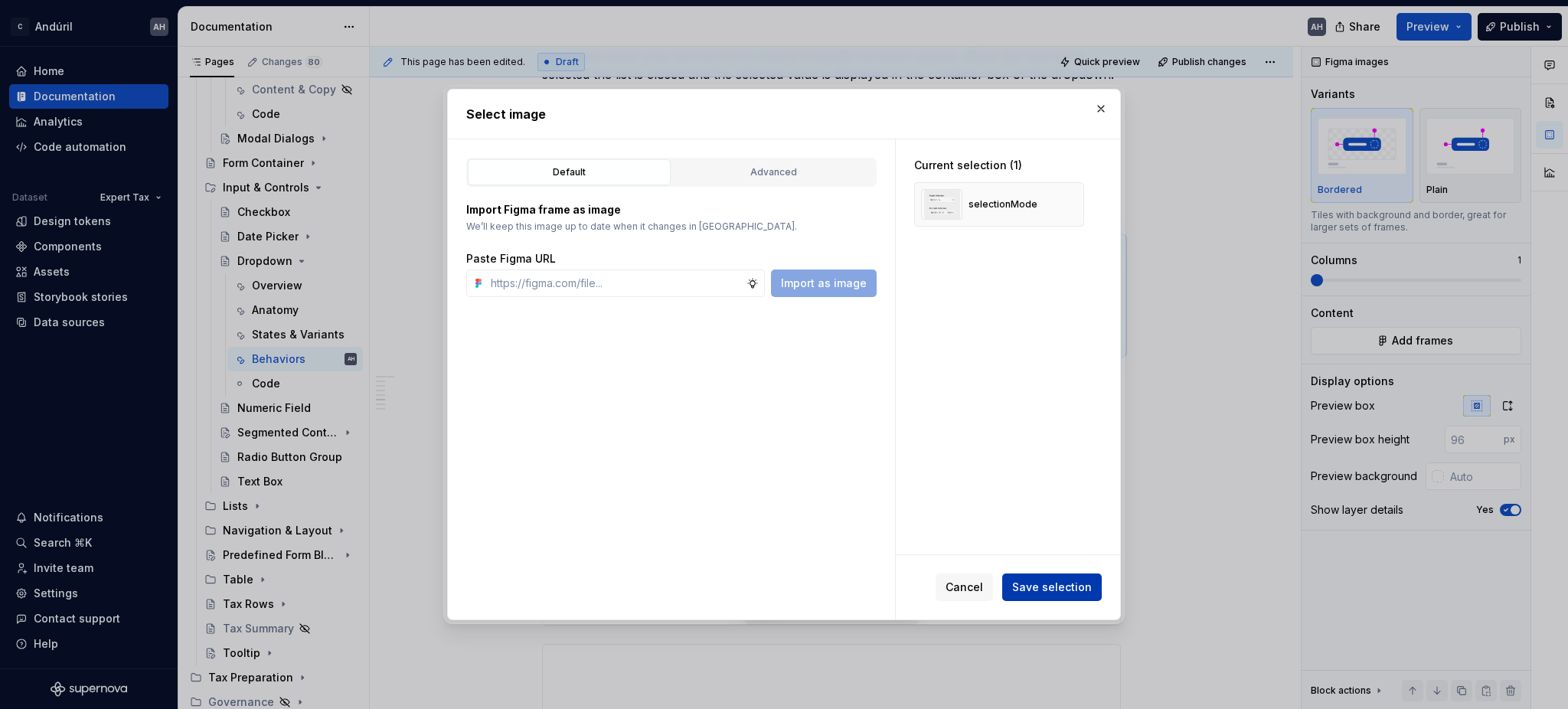
click at [1047, 583] on span "Save selection" at bounding box center [1052, 586] width 80 height 15
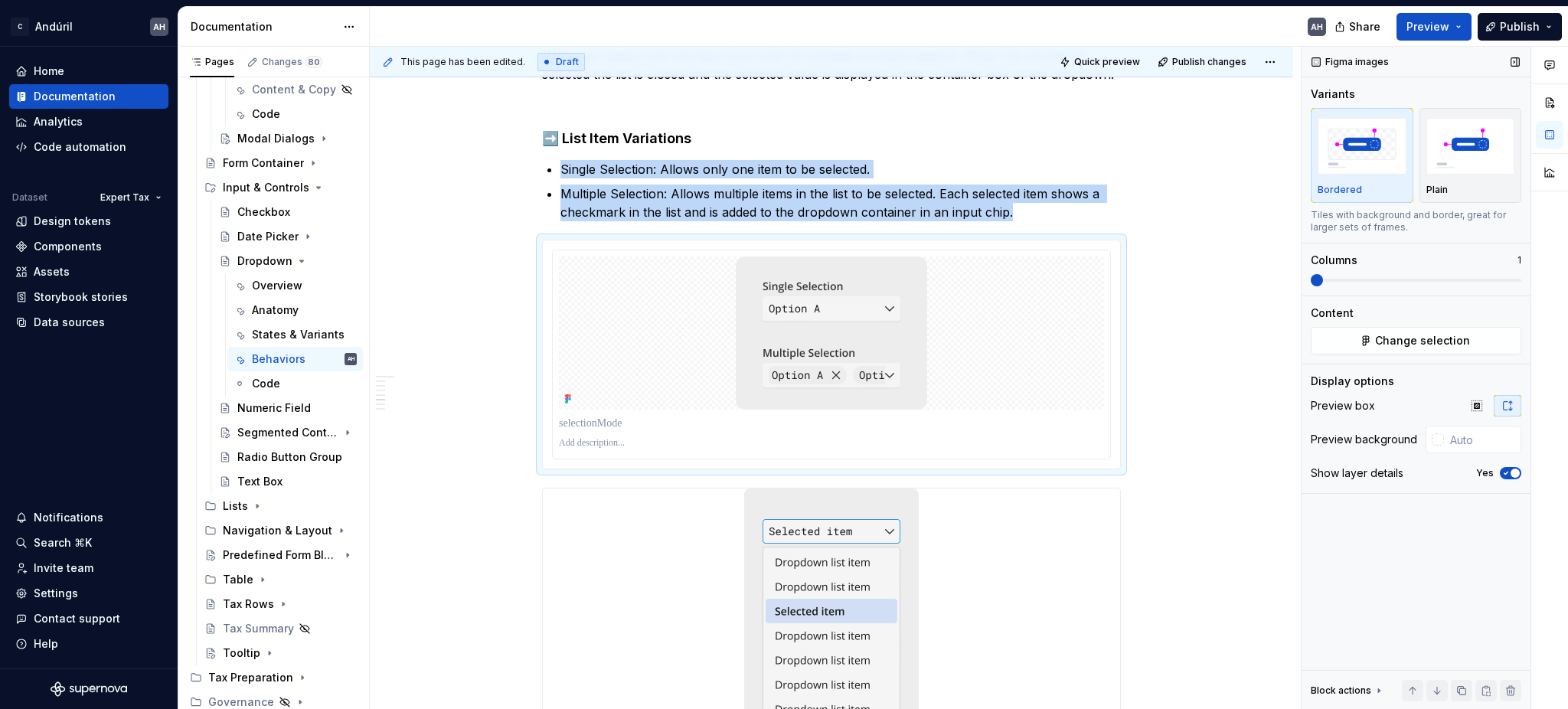
click at [1504, 472] on icon "button" at bounding box center [1505, 473] width 12 height 9
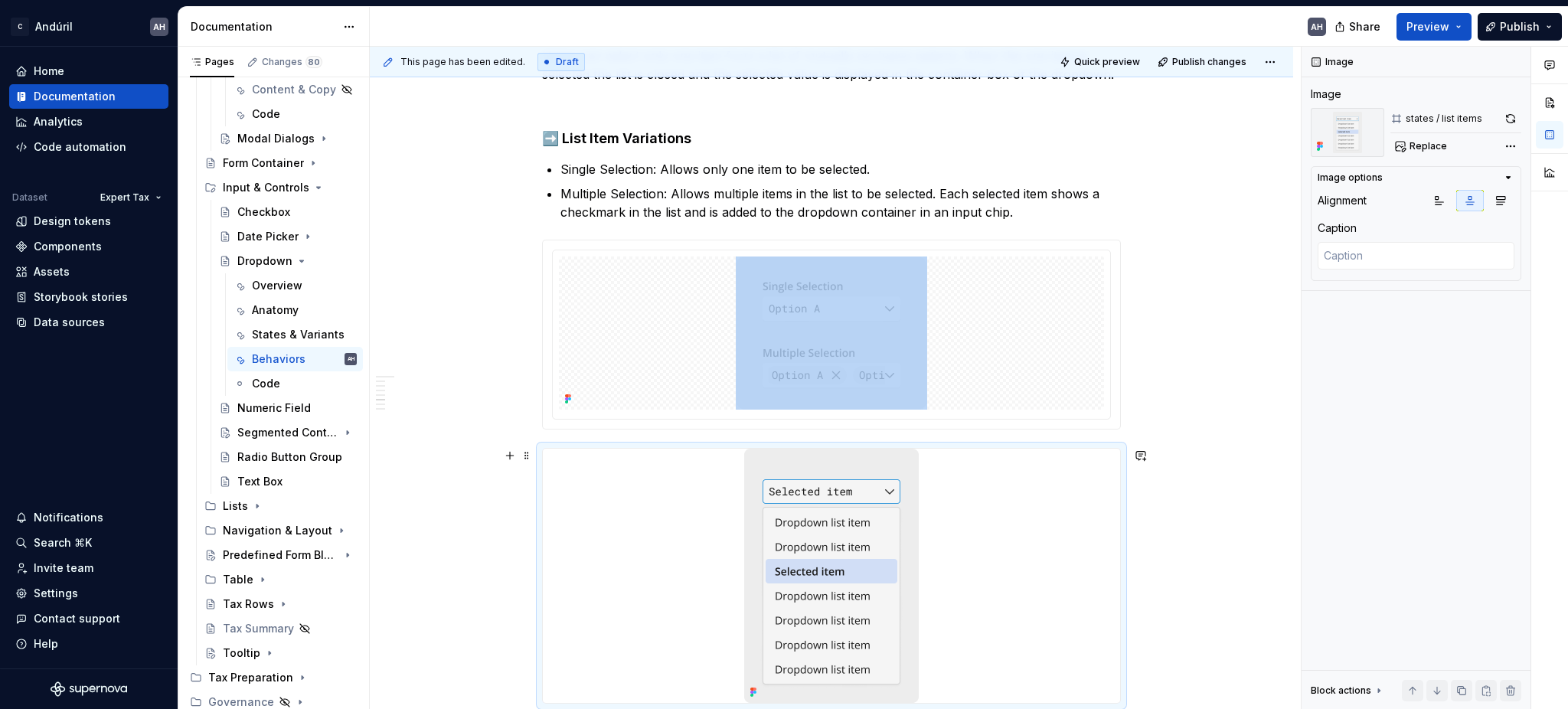
click at [846, 480] on img at bounding box center [832, 576] width 174 height 254
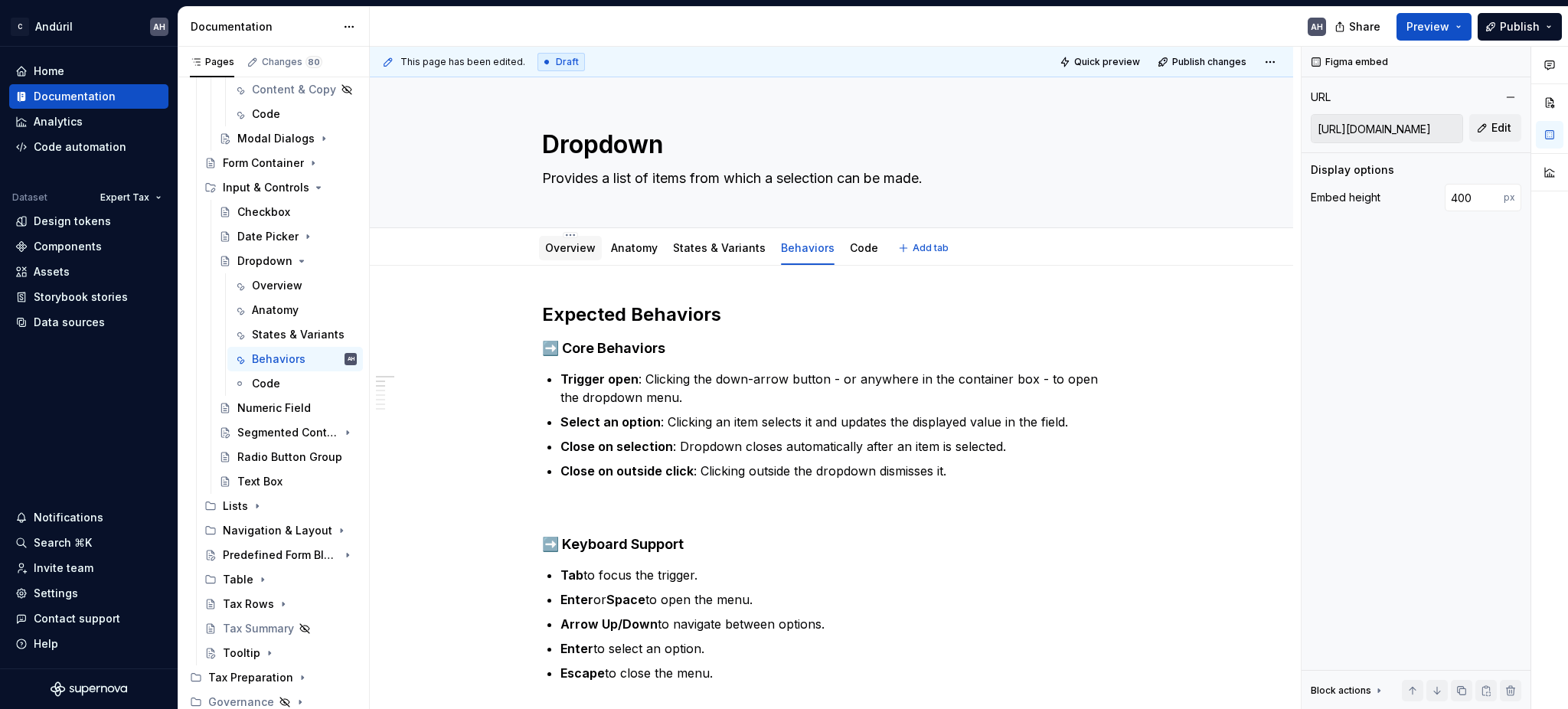
click at [560, 246] on link "Overview" at bounding box center [570, 248] width 51 height 13
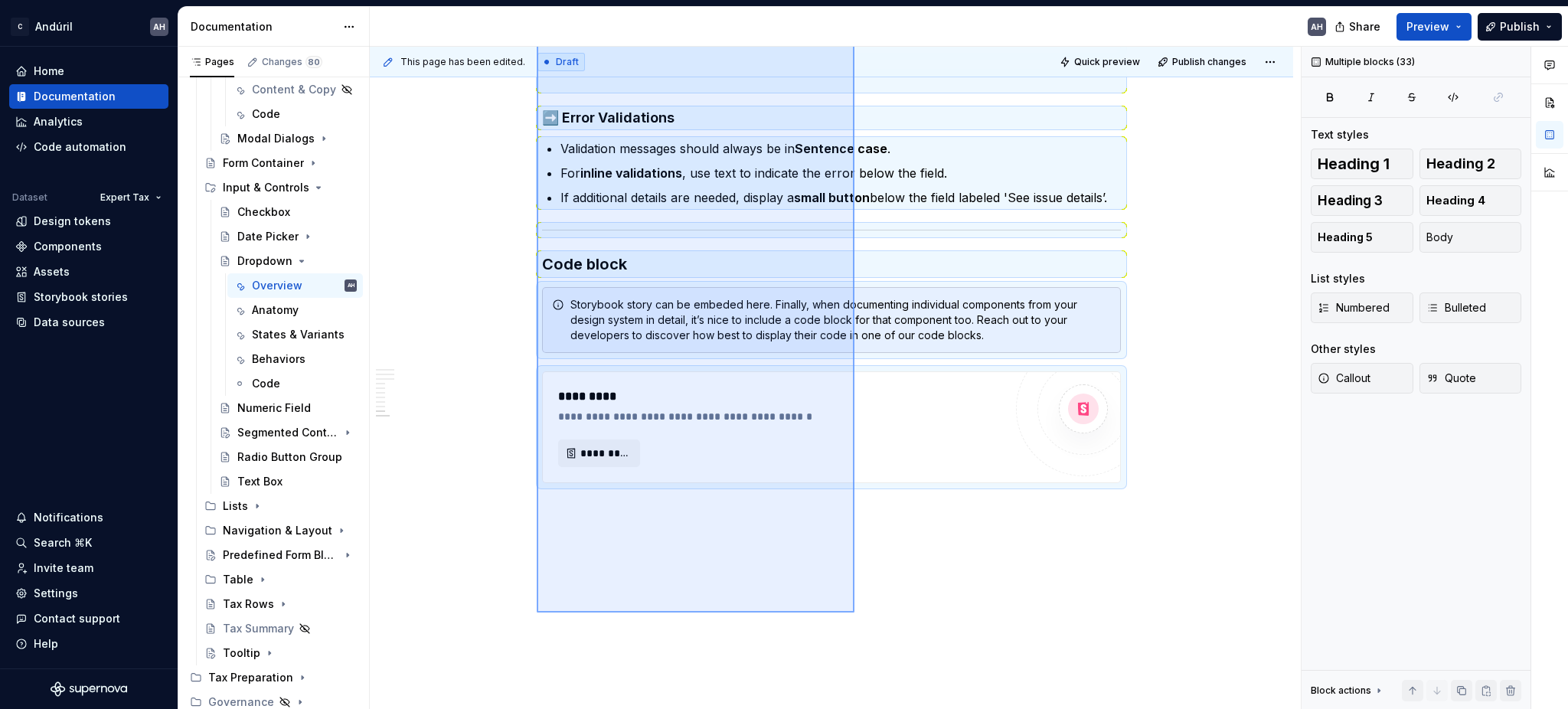
scroll to position [3863, 0]
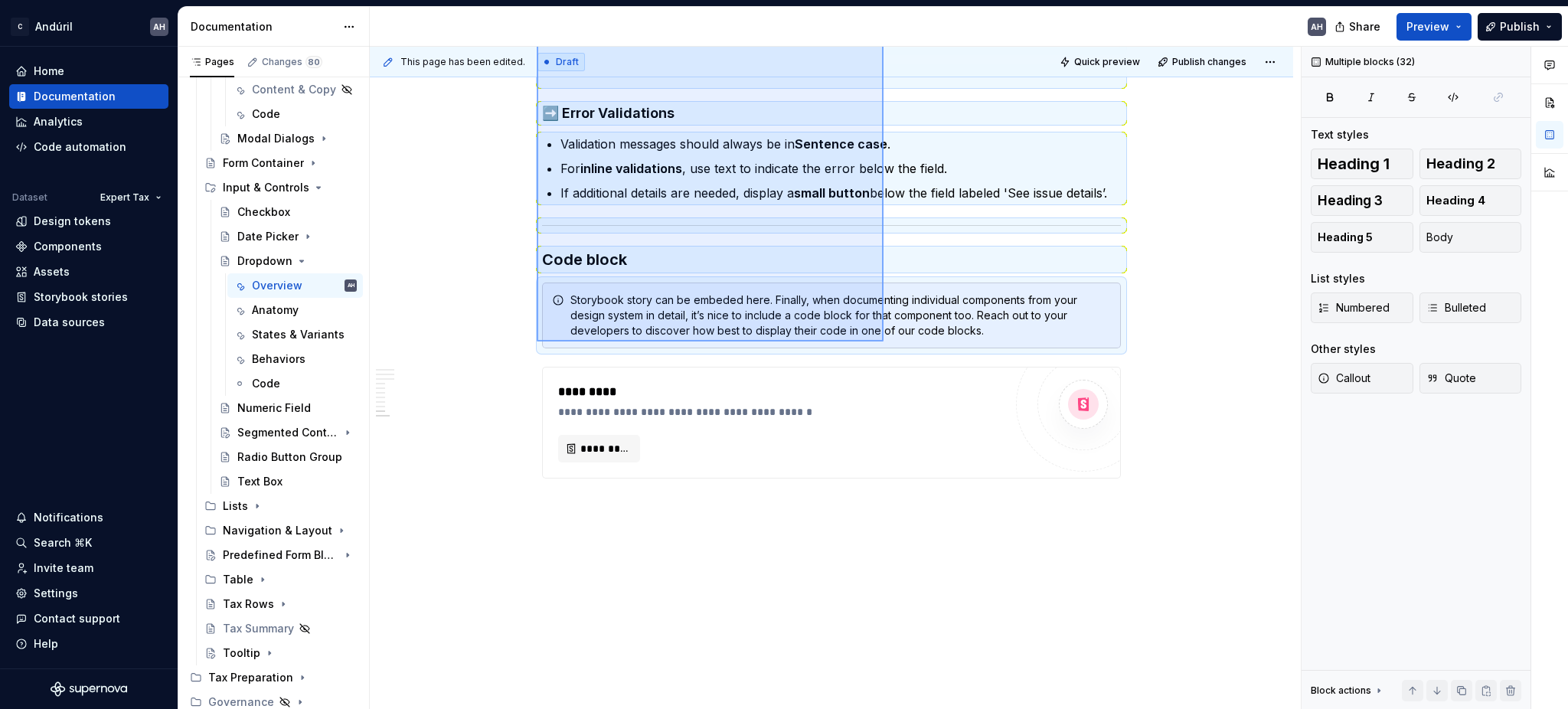
drag, startPoint x: 537, startPoint y: 320, endPoint x: 883, endPoint y: 341, distance: 346.6
click at [883, 341] on div "**********" at bounding box center [834, 378] width 931 height 663
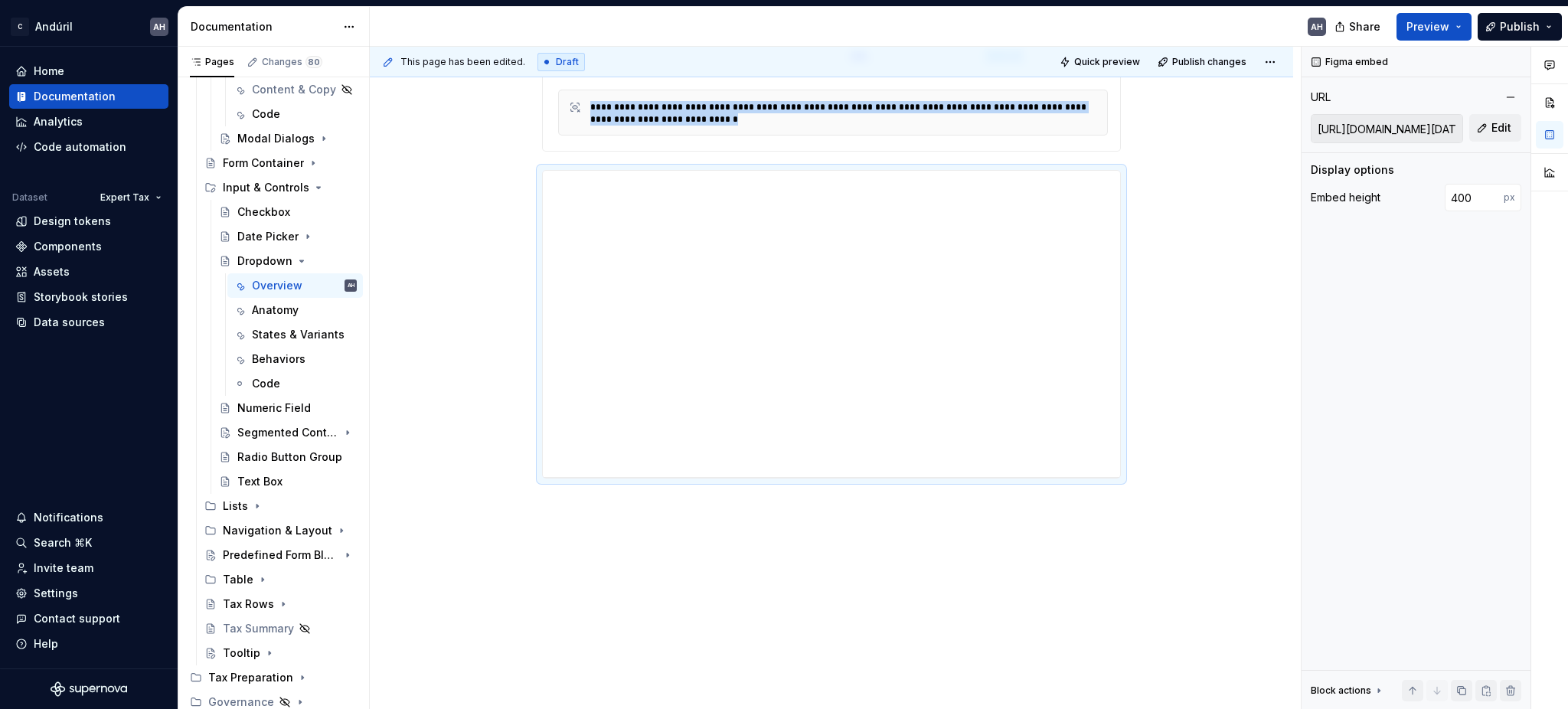
scroll to position [0, 0]
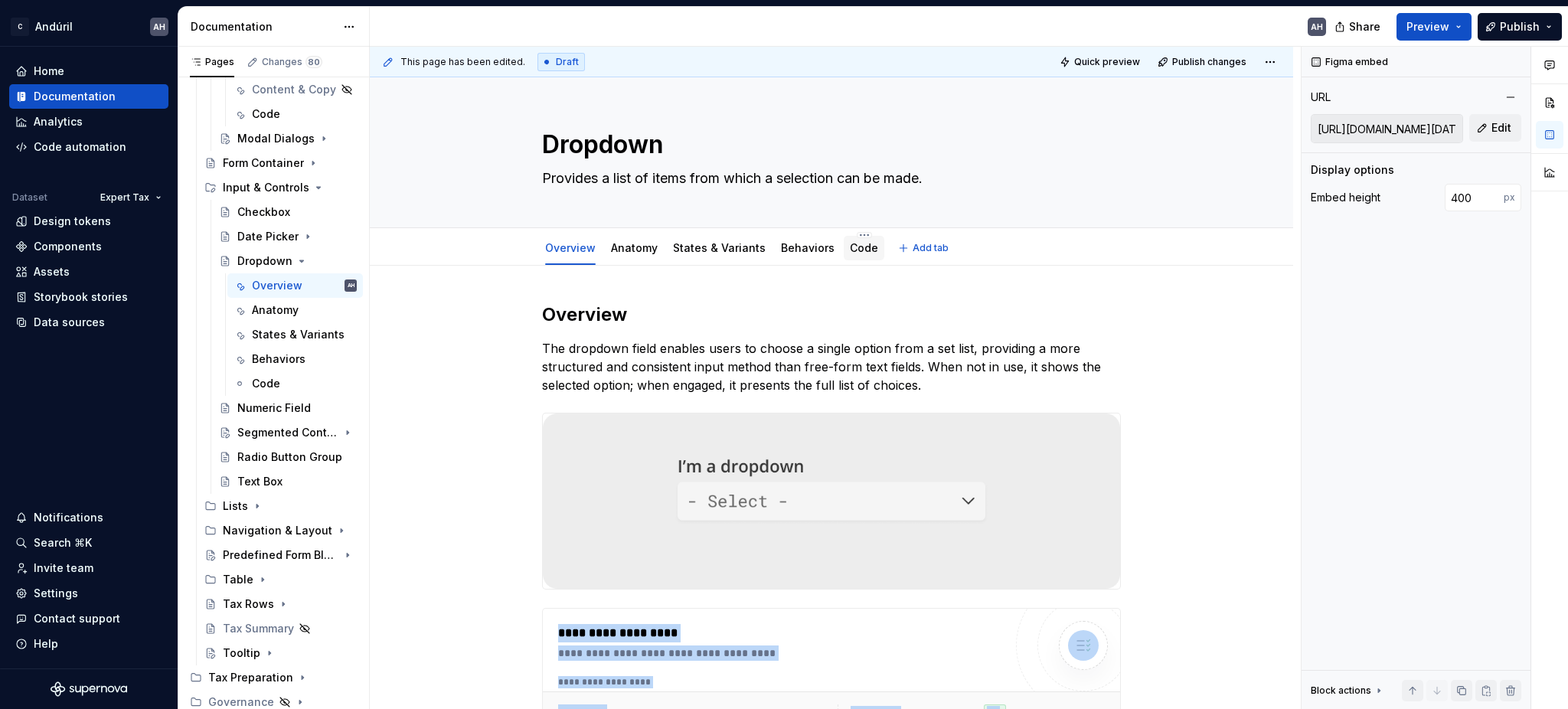
click at [850, 241] on link "Code" at bounding box center [863, 248] width 28 height 13
type textarea "*"
click at [850, 251] on link "Code" at bounding box center [863, 248] width 28 height 13
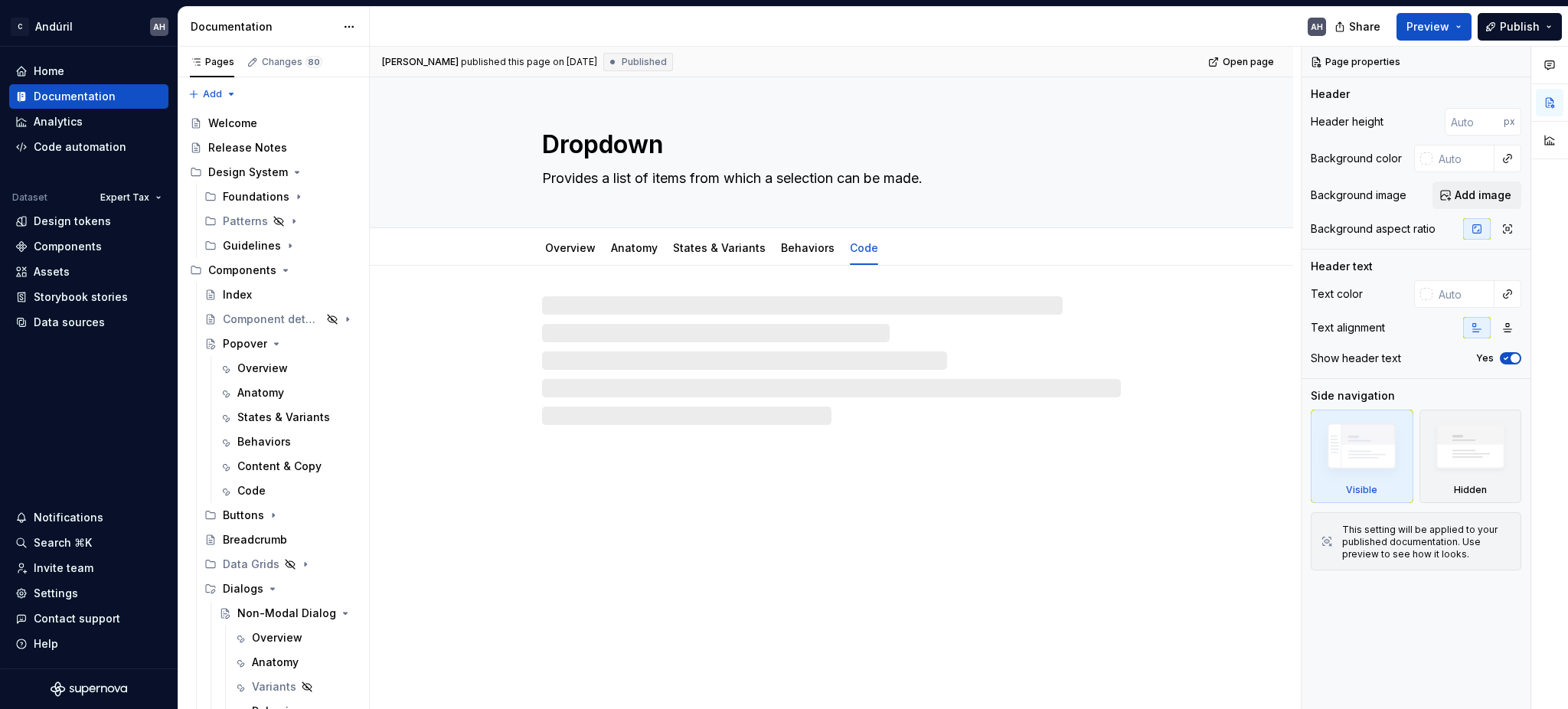
type textarea "*"
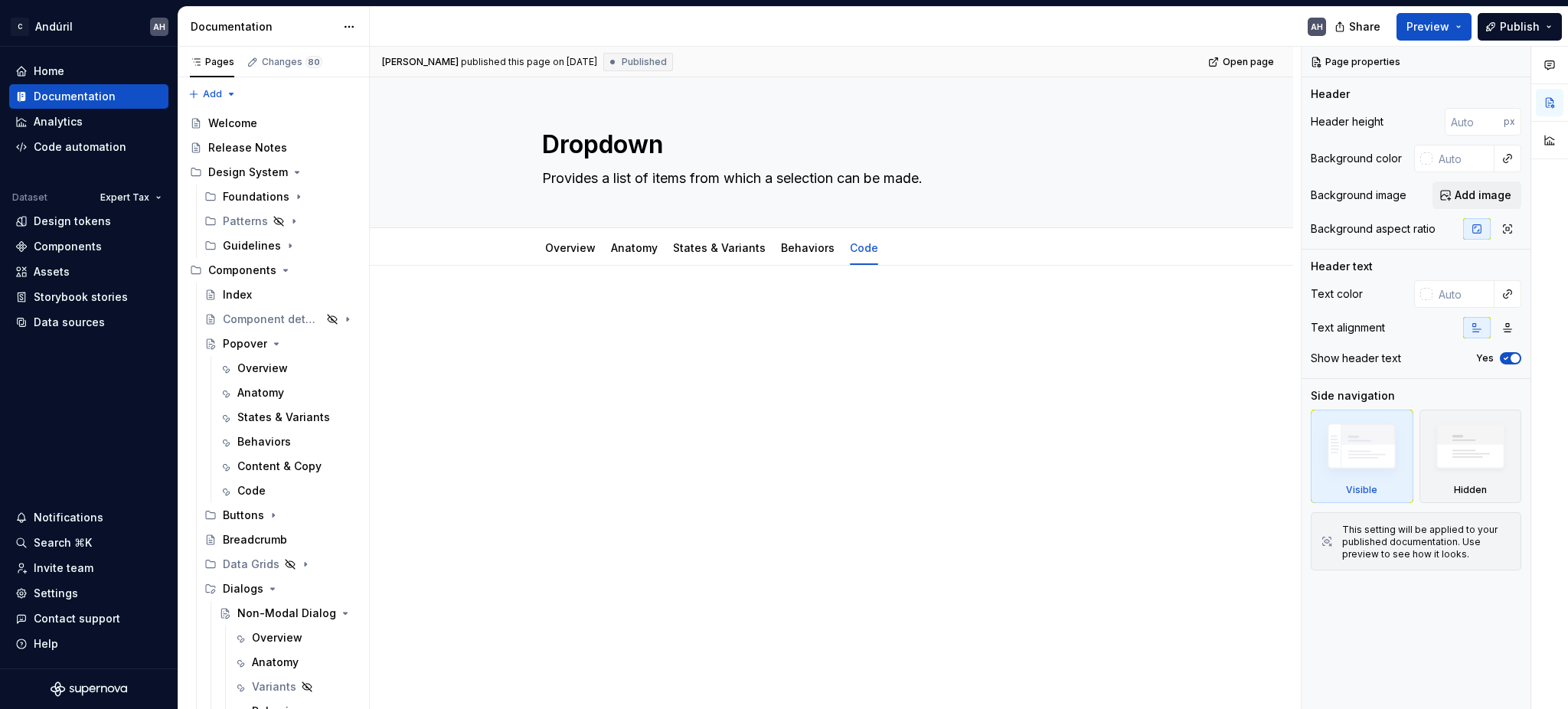
click at [613, 393] on div "Angélica Hernández Ramos published this page on August 4, 2025 Published Open p…" at bounding box center [834, 378] width 931 height 663
click at [570, 330] on div at bounding box center [831, 331] width 578 height 58
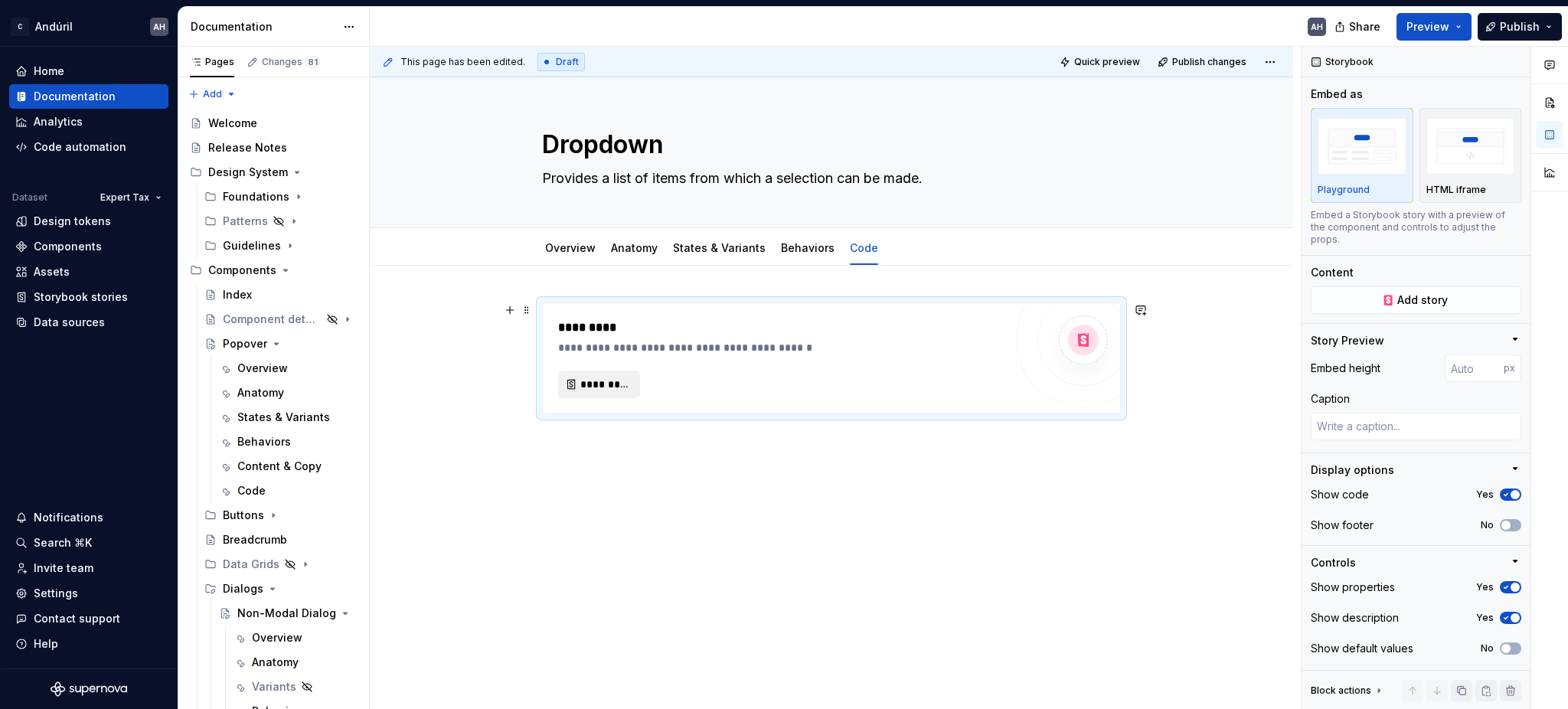
click at [613, 379] on span "*********" at bounding box center [605, 384] width 50 height 15
type textarea "*"
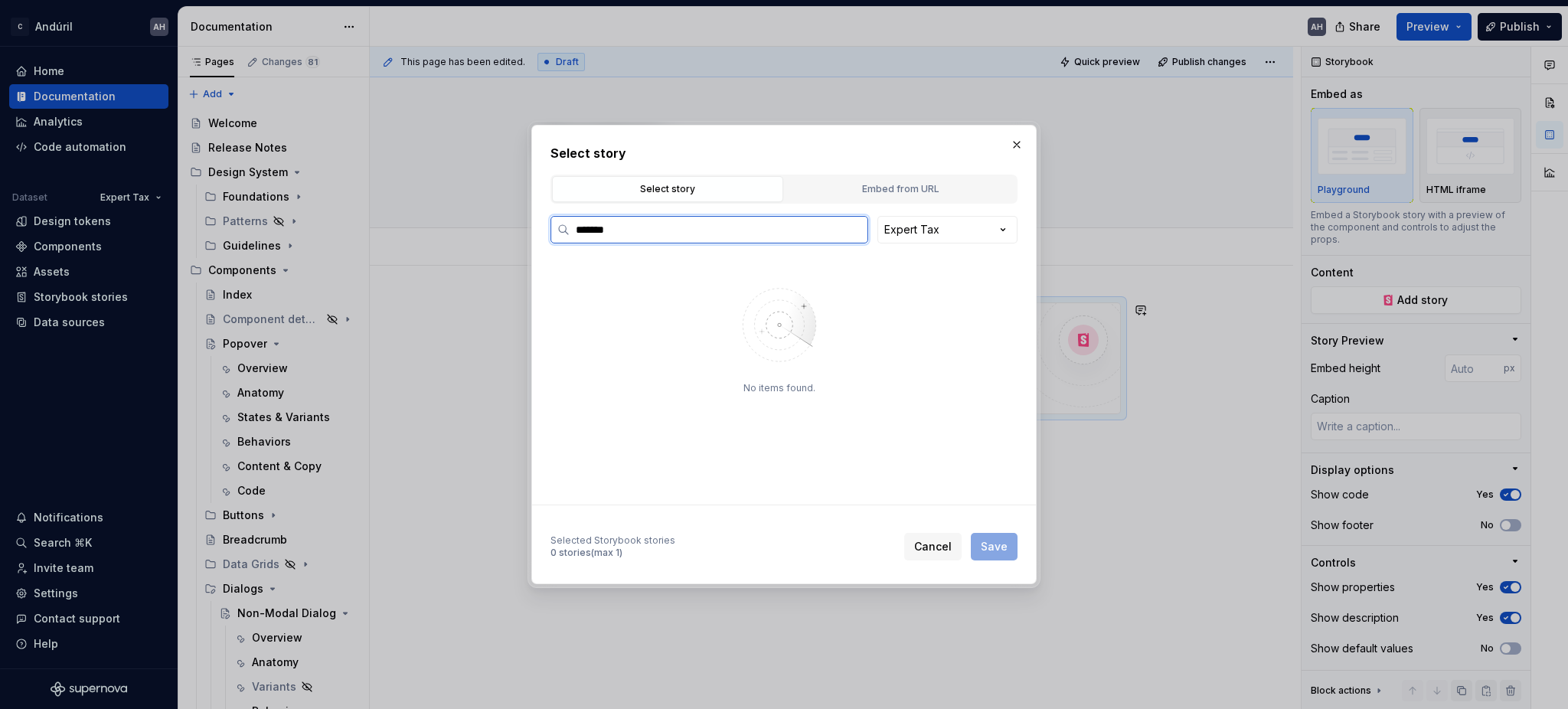
type input "********"
click at [864, 225] on input "********" at bounding box center [718, 230] width 298 height 15
click at [848, 228] on input "********" at bounding box center [718, 230] width 298 height 15
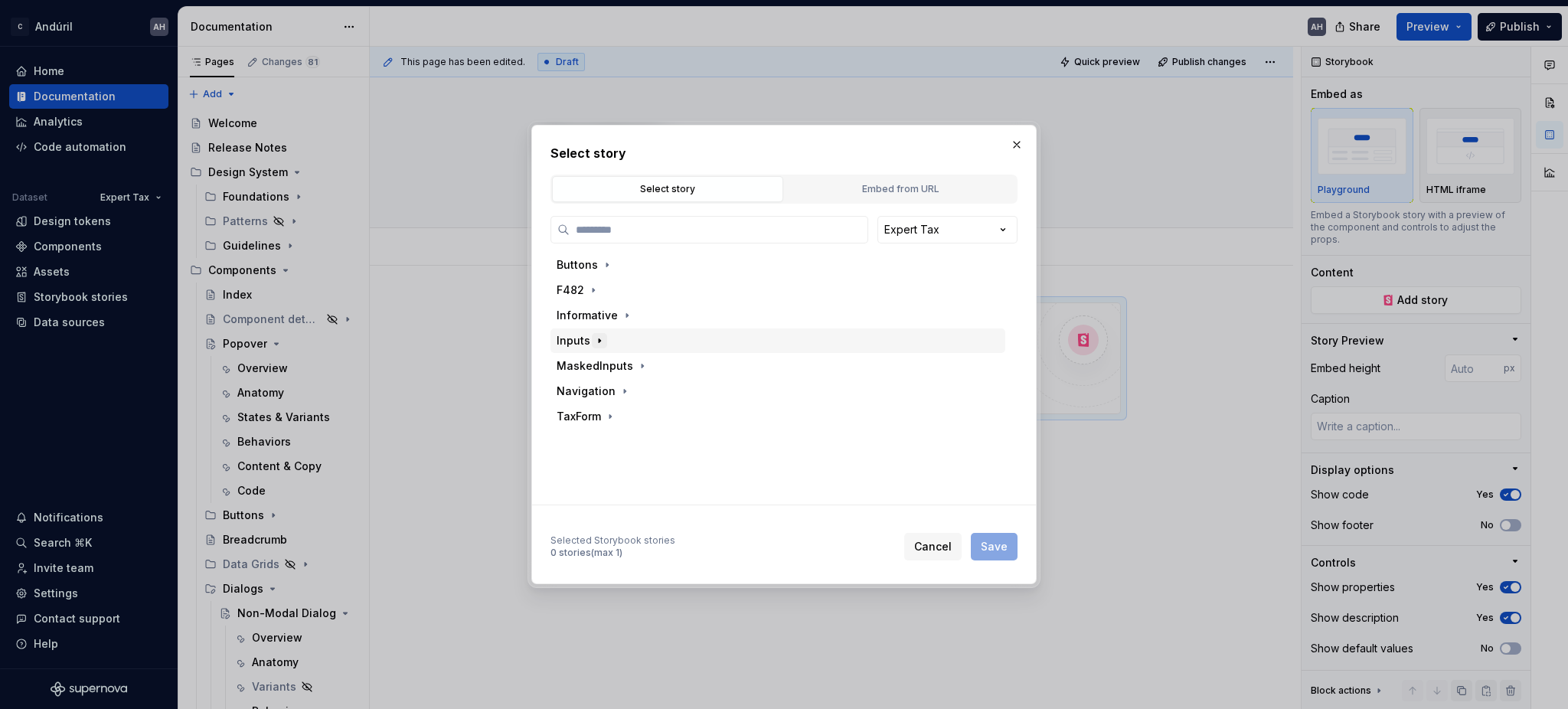
click at [596, 337] on icon "button" at bounding box center [598, 340] width 12 height 12
click at [687, 554] on div "Selected Storybook stories 0 stories (max 1) Cancel Save" at bounding box center [784, 543] width 467 height 34
click at [951, 549] on span "Cancel" at bounding box center [932, 547] width 37 height 15
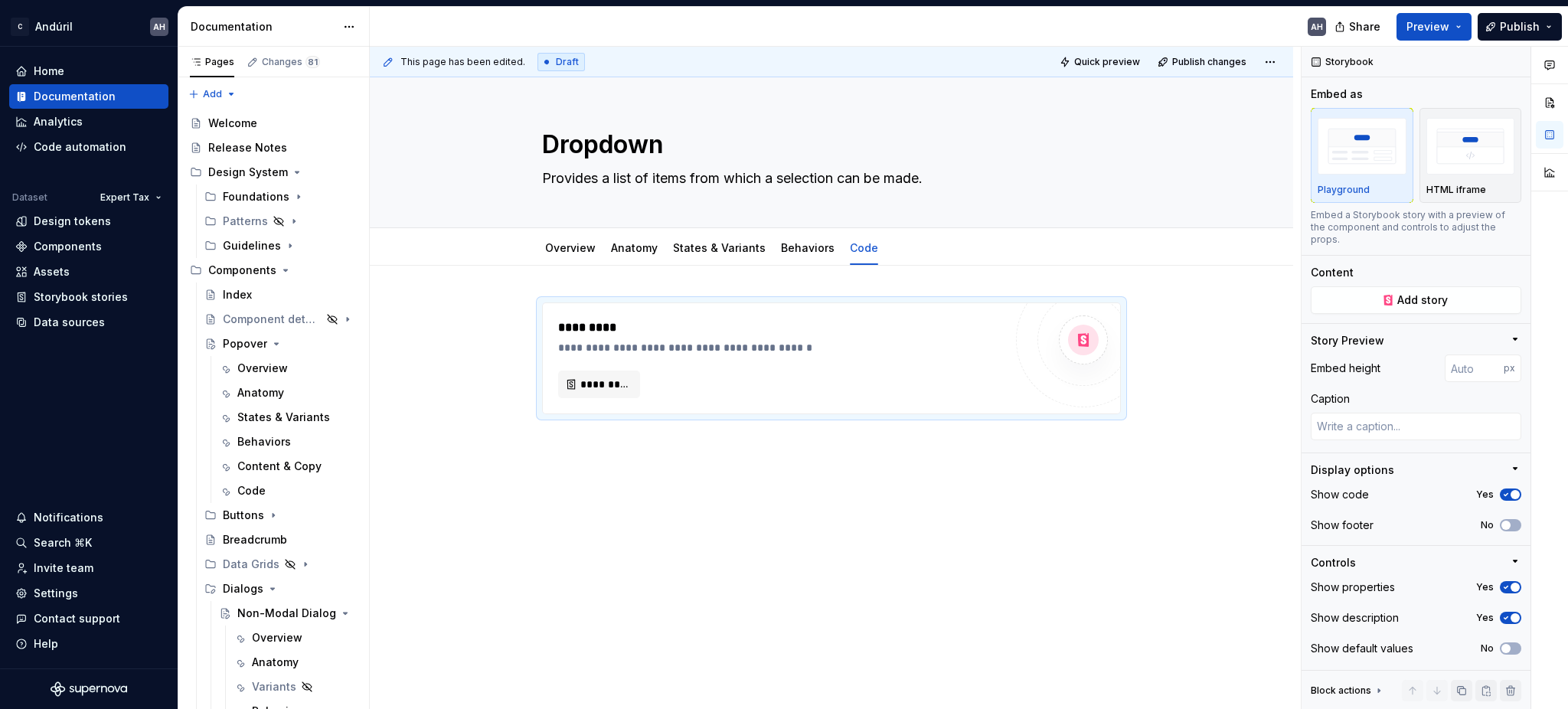
click at [817, 525] on div "**********" at bounding box center [831, 456] width 923 height 379
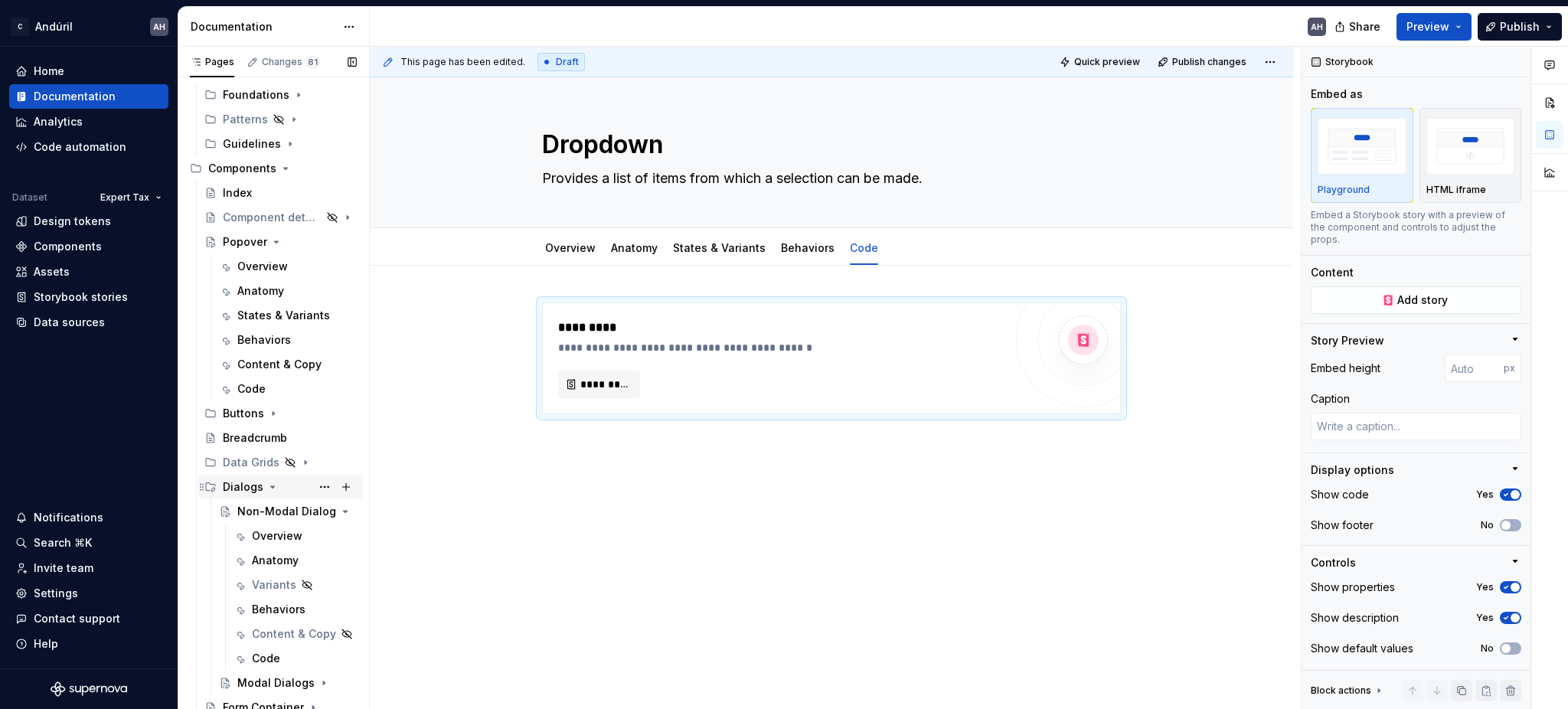
click at [271, 487] on icon "Page tree" at bounding box center [272, 487] width 4 height 2
click at [271, 246] on icon "Page tree" at bounding box center [276, 241] width 12 height 12
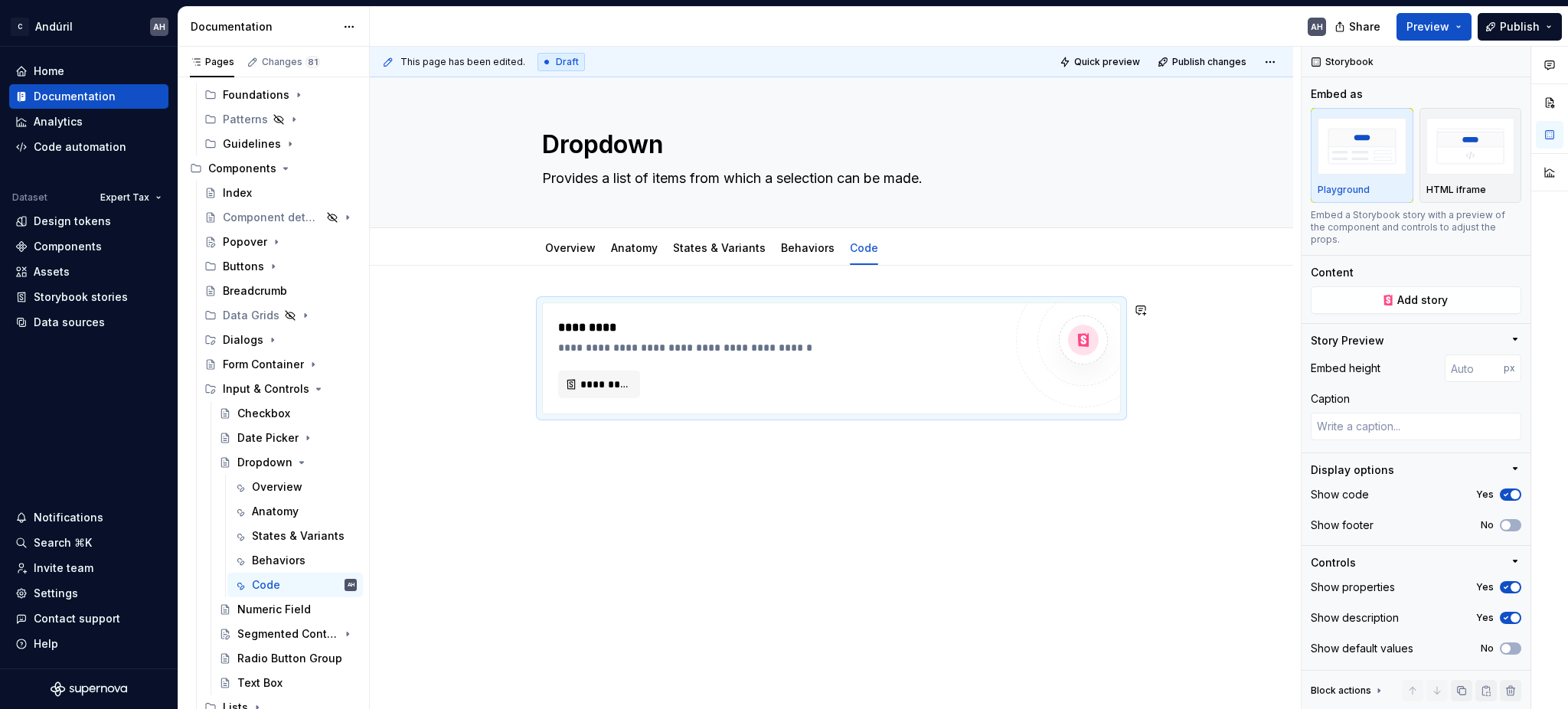
click at [744, 466] on div "**********" at bounding box center [831, 456] width 923 height 379
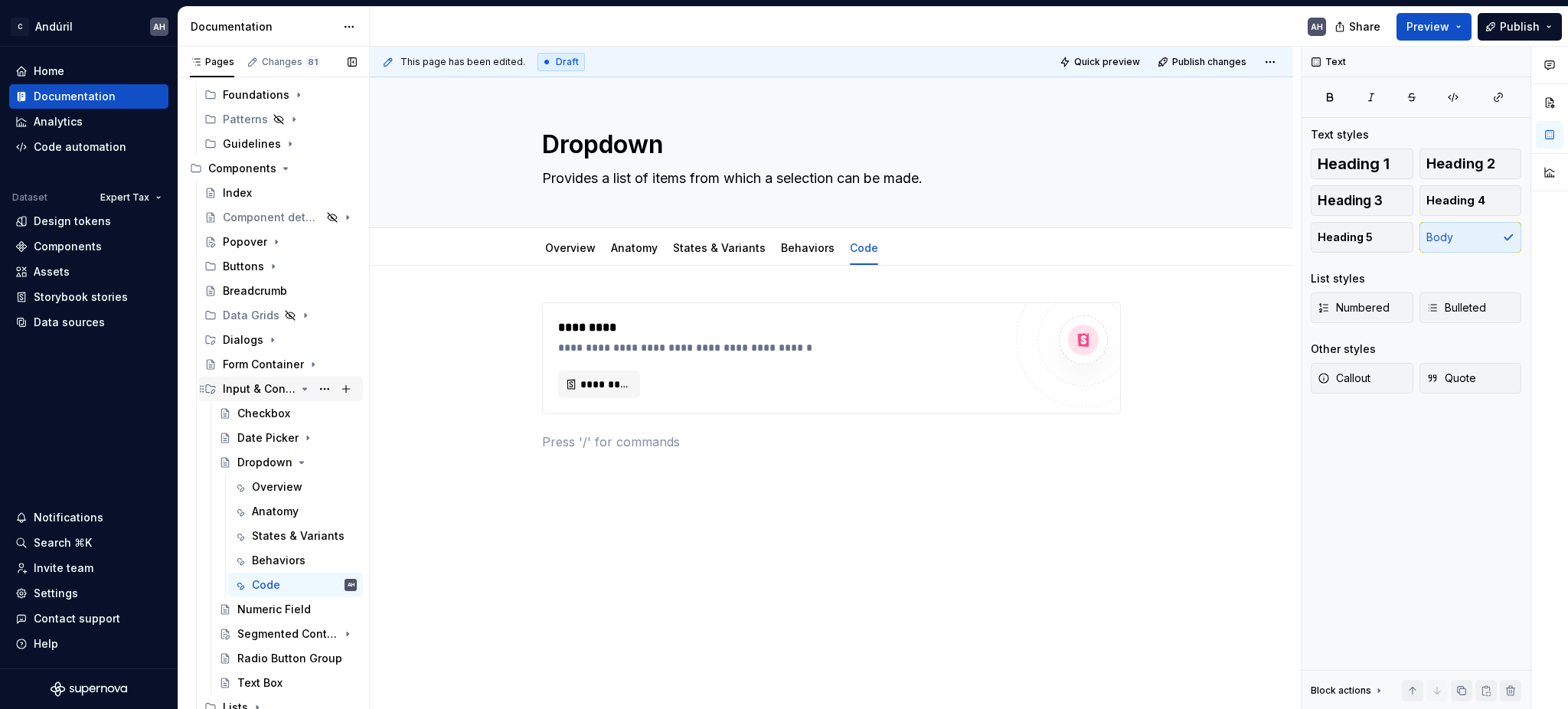
click at [299, 391] on icon "Page tree" at bounding box center [304, 389] width 12 height 12
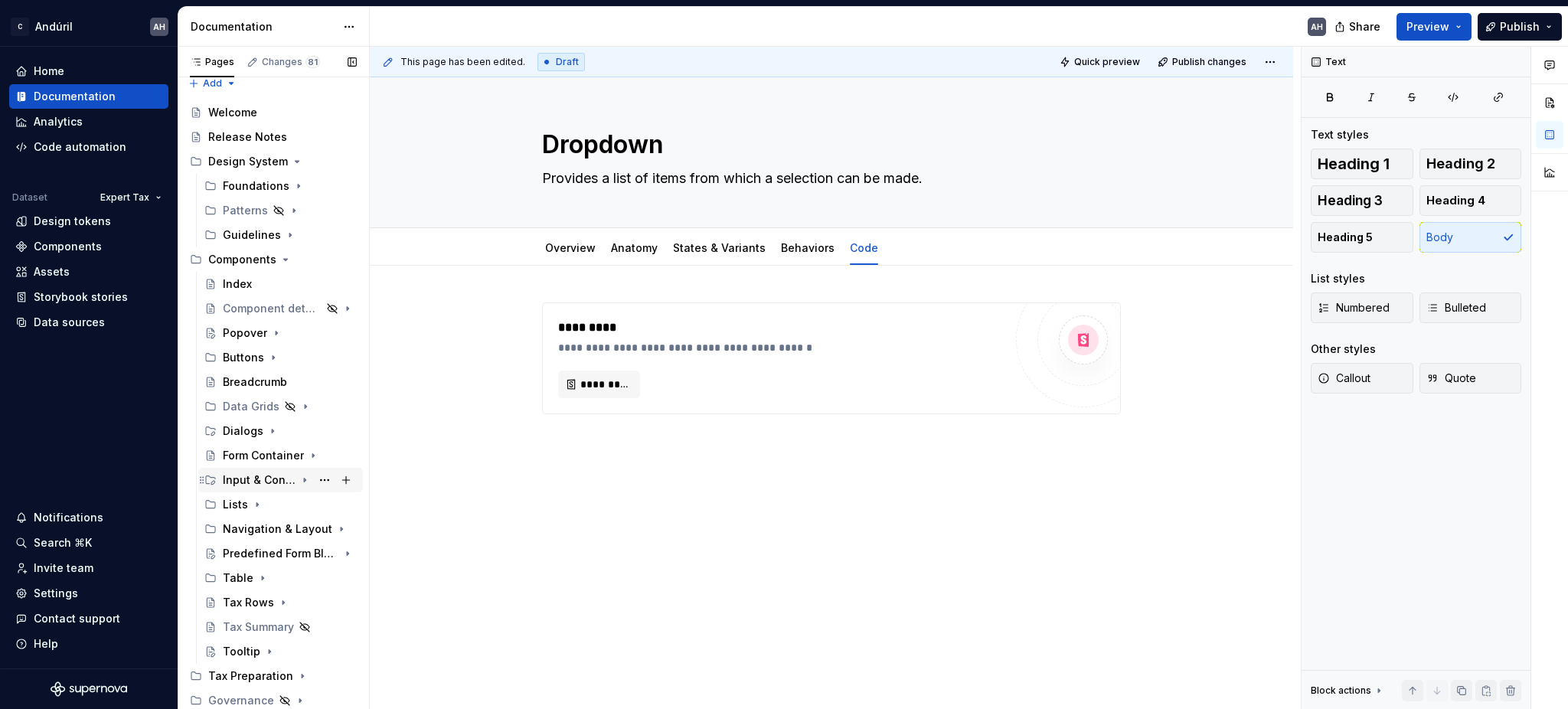
scroll to position [9, 0]
click at [245, 559] on div "Predefined Form Blocks" at bounding box center [259, 555] width 73 height 15
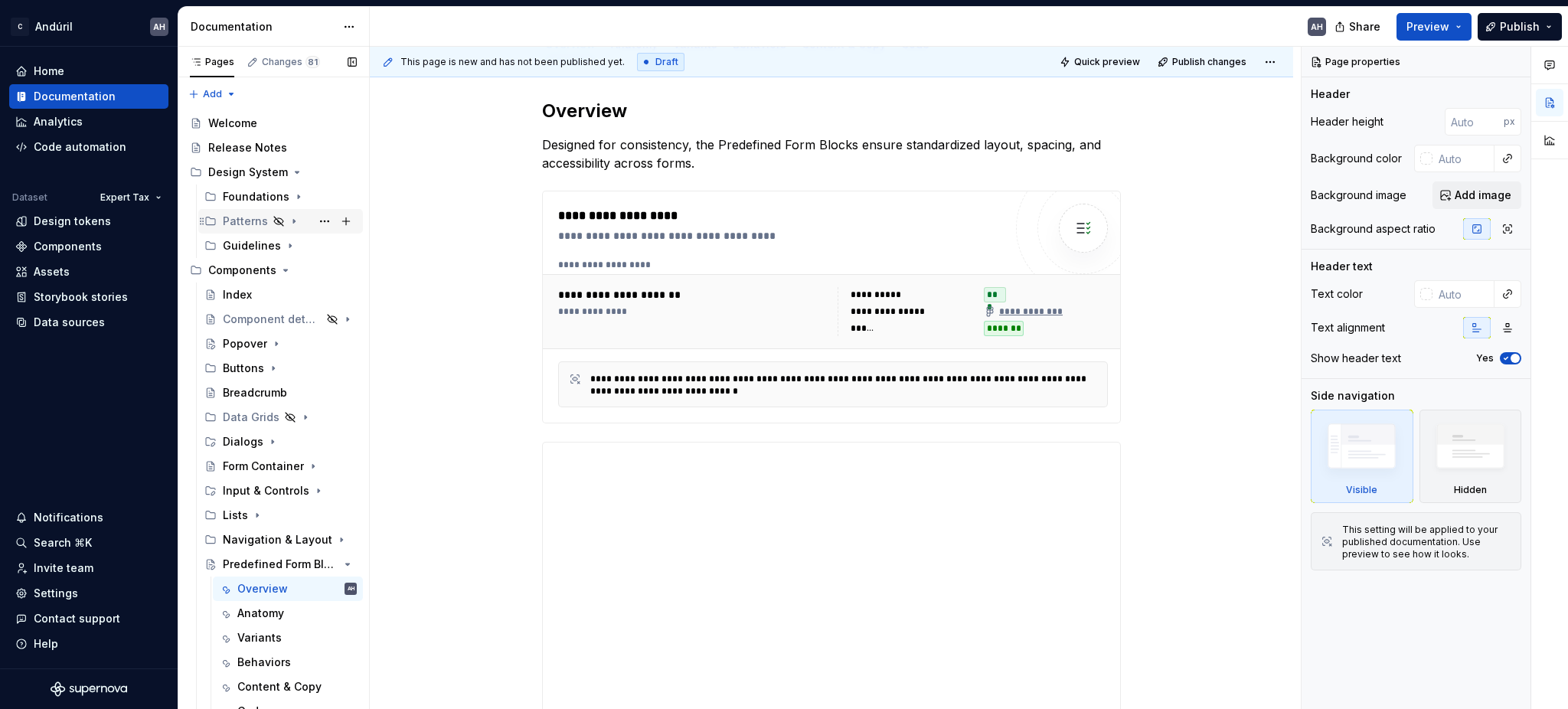
click at [290, 220] on icon "Page tree" at bounding box center [293, 221] width 12 height 12
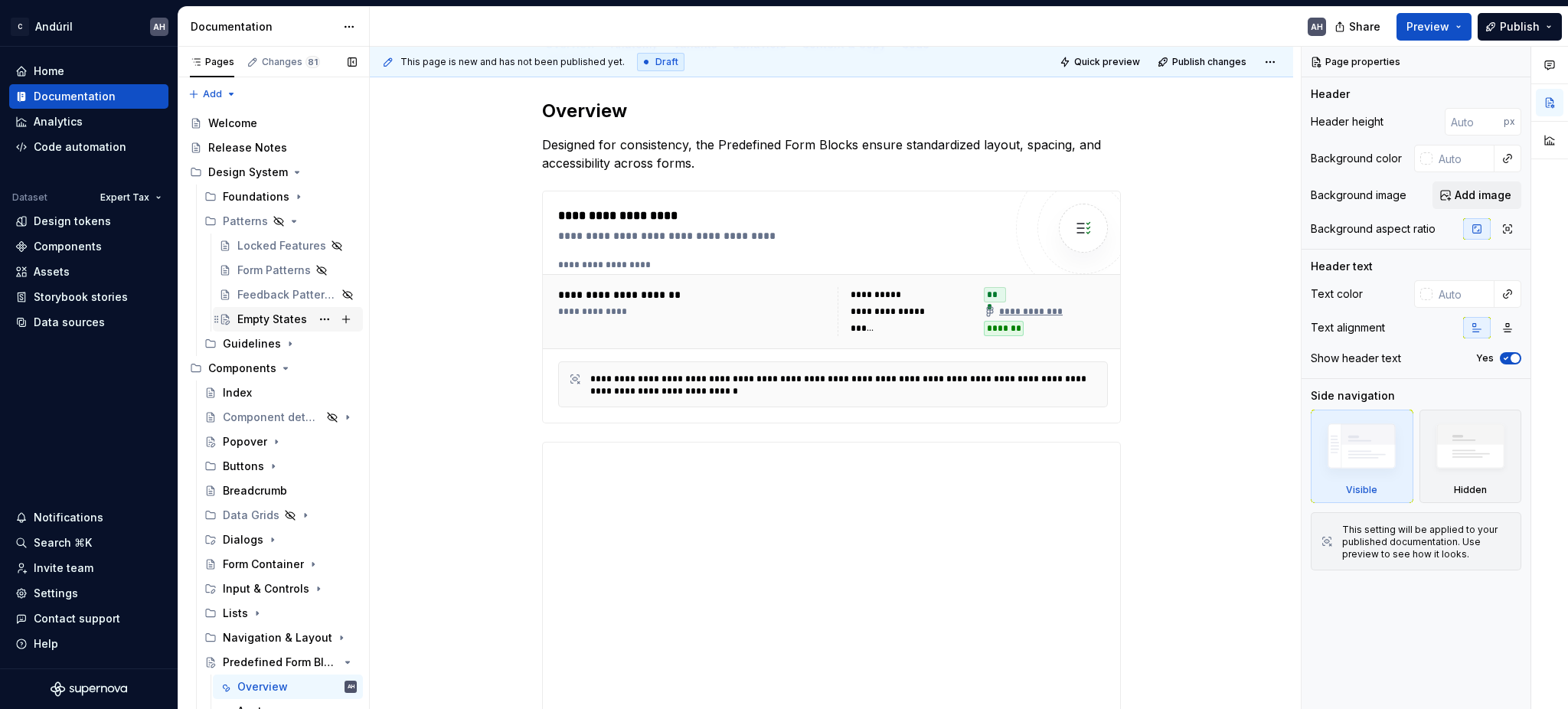
click at [277, 317] on div "Empty States" at bounding box center [271, 319] width 70 height 15
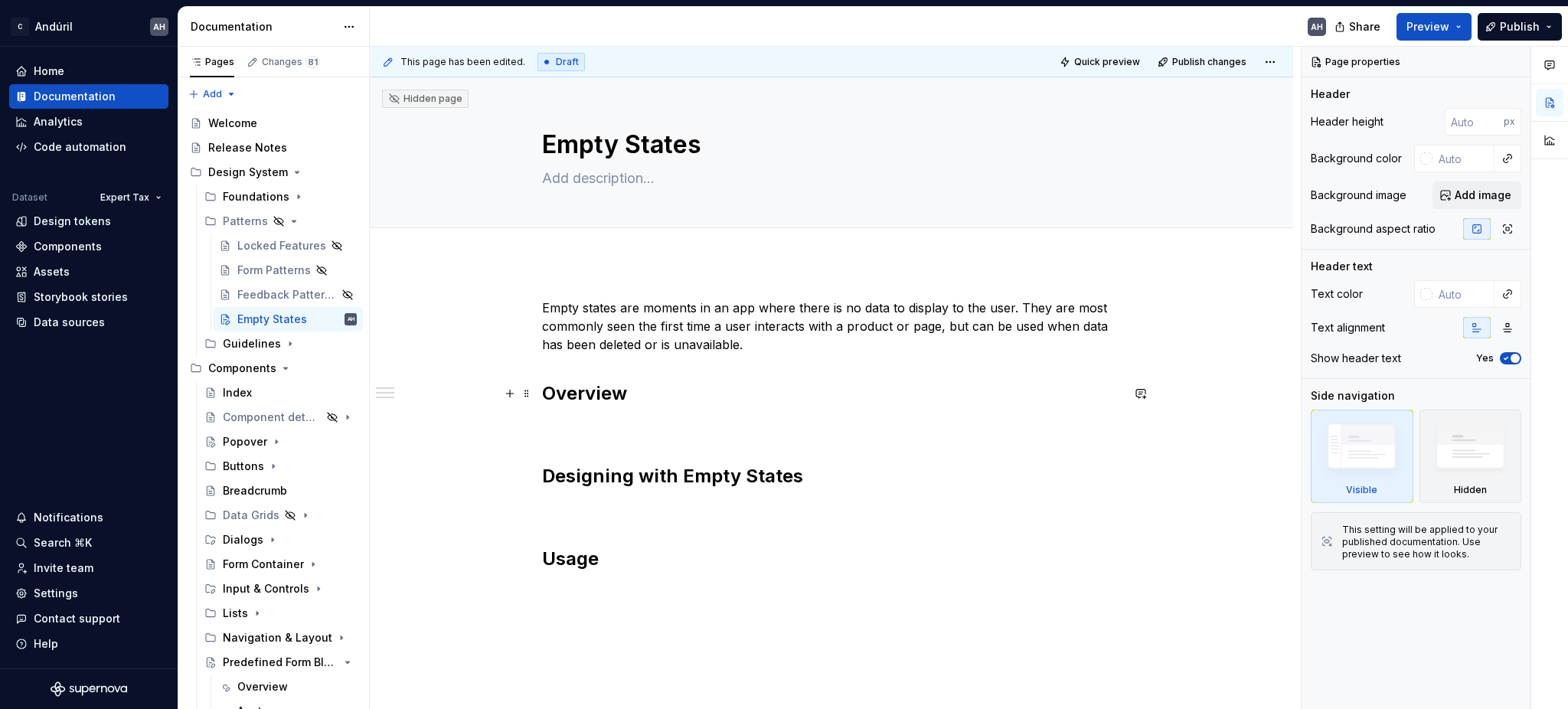
click at [776, 393] on h2 "Overview" at bounding box center [831, 393] width 578 height 25
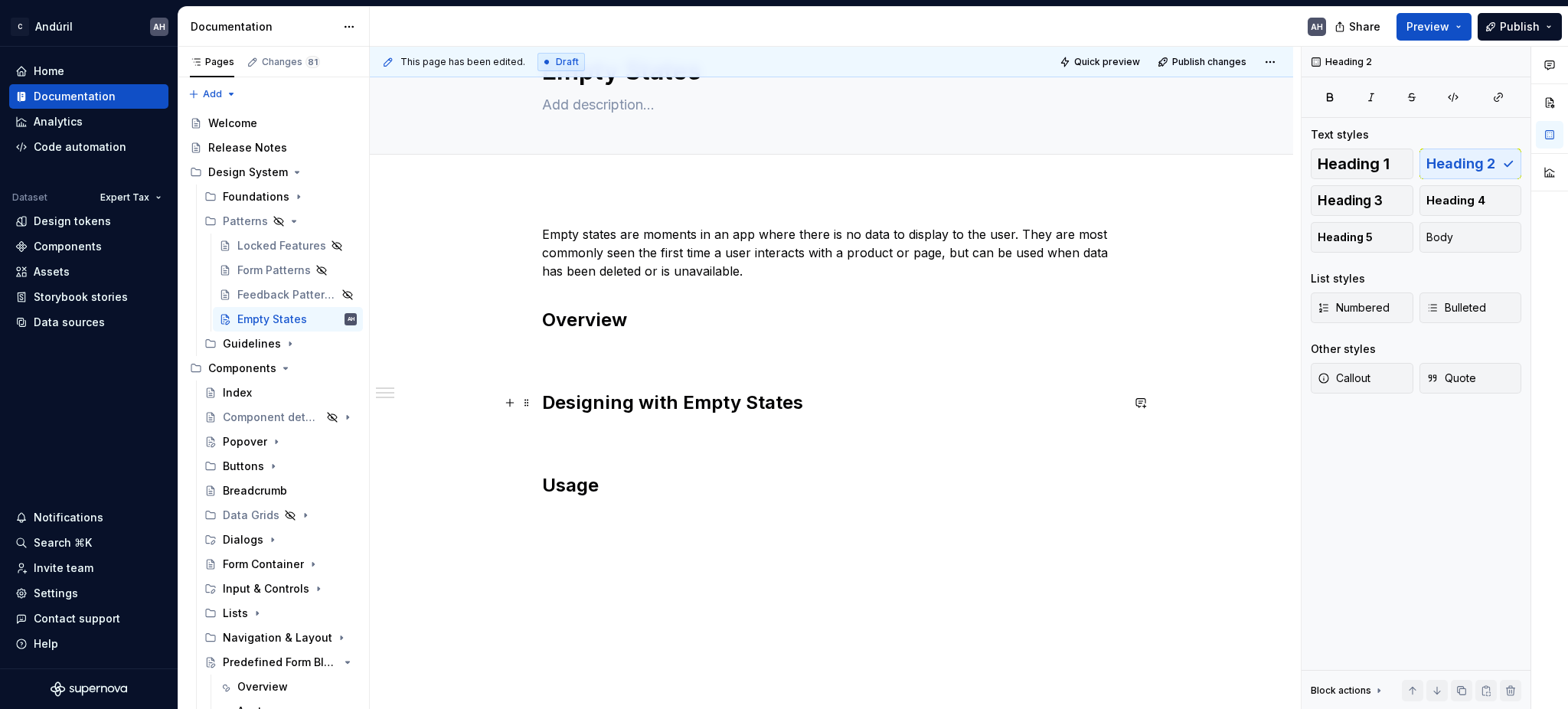
scroll to position [123, 0]
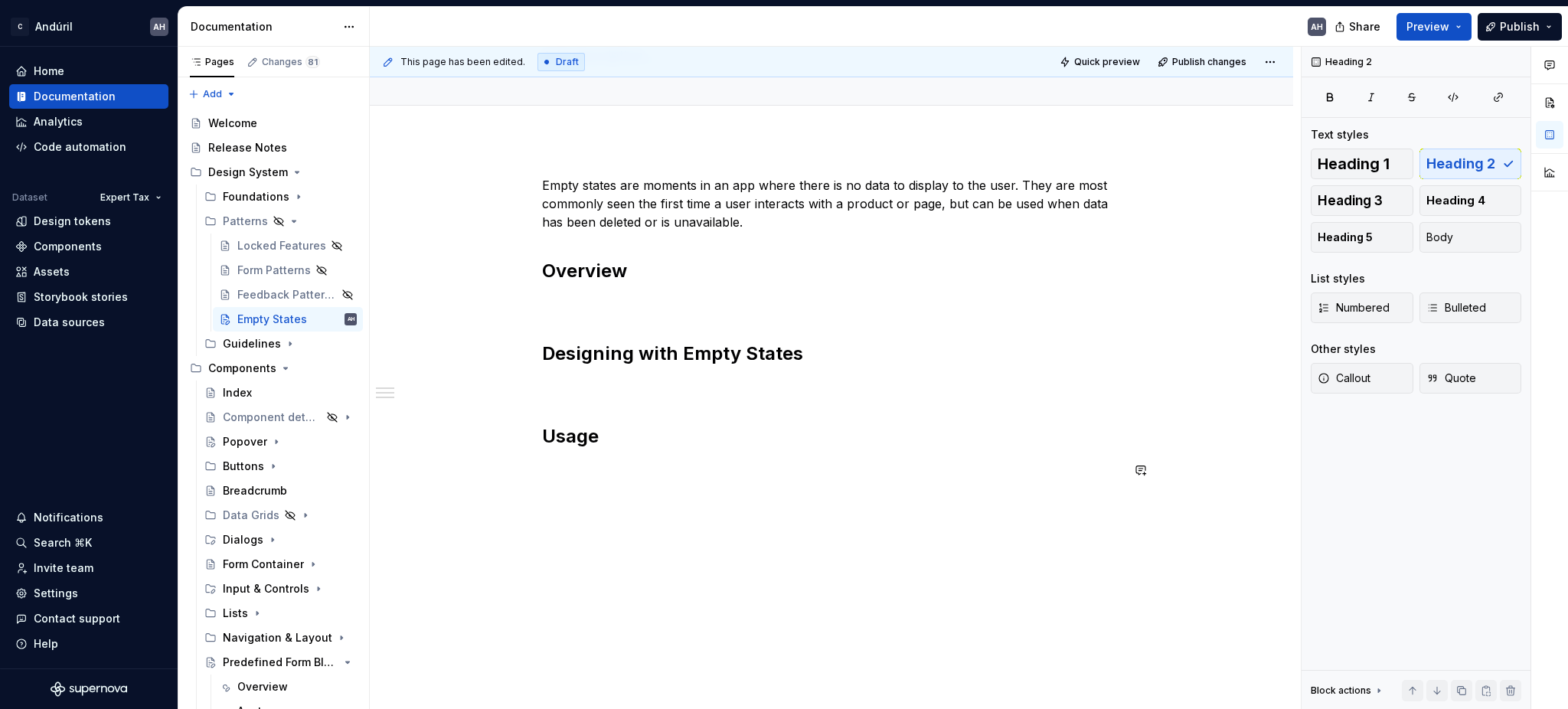
click at [679, 533] on div "Empty states are moments in an app where there is no data to display to the use…" at bounding box center [831, 424] width 923 height 571
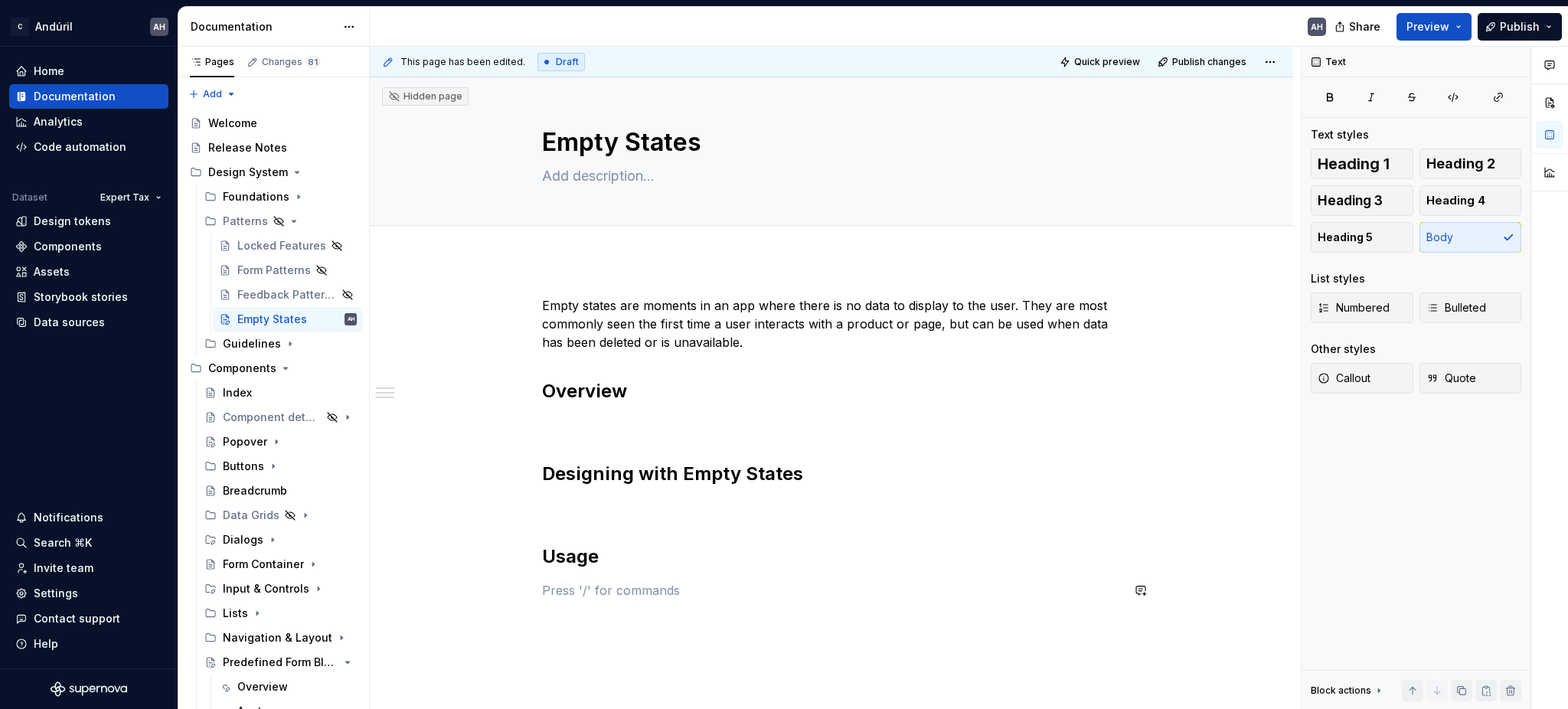
scroll to position [0, 0]
click at [680, 311] on p "Empty states are moments in an app where there is no data to display to the use…" at bounding box center [831, 326] width 578 height 55
click at [727, 311] on p "Empty states are moments in an app where there is no data to display to the use…" at bounding box center [831, 326] width 578 height 55
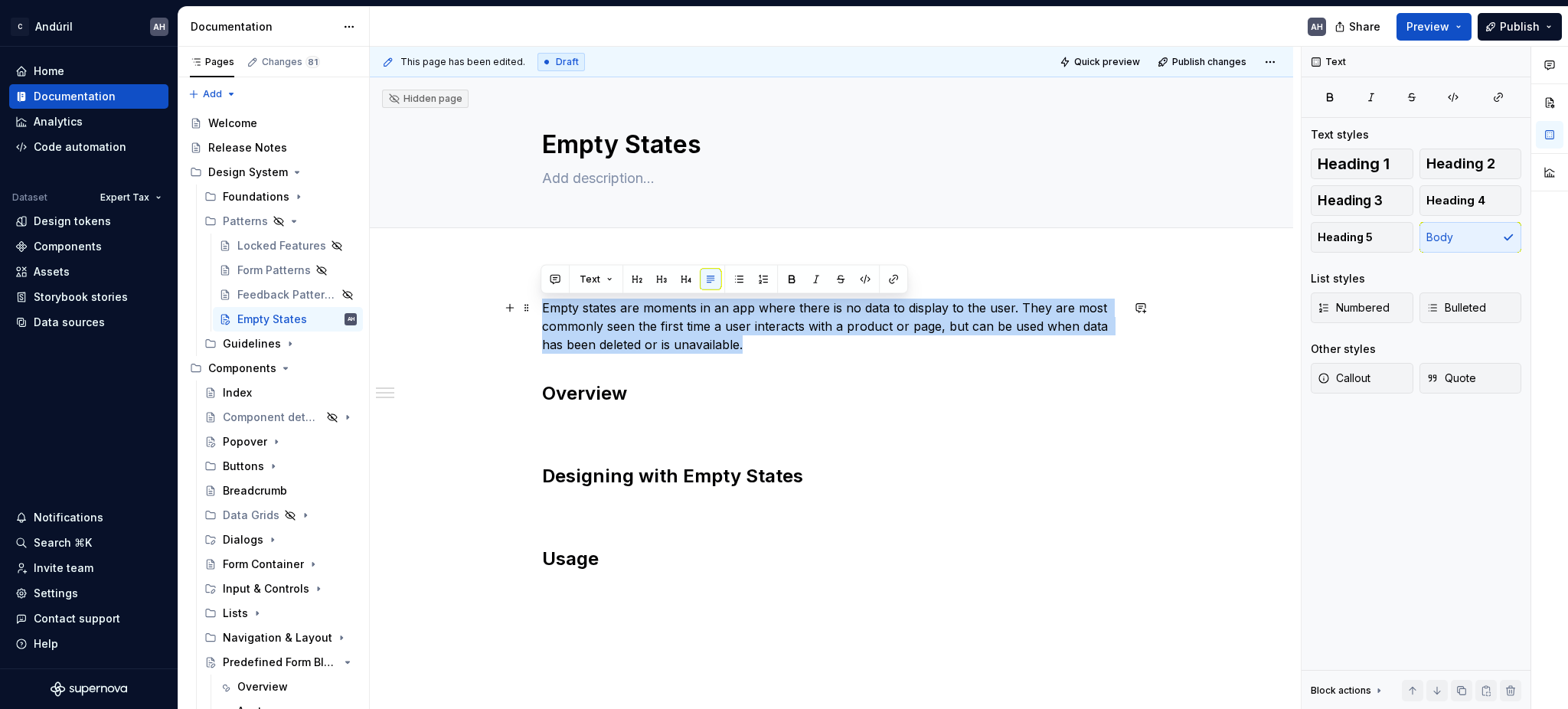
click at [727, 311] on p "Empty states are moments in an app where there is no data to display to the use…" at bounding box center [831, 326] width 578 height 55
click at [715, 346] on p "Empty states are moments in an app where there is no data to display to the use…" at bounding box center [831, 326] width 578 height 55
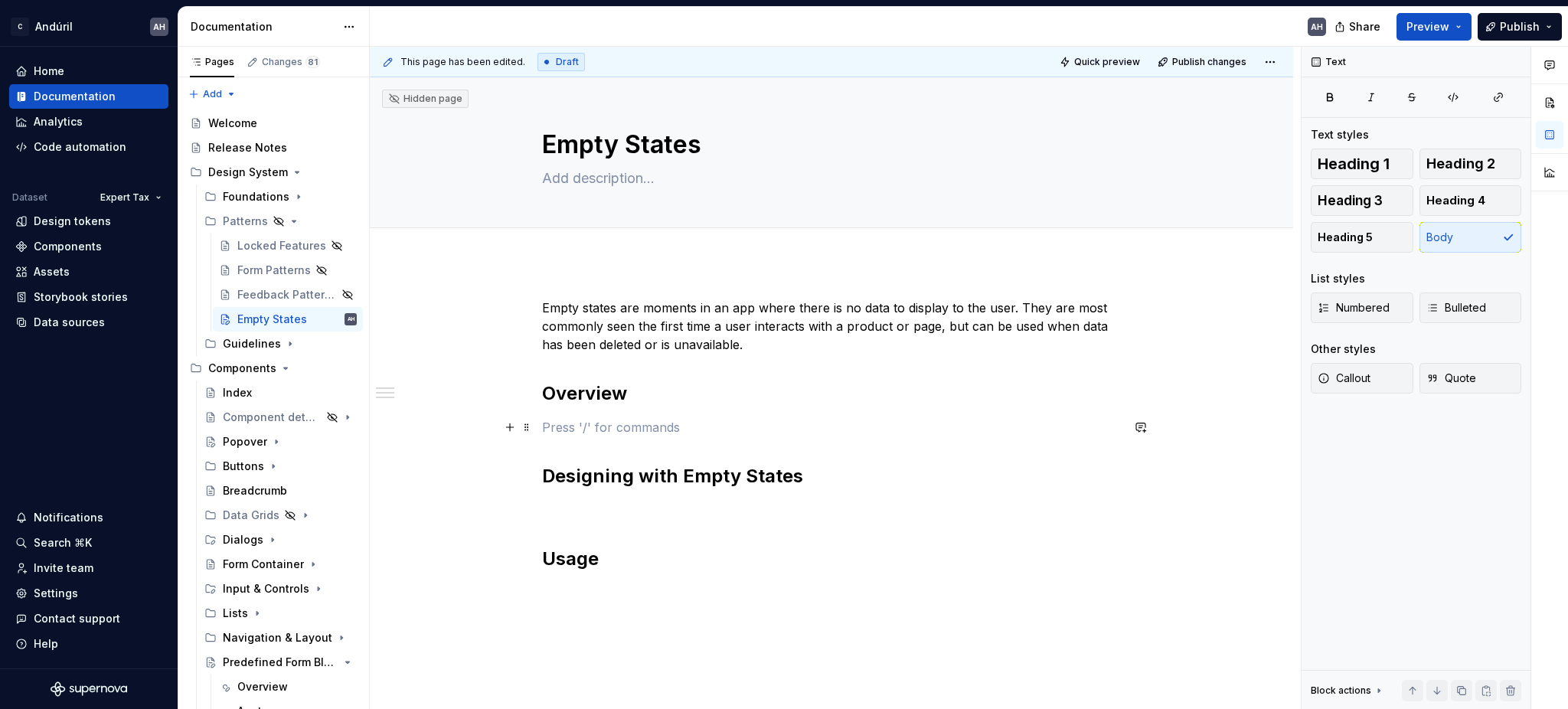
click at [609, 425] on p at bounding box center [831, 427] width 578 height 18
click at [737, 330] on p "Empty states are moments in an app where there is no data to display to the use…" at bounding box center [831, 326] width 578 height 55
click at [776, 330] on p "Empty states are moments in an app where there is no data to display to the use…" at bounding box center [831, 326] width 578 height 55
click at [314, 271] on button "Page tree" at bounding box center [325, 271] width 22 height 22
click at [222, 270] on div "Pages Changes 81 Add Accessibility guide for tree Page tree. Navigate the tree …" at bounding box center [273, 380] width 192 height 669
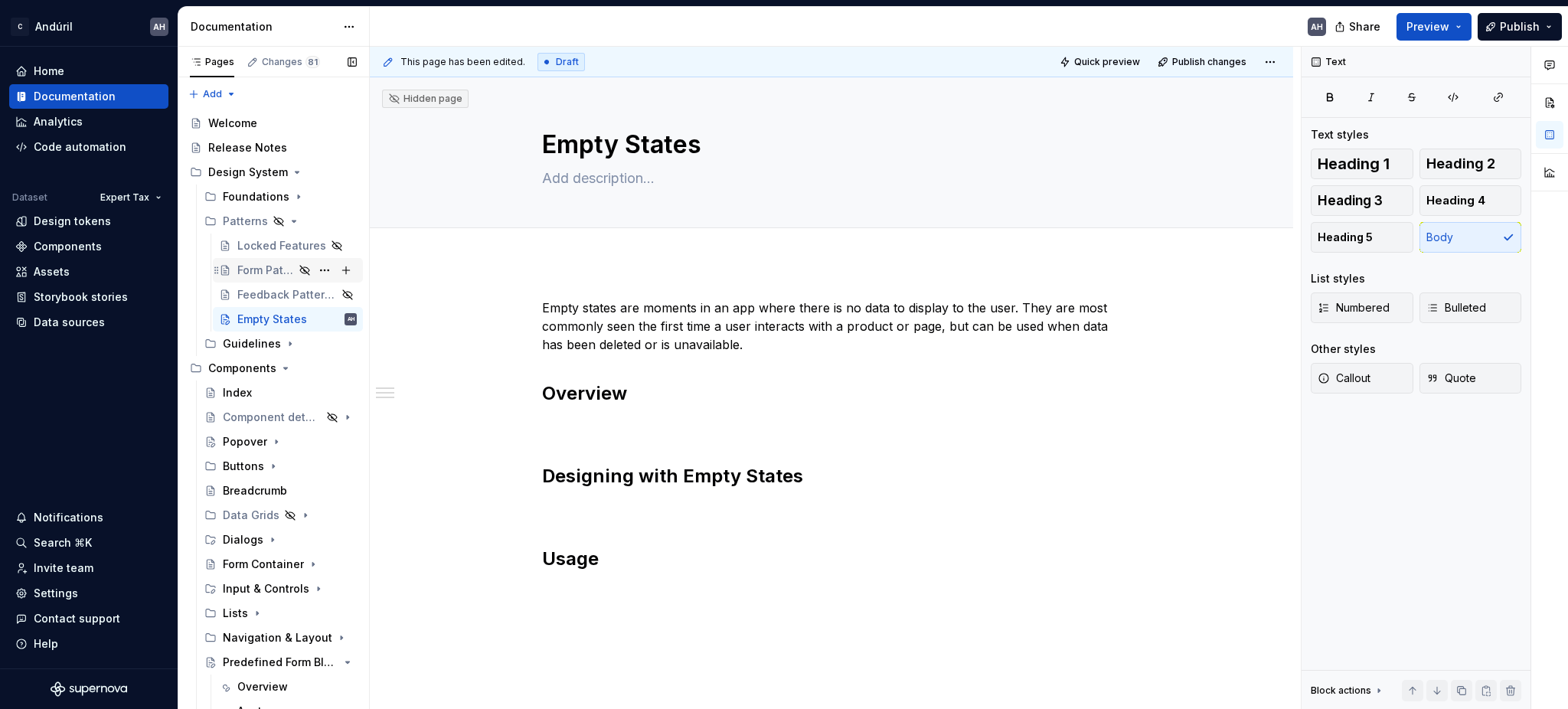
click at [242, 270] on div "Form Patterns" at bounding box center [265, 270] width 56 height 15
click at [246, 276] on div "Form Patterns" at bounding box center [265, 270] width 56 height 15
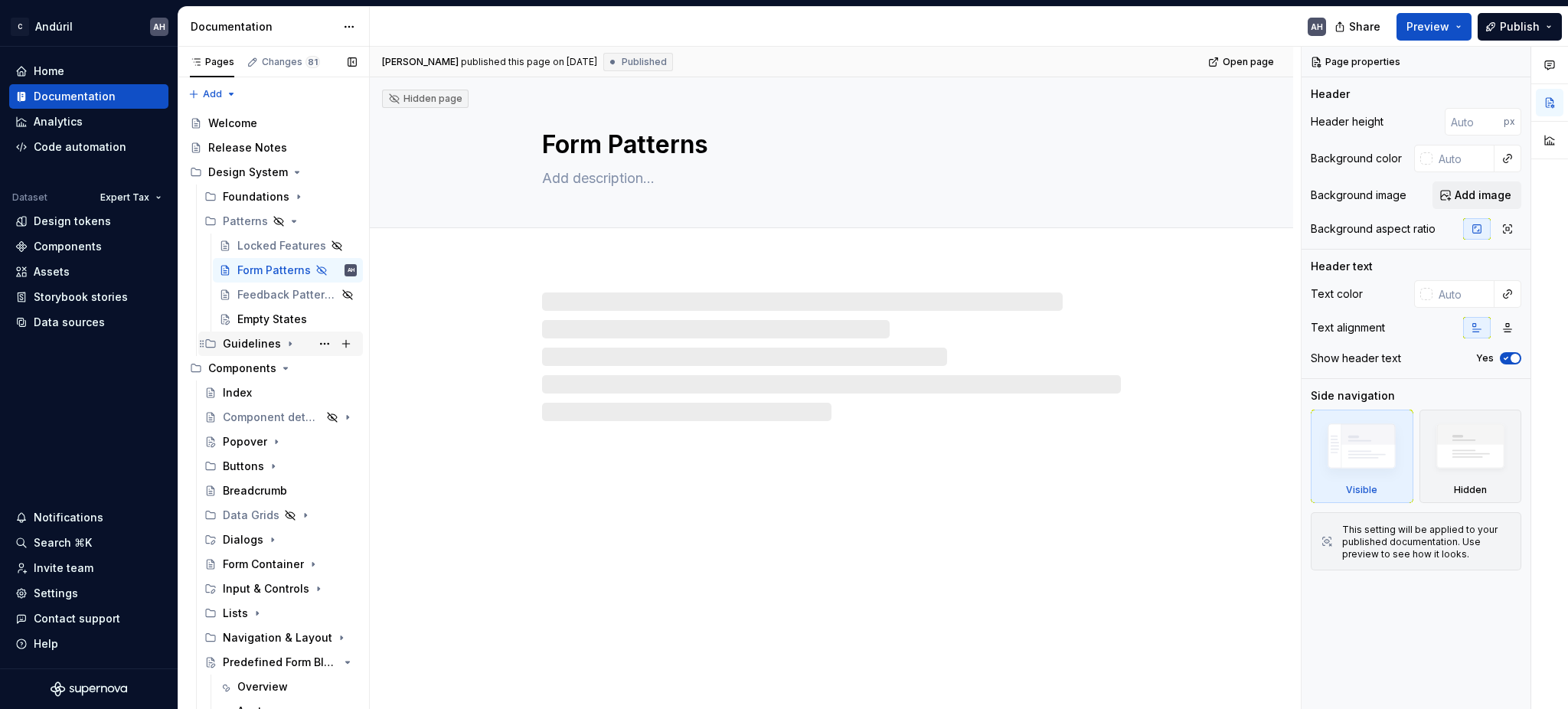
click at [287, 344] on icon "Page tree" at bounding box center [290, 343] width 12 height 12
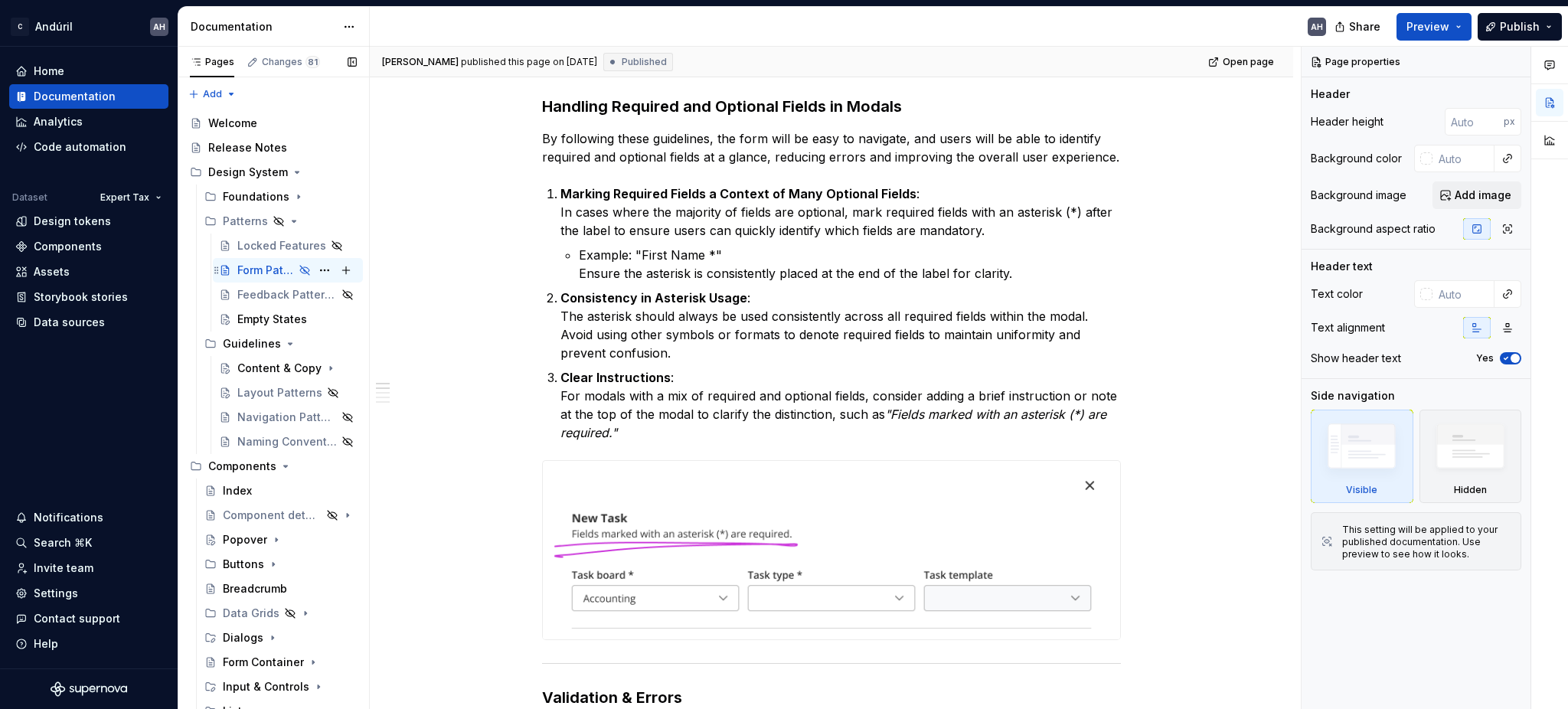
scroll to position [203, 0]
click at [259, 369] on div "Content & Copy" at bounding box center [266, 368] width 58 height 15
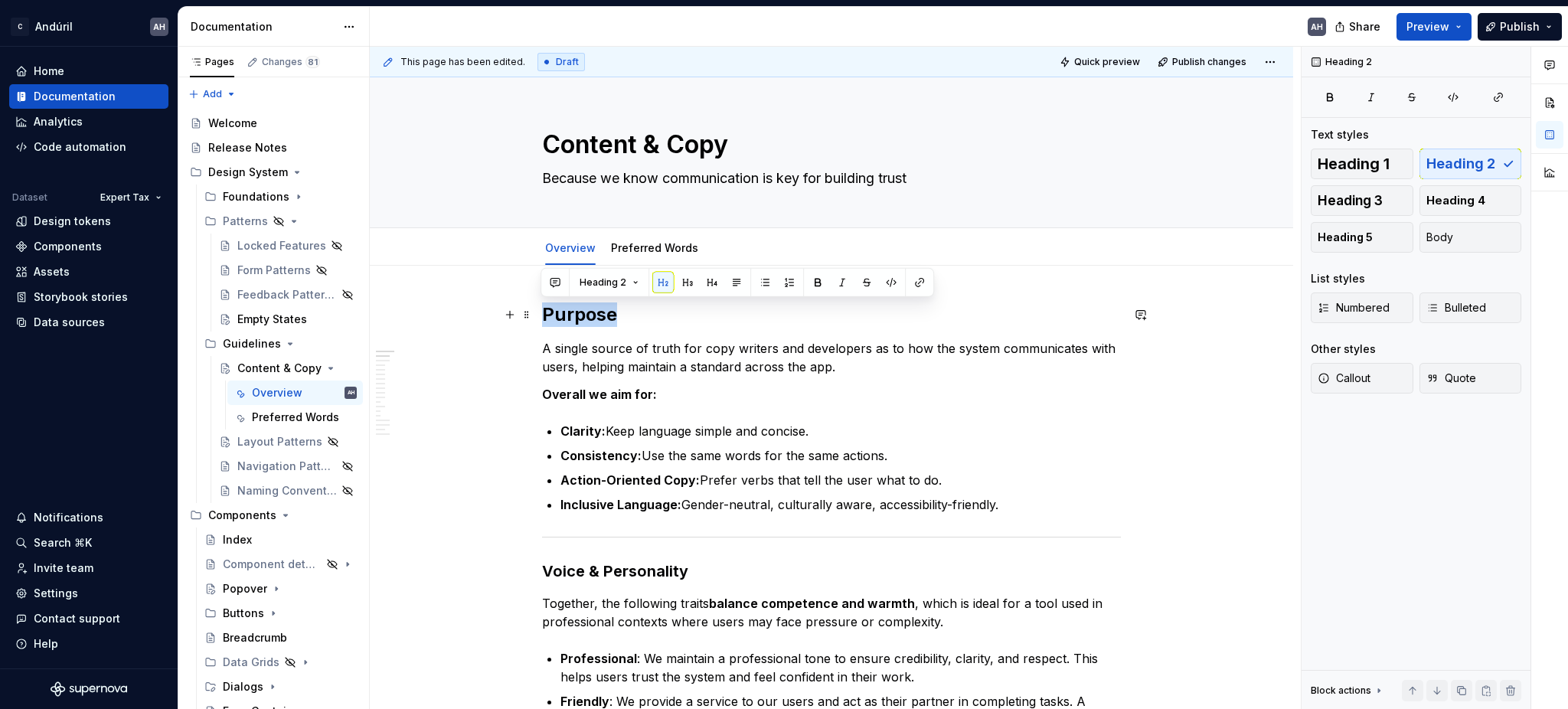
drag, startPoint x: 613, startPoint y: 319, endPoint x: 539, endPoint y: 321, distance: 74.0
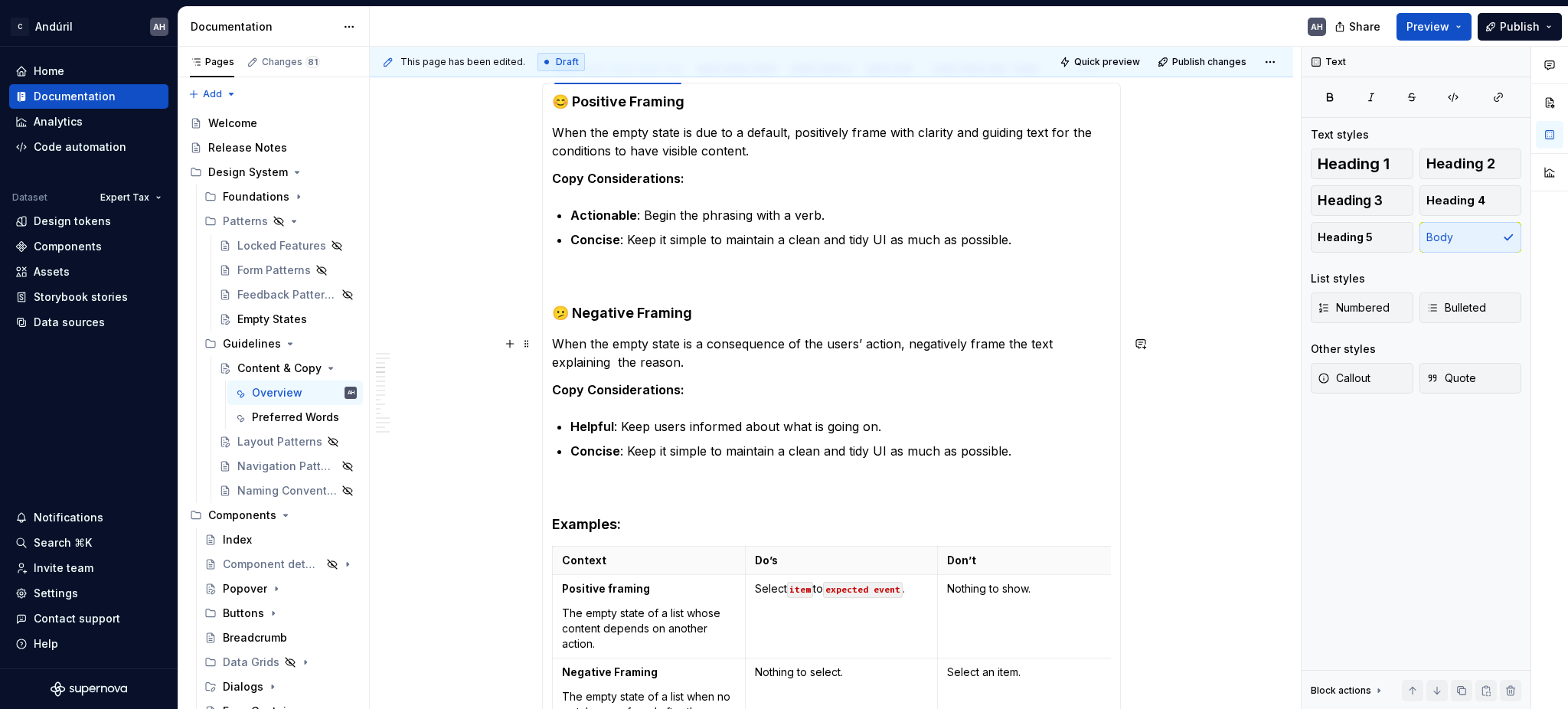
scroll to position [919, 0]
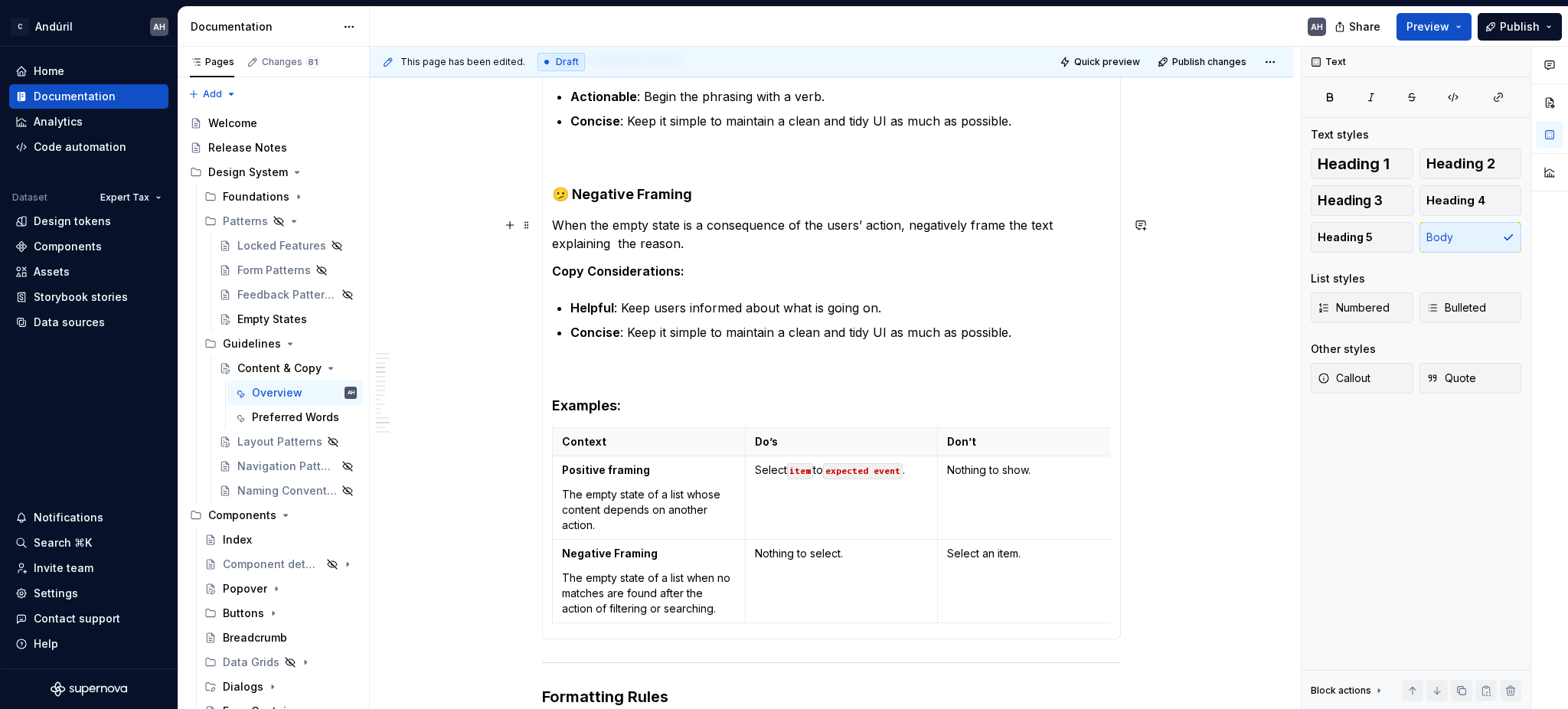
type textarea "*"
click at [613, 245] on p "When the empty state is a consequence of the users’ action, negatively frame th…" at bounding box center [831, 234] width 558 height 36
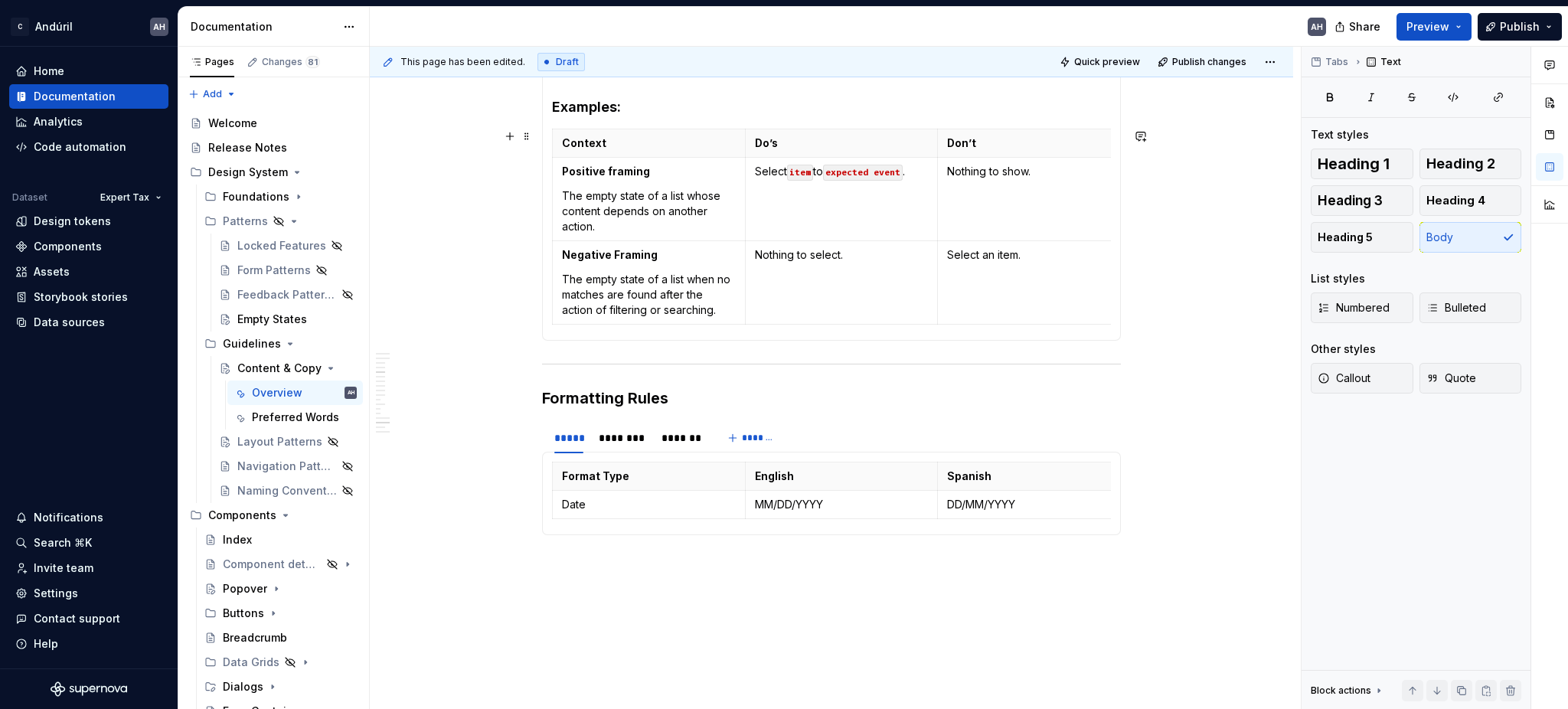
scroll to position [1239, 0]
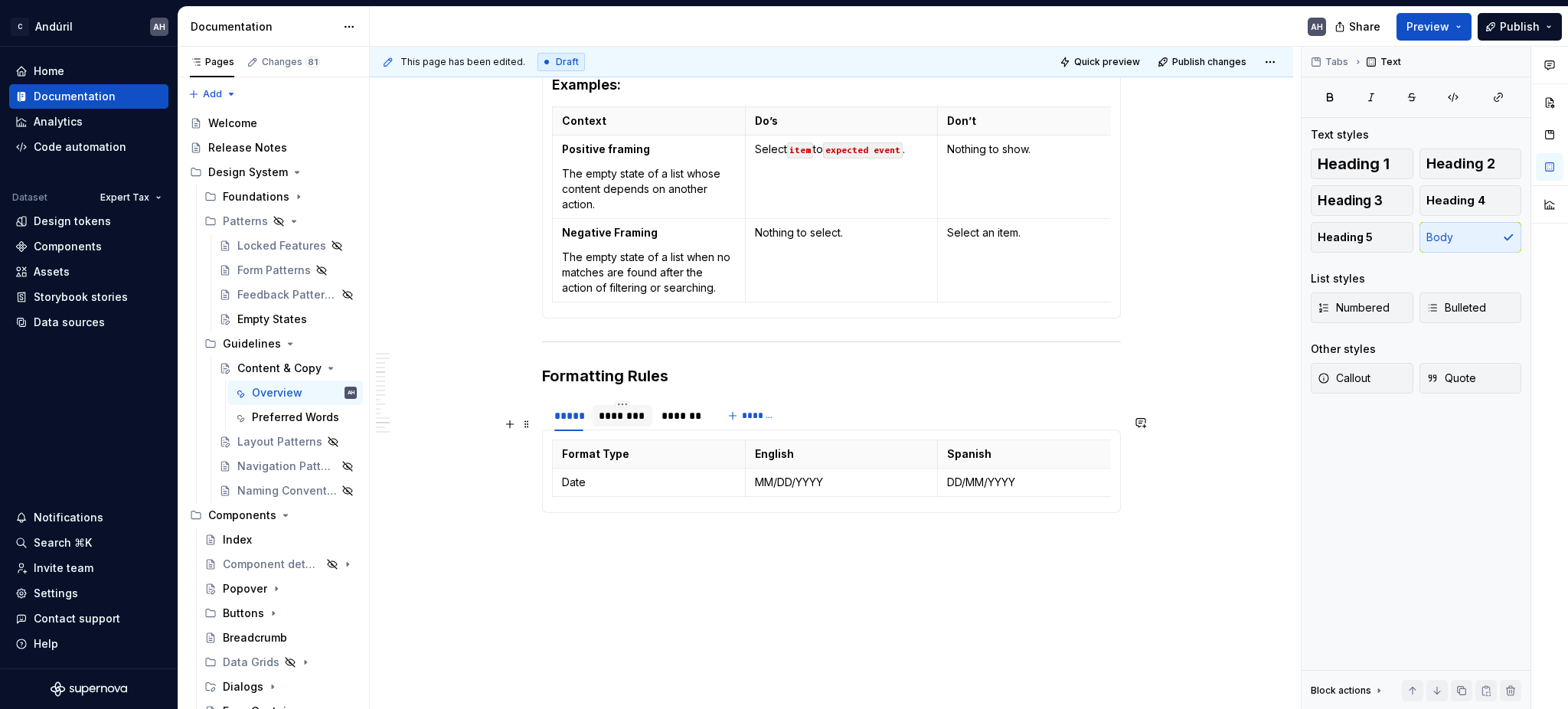
click at [611, 423] on div "********" at bounding box center [622, 415] width 47 height 15
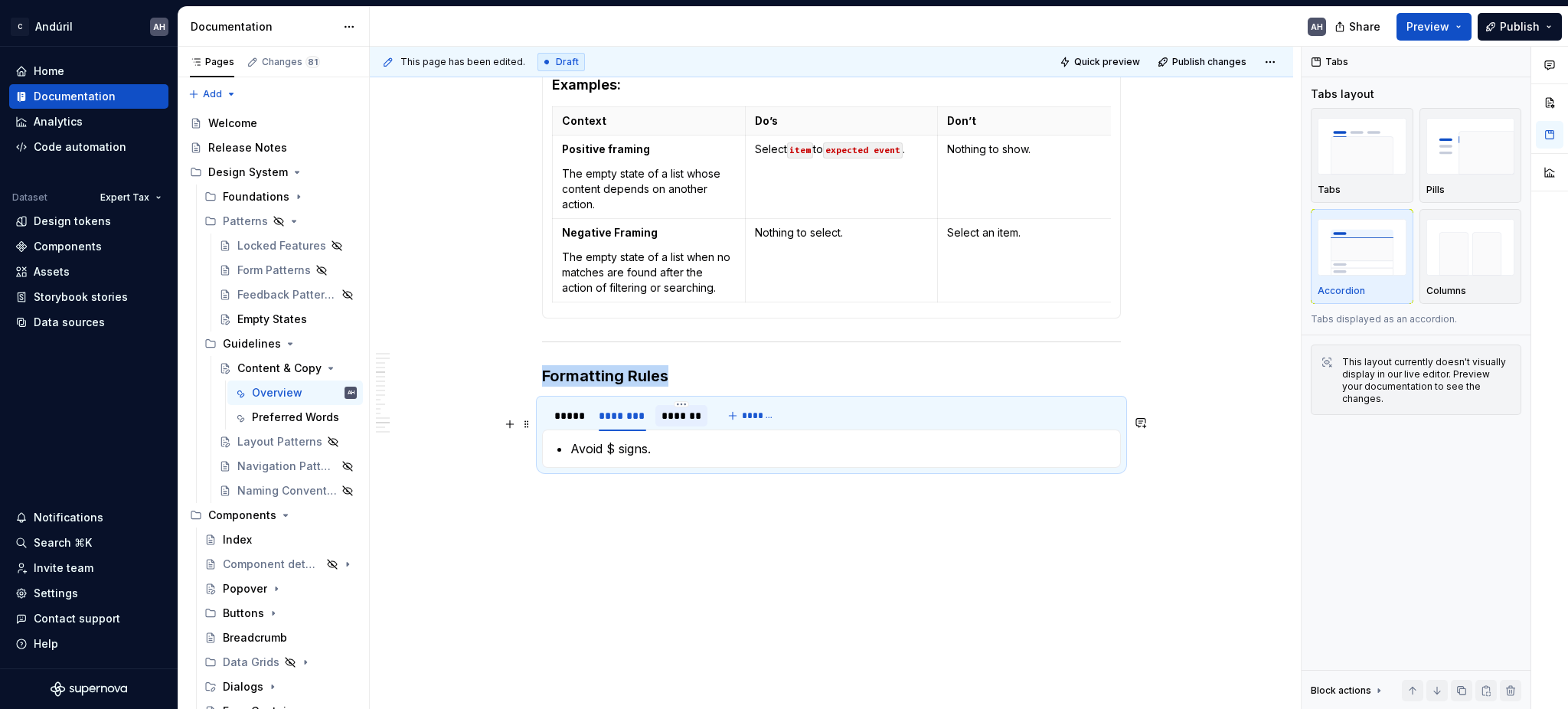
click at [682, 423] on div "*******" at bounding box center [680, 415] width 39 height 15
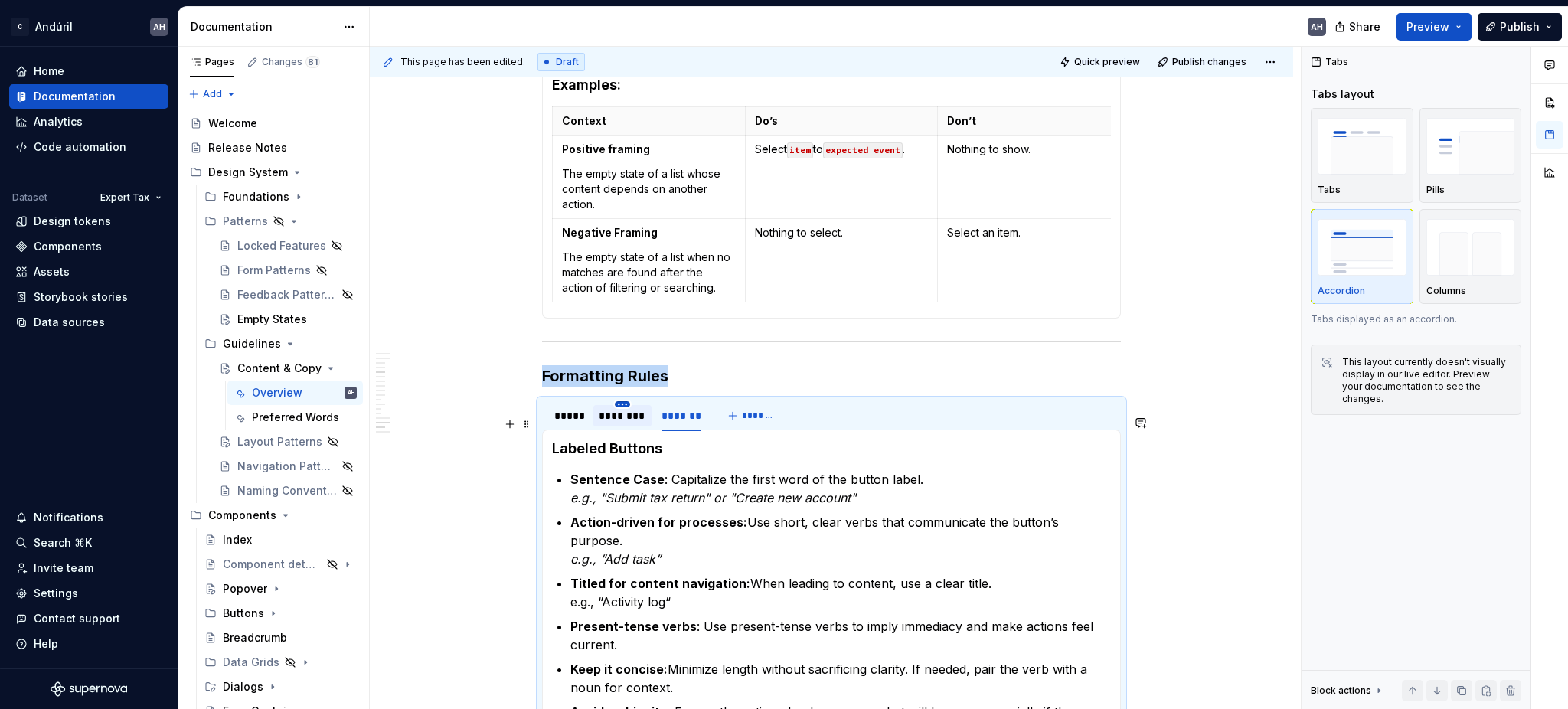
click at [618, 419] on html "C Andúril AH Home Documentation Analytics Code automation Dataset Expert Tax De…" at bounding box center [784, 354] width 1568 height 709
click at [658, 549] on div "Delete tab" at bounding box center [692, 547] width 100 height 15
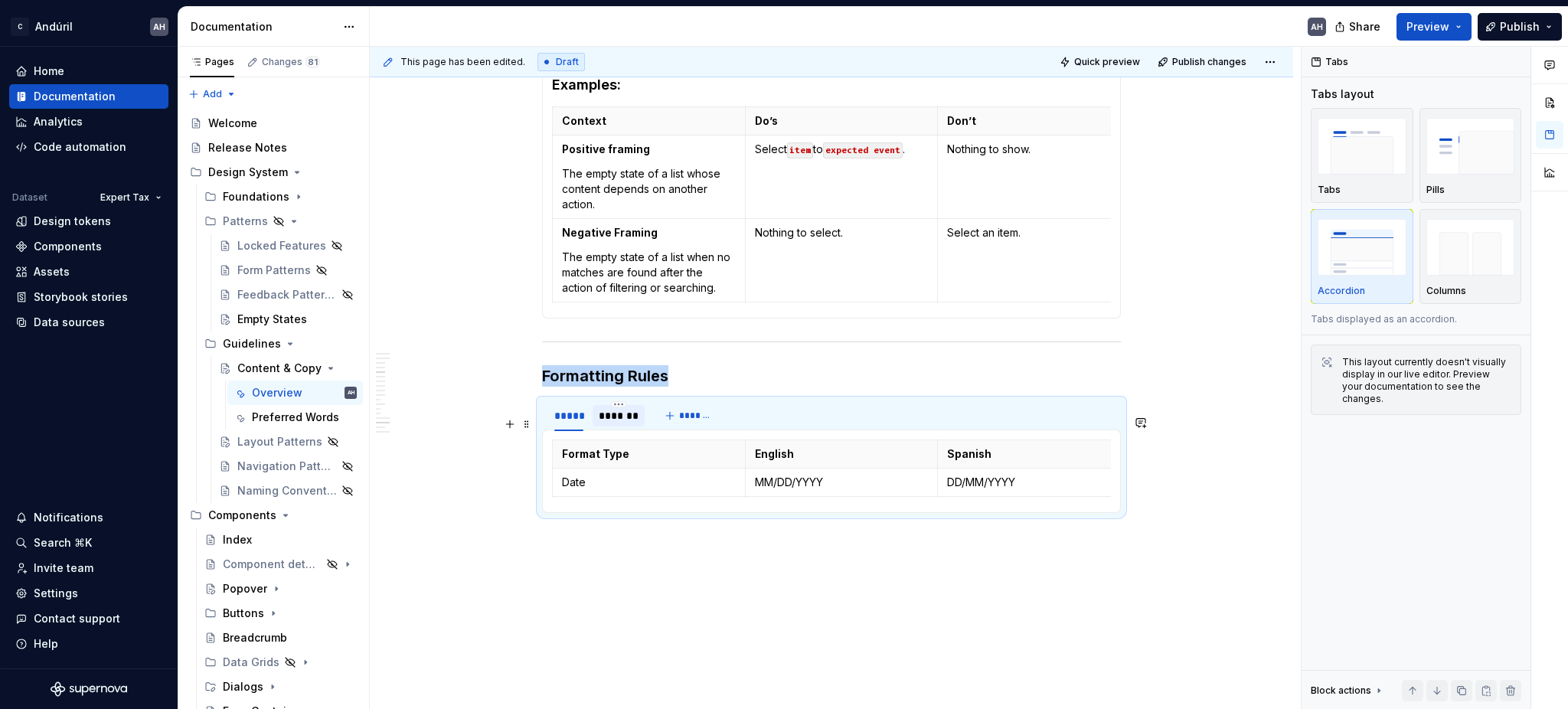
click at [616, 423] on div "*******" at bounding box center [617, 415] width 39 height 15
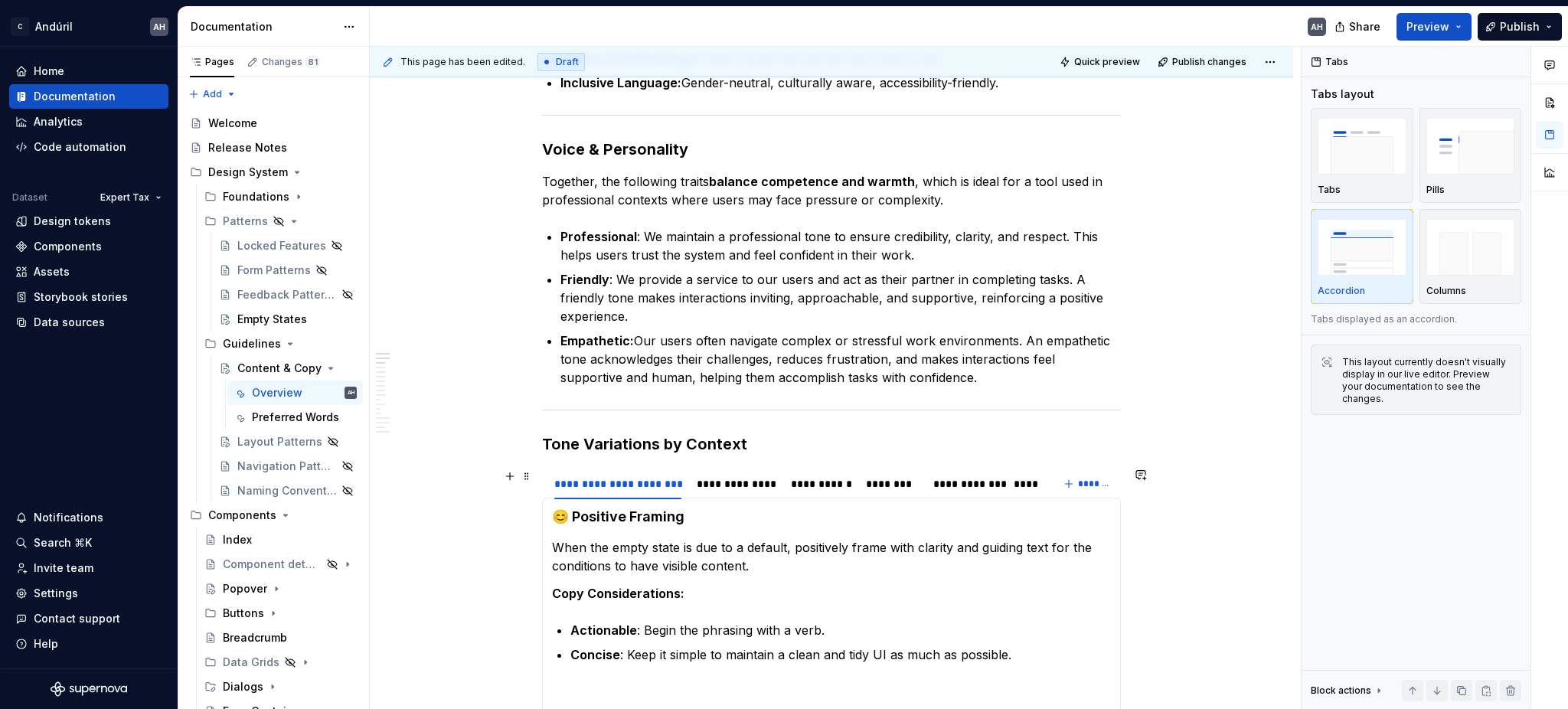
scroll to position [283, 0]
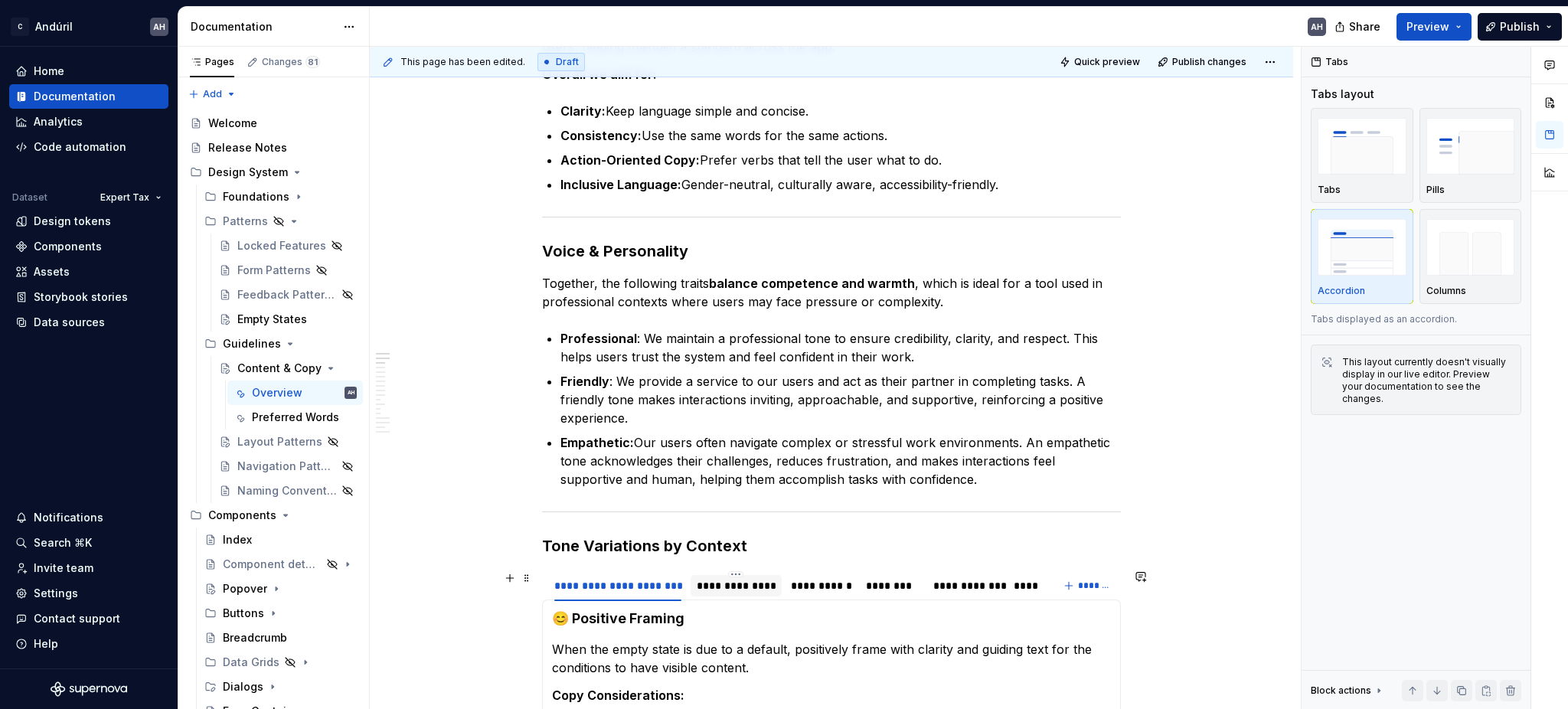
click at [729, 586] on div "**********" at bounding box center [736, 586] width 80 height 15
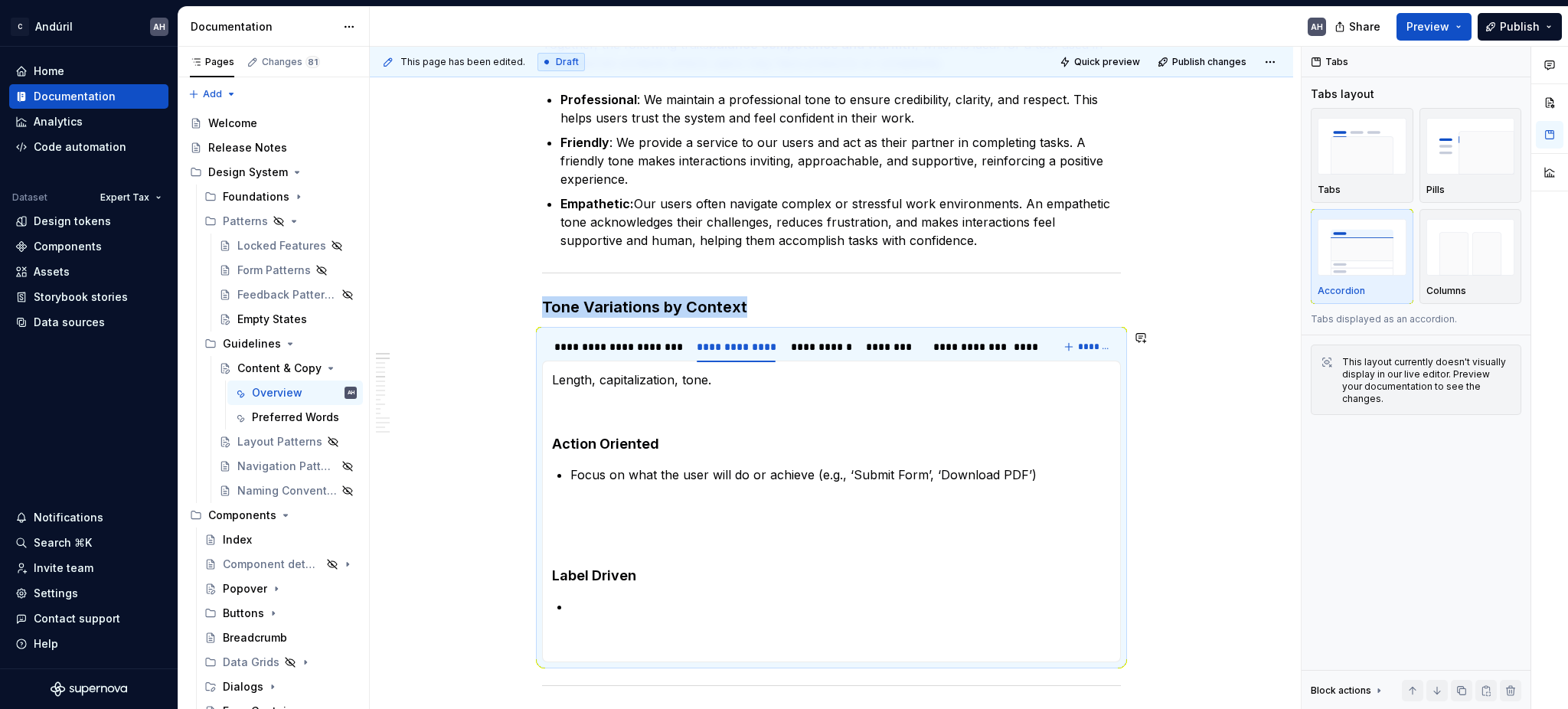
scroll to position [589, 0]
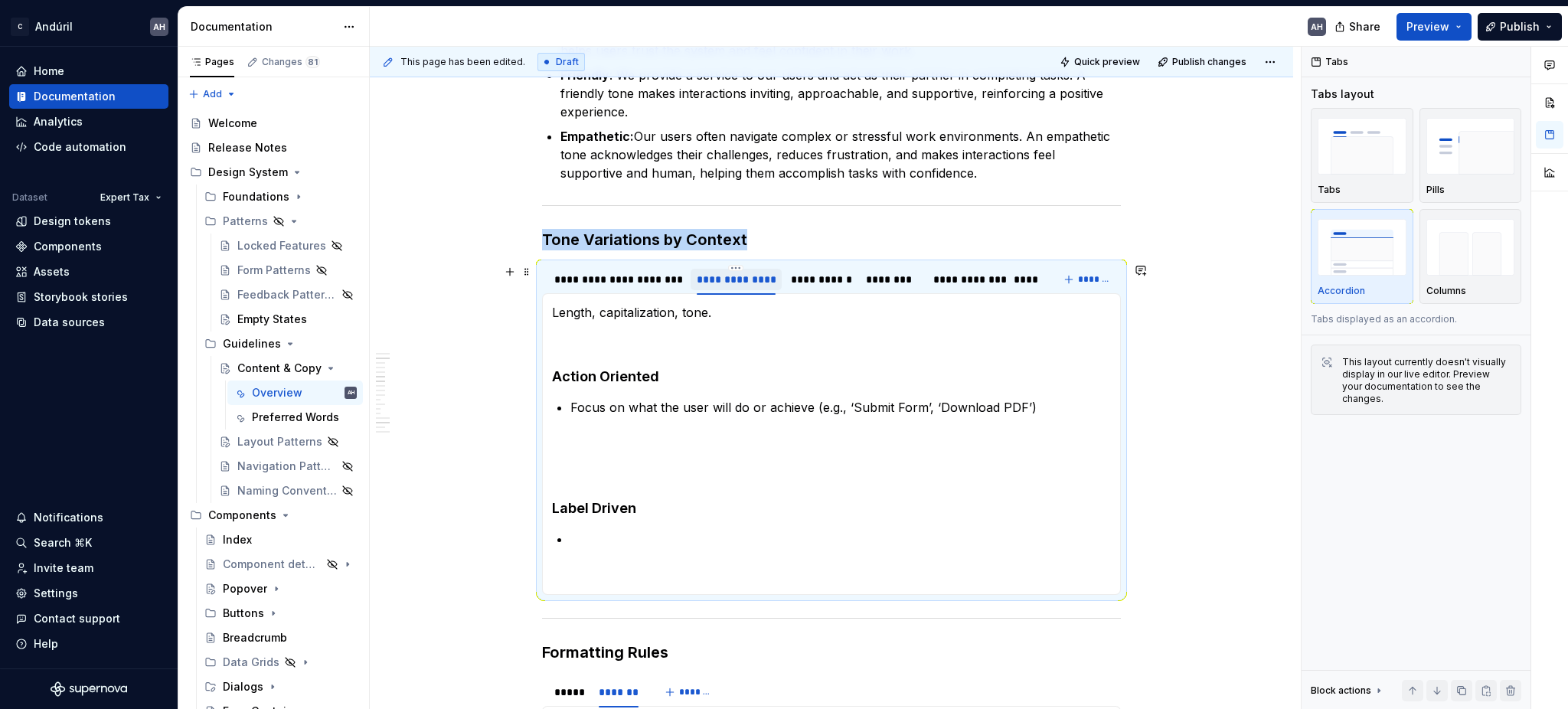
click at [733, 273] on div "**********" at bounding box center [736, 279] width 80 height 15
click at [733, 267] on html "C Andúril AH Home Documentation Analytics Code automation Dataset Expert Tax De…" at bounding box center [784, 354] width 1568 height 709
click at [785, 225] on html "C Andúril AH Home Documentation Analytics Code automation Dataset Expert Tax De…" at bounding box center [784, 354] width 1568 height 709
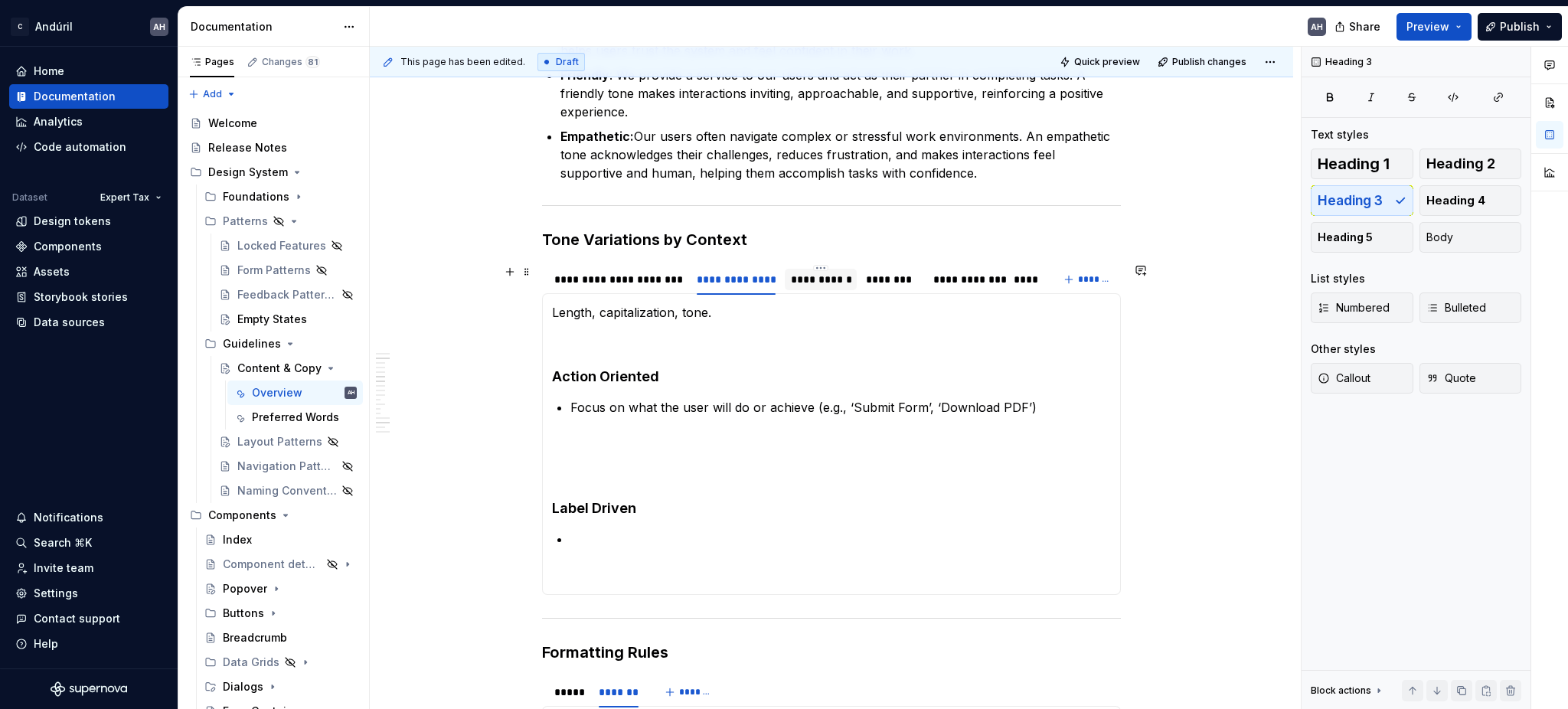
click at [811, 275] on div "**********" at bounding box center [821, 279] width 60 height 15
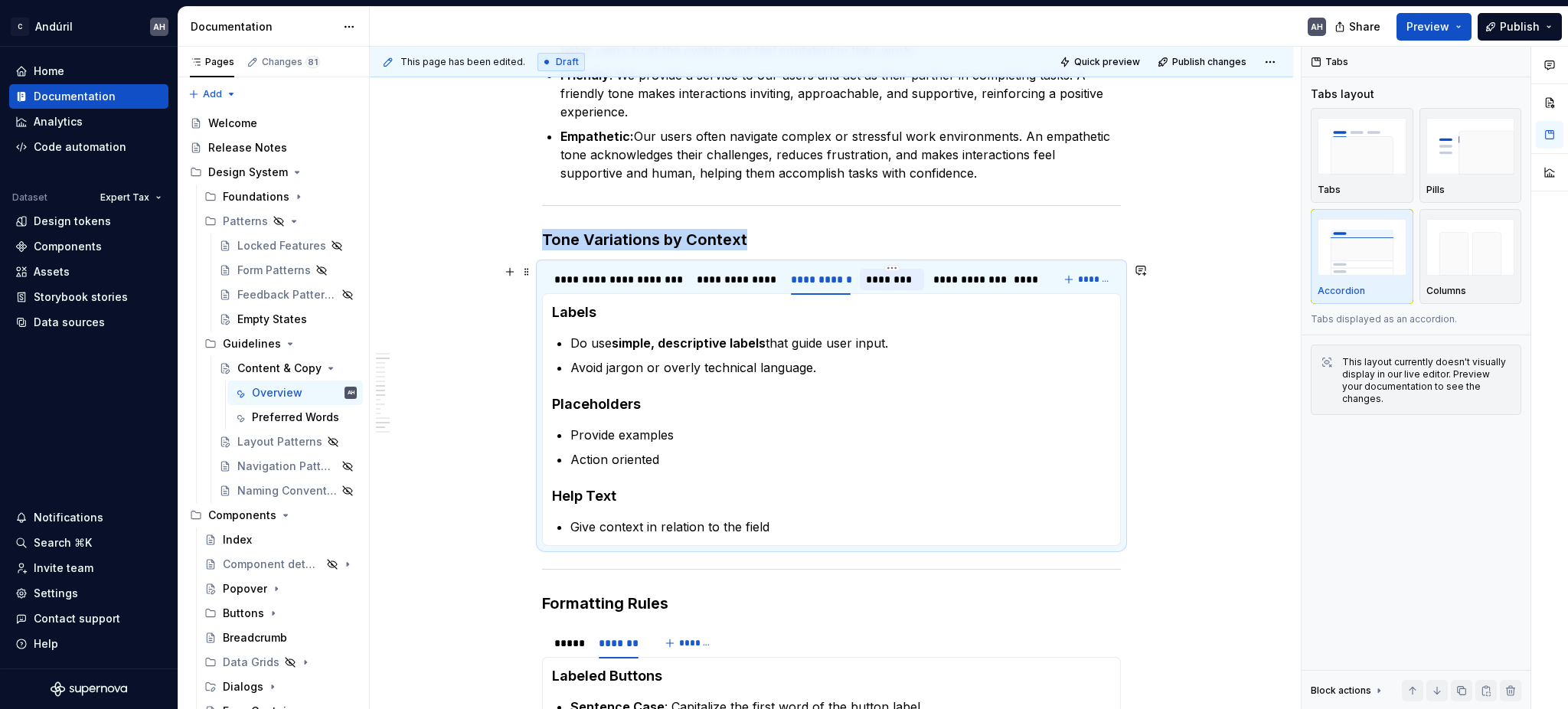
click at [892, 276] on div "********" at bounding box center [892, 279] width 52 height 15
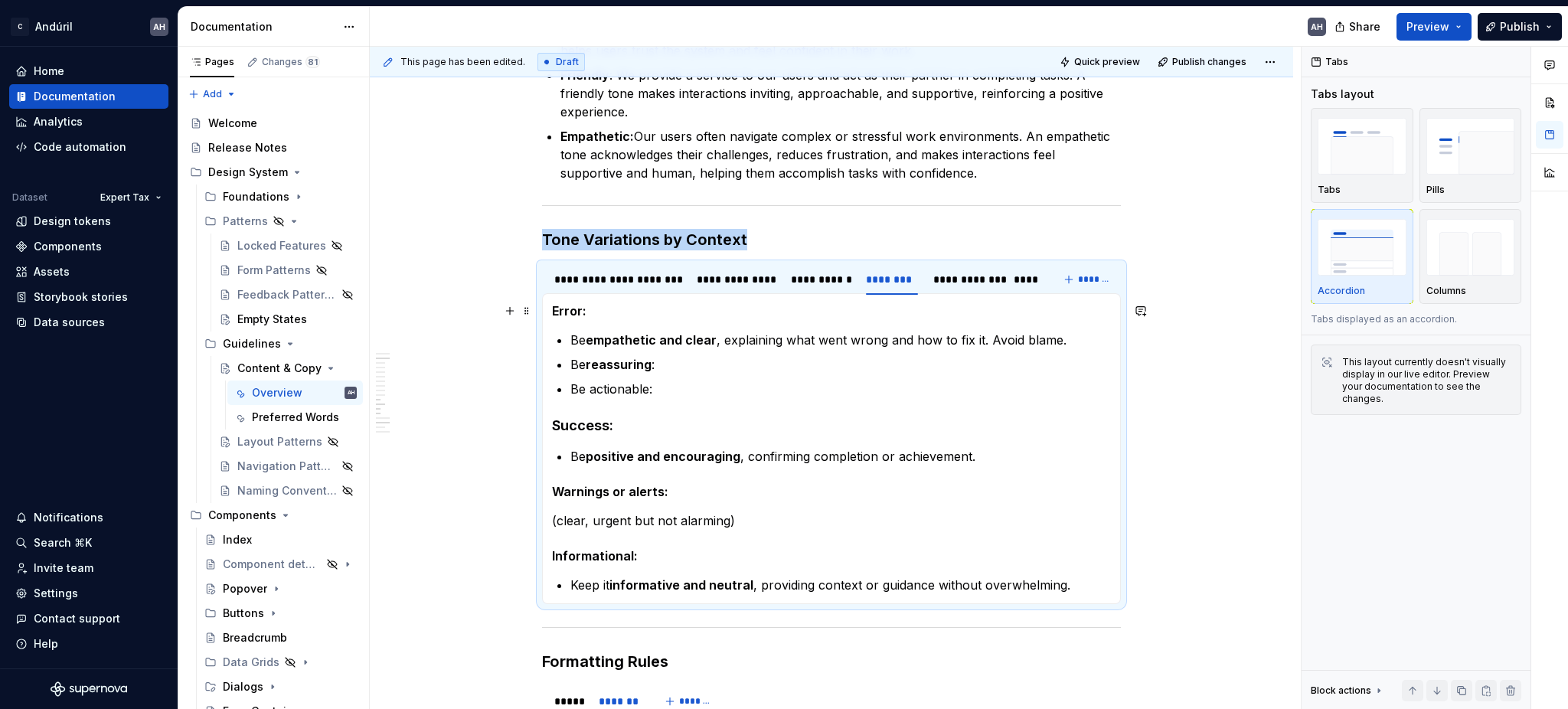
click at [568, 310] on strong "Error:" at bounding box center [569, 310] width 35 height 15
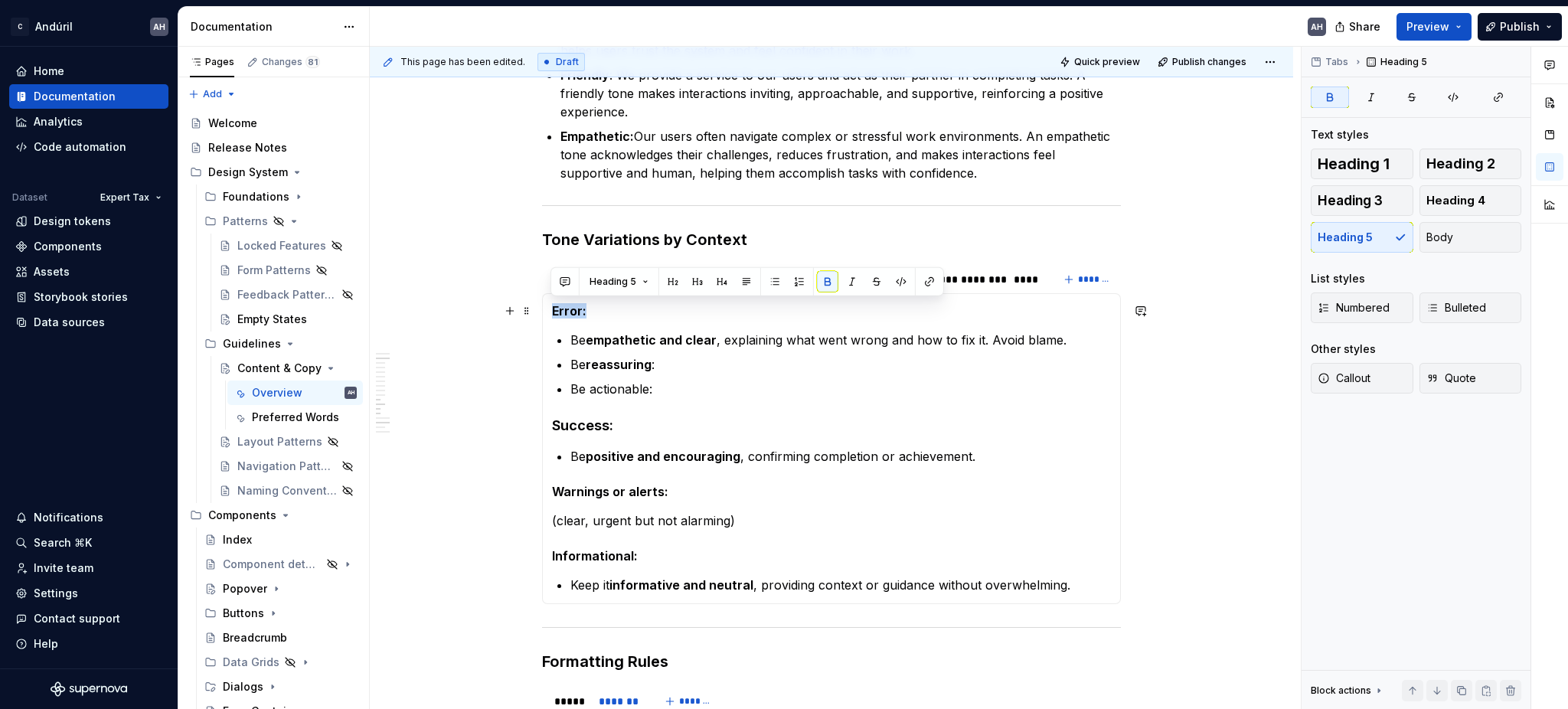
click at [568, 310] on strong "Error:" at bounding box center [569, 310] width 35 height 15
click at [715, 282] on button "button" at bounding box center [722, 281] width 22 height 22
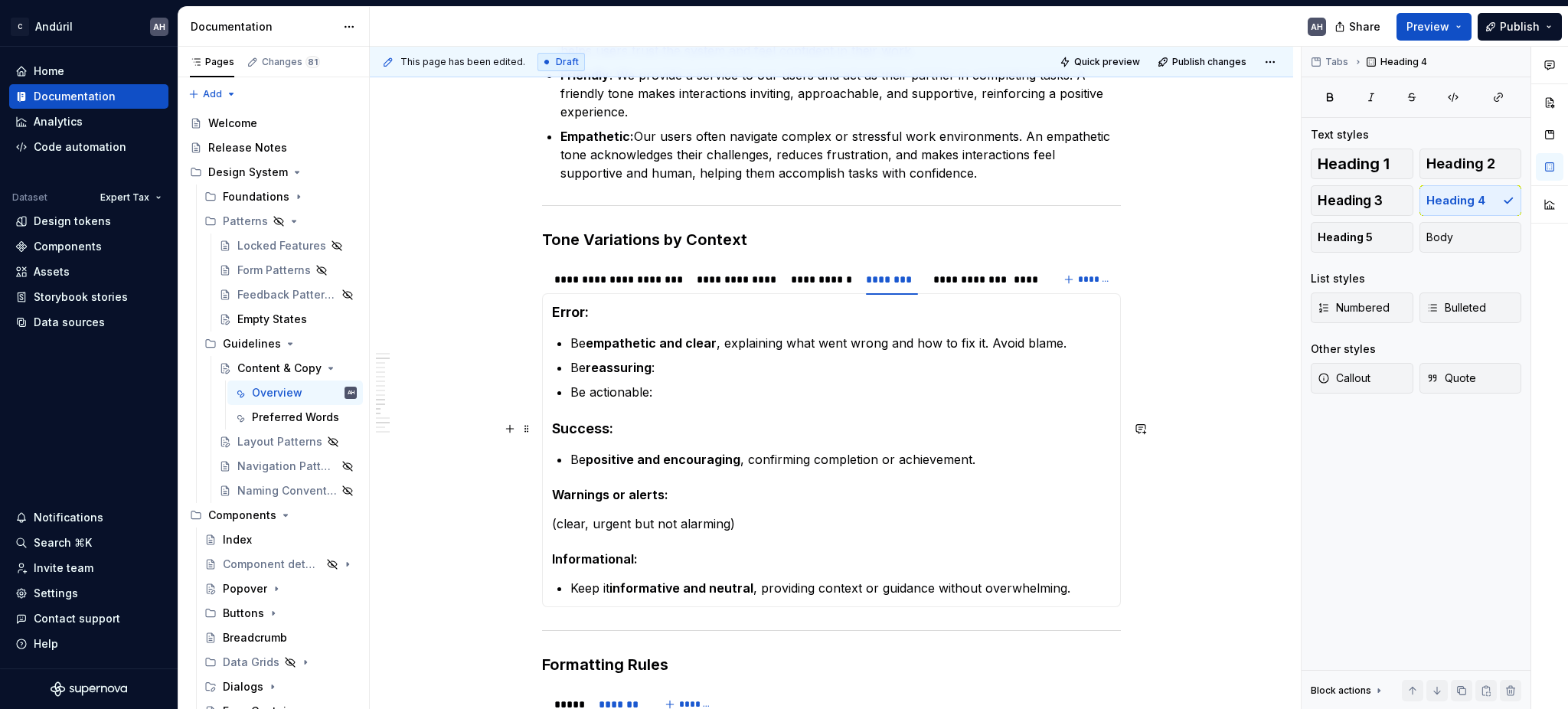
click at [573, 424] on h4 "Success:" at bounding box center [831, 428] width 558 height 18
click at [725, 393] on button "button" at bounding box center [722, 399] width 22 height 22
click at [571, 489] on h5 "Warnings or alerts:" at bounding box center [831, 494] width 558 height 15
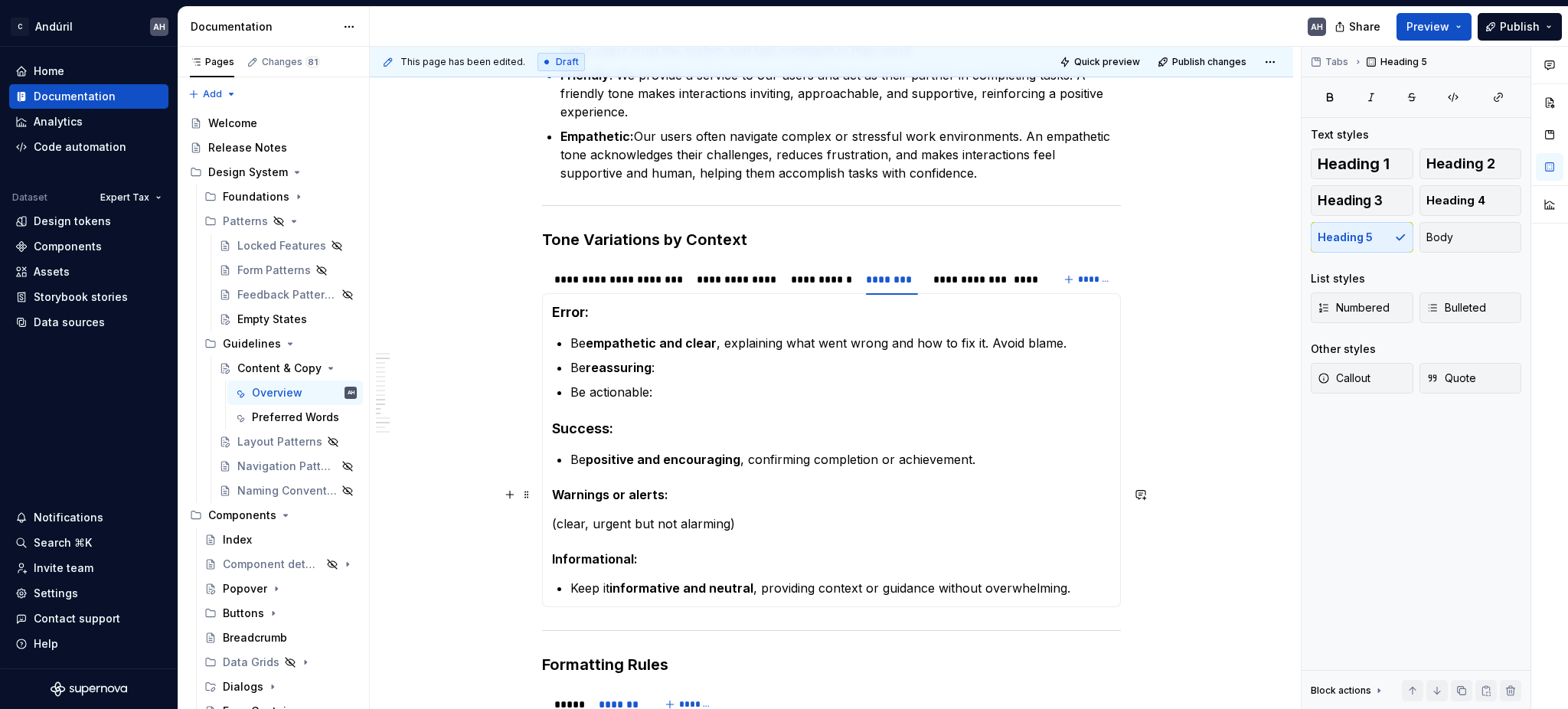
click at [571, 489] on h5 "Warnings or alerts:" at bounding box center [831, 494] width 558 height 15
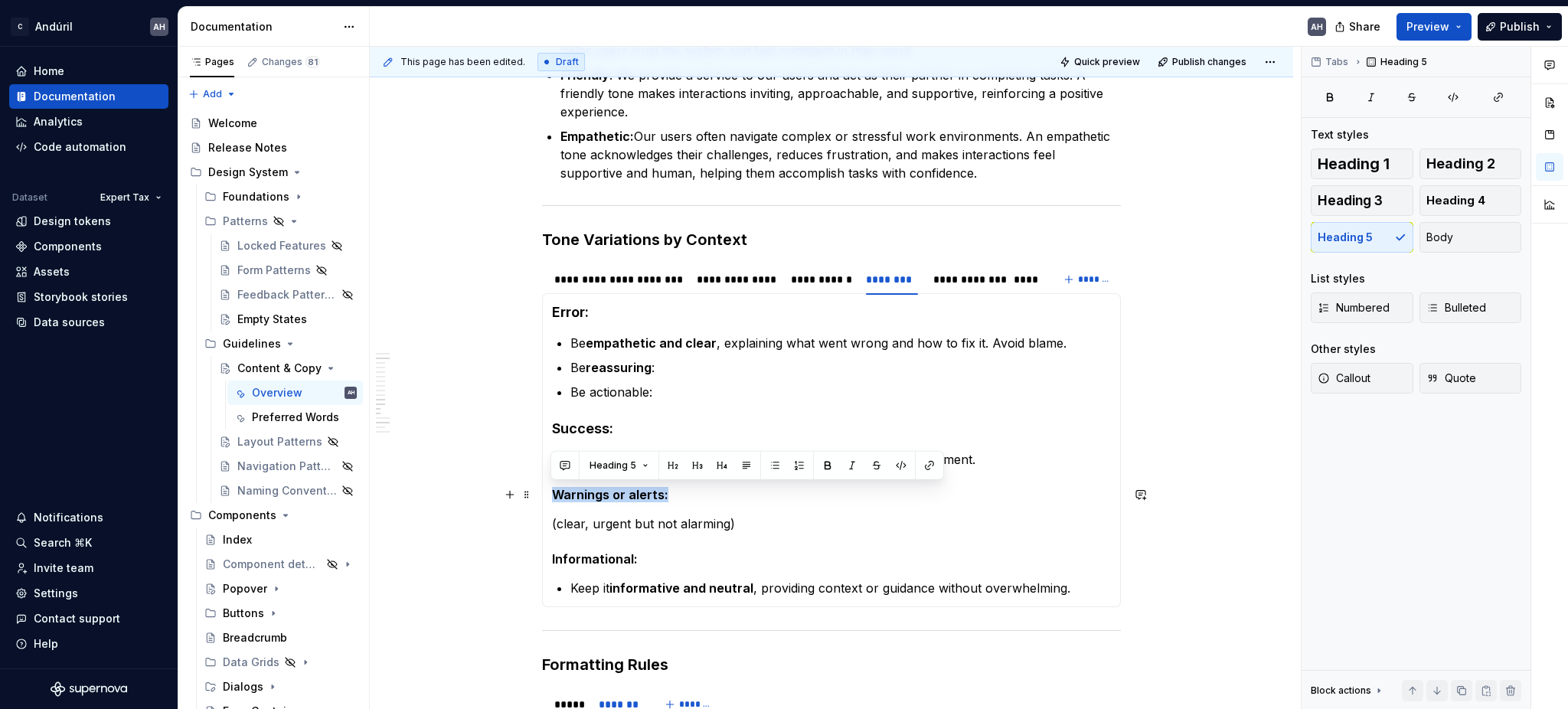
click at [571, 489] on h5 "Warnings or alerts:" at bounding box center [831, 494] width 558 height 15
click at [715, 467] on button "button" at bounding box center [722, 466] width 22 height 22
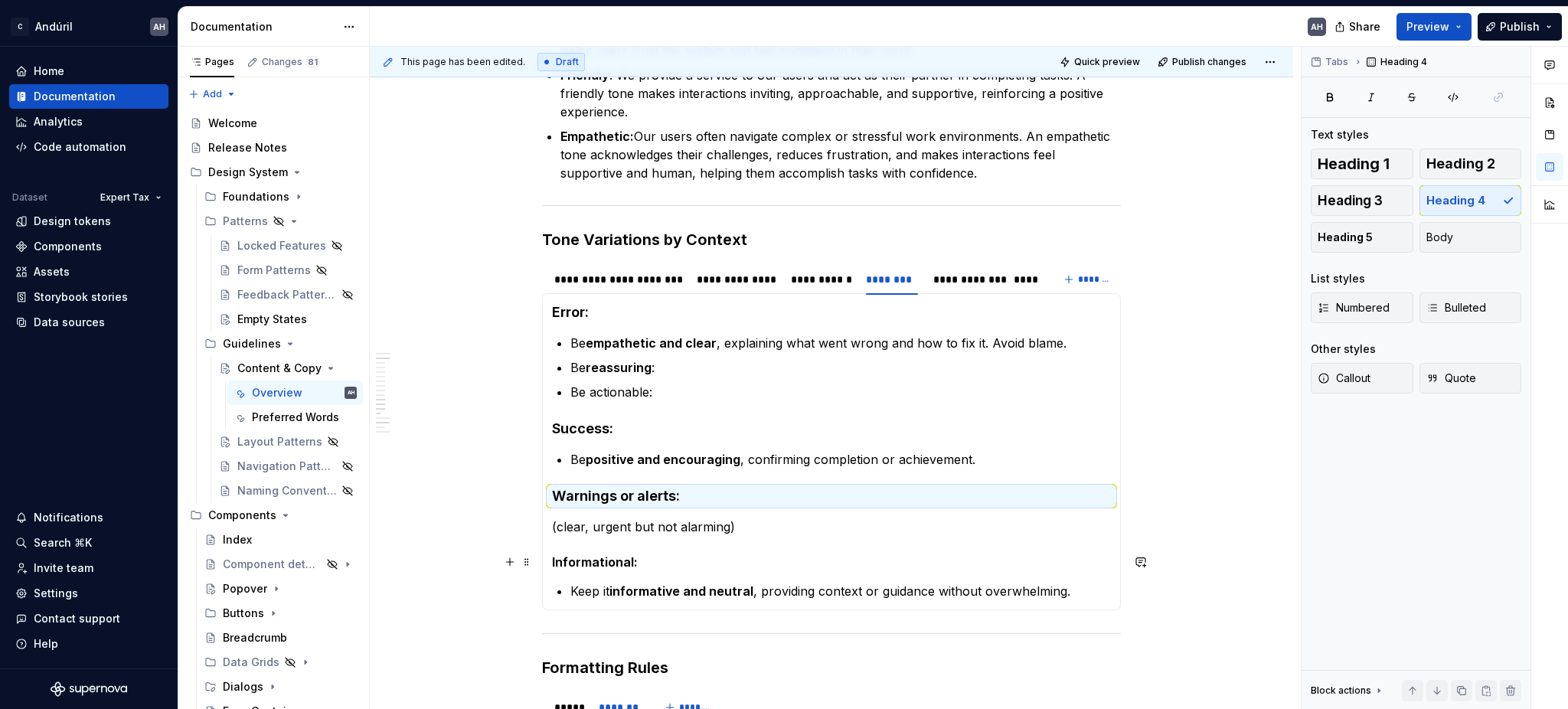
click at [583, 566] on h5 "Informational:" at bounding box center [831, 561] width 558 height 15
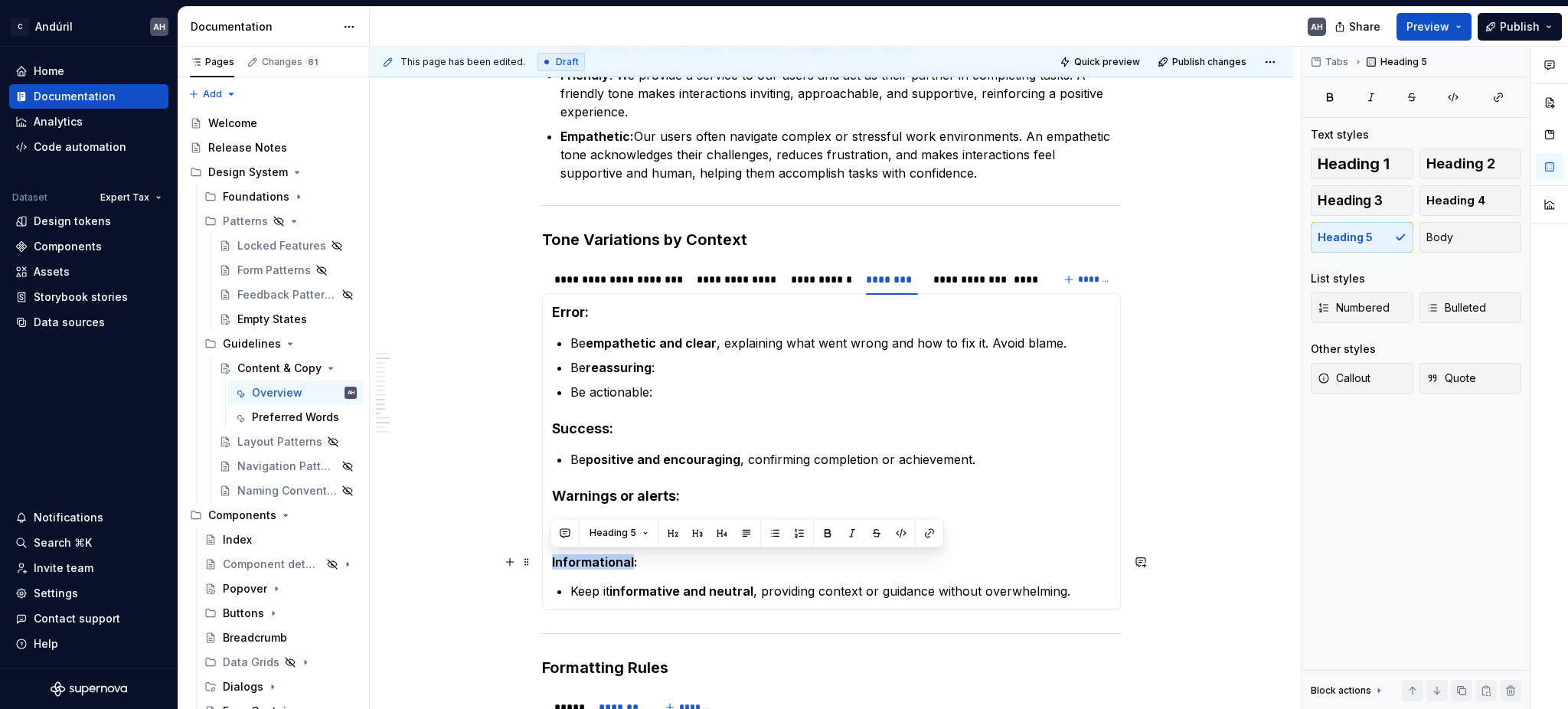
click at [583, 566] on h5 "Informational:" at bounding box center [831, 561] width 558 height 15
click at [718, 530] on button "button" at bounding box center [722, 533] width 22 height 22
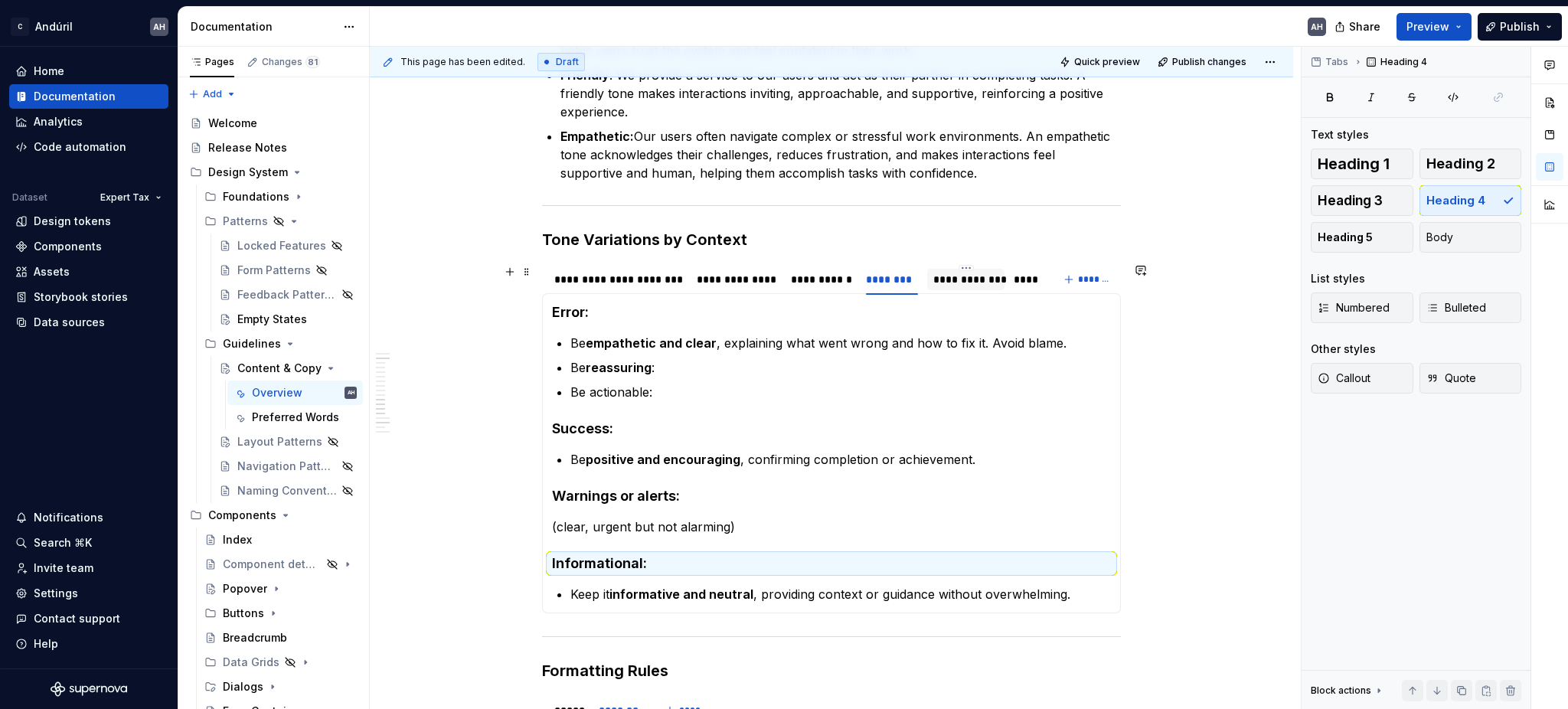
click at [975, 275] on div "**********" at bounding box center [966, 279] width 65 height 15
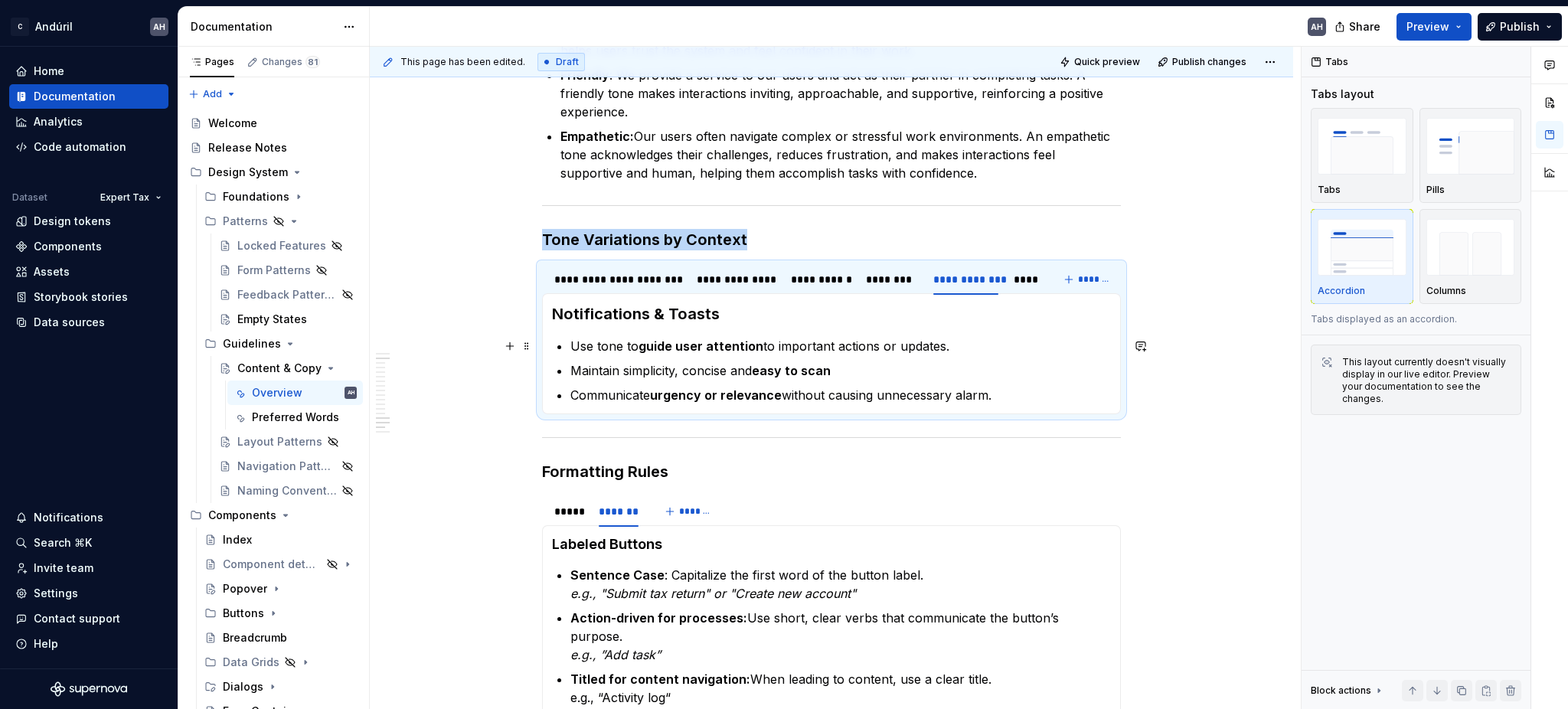
click at [652, 342] on strong "guide user attention" at bounding box center [700, 346] width 124 height 15
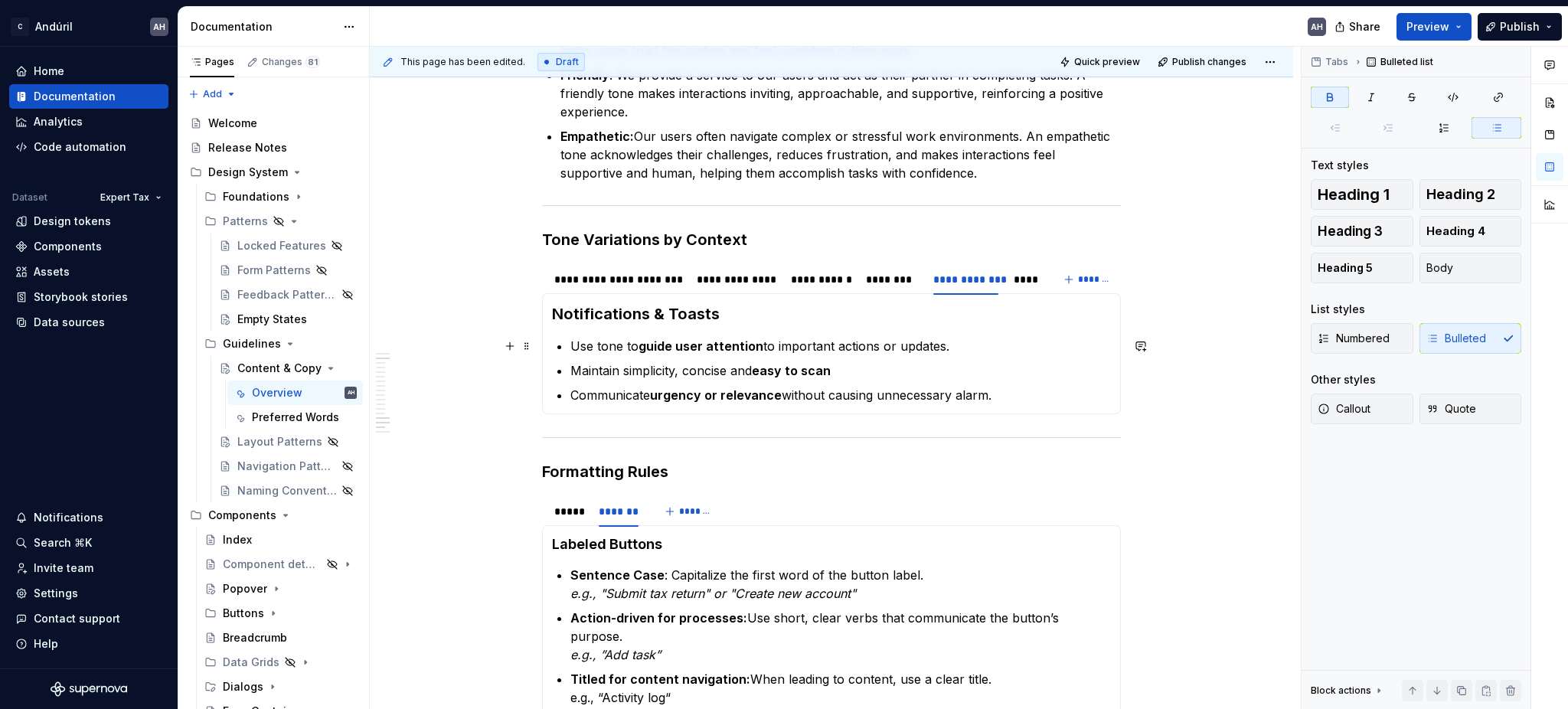
click at [737, 344] on strong "guide user attention" at bounding box center [700, 346] width 124 height 15
click at [782, 342] on p "Use tone to guide user attention to important actions or updates." at bounding box center [840, 346] width 540 height 18
click at [699, 363] on p "Maintain simplicity, concise and easy to scan" at bounding box center [840, 370] width 540 height 18
click at [857, 359] on ul "Use tone to guide user attention to important actions or updates. Maintain simp…" at bounding box center [840, 370] width 540 height 67
click at [628, 393] on p "Communicate urgency or relevance without causing unnecessary alarm." at bounding box center [840, 395] width 540 height 18
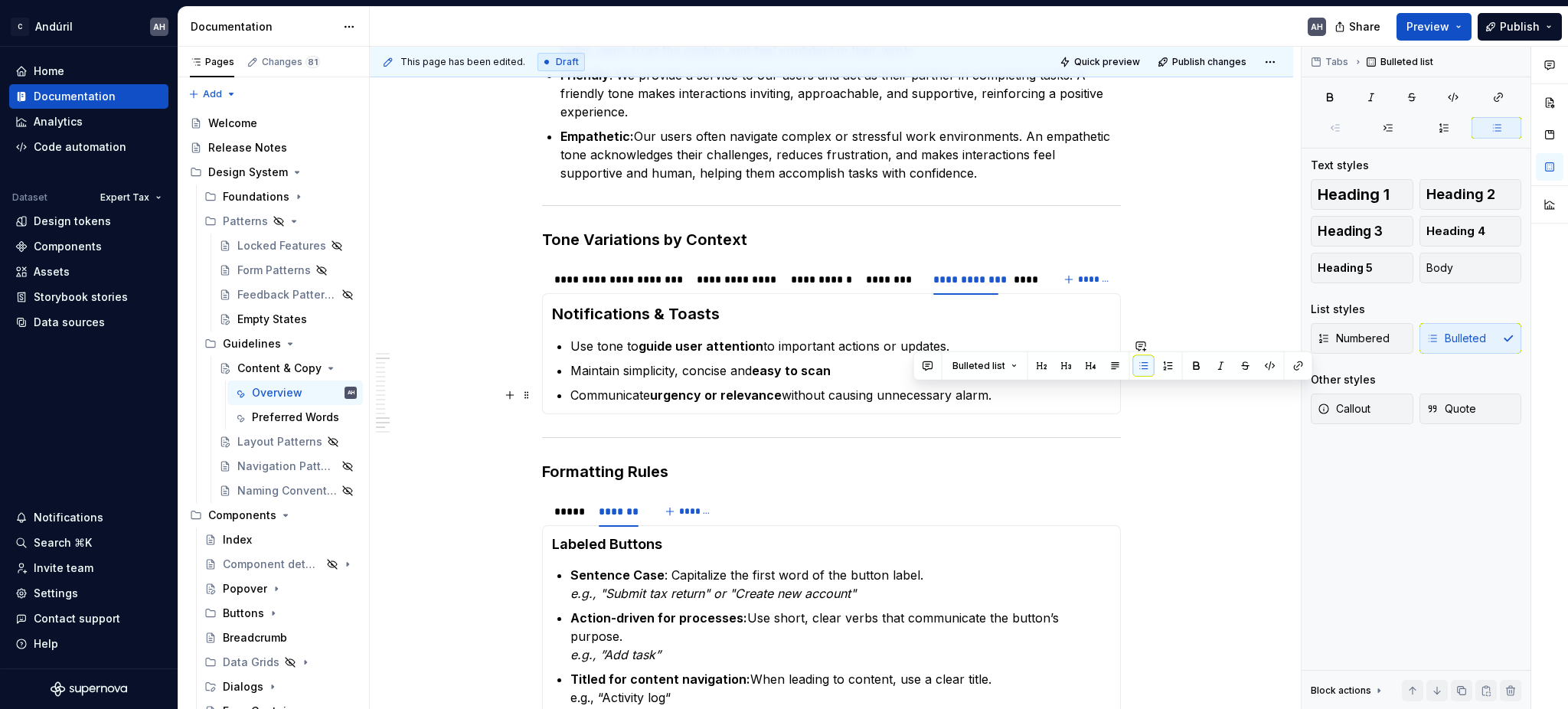
drag, startPoint x: 1000, startPoint y: 397, endPoint x: 912, endPoint y: 389, distance: 88.4
click at [912, 389] on p "Communicate urgency or relevance without causing unnecessary alarm." at bounding box center [840, 395] width 540 height 18
click at [978, 276] on div "**********" at bounding box center [966, 279] width 65 height 15
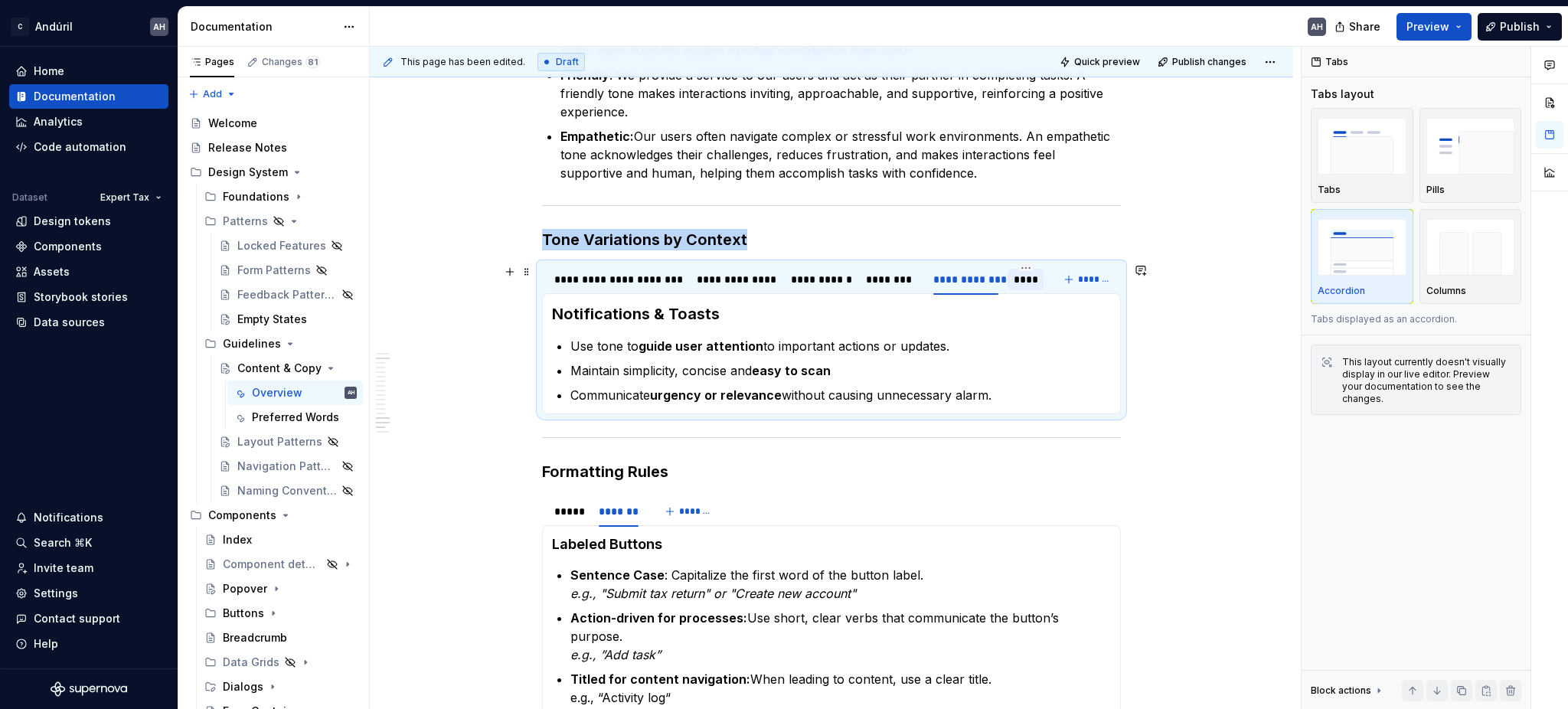
click at [1024, 276] on div "****" at bounding box center [1025, 279] width 24 height 15
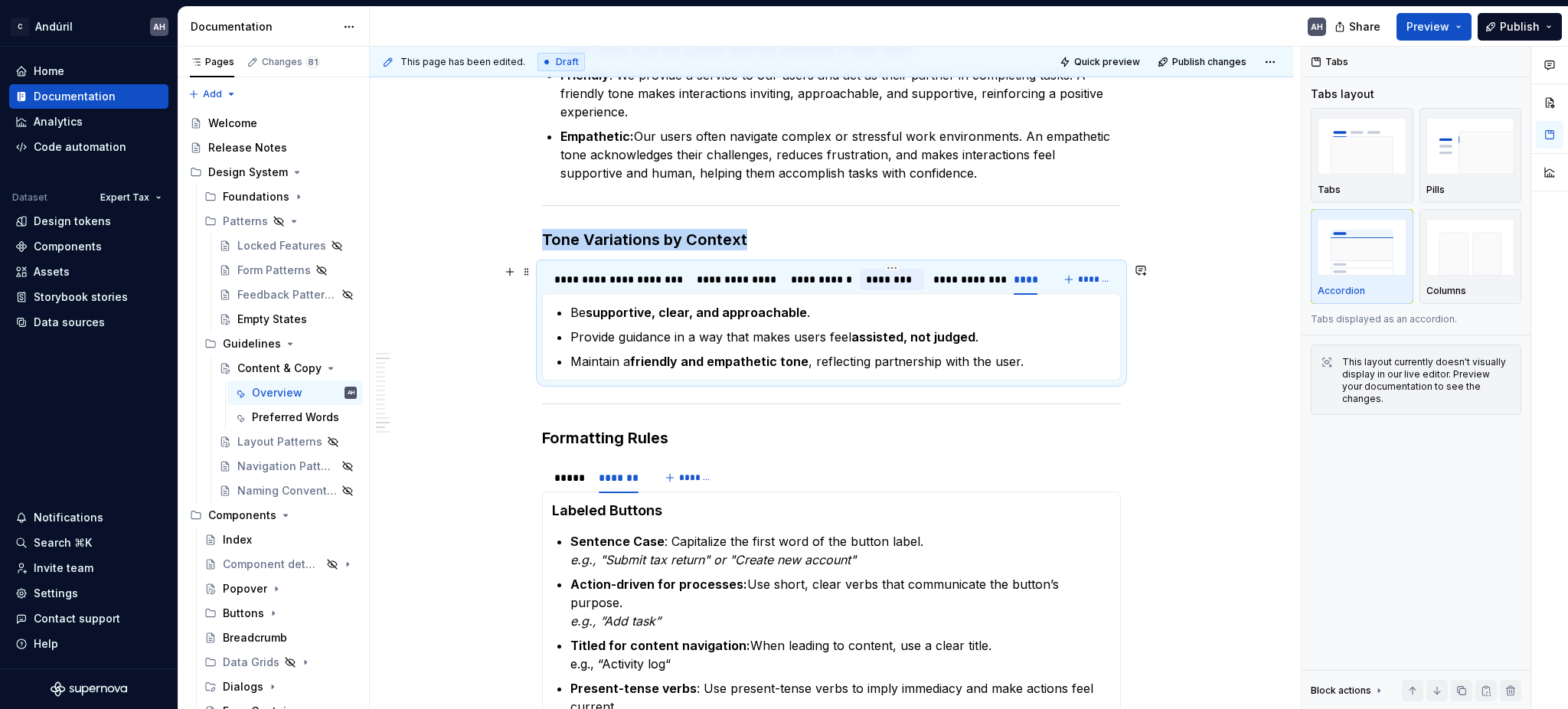
click at [890, 281] on div "********" at bounding box center [892, 279] width 52 height 15
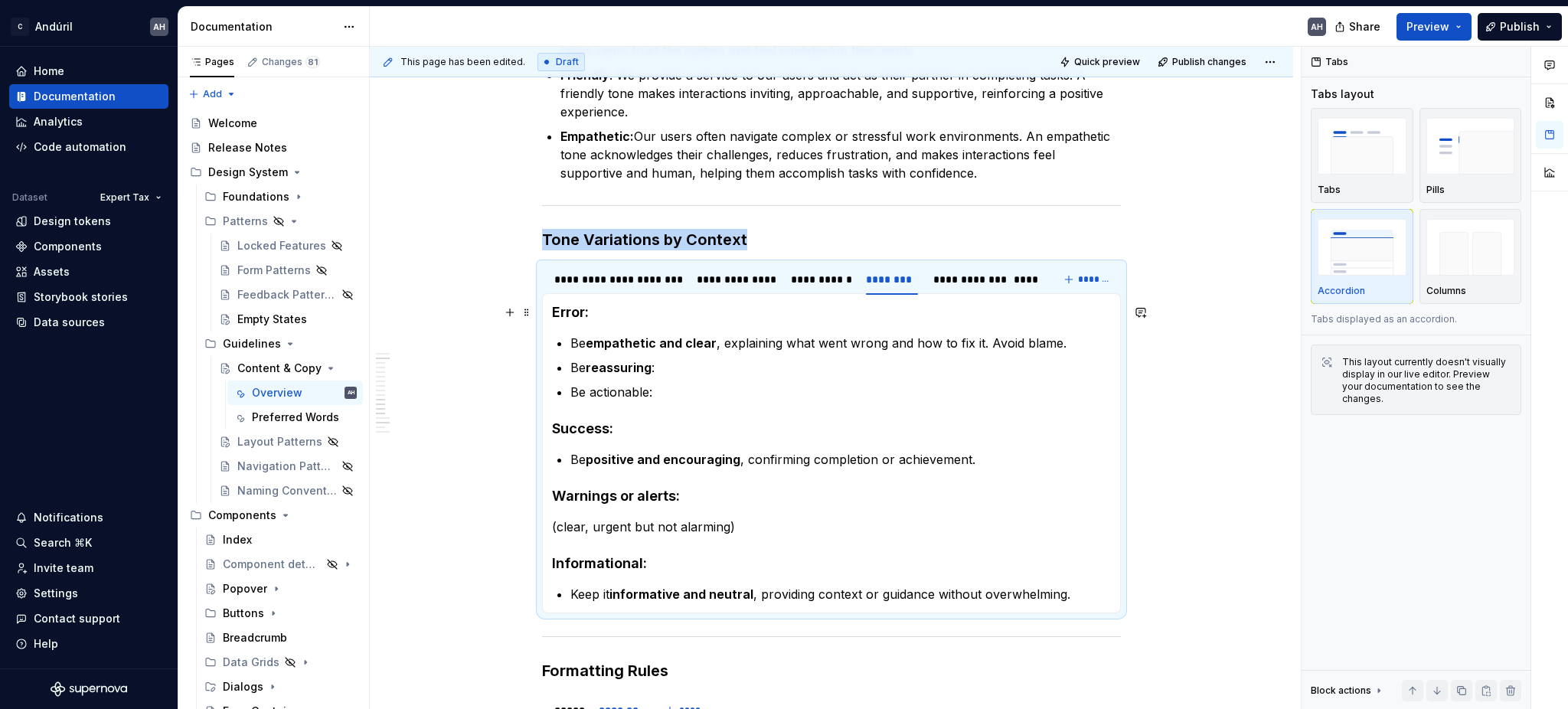
click at [602, 316] on h4 "Error:" at bounding box center [831, 312] width 558 height 18
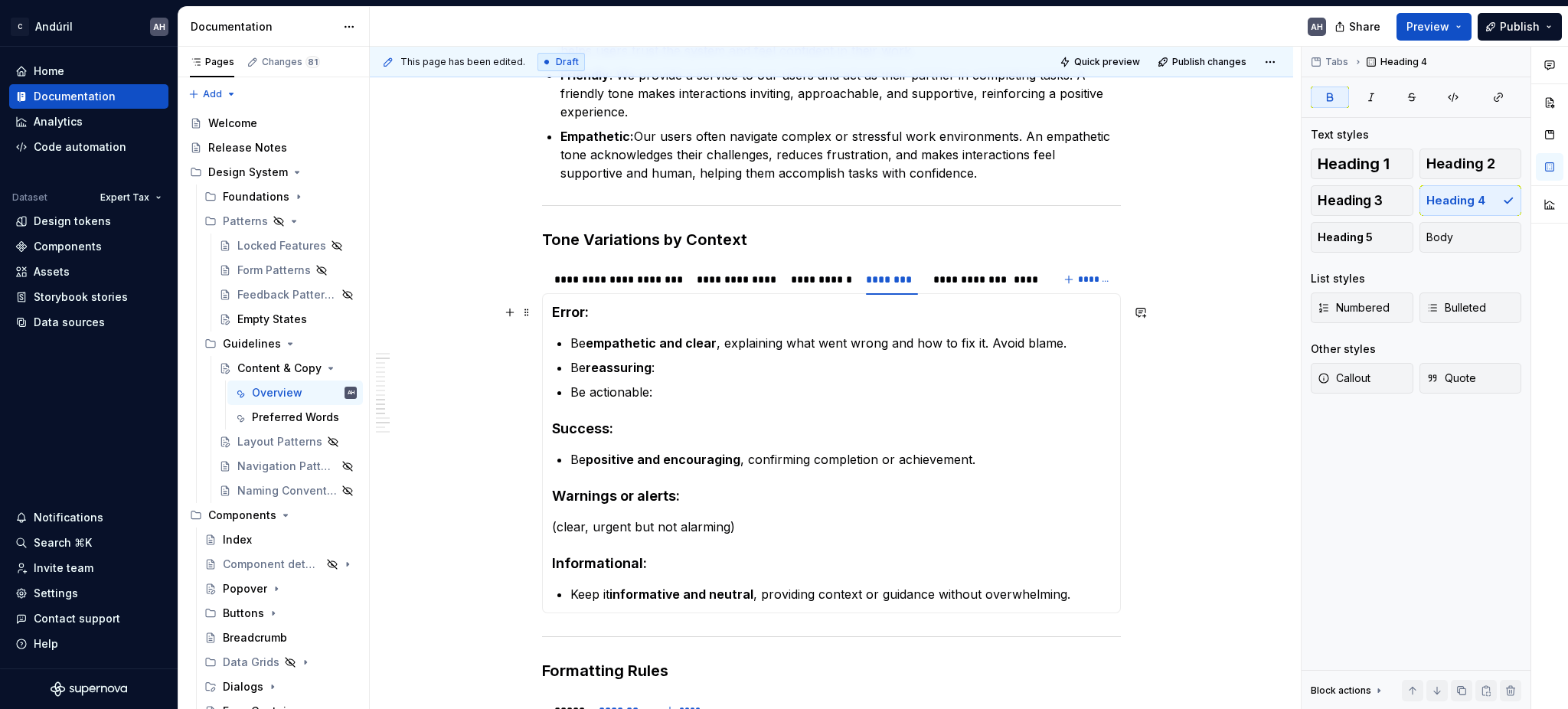
click at [596, 312] on h4 "Error:" at bounding box center [831, 312] width 558 height 18
click at [627, 437] on h4 "Success:" at bounding box center [831, 428] width 558 height 18
click at [685, 507] on section-item-column "Error Be empathetic and clear , explaining what went wrong and how to fix it. A…" at bounding box center [831, 453] width 558 height 300
click at [683, 494] on h4 "Warnings or alerts:" at bounding box center [831, 496] width 558 height 18
click at [656, 568] on h4 "Informational:" at bounding box center [831, 563] width 558 height 18
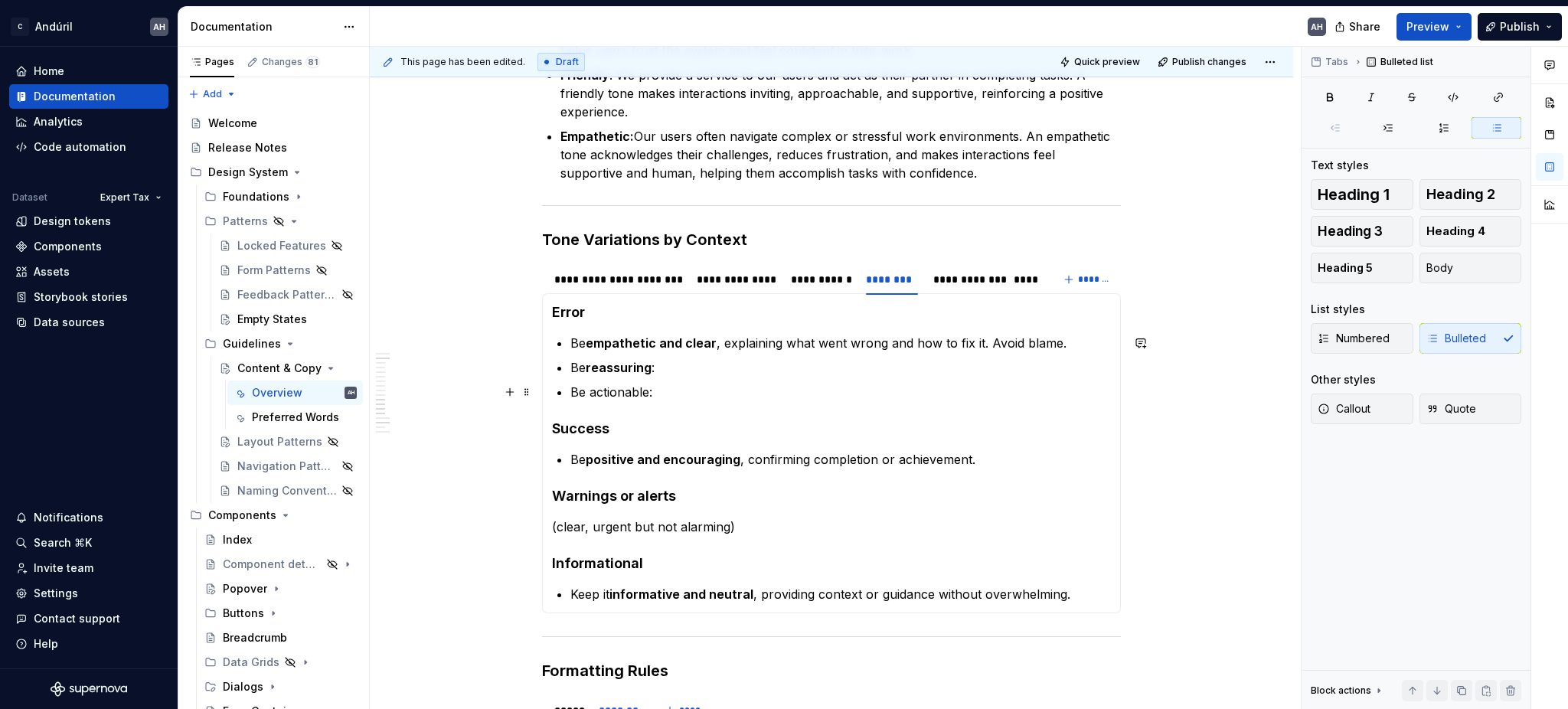
click at [675, 388] on p "Be actionable:" at bounding box center [840, 392] width 540 height 18
click at [1012, 282] on div "****" at bounding box center [1026, 280] width 36 height 22
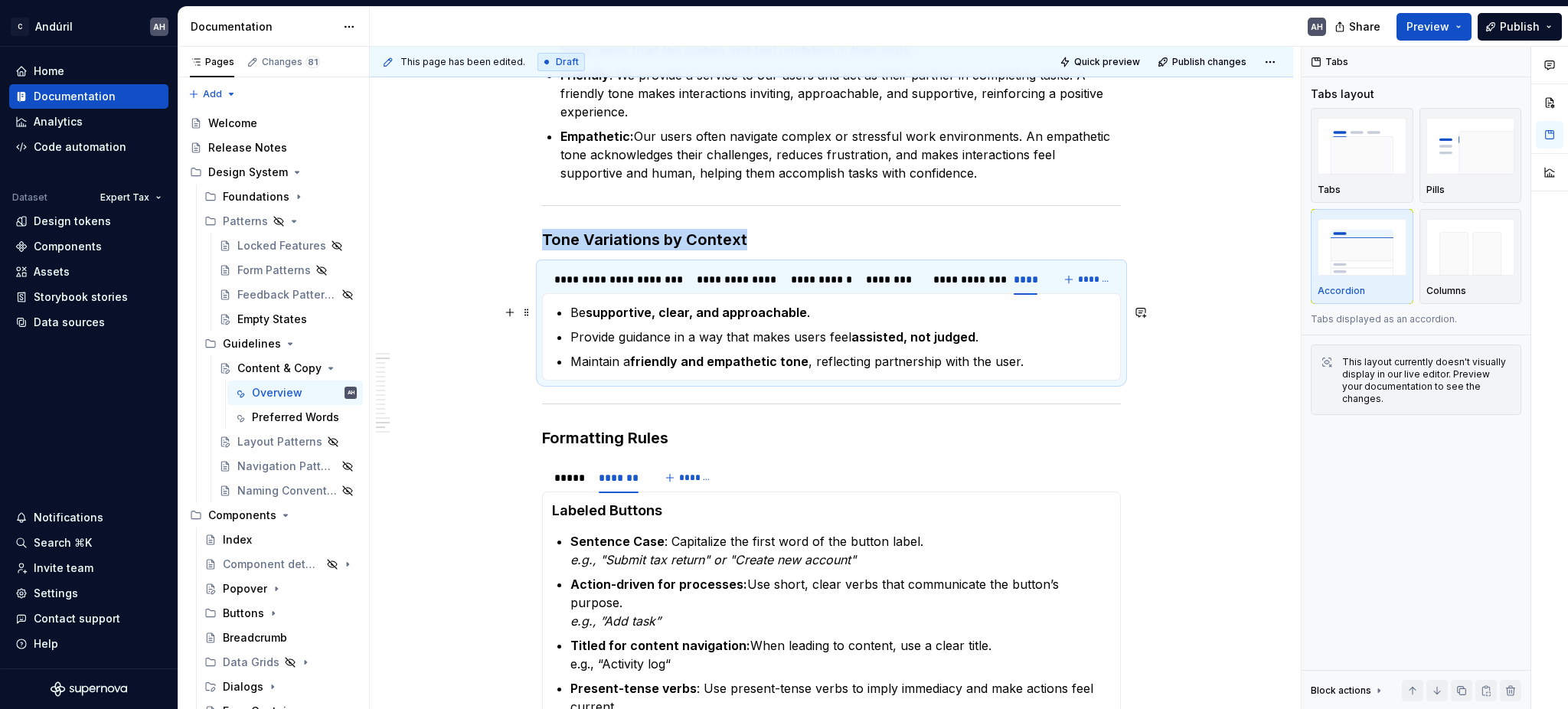
click at [683, 318] on strong "supportive, clear, and approachable" at bounding box center [696, 312] width 222 height 15
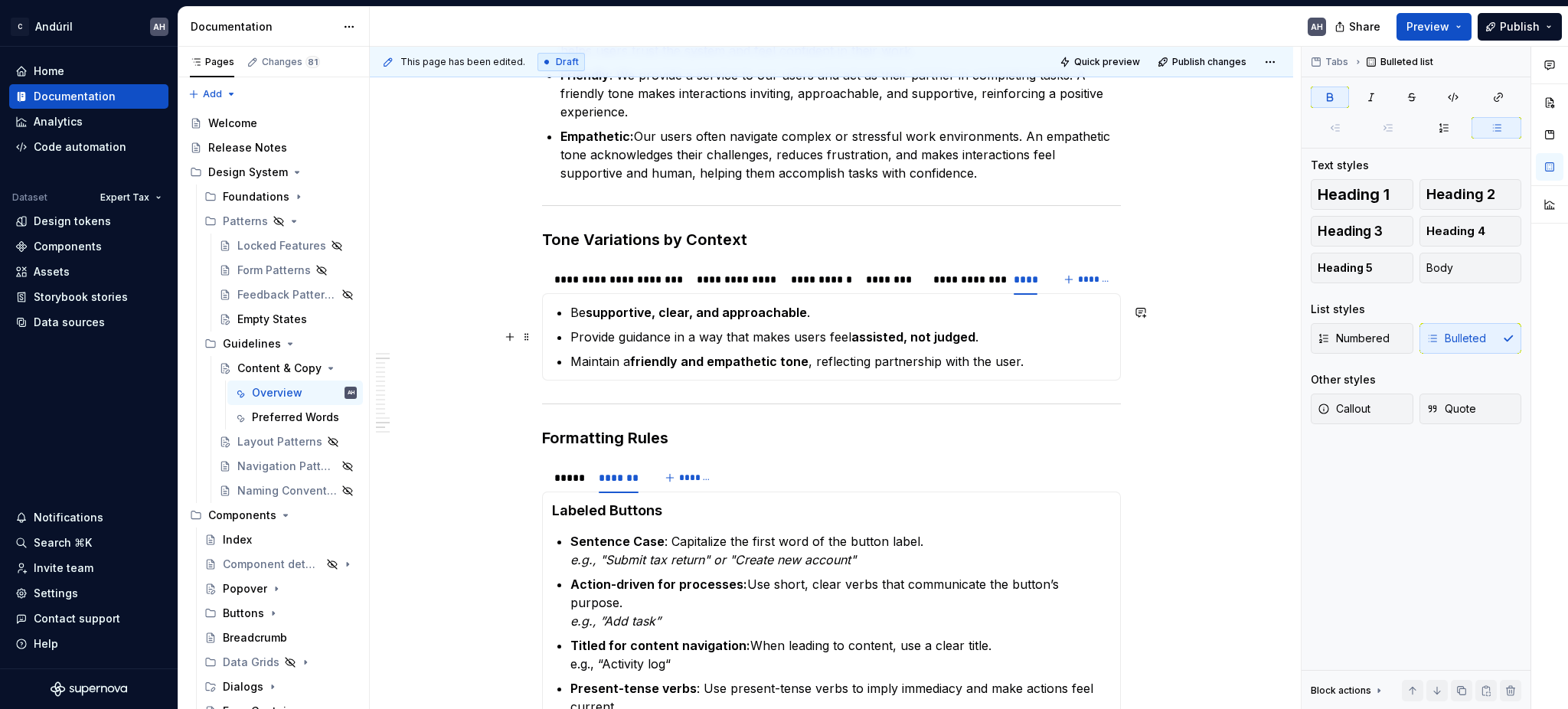
click at [793, 330] on p "Provide guidance in a way that makes users feel assisted, not judged ." at bounding box center [840, 337] width 540 height 18
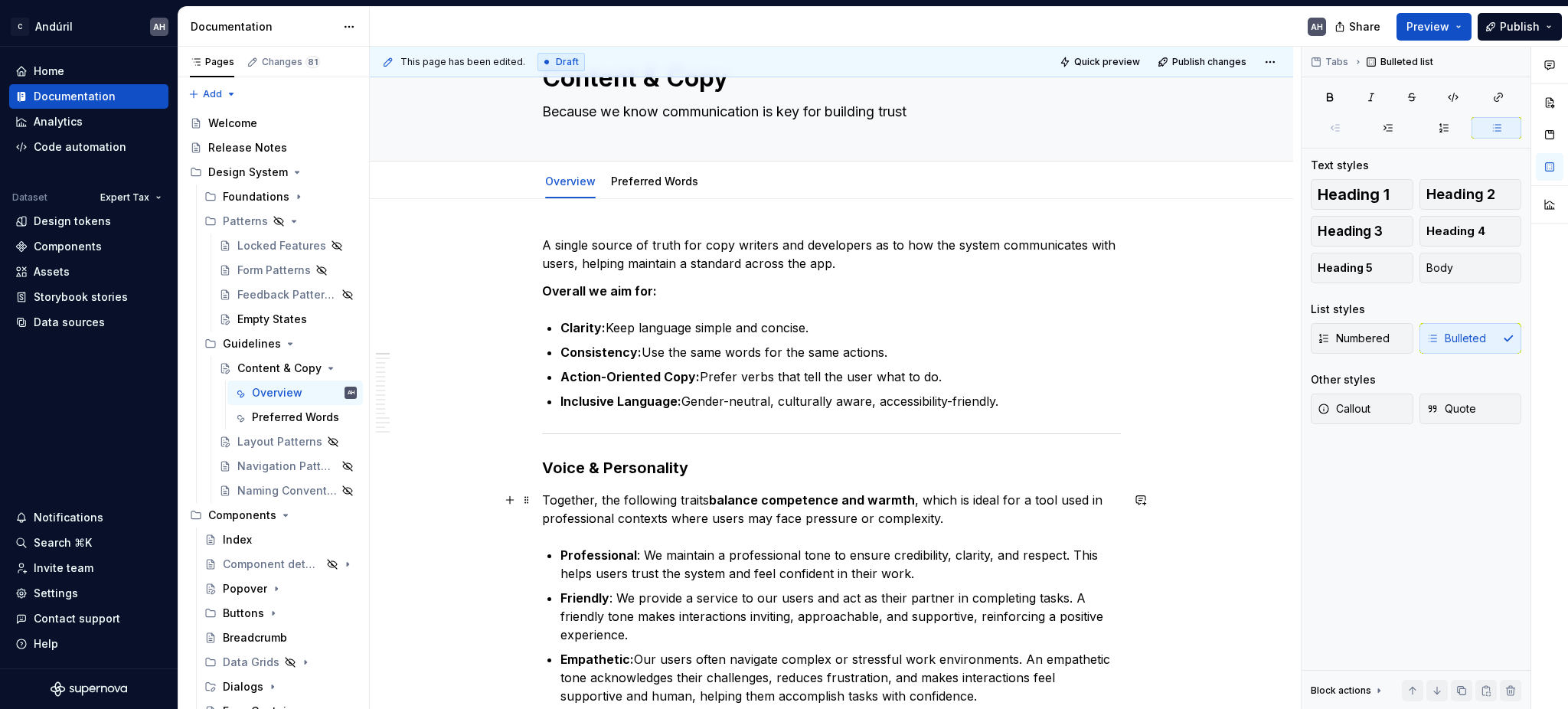
scroll to position [0, 0]
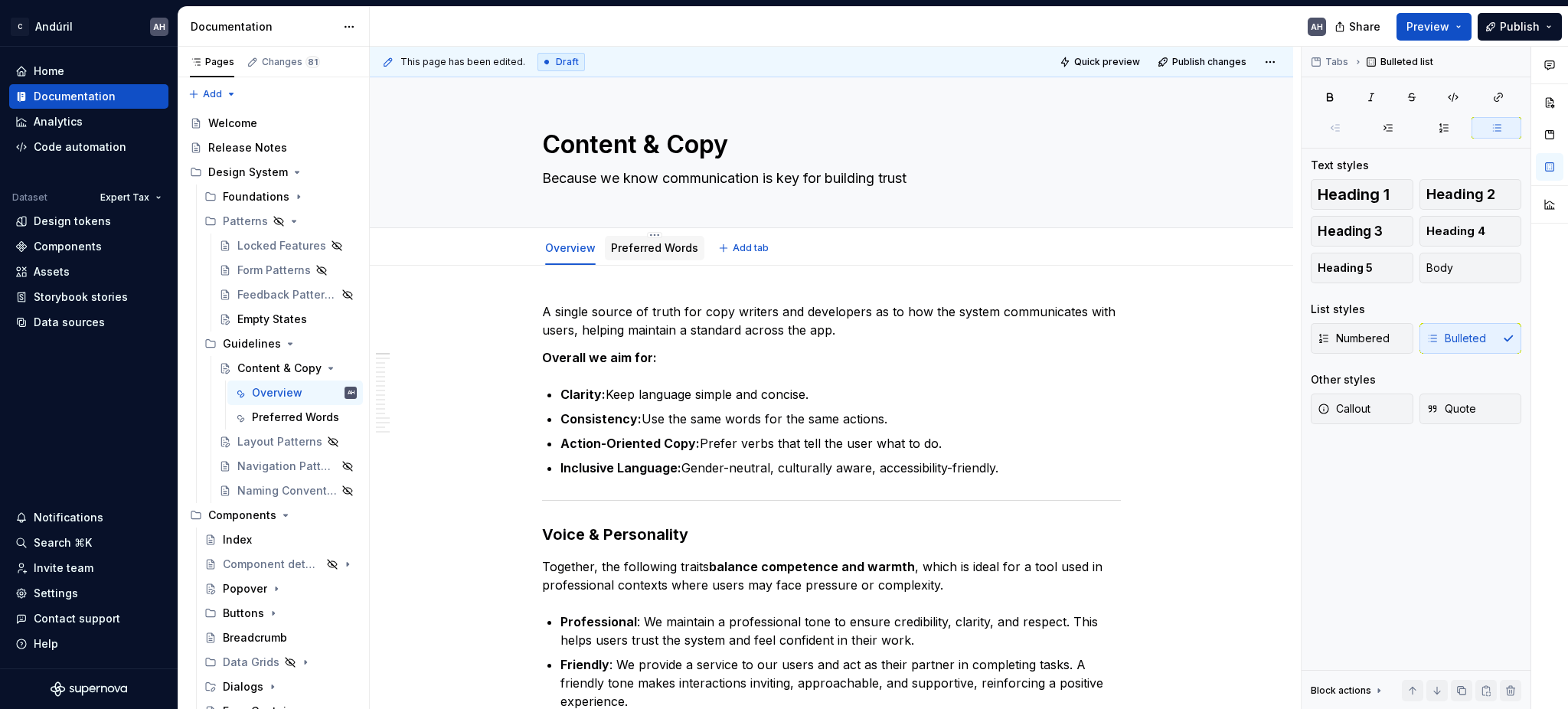
click at [654, 245] on link "Preferred Words" at bounding box center [655, 248] width 87 height 13
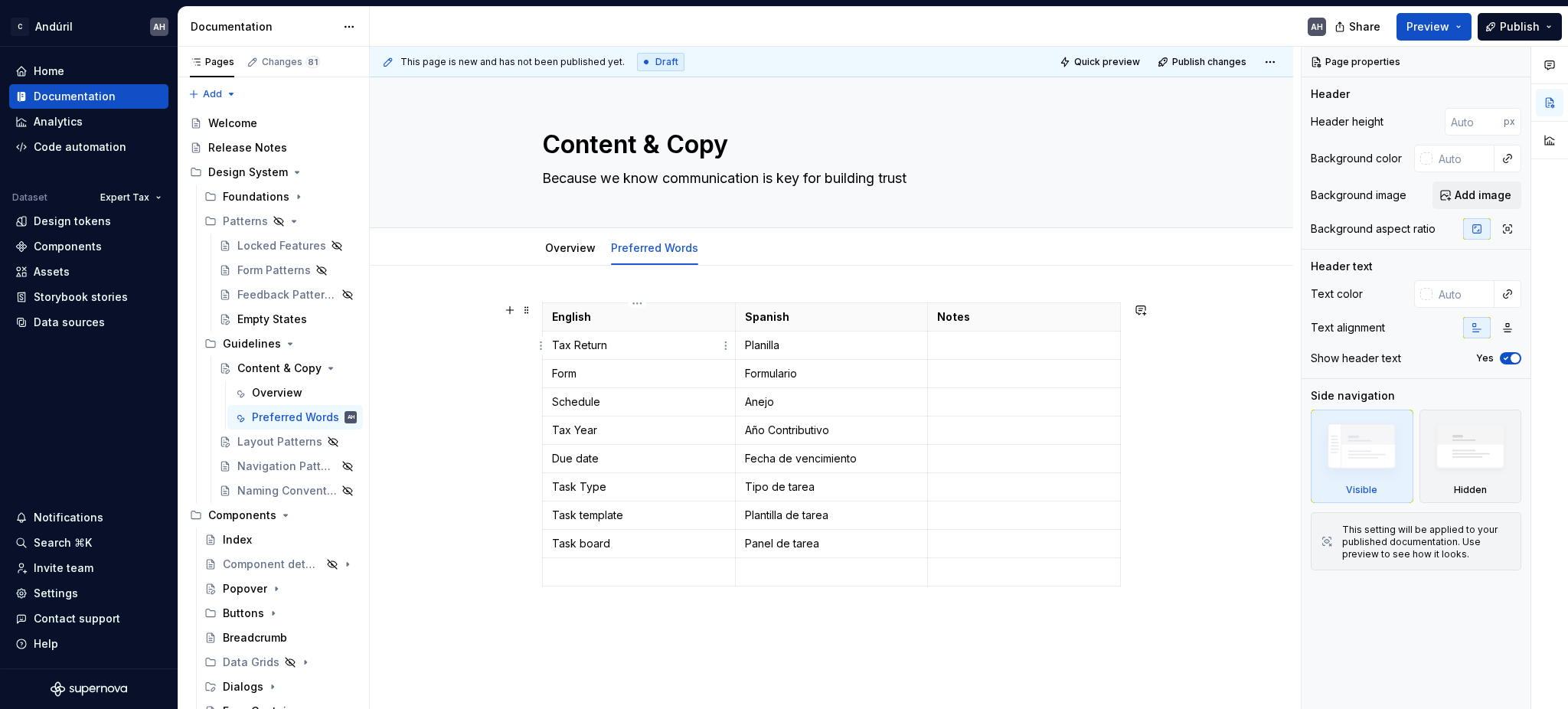
click at [607, 350] on p "Tax Return" at bounding box center [638, 345] width 173 height 15
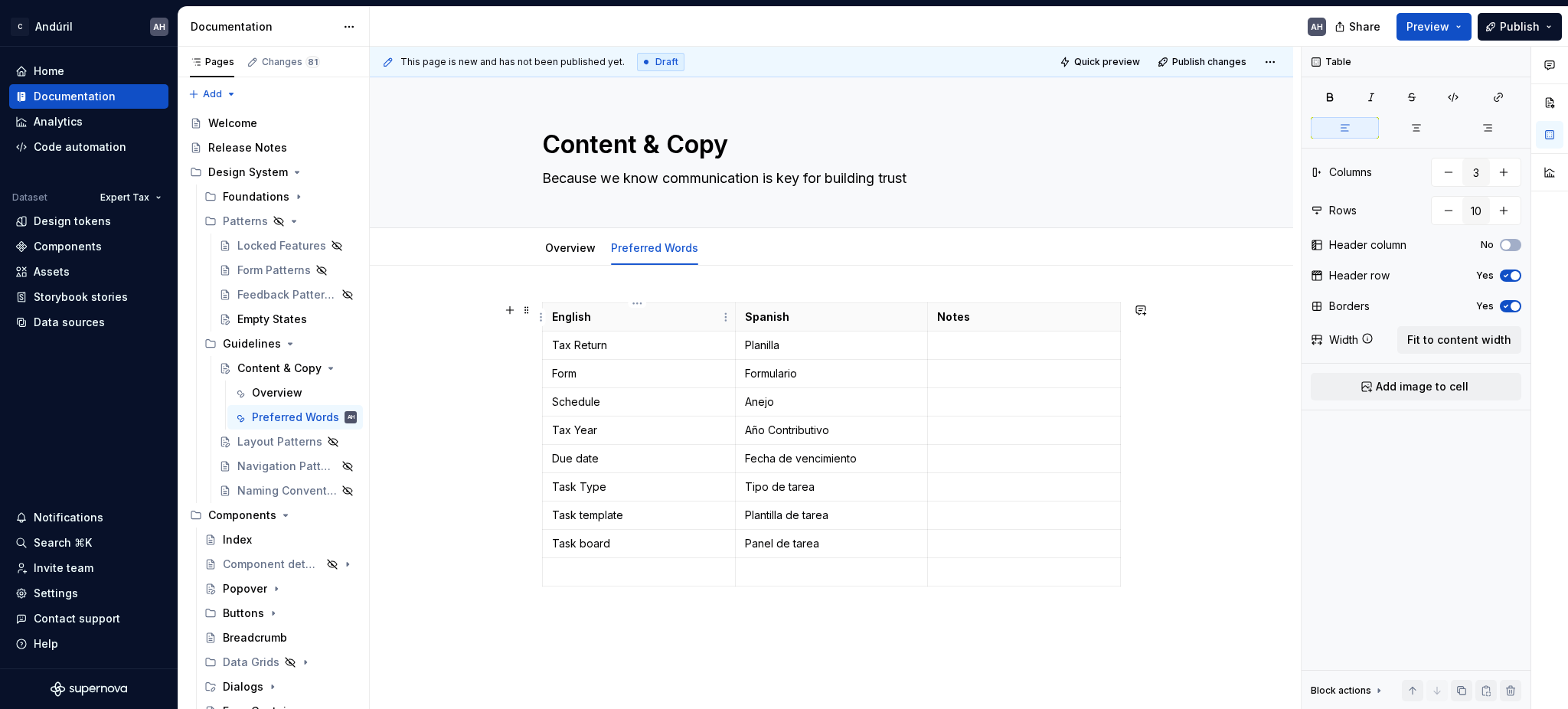
click at [623, 321] on p "English" at bounding box center [638, 317] width 173 height 15
click at [622, 340] on p "Tax Return" at bounding box center [638, 345] width 173 height 15
click at [542, 373] on html "C Andúril AH Home Documentation Analytics Code automation Dataset Expert Tax De…" at bounding box center [784, 354] width 1568 height 709
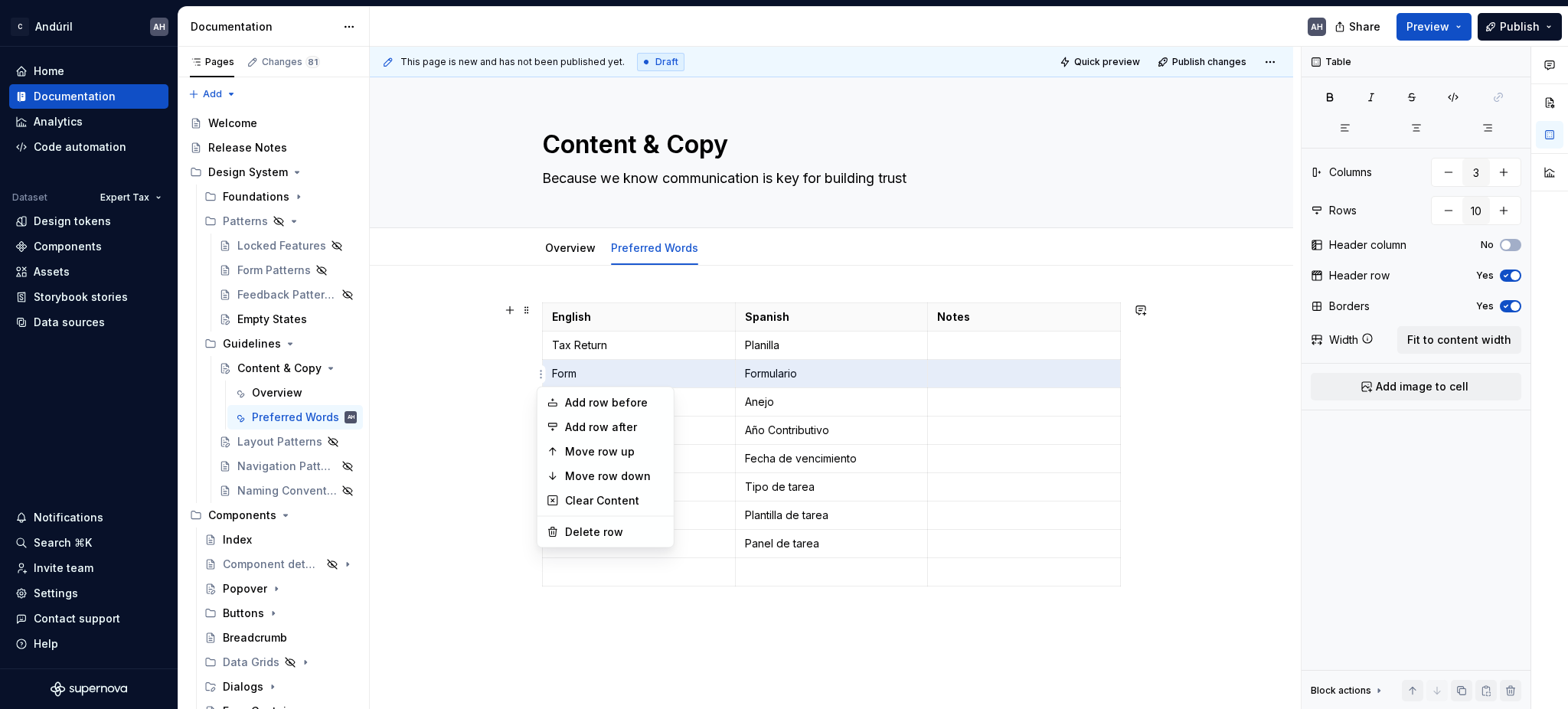
type textarea "*"
click at [593, 406] on div "Add row before" at bounding box center [615, 402] width 100 height 15
type input "11"
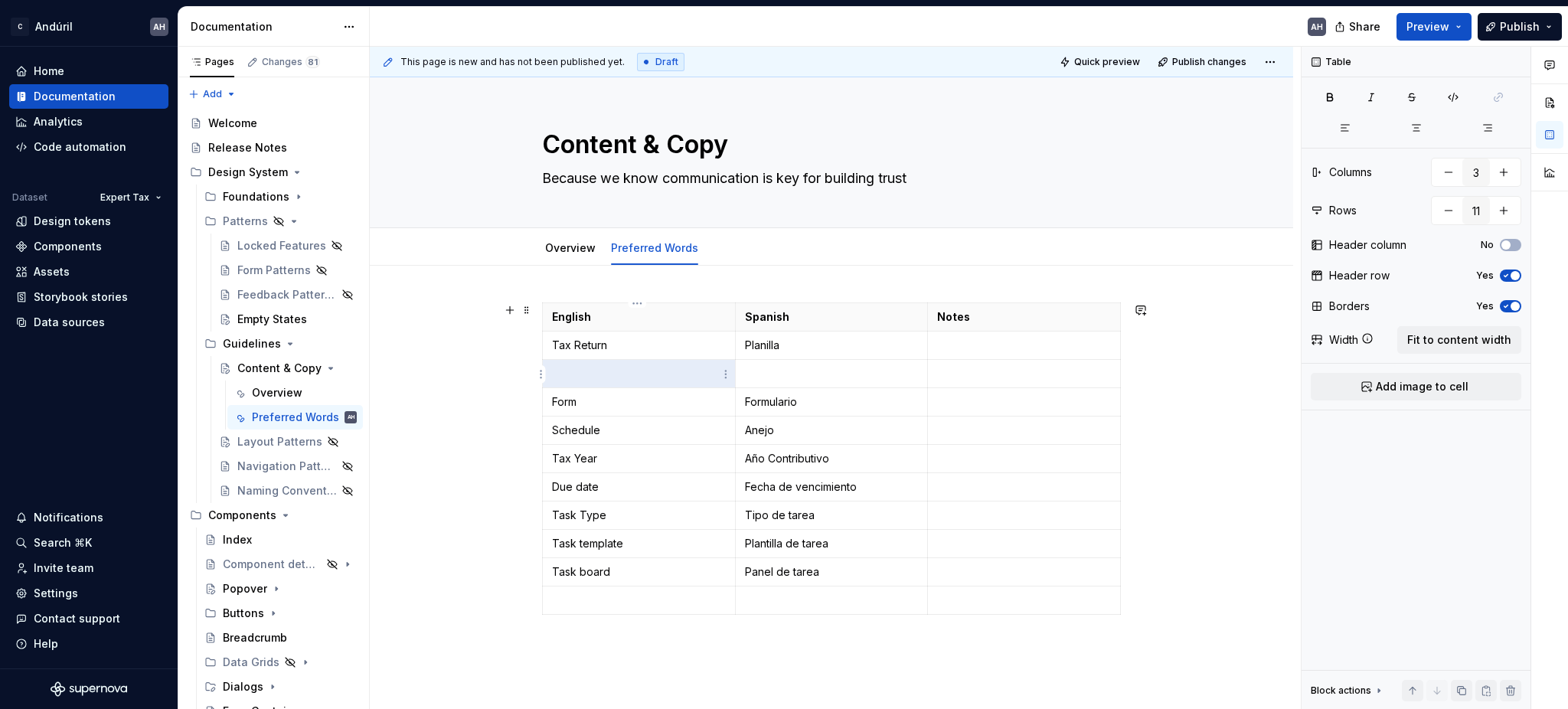
click at [603, 383] on td at bounding box center [639, 373] width 192 height 28
type input "10"
click at [285, 340] on icon "Page tree" at bounding box center [290, 343] width 12 height 12
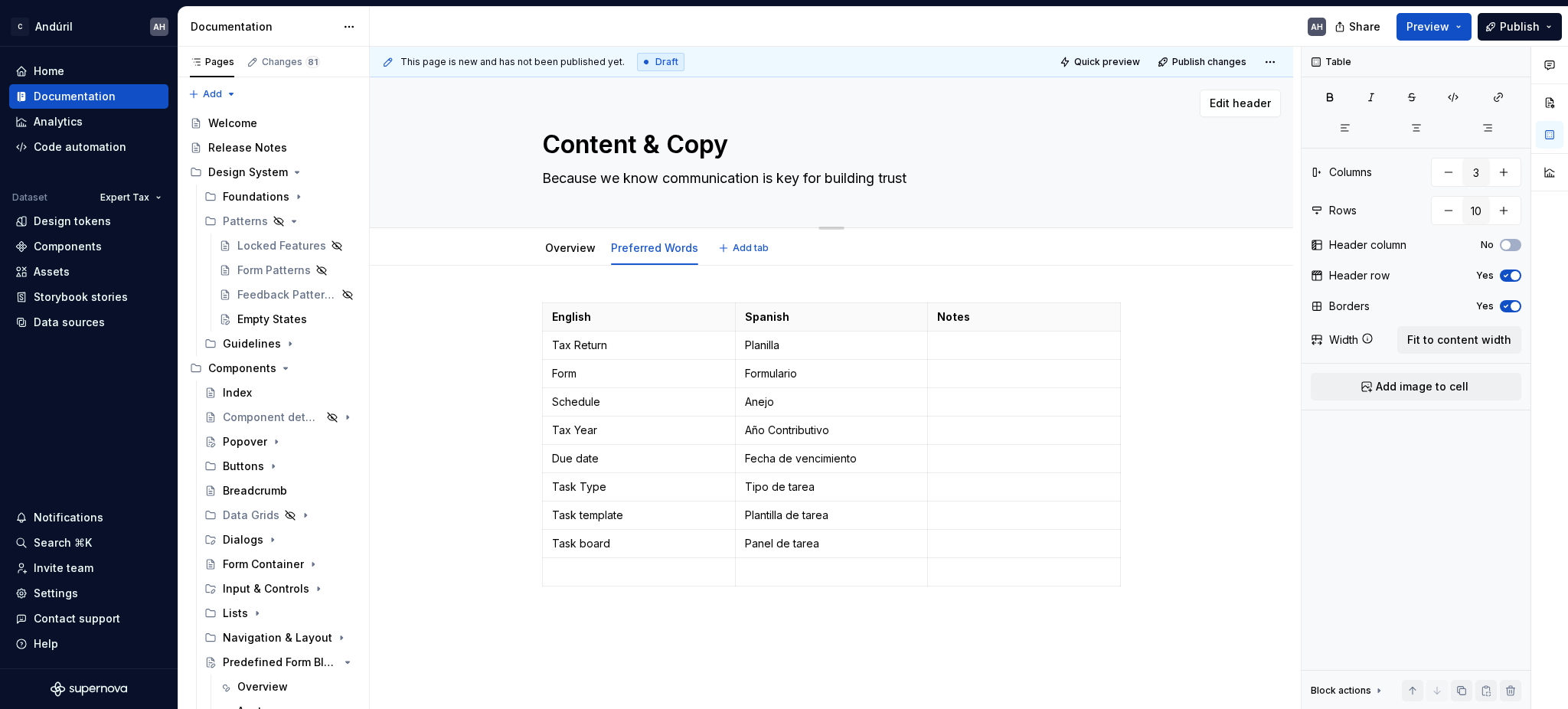
click at [695, 187] on textarea "Because we know communication is key for building trust" at bounding box center [828, 178] width 578 height 25
click at [681, 178] on textarea "Because we know communication is key for building trust" at bounding box center [828, 178] width 578 height 25
drag, startPoint x: 670, startPoint y: 178, endPoint x: 540, endPoint y: 163, distance: 130.9
click at [542, 163] on div "Content & Copy Because we know communication is key for building trust" at bounding box center [831, 152] width 578 height 150
type textarea "*"
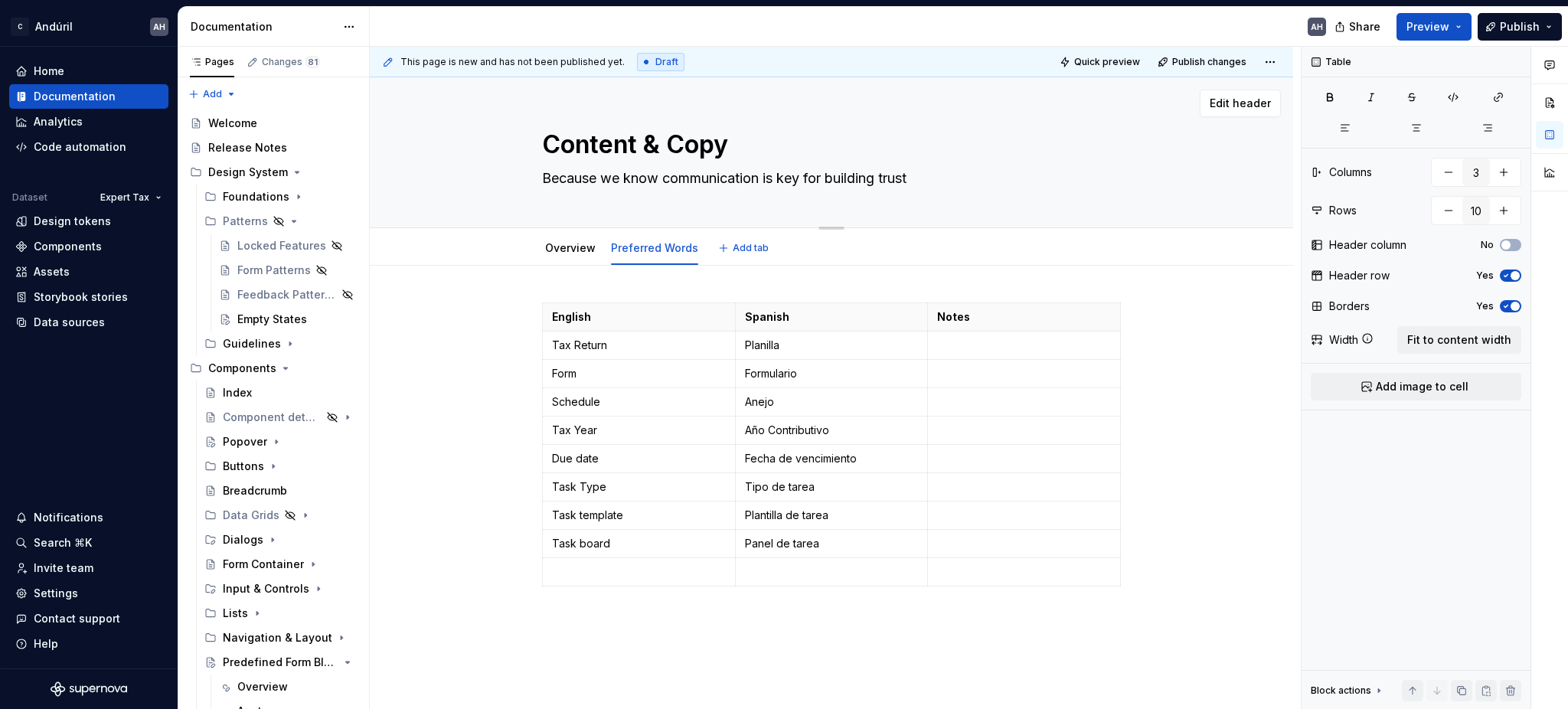
type textarea "Communication is key for building trust"
click at [823, 177] on textarea "Communication is key for building trust" at bounding box center [828, 178] width 578 height 25
type textarea "*"
type textarea "Communication is key for building trust"
click at [256, 321] on div "Empty States" at bounding box center [271, 319] width 70 height 15
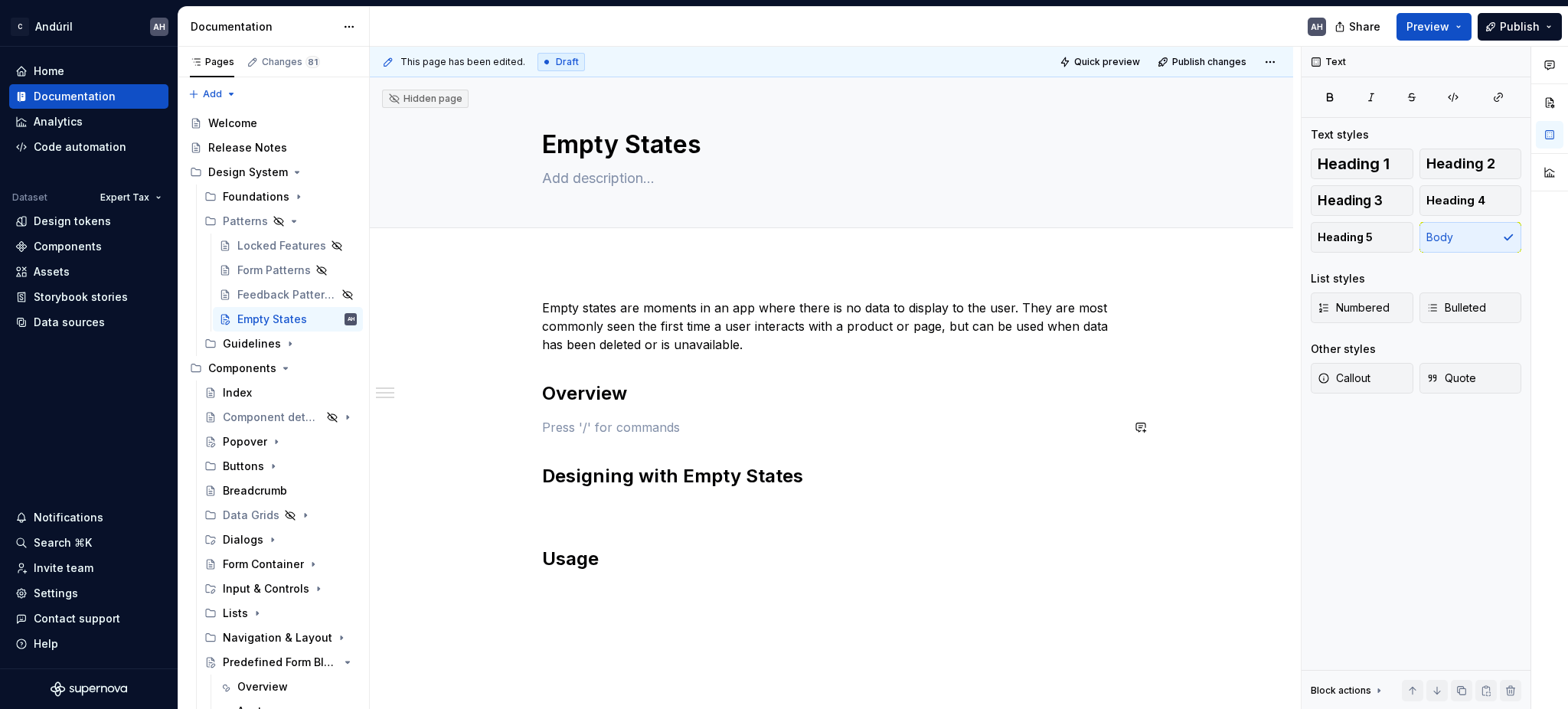
click at [667, 408] on div "Empty states are moments in an app where there is no data to display to the use…" at bounding box center [831, 450] width 578 height 303
click at [285, 340] on icon "Page tree" at bounding box center [290, 343] width 12 height 12
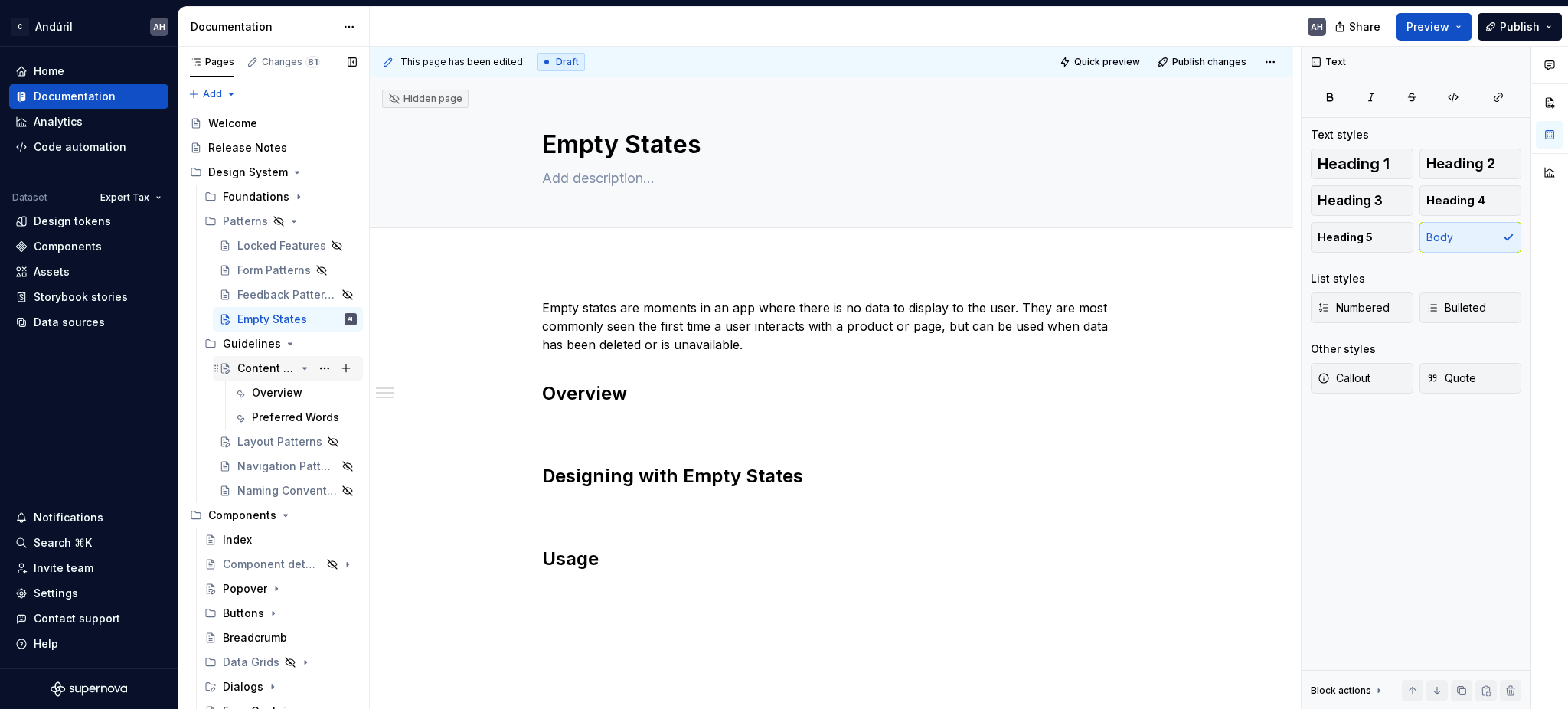
click at [299, 364] on icon "Page tree" at bounding box center [304, 368] width 12 height 12
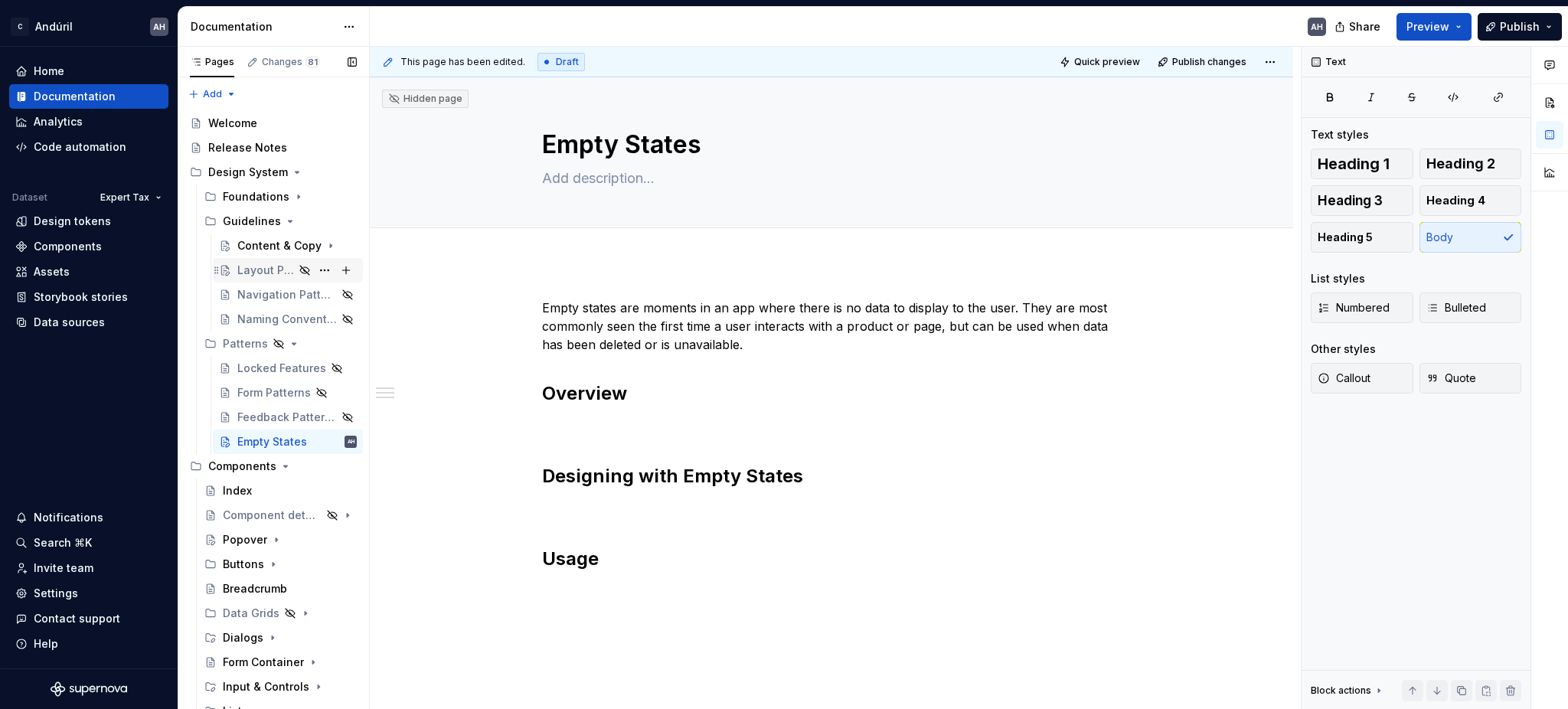
click at [237, 269] on div "Layout Patterns" at bounding box center [265, 270] width 56 height 15
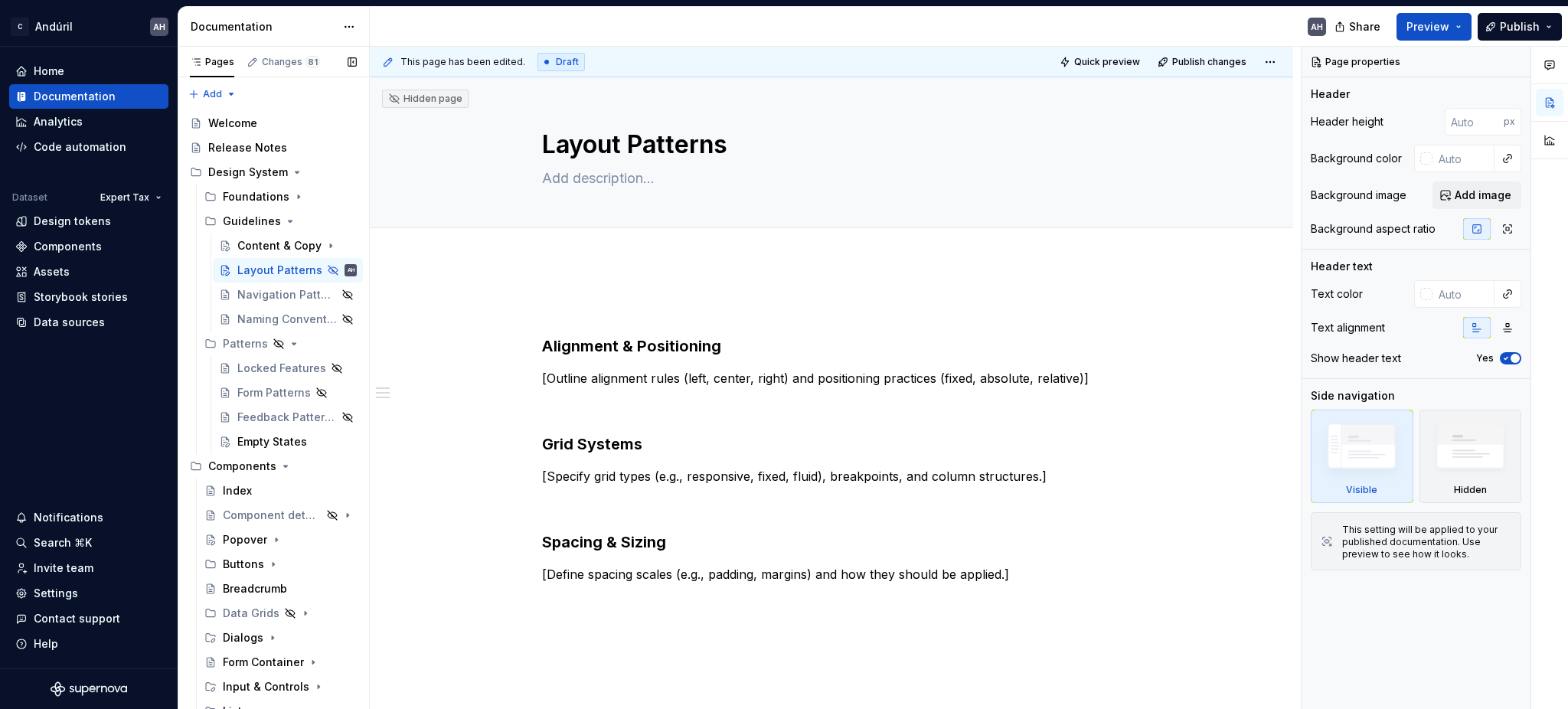
click at [0, 0] on button "Page tree" at bounding box center [0, 0] width 0 height 0
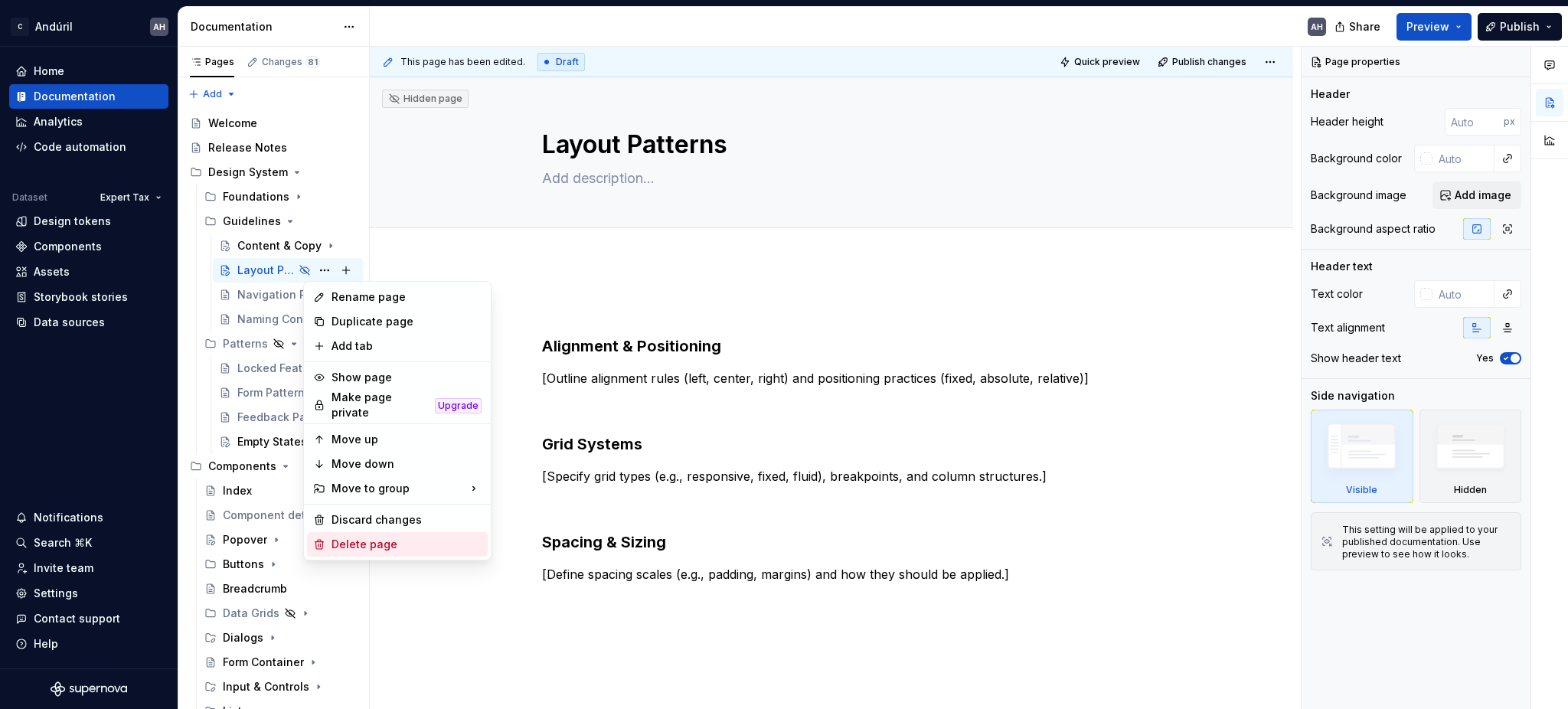
click at [353, 540] on div "Delete page" at bounding box center [406, 544] width 150 height 15
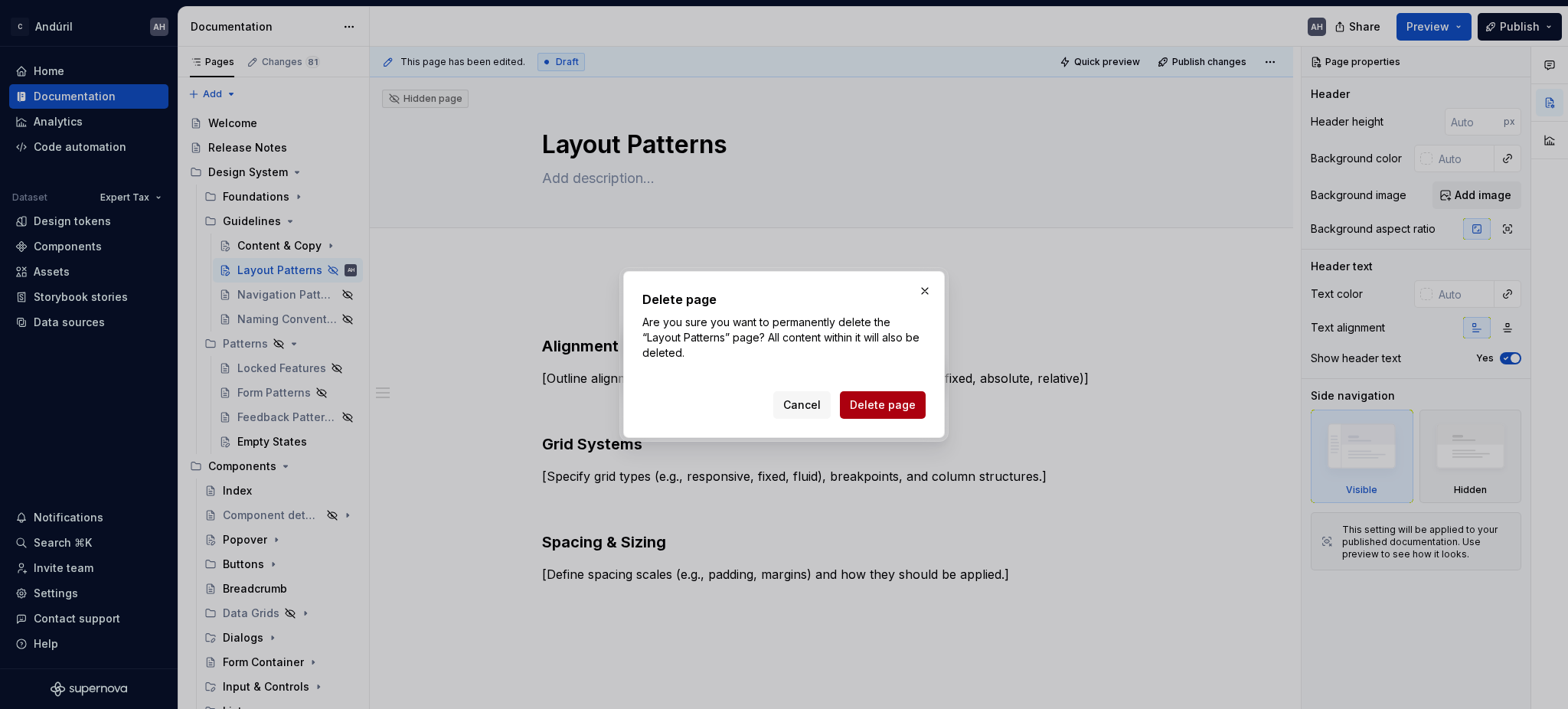
click at [877, 405] on span "Delete page" at bounding box center [883, 405] width 66 height 15
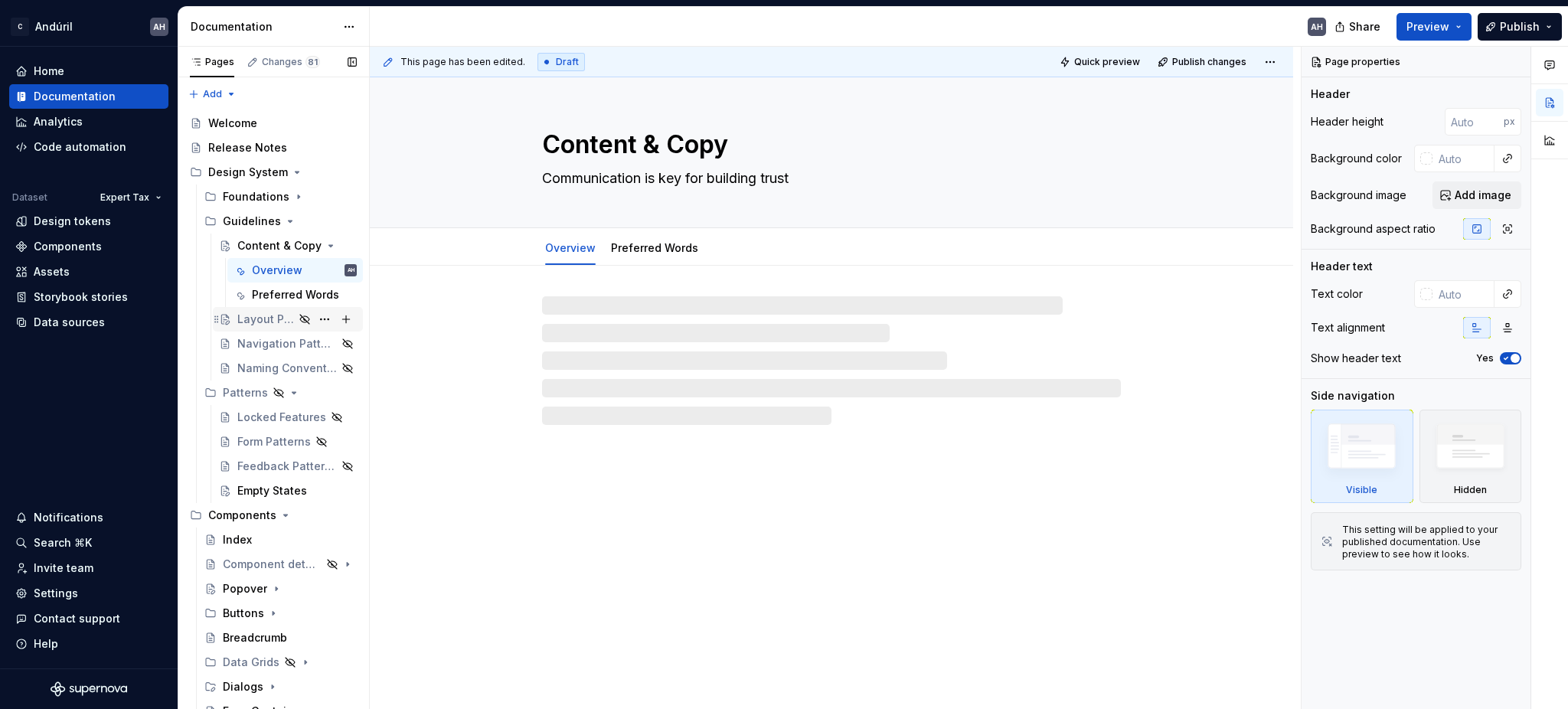
click at [265, 320] on div "Layout Patterns" at bounding box center [265, 319] width 56 height 15
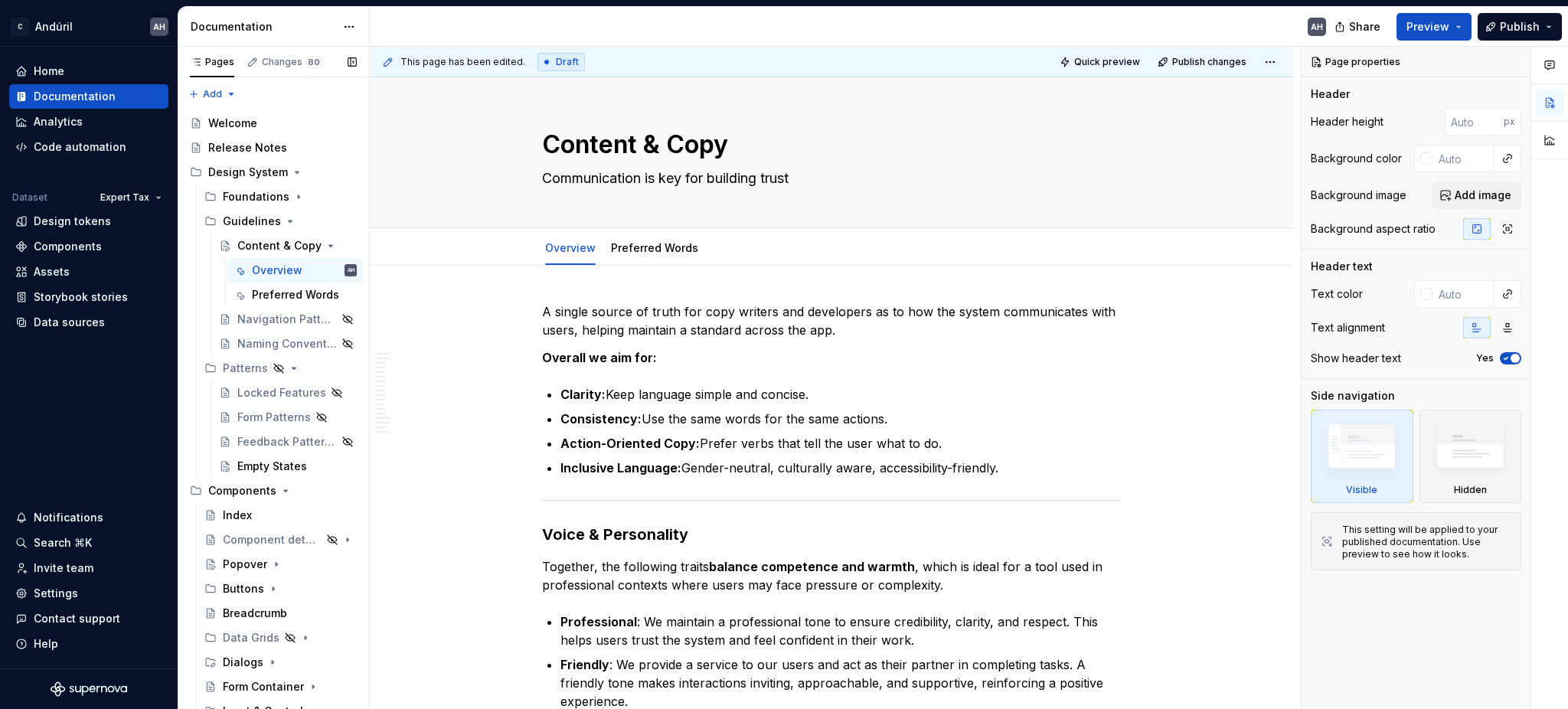
type textarea "*"
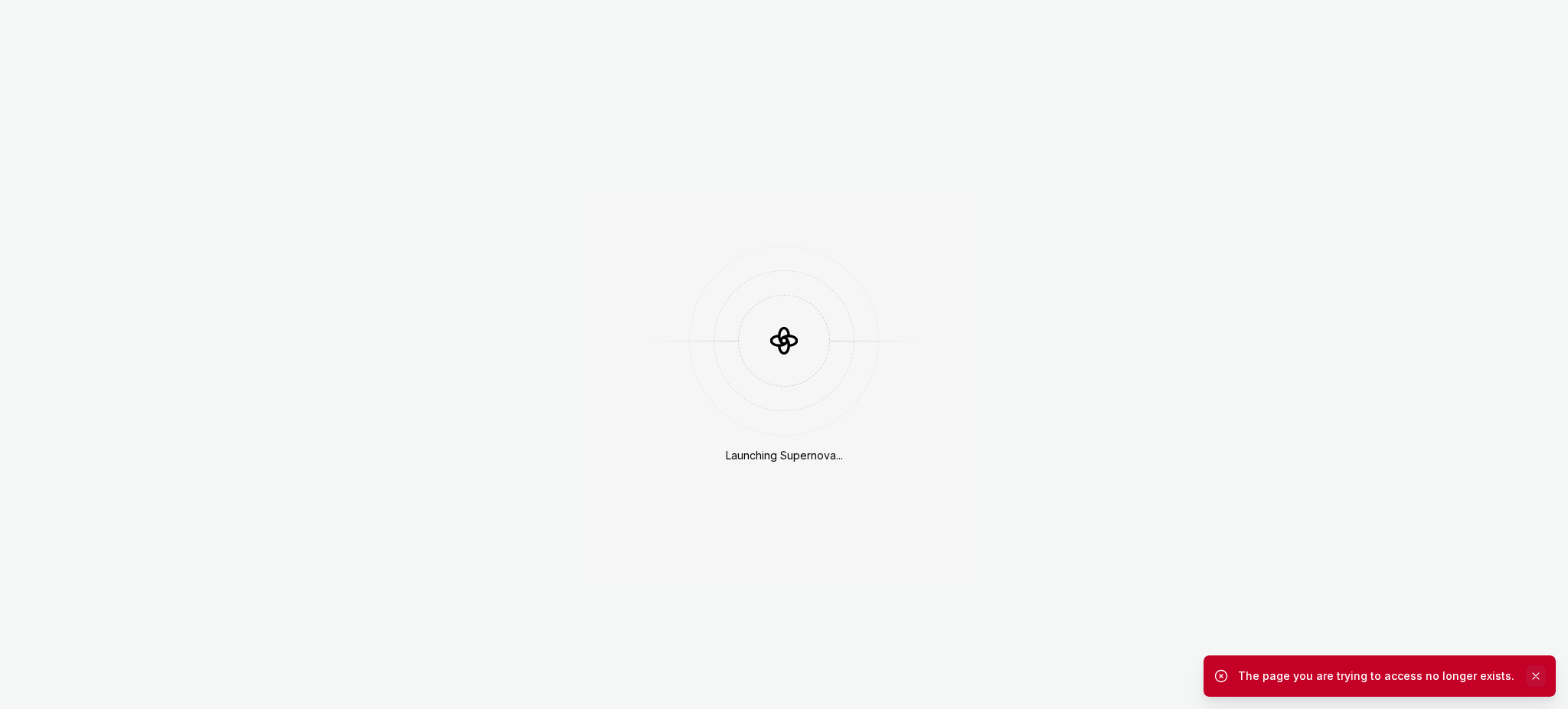
click at [1533, 673] on button "button" at bounding box center [1535, 676] width 20 height 22
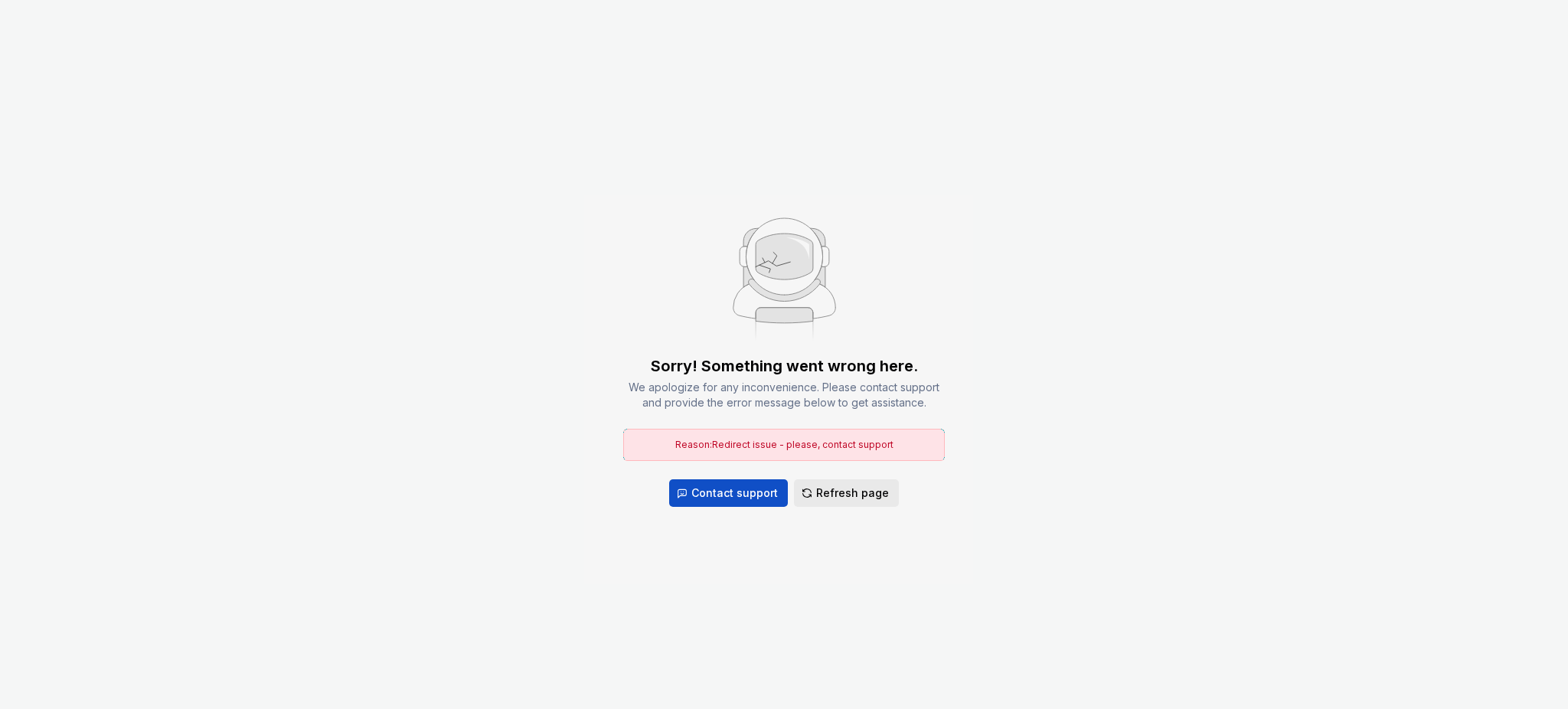
click at [865, 496] on span "Refresh page" at bounding box center [853, 493] width 73 height 15
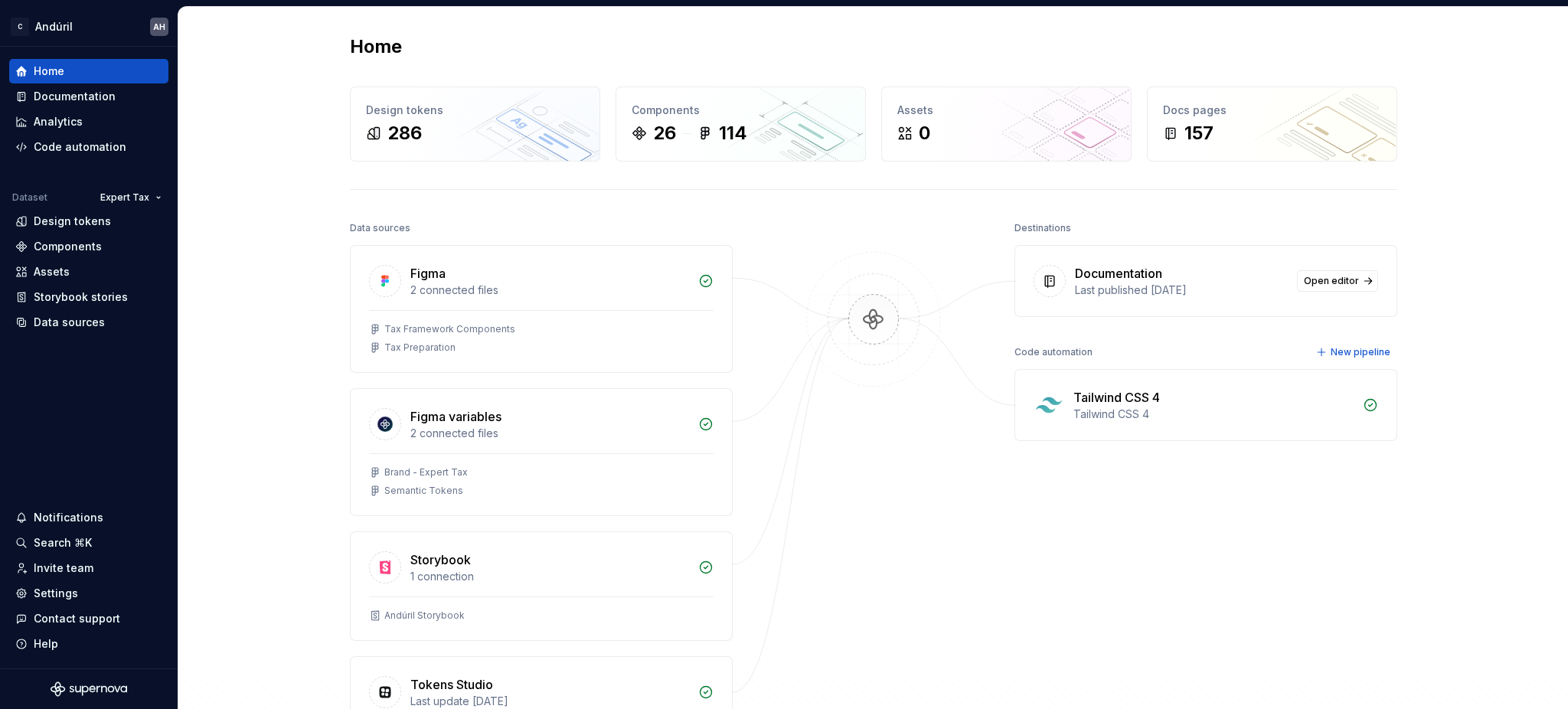
click at [259, 221] on div "Home Design tokens 286 Components 26 114 Assets 0 Docs pages 157 Data sources F…" at bounding box center [873, 412] width 1389 height 811
click at [71, 94] on div "Documentation" at bounding box center [74, 96] width 82 height 15
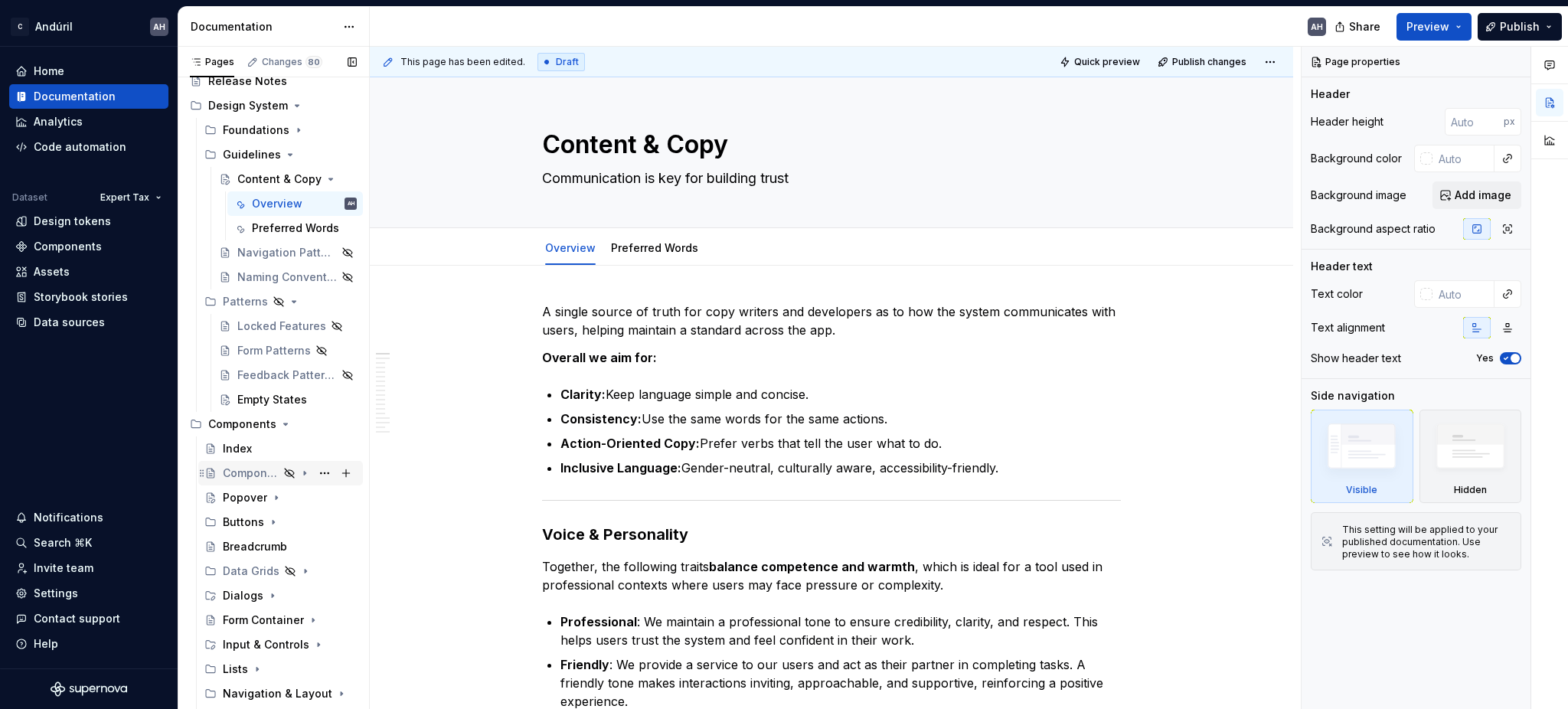
scroll to position [102, 0]
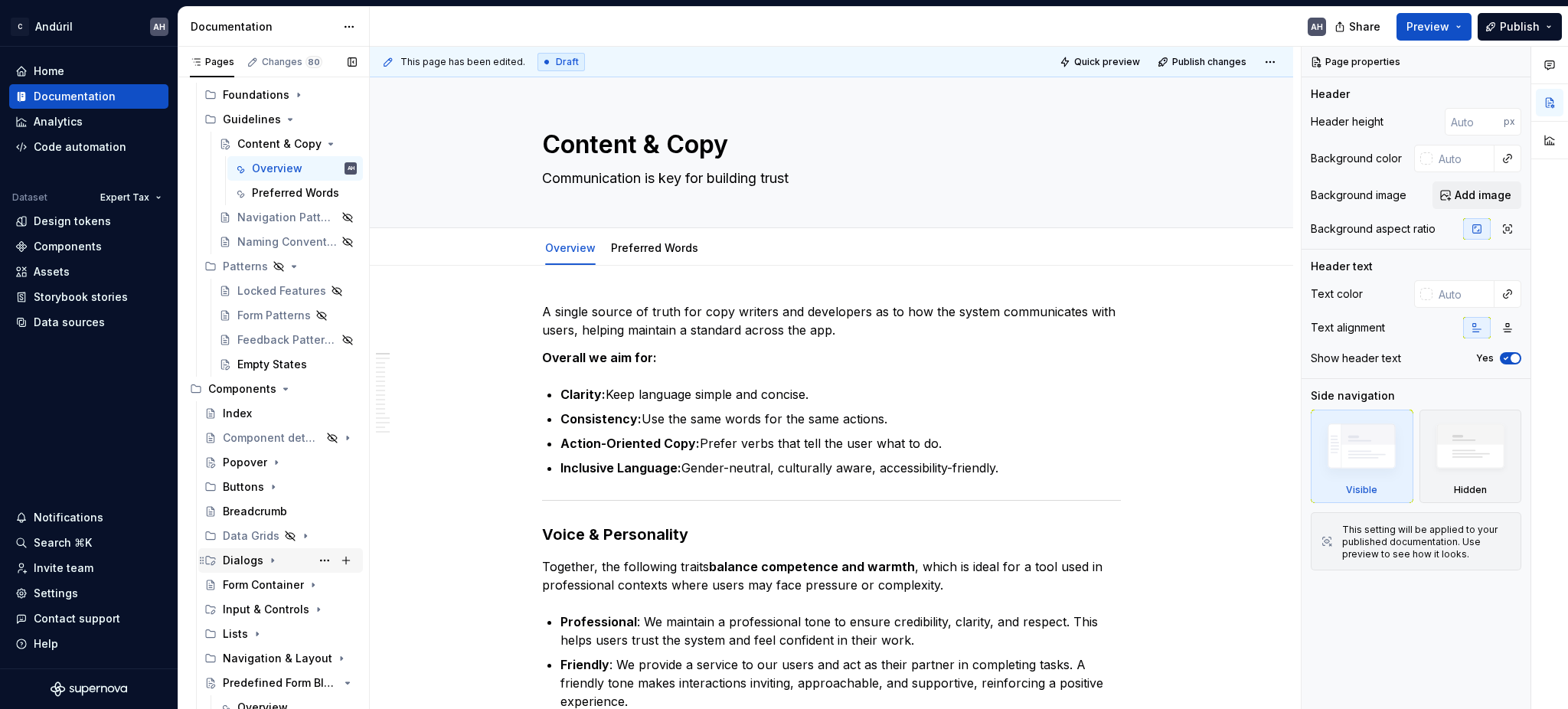
click at [255, 562] on div "Dialogs" at bounding box center [242, 560] width 41 height 15
click at [257, 586] on div "Non-Modal Dialog" at bounding box center [266, 585] width 58 height 15
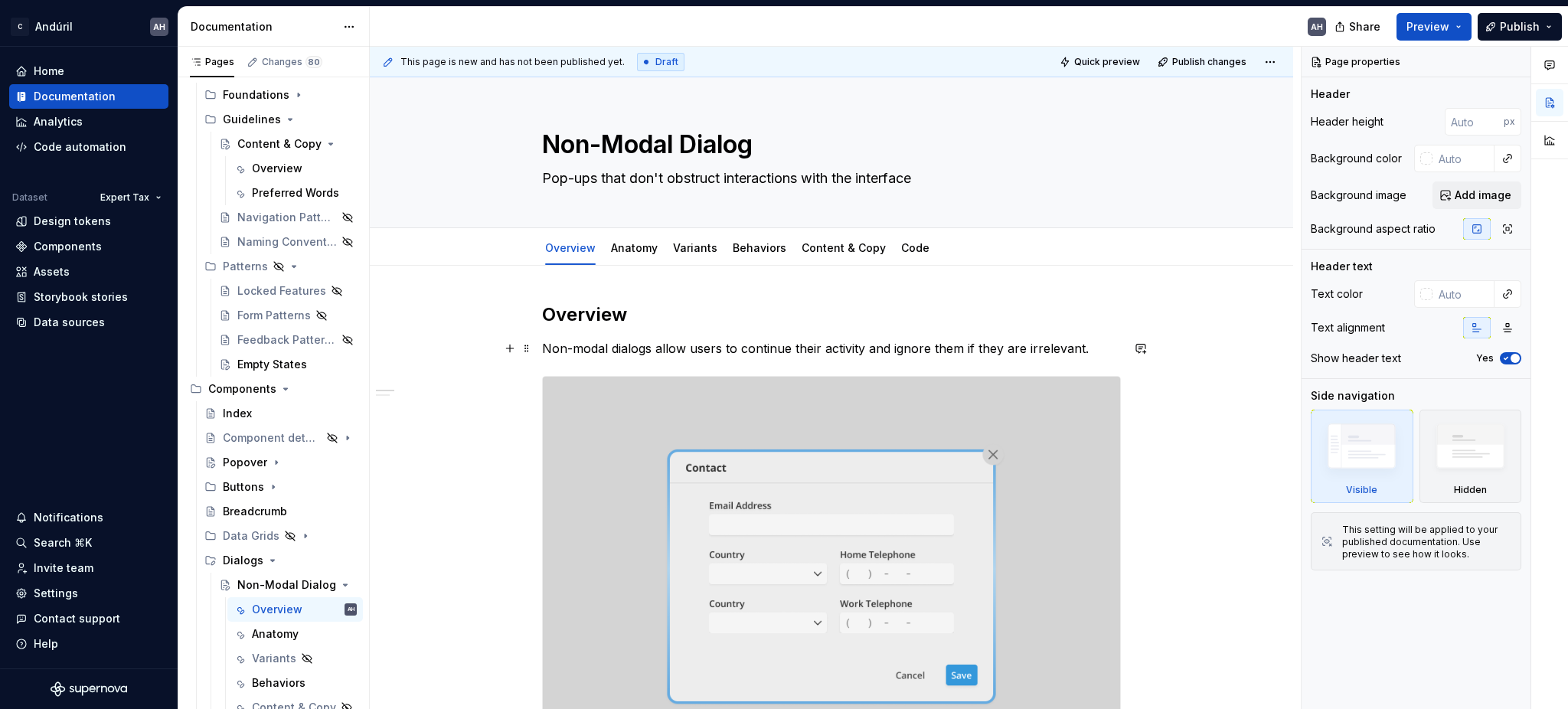
type textarea "*"
click at [1001, 349] on p "Non-modal dialogs allow users to continue their activity and ignore them if the…" at bounding box center [831, 349] width 578 height 18
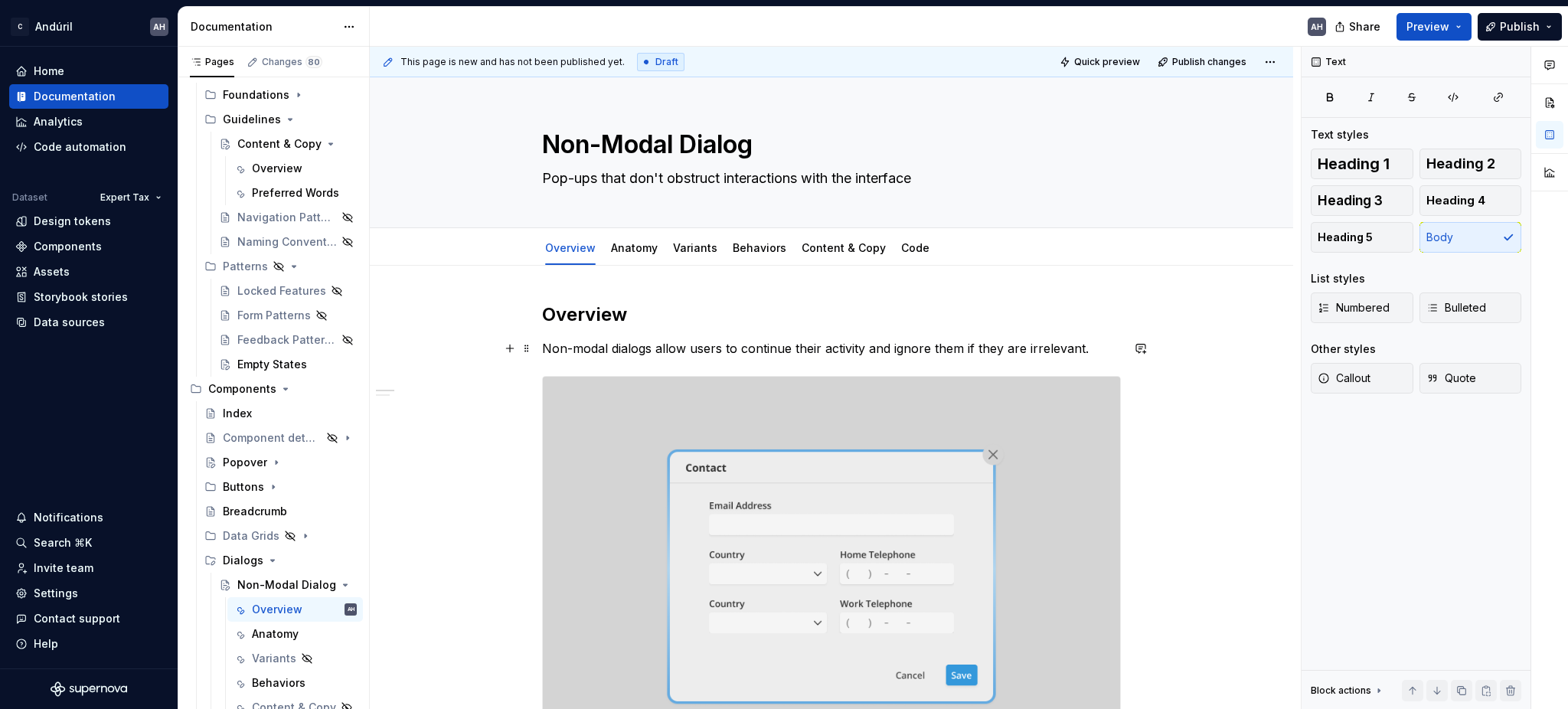
click at [1102, 350] on p "Non-modal dialogs allow users to continue their activity and ignore them if the…" at bounding box center [831, 349] width 578 height 18
drag, startPoint x: 1076, startPoint y: 350, endPoint x: 960, endPoint y: 353, distance: 116.0
click at [960, 353] on p "Non-modal dialogs allow users to continue their activity and ignore them if the…" at bounding box center [831, 349] width 578 height 18
click at [633, 261] on div "Anatomy" at bounding box center [634, 247] width 59 height 32
click at [266, 562] on icon "Page tree" at bounding box center [271, 559] width 12 height 12
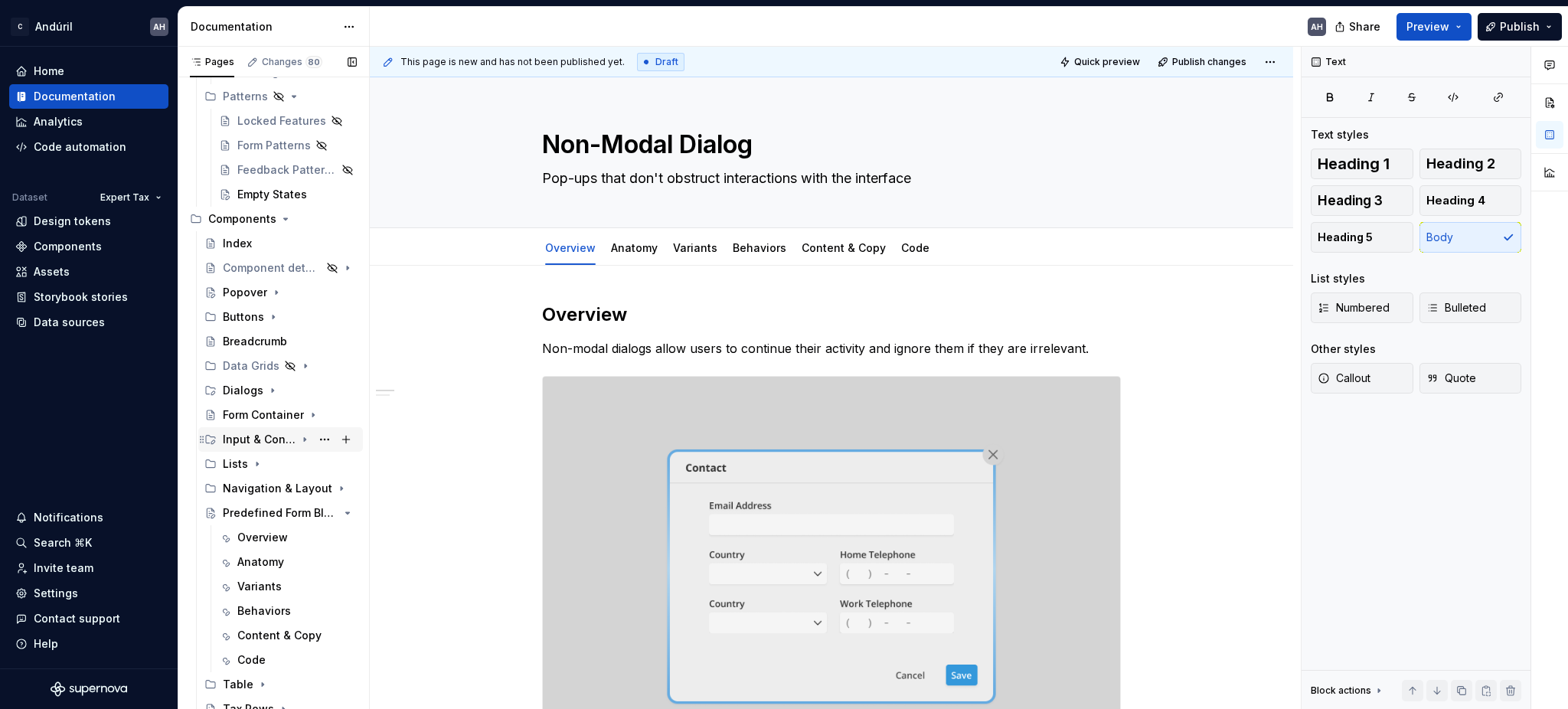
scroll to position [306, 0]
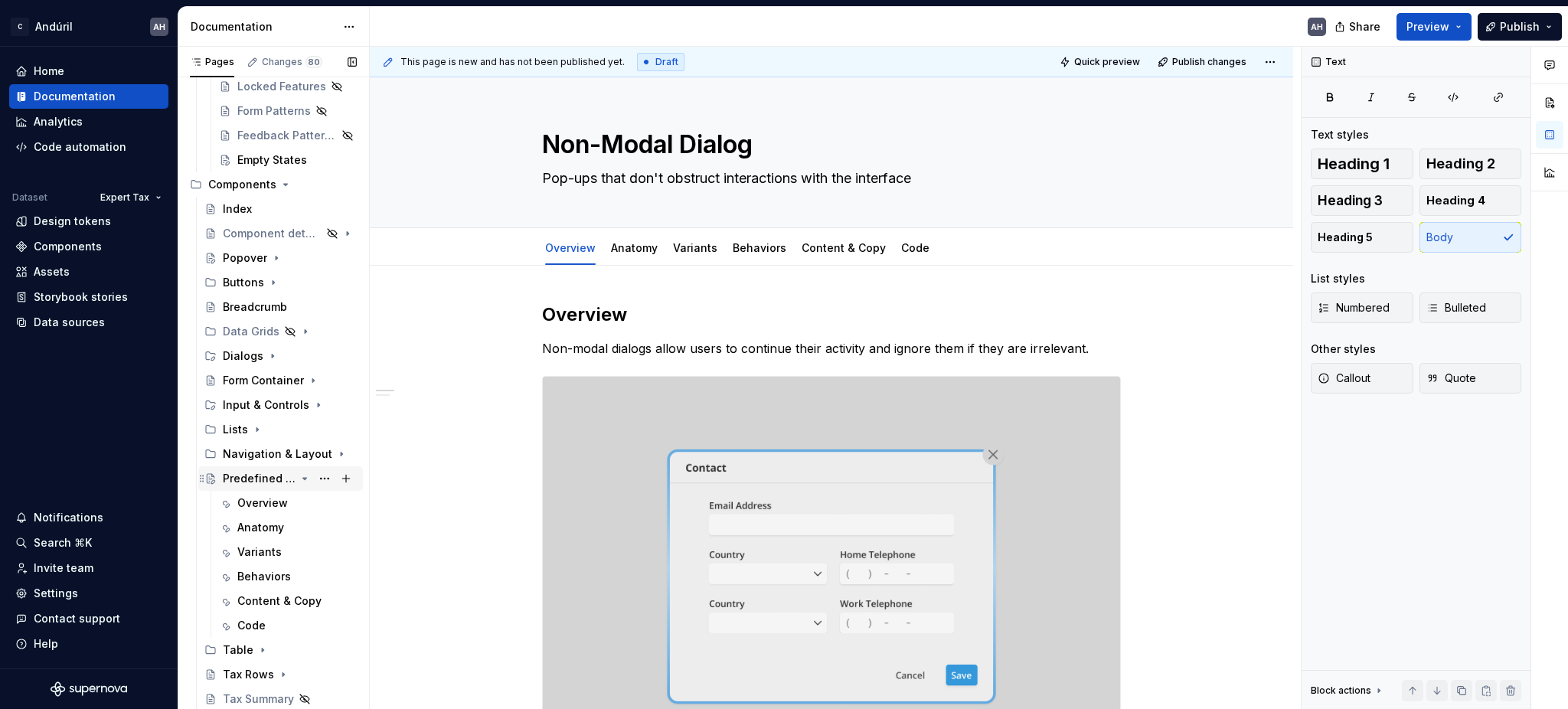
click at [299, 476] on icon "Page tree" at bounding box center [304, 478] width 12 height 12
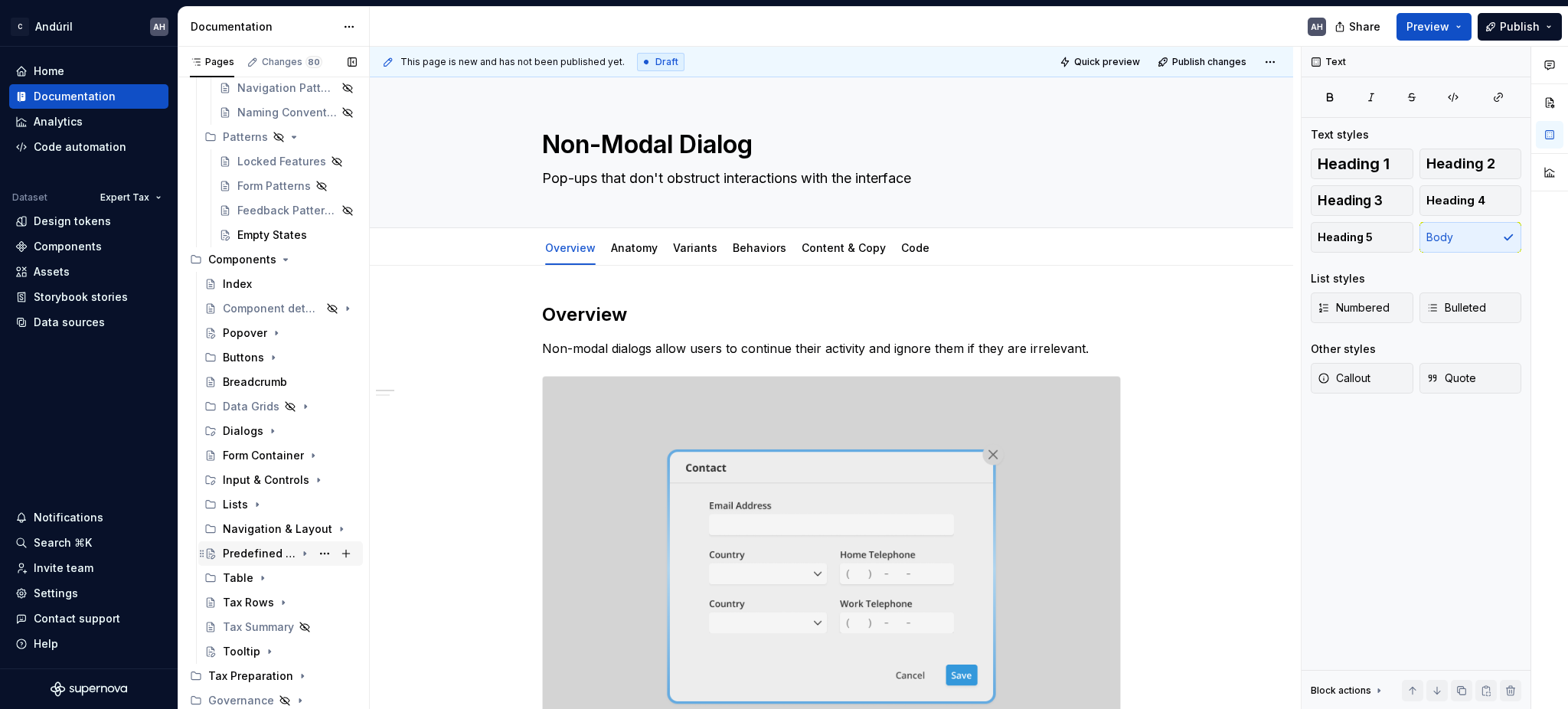
scroll to position [230, 0]
click at [273, 330] on icon "Page tree" at bounding box center [276, 334] width 12 height 12
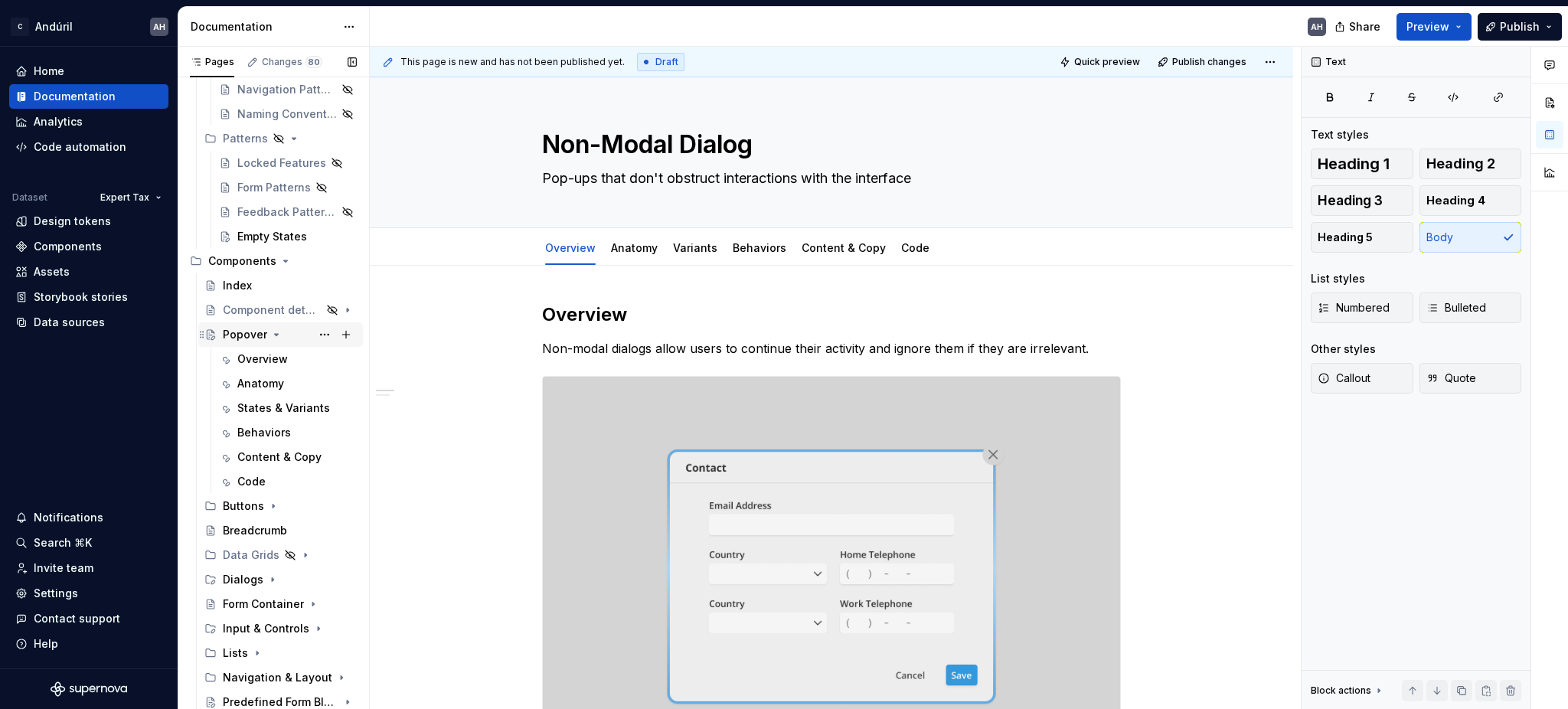
click at [229, 340] on div "Popover" at bounding box center [244, 334] width 44 height 15
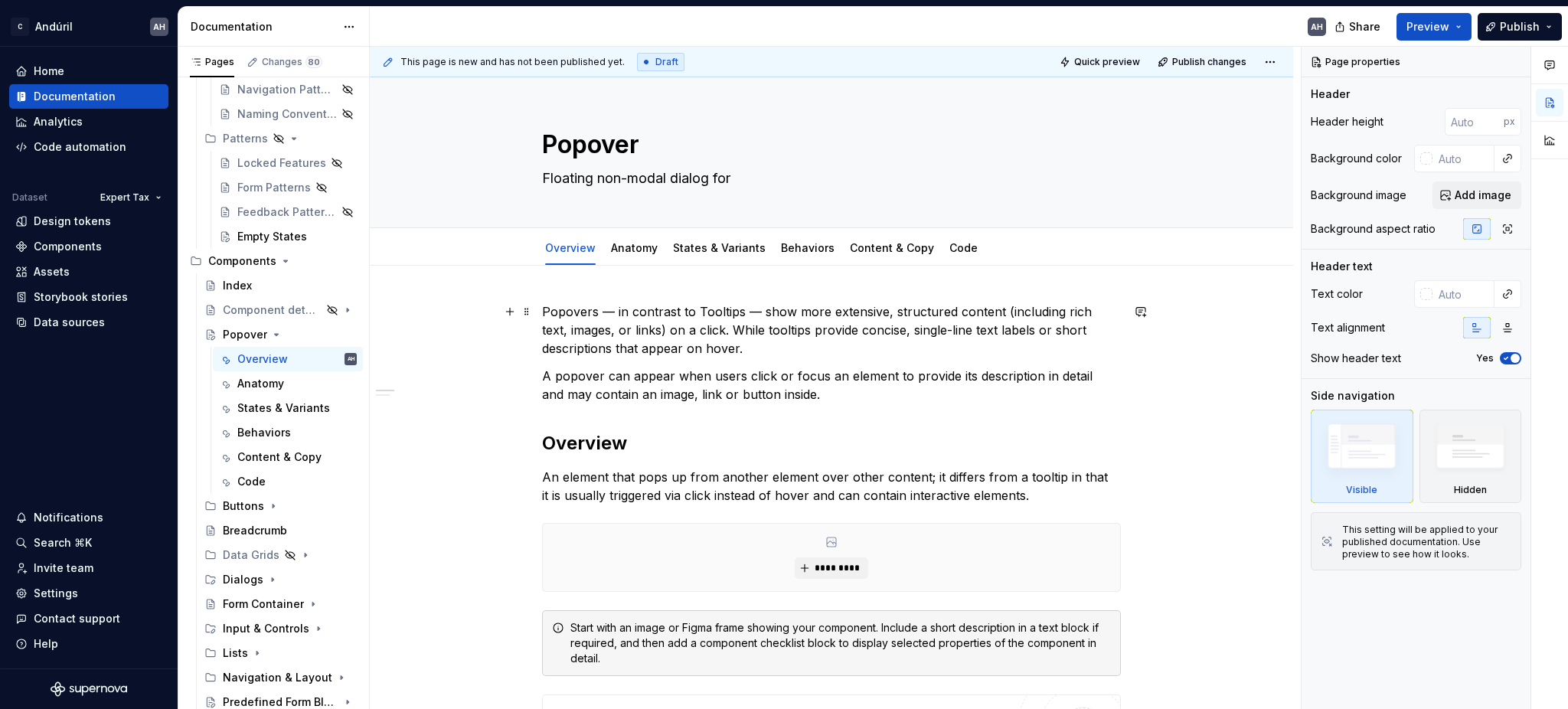
click at [756, 315] on p "Popovers — in contrast to Tooltips — show more extensive, structured content (i…" at bounding box center [831, 330] width 578 height 55
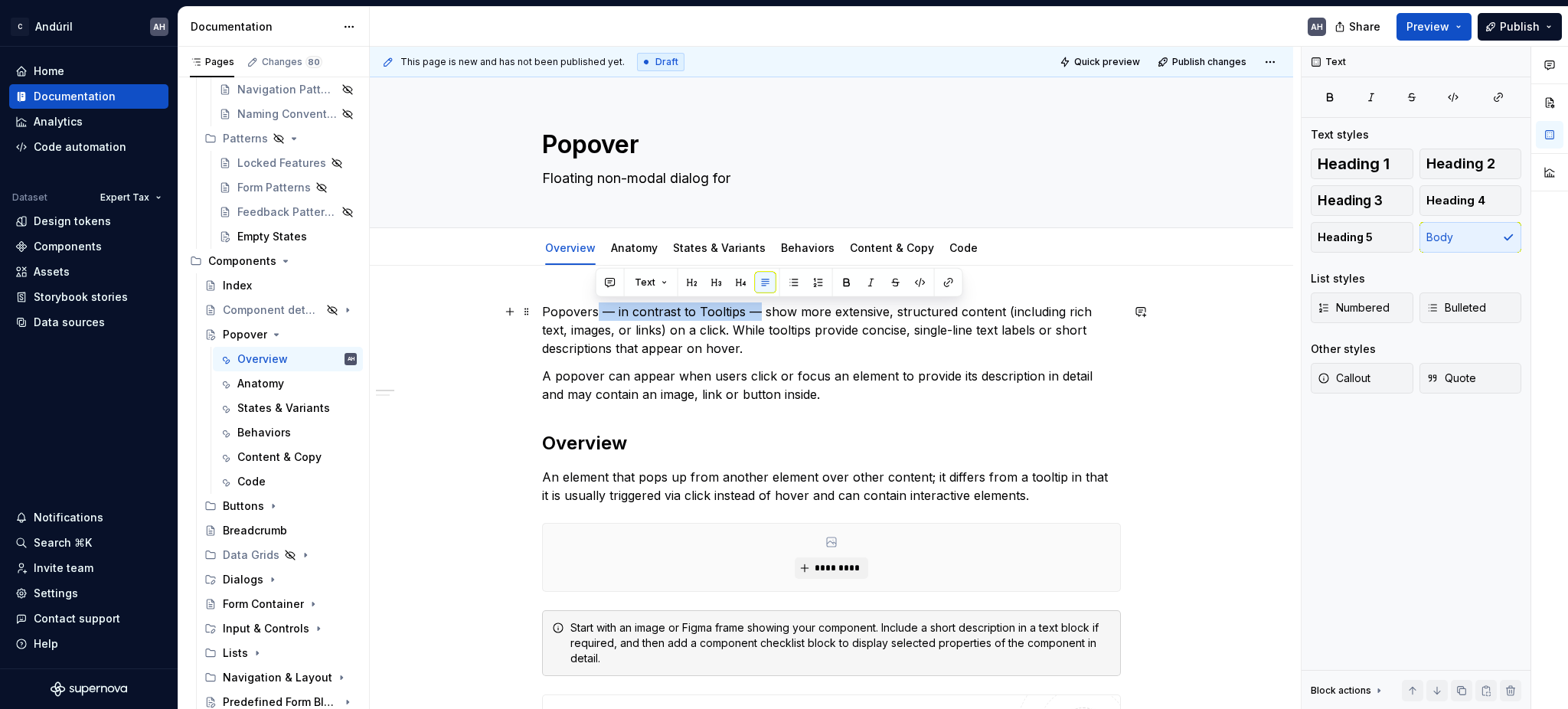
drag, startPoint x: 597, startPoint y: 313, endPoint x: 754, endPoint y: 310, distance: 157.0
click at [754, 310] on p "Popovers — in contrast to Tooltips — show more extensive, structured content (i…" at bounding box center [831, 330] width 578 height 55
click at [1035, 303] on p "Popovers — in contrast to Tooltips — show more extensive, structured content (i…" at bounding box center [831, 330] width 578 height 55
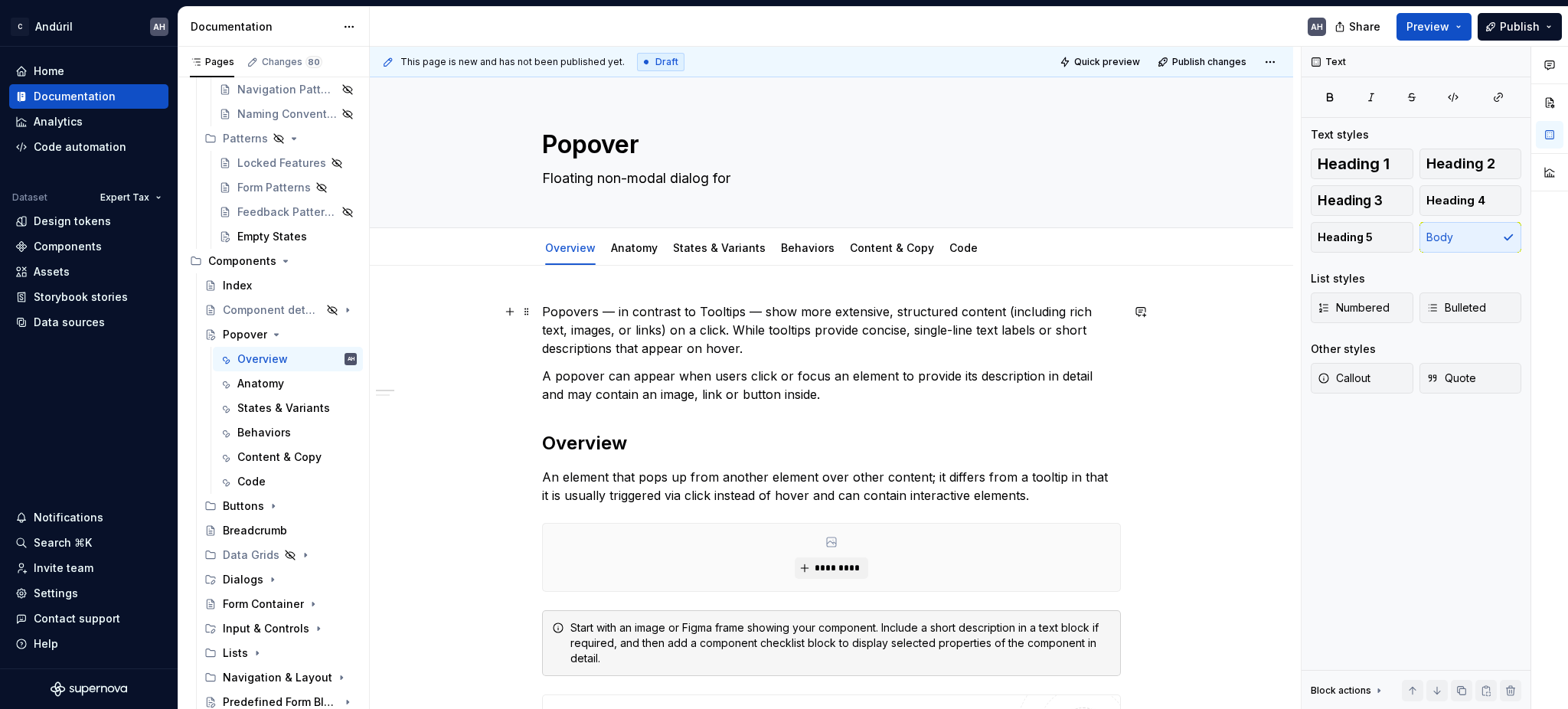
click at [633, 329] on p "Popovers — in contrast to Tooltips — show more extensive, structured content (i…" at bounding box center [831, 330] width 578 height 55
click at [695, 330] on p "Popovers — in contrast to Tooltips — show more extensive, structured content (i…" at bounding box center [831, 330] width 578 height 55
click at [1021, 310] on p "Popovers — in contrast to Tooltips — show more extensive, structured content (i…" at bounding box center [831, 330] width 578 height 55
click at [1050, 310] on p "Popovers — in contrast to Tooltips — show more extensive, structured content (i…" at bounding box center [831, 330] width 578 height 55
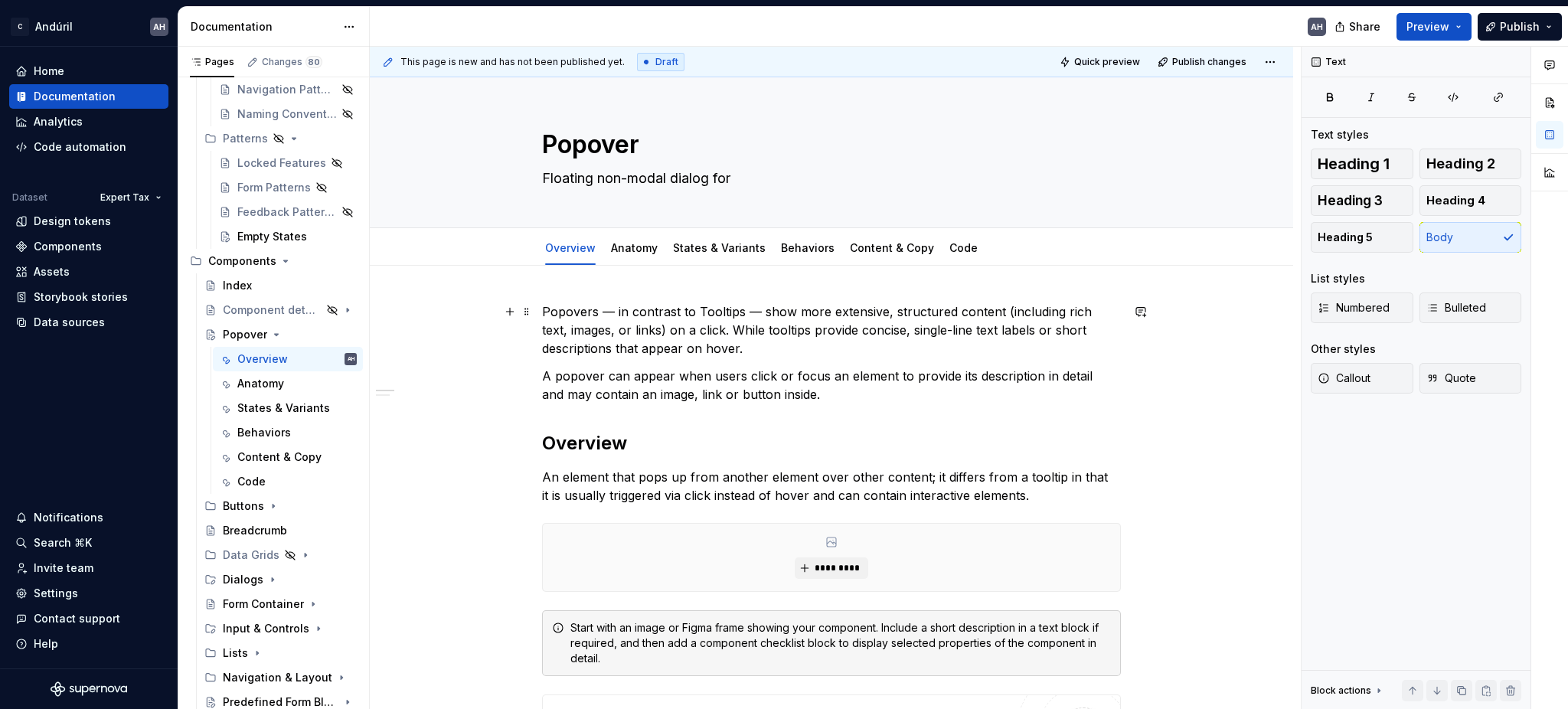
click at [1059, 311] on p "Popovers — in contrast to Tooltips — show more extensive, structured content (i…" at bounding box center [831, 330] width 578 height 55
click at [616, 330] on p "Popovers — in contrast to Tooltips — show more extensive, structured content (i…" at bounding box center [831, 330] width 578 height 55
click at [705, 331] on p "Popovers — in contrast to Tooltips — show more extensive, structured content (i…" at bounding box center [831, 330] width 578 height 55
click at [821, 329] on p "Popovers — in contrast to Tooltips — show more extensive, structured content (i…" at bounding box center [831, 330] width 578 height 55
click at [868, 328] on p "Popovers — in contrast to Tooltips — show more extensive, structured content (i…" at bounding box center [831, 330] width 578 height 55
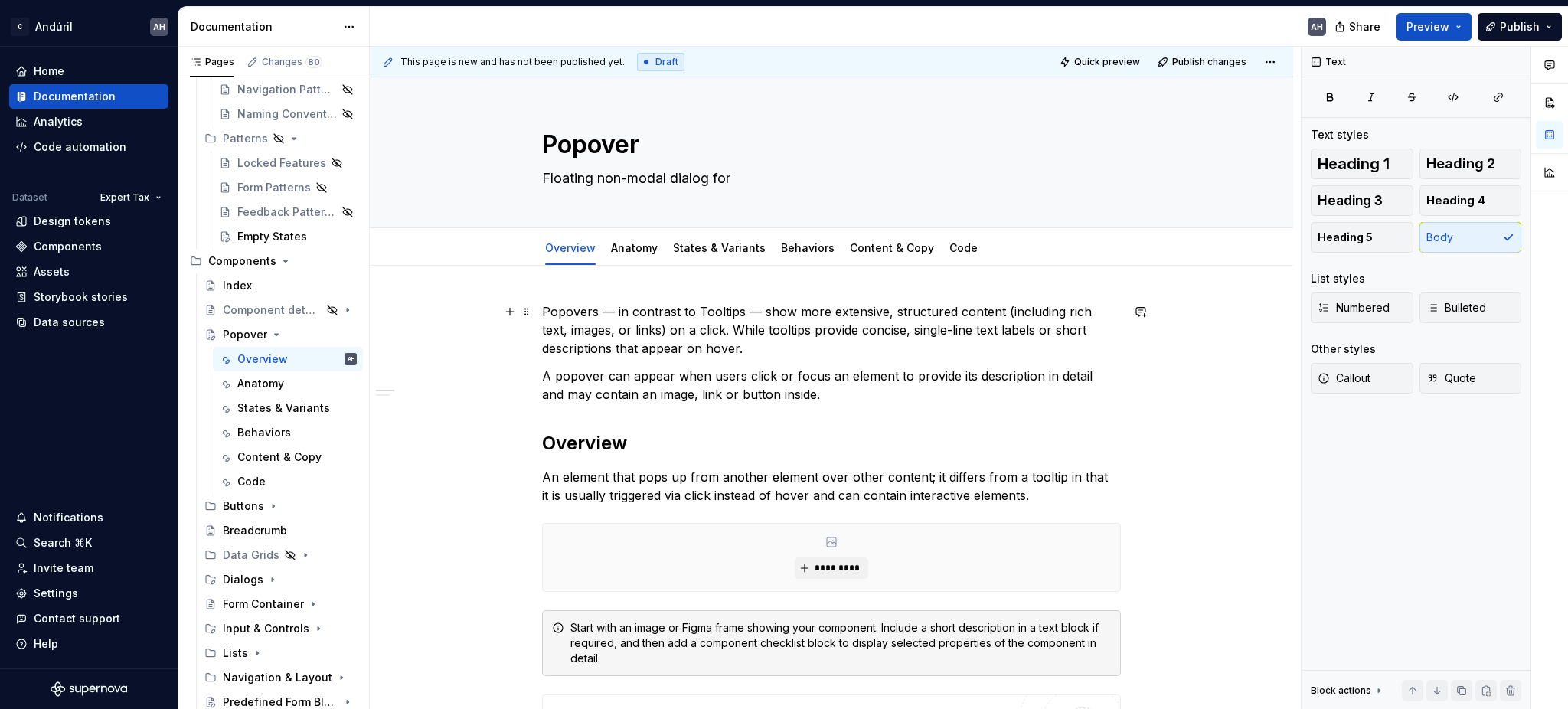
click at [955, 331] on p "Popovers — in contrast to Tooltips — show more extensive, structured content (i…" at bounding box center [831, 330] width 578 height 55
click at [1033, 331] on p "Popovers — in contrast to Tooltips — show more extensive, structured content (i…" at bounding box center [831, 330] width 578 height 55
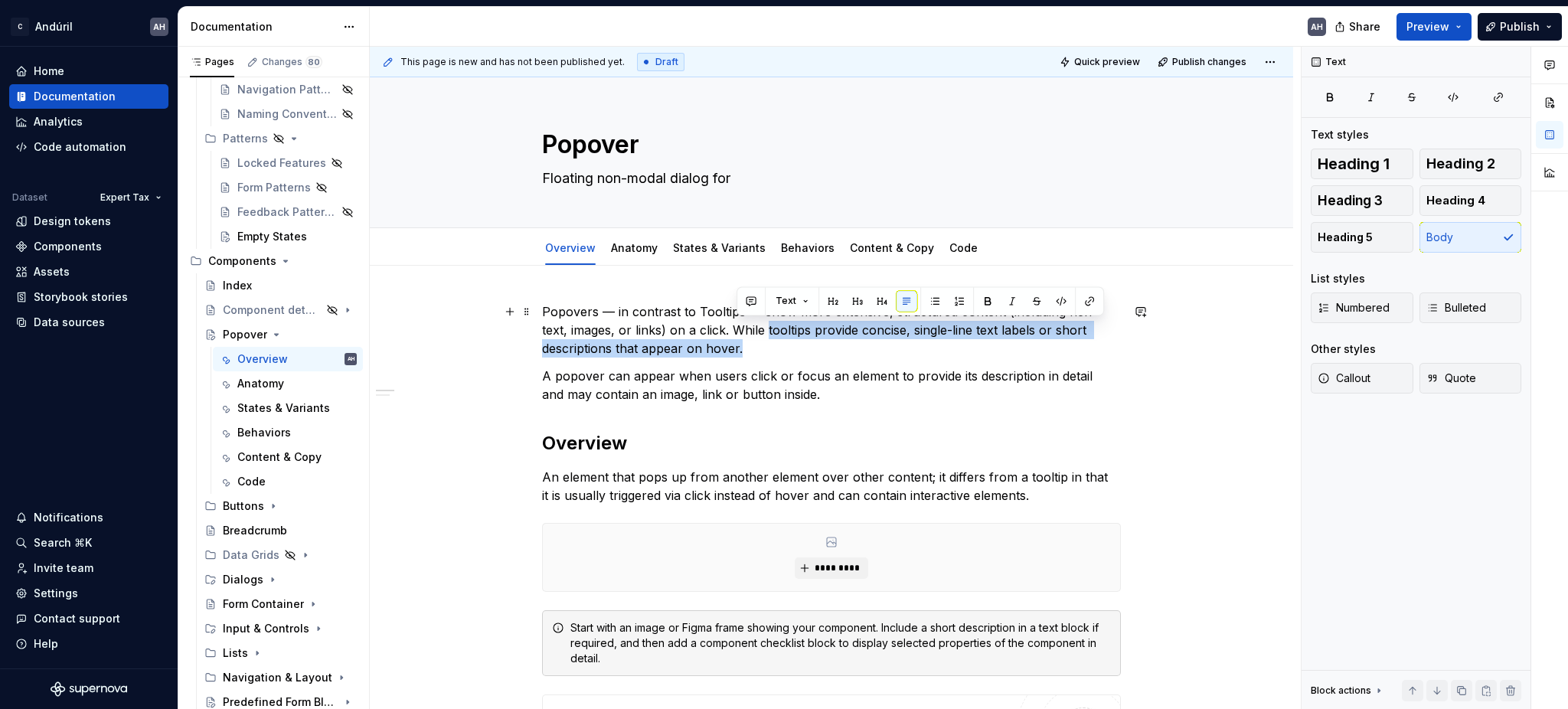
drag, startPoint x: 748, startPoint y: 347, endPoint x: 736, endPoint y: 327, distance: 23.3
click at [736, 327] on p "Popovers — in contrast to Tooltips — show more extensive, structured content (i…" at bounding box center [831, 330] width 578 height 55
copy p "tooltips provide concise, single-line text labels or short descriptions that ap…"
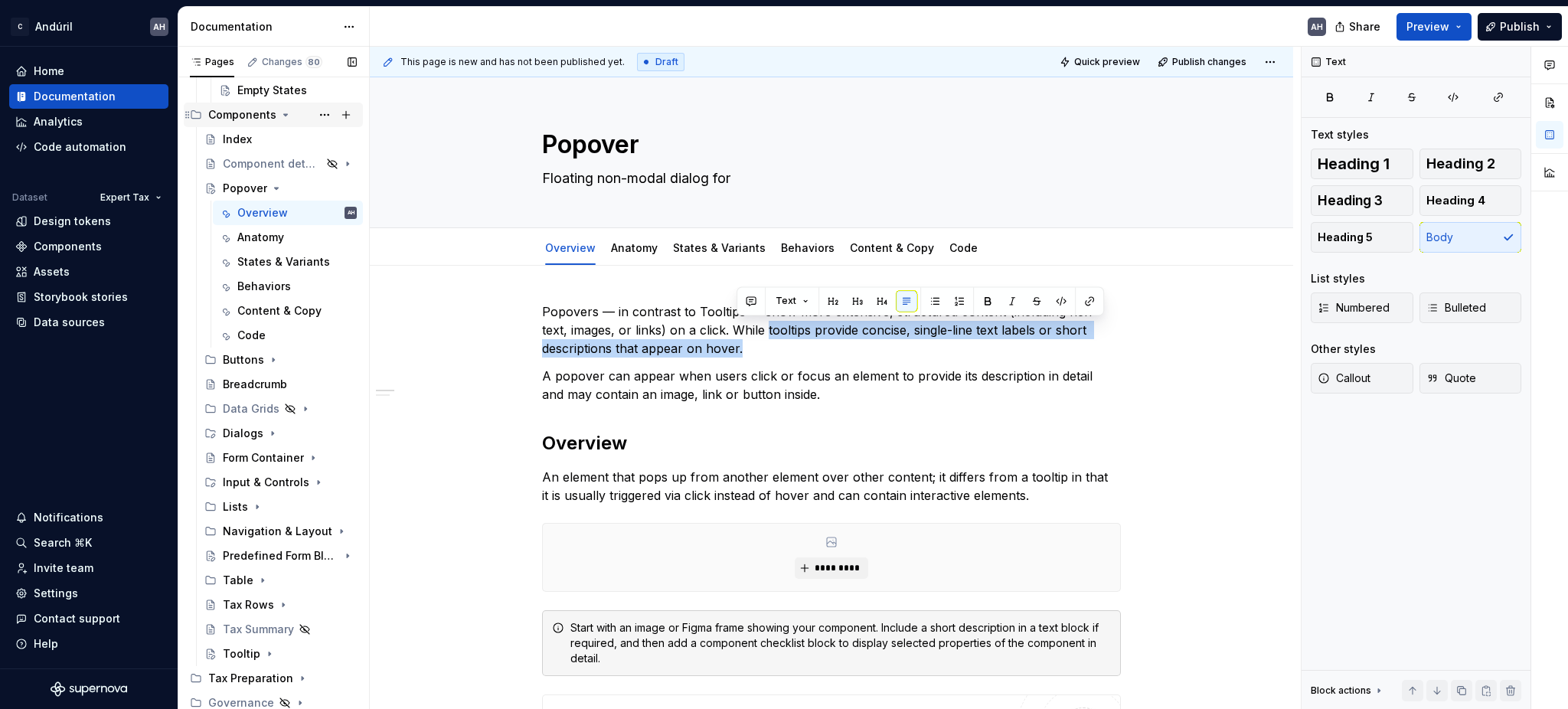
scroll to position [377, 0]
click at [236, 646] on div "Tooltip" at bounding box center [241, 653] width 37 height 15
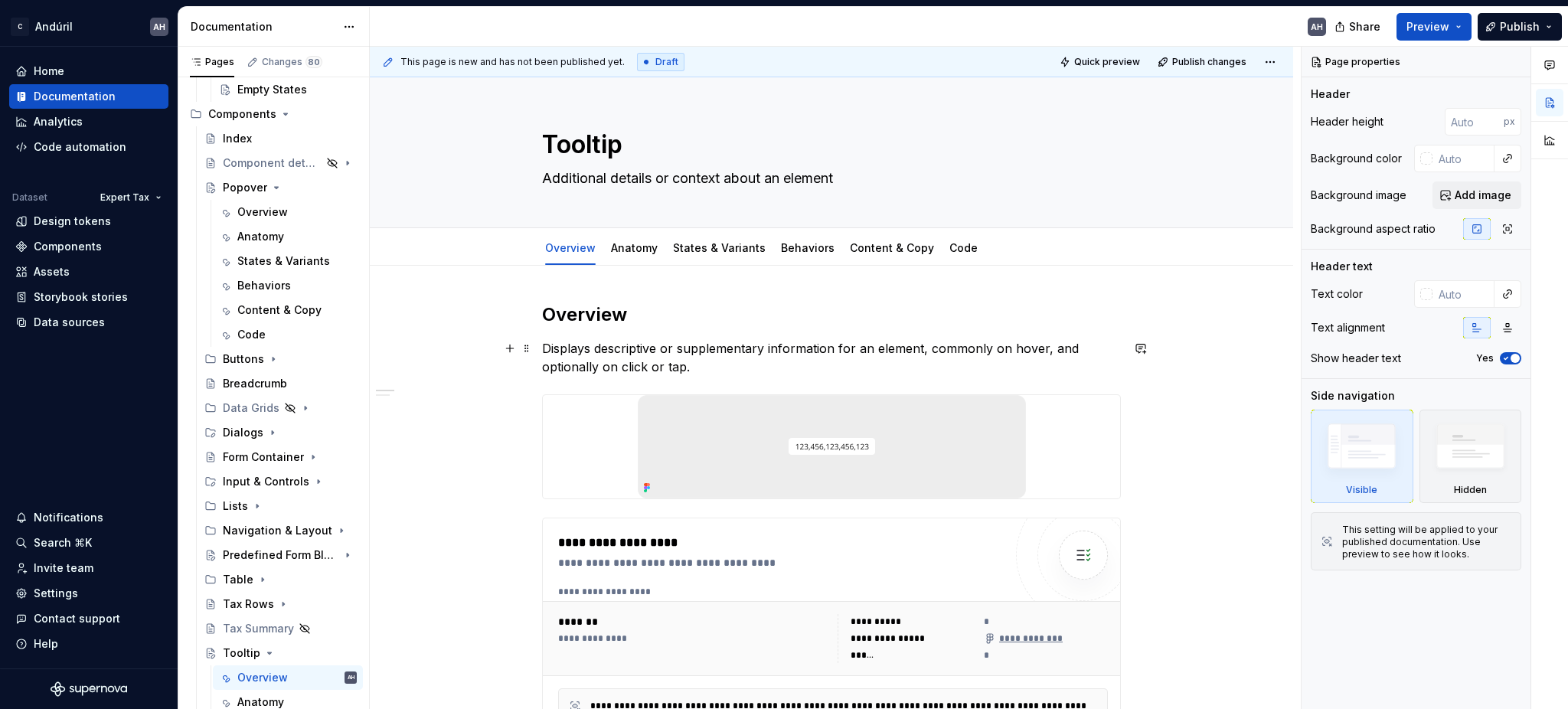
type textarea "*"
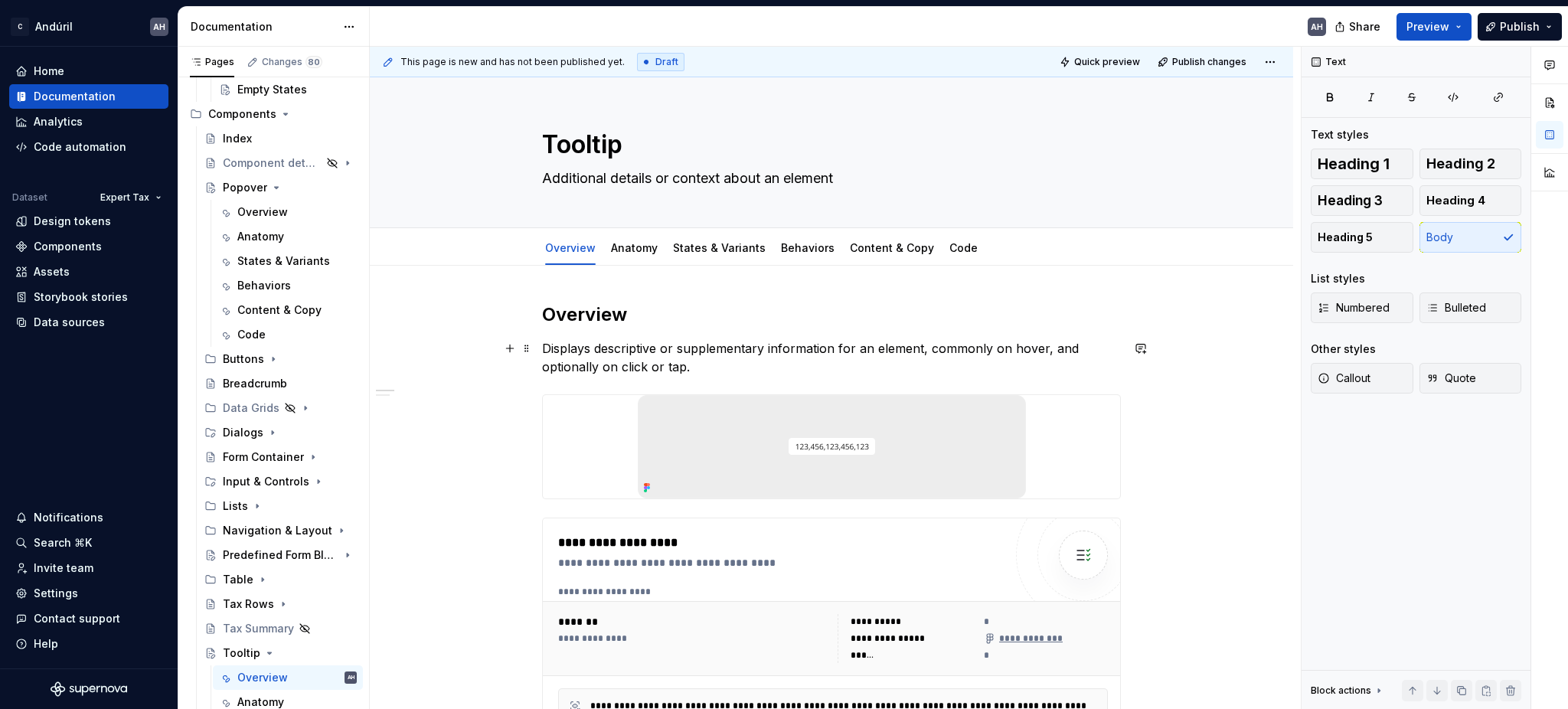
click at [573, 341] on p "Displays descriptive or supplementary information for an element, commonly on h…" at bounding box center [831, 358] width 578 height 36
click at [548, 344] on p "Displays descriptive or supplementary information for an element, commonly on h…" at bounding box center [831, 358] width 578 height 36
click at [544, 353] on p "Displays descriptive or supplementary information for an element, commonly on h…" at bounding box center [831, 358] width 578 height 36
paste div
click at [587, 173] on textarea "Additional details or context about an element" at bounding box center [828, 178] width 578 height 25
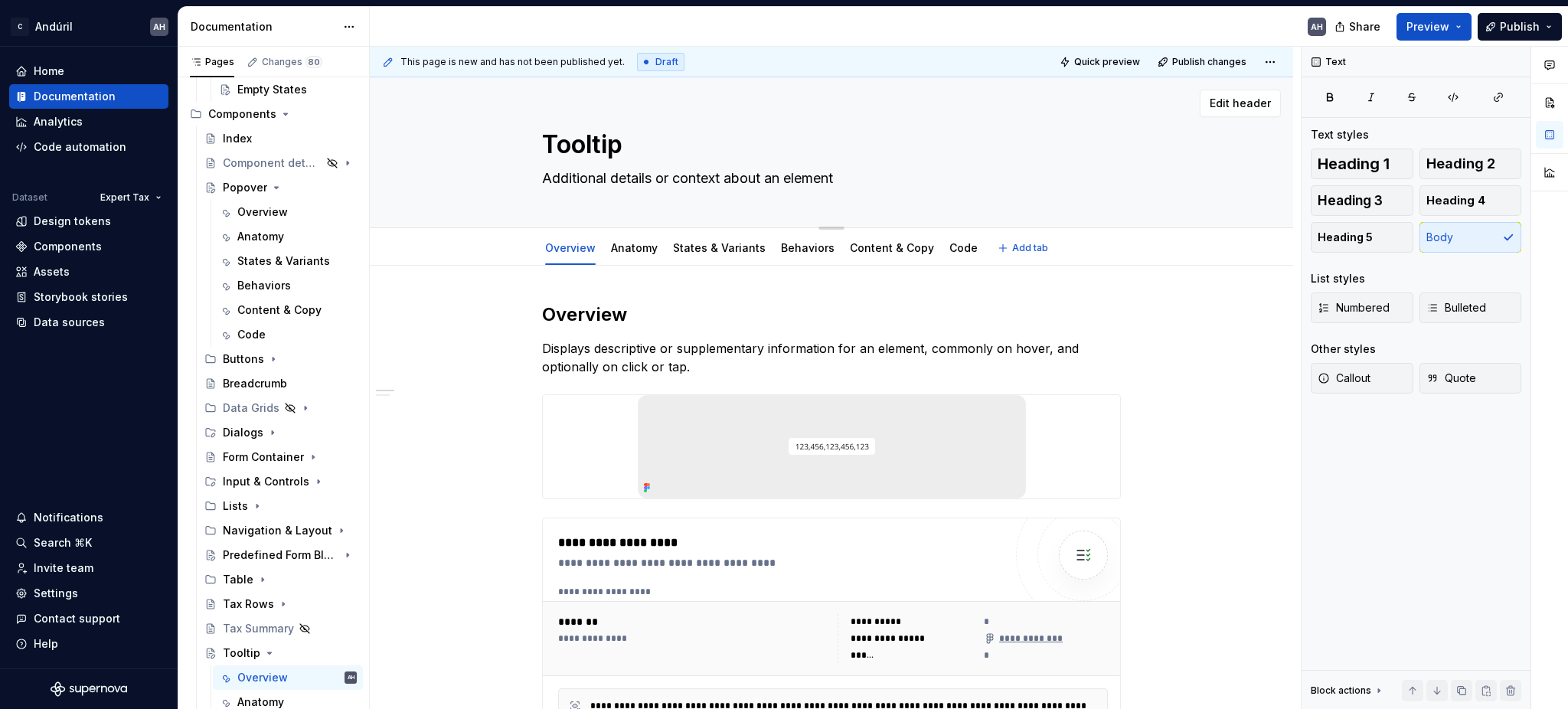
click at [587, 173] on textarea "Additional details or context about an element" at bounding box center [828, 178] width 578 height 25
paste textarea "tooltips provide concise, single-line text labels or short descriptions that ap…"
type textarea "*"
type textarea "tooltips provide concise, single-line text labels or short descriptions that ap…"
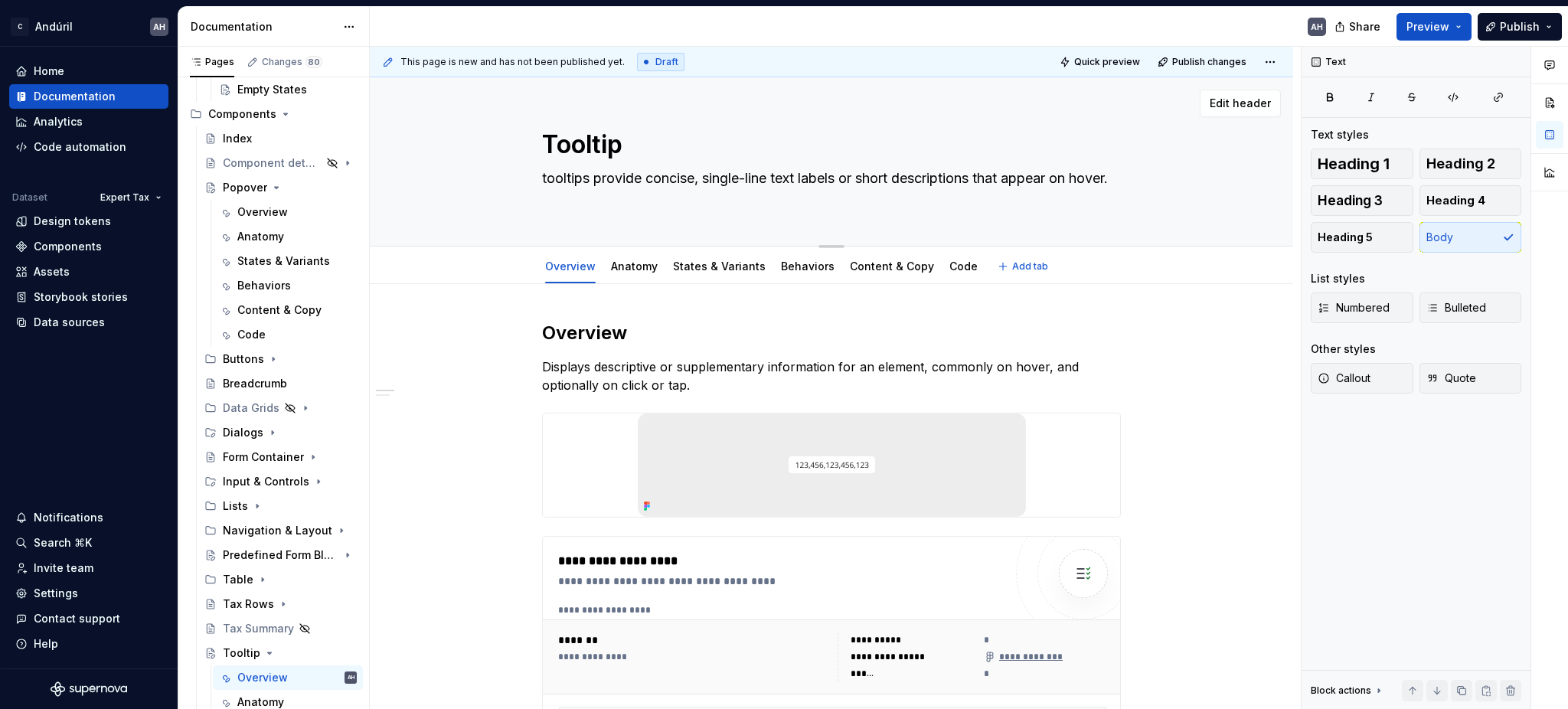
click at [705, 182] on textarea "tooltips provide concise, single-line text labels or short descriptions that ap…" at bounding box center [828, 187] width 578 height 43
drag, startPoint x: 650, startPoint y: 179, endPoint x: 537, endPoint y: 174, distance: 113.1
click at [539, 174] on textarea "tooltips provide concise, single-line text labels or short descriptions that ap…" at bounding box center [828, 187] width 578 height 43
type textarea "*"
type textarea "Concise, single-line text labels or short descriptions that appear on hover."
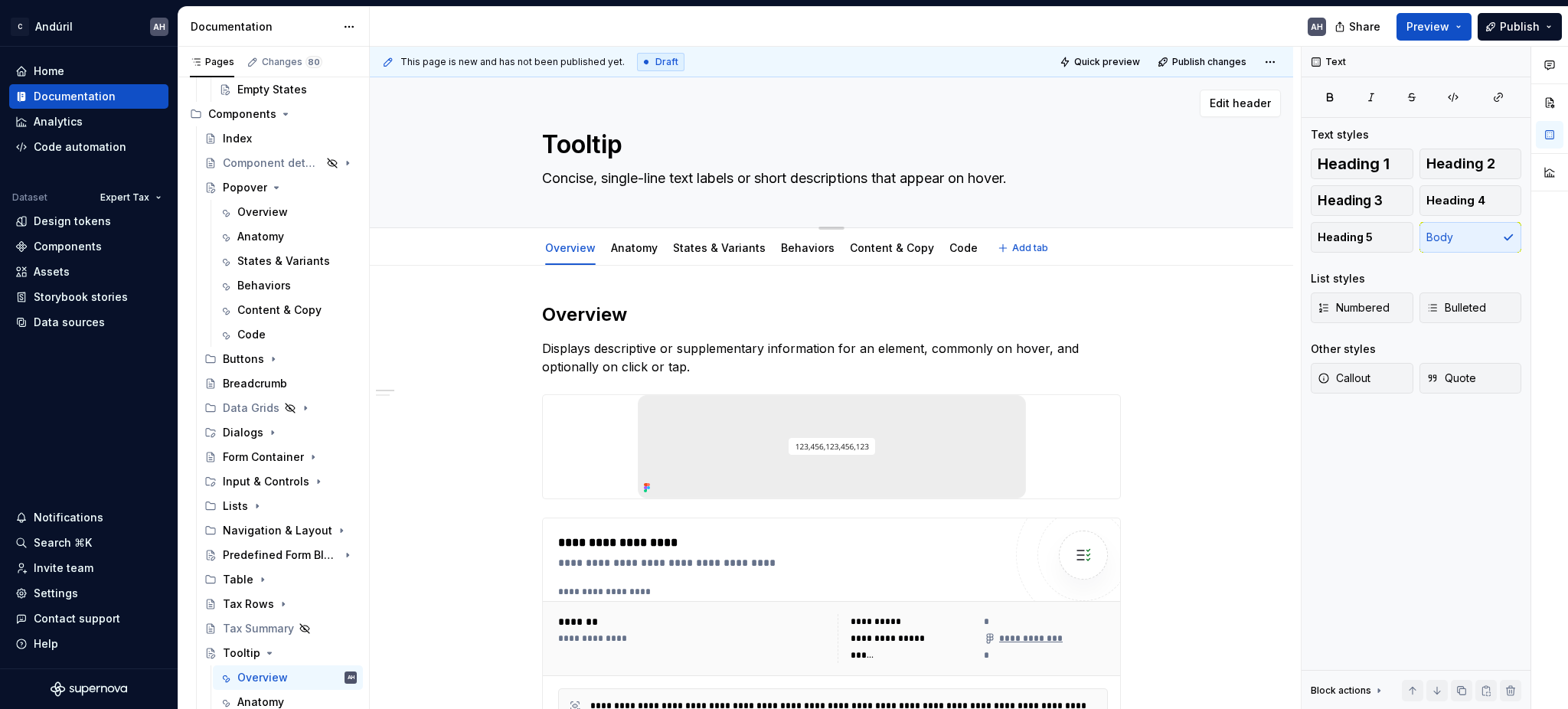
click at [706, 178] on textarea "Concise, single-line text labels or short descriptions that appear on hover." at bounding box center [828, 178] width 578 height 25
click at [882, 179] on textarea "Concise, single-line text labels or short descriptions that appear on hover." at bounding box center [828, 178] width 578 height 25
click at [1026, 177] on textarea "Concise, single-line text labels or short descriptions that appear on hover." at bounding box center [828, 178] width 578 height 25
type textarea "*"
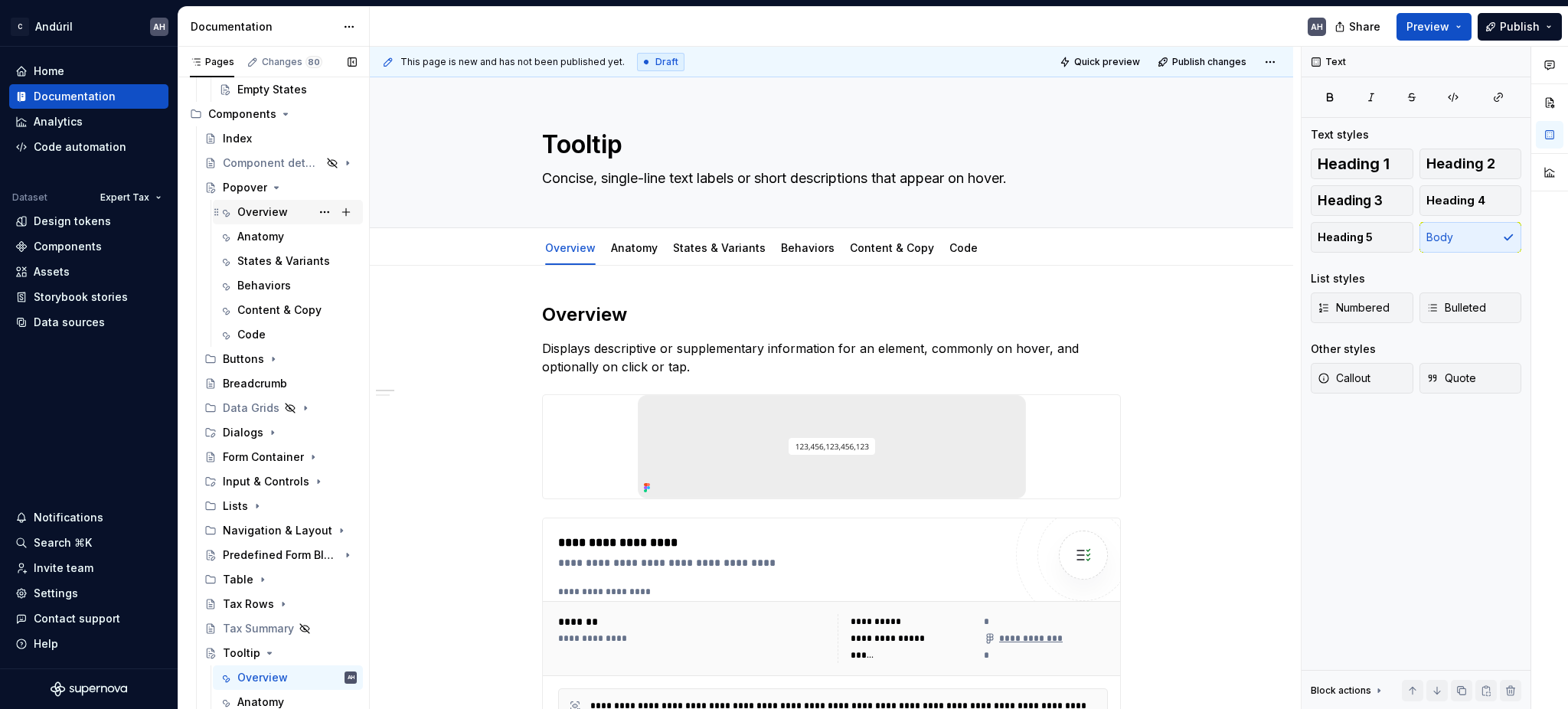
type textarea "Concise, single-line text labels or short descriptions that appear on hover."
click at [262, 210] on div "Overview" at bounding box center [262, 212] width 51 height 15
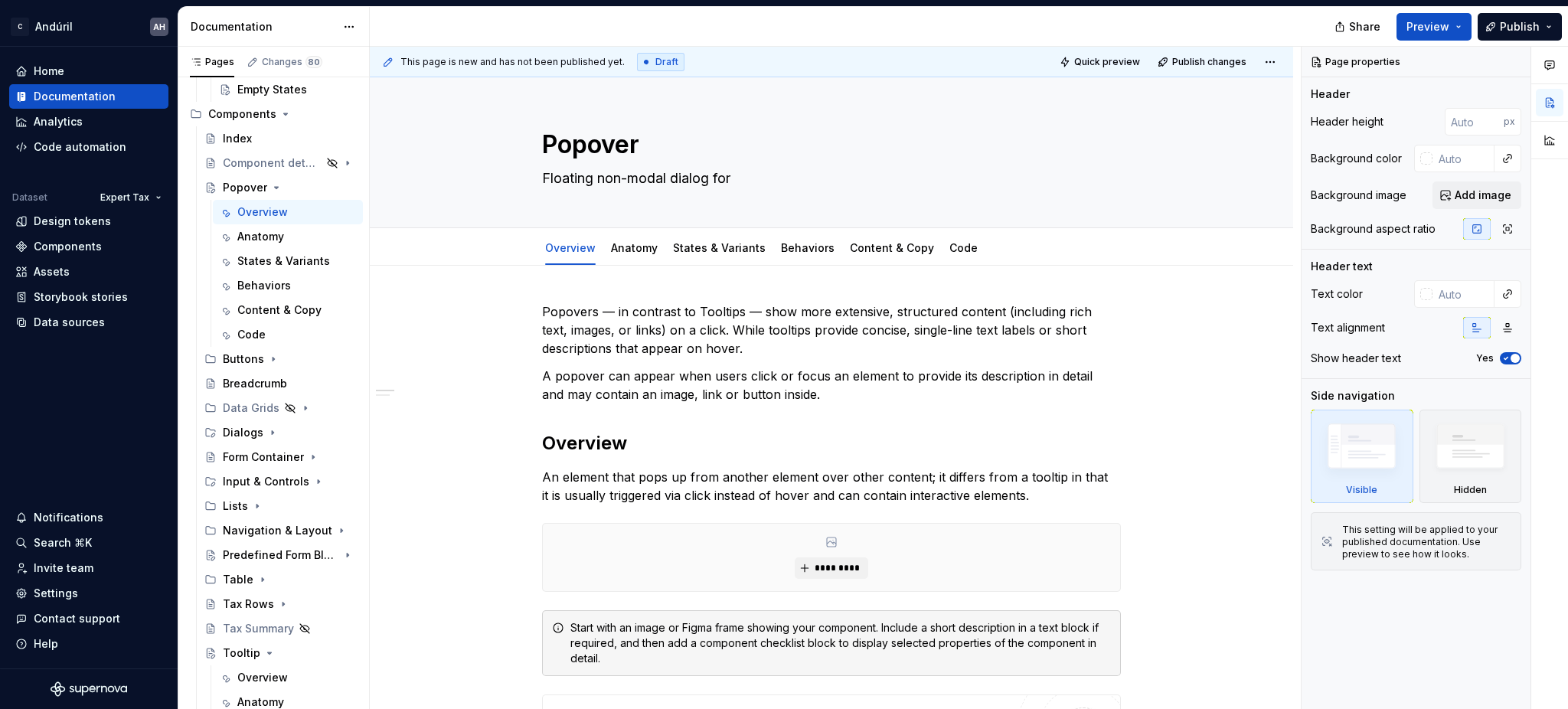
type textarea "*"
